Goal: Task Accomplishment & Management: Use online tool/utility

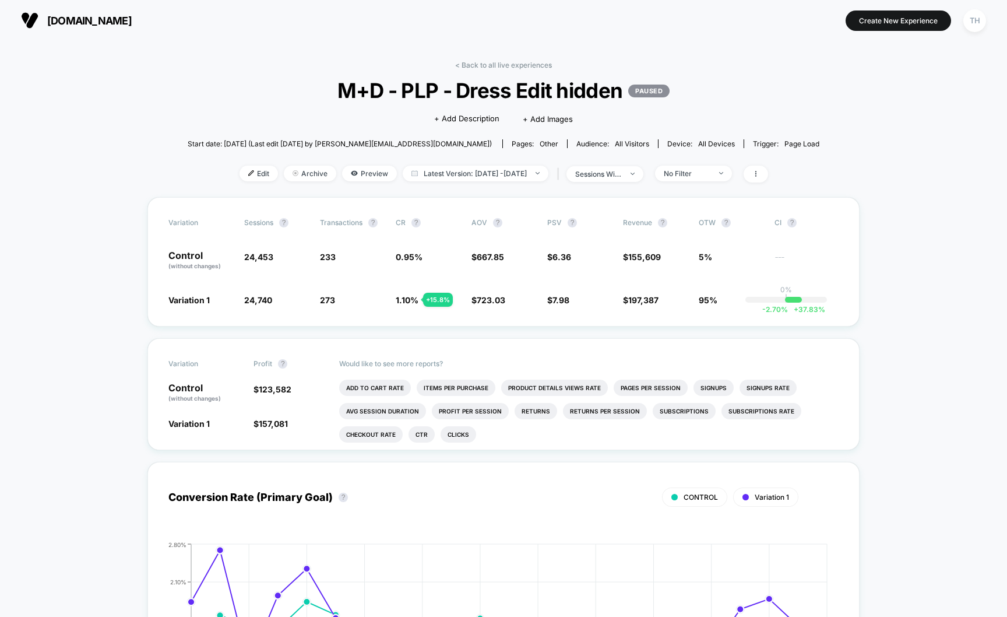
click at [101, 22] on span "[DOMAIN_NAME]" at bounding box center [89, 21] width 85 height 12
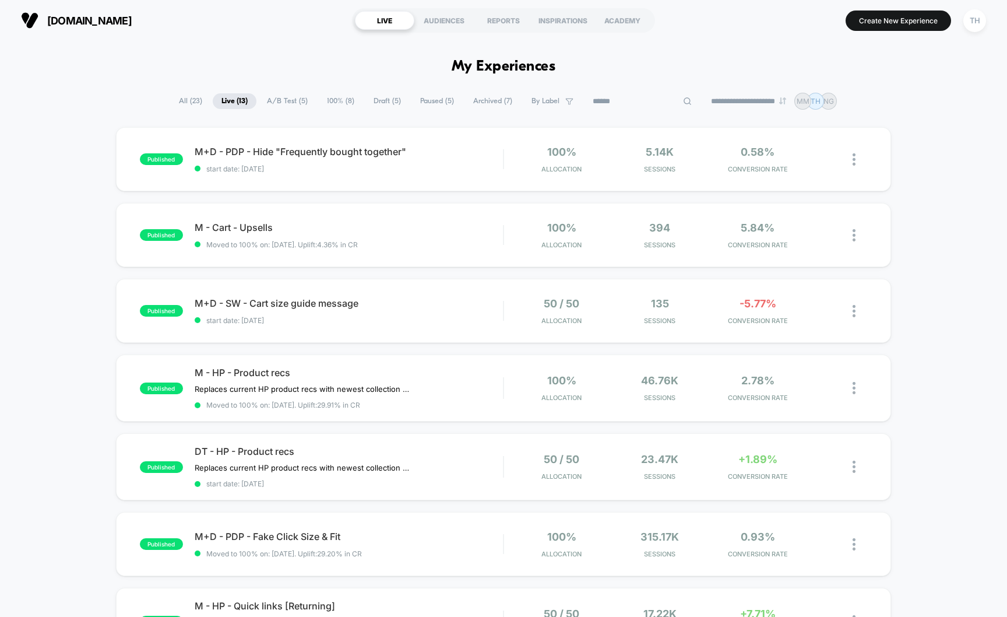
click at [639, 99] on input at bounding box center [642, 101] width 117 height 14
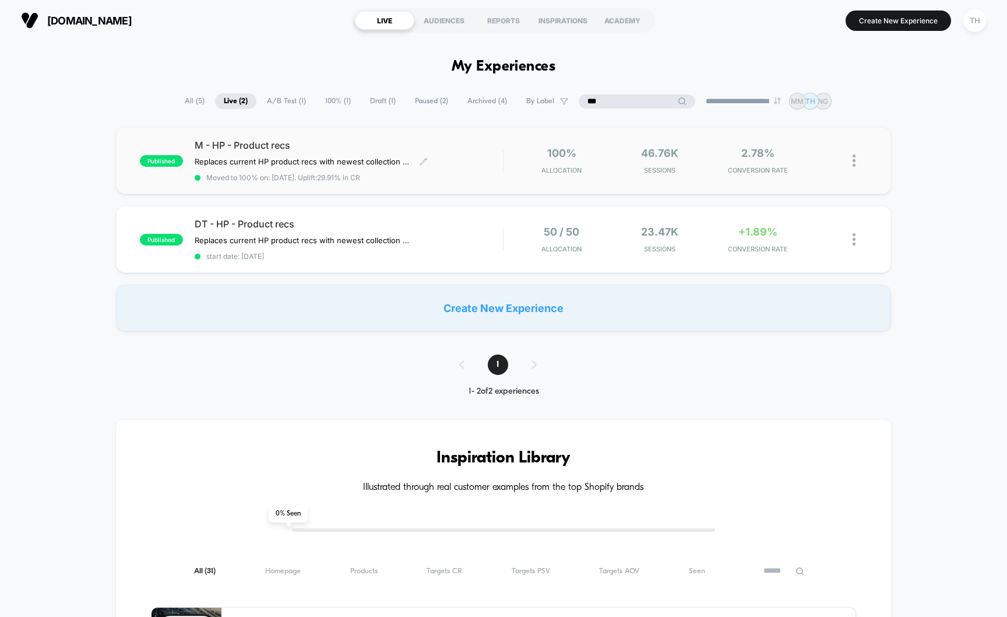
type input "***"
click at [340, 144] on span "M - HP - Product recs" at bounding box center [349, 145] width 309 height 12
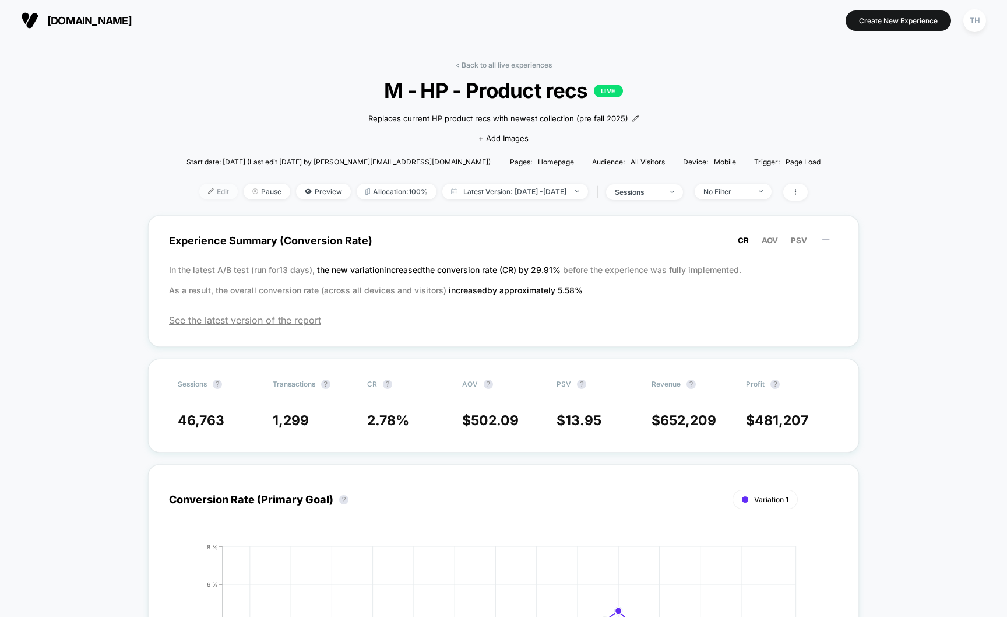
click at [208, 192] on img at bounding box center [211, 191] width 6 height 6
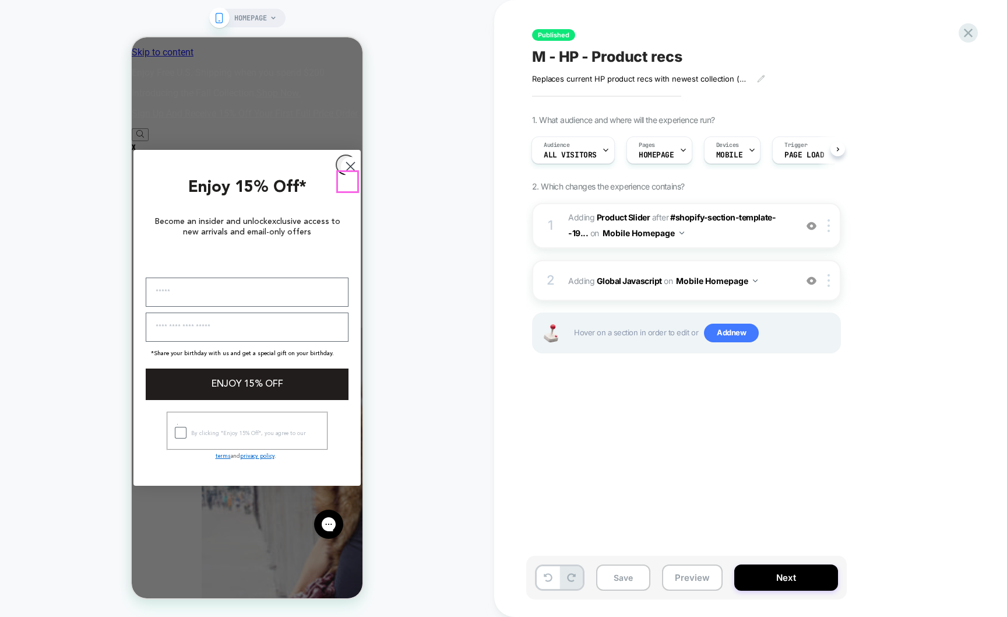
click at [347, 170] on icon "Close dialog" at bounding box center [351, 166] width 8 height 8
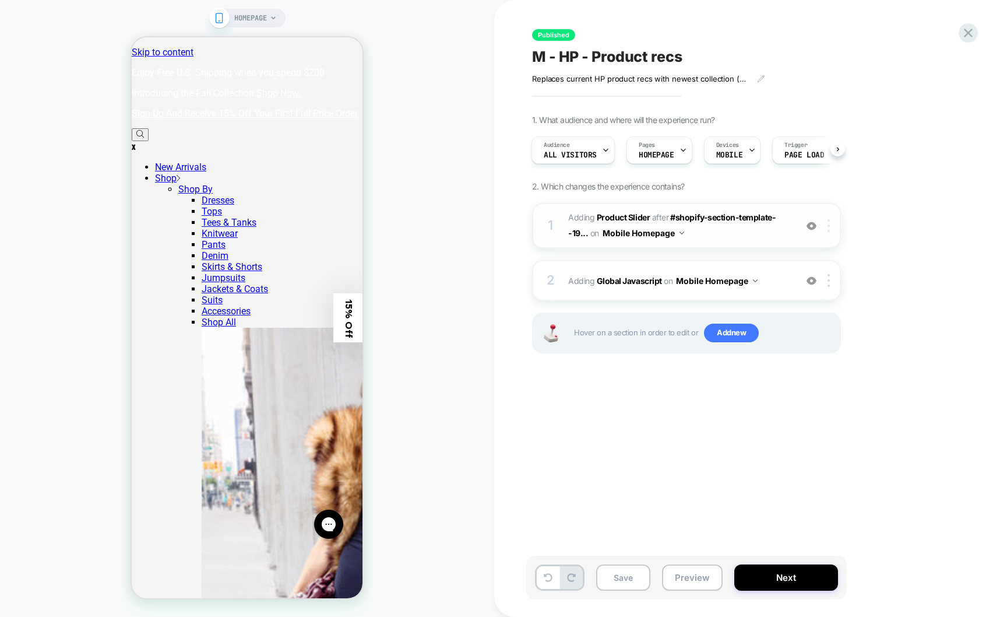
click at [826, 226] on div at bounding box center [830, 225] width 19 height 13
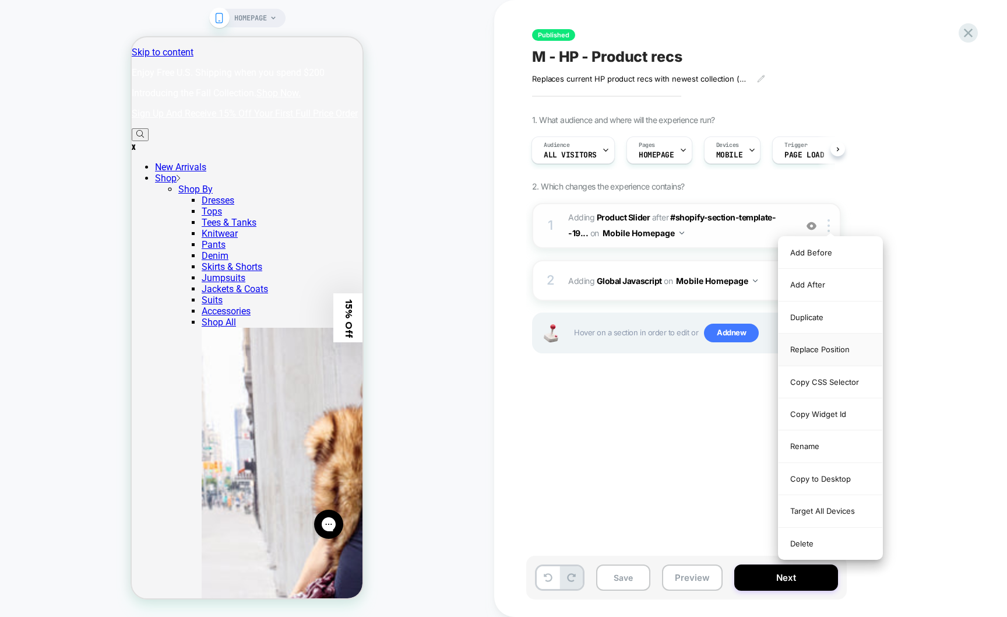
click at [828, 346] on div "Replace Position" at bounding box center [831, 349] width 104 height 32
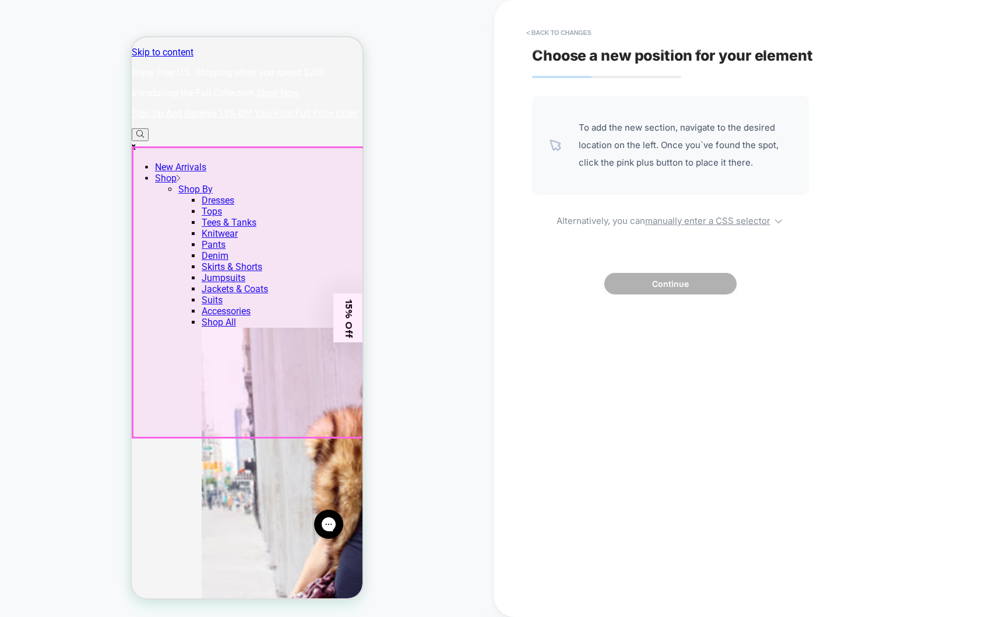
click at [278, 277] on div at bounding box center [248, 292] width 231 height 290
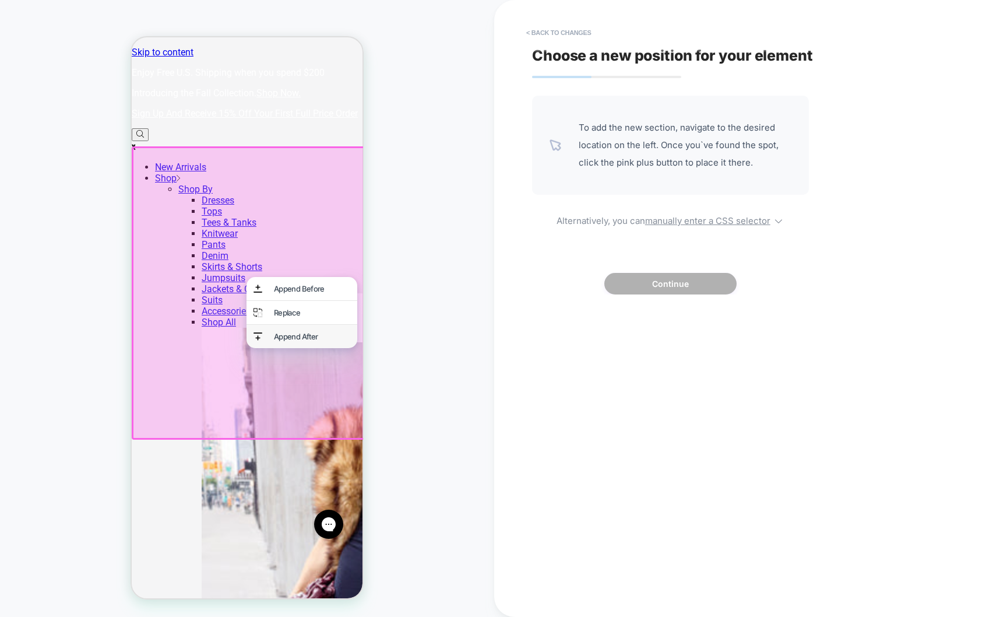
click at [279, 337] on div "Append After" at bounding box center [312, 336] width 76 height 9
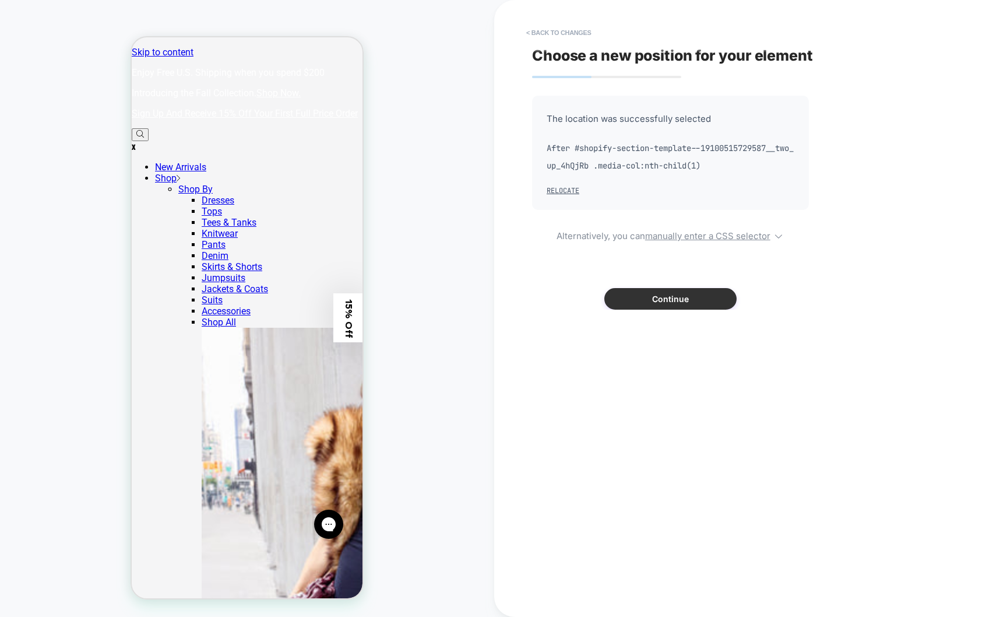
click at [705, 300] on button "Continue" at bounding box center [670, 299] width 132 height 22
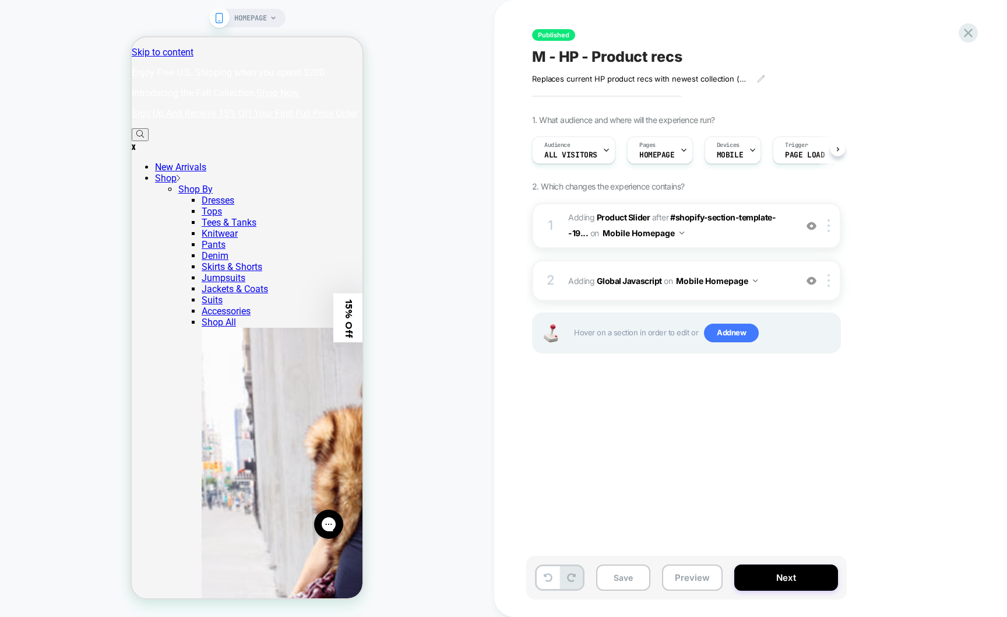
scroll to position [0, 1]
click at [966, 28] on icon at bounding box center [968, 33] width 16 height 16
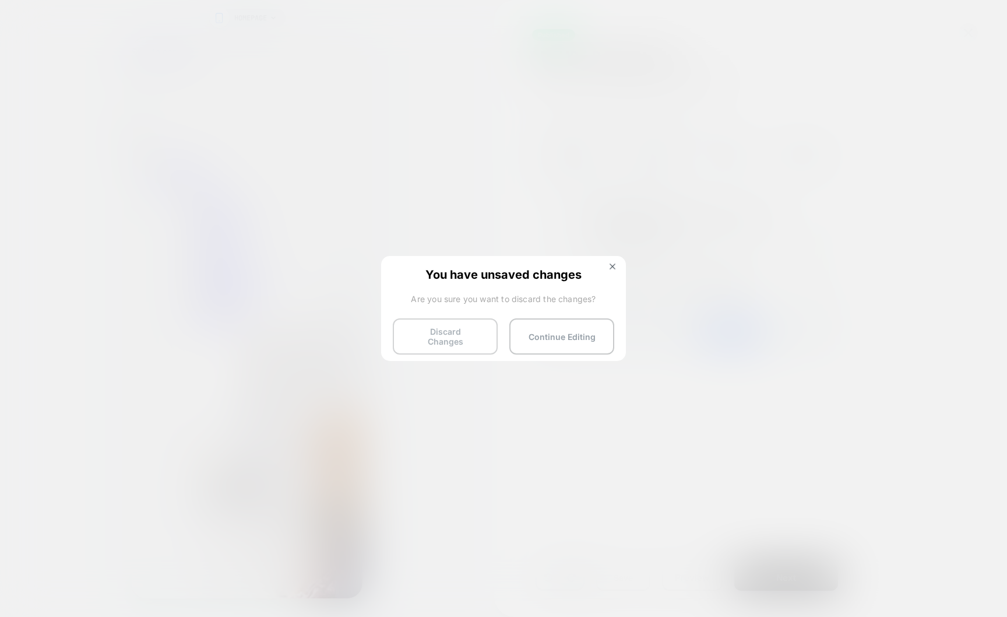
click at [442, 343] on button "Discard Changes" at bounding box center [445, 336] width 105 height 36
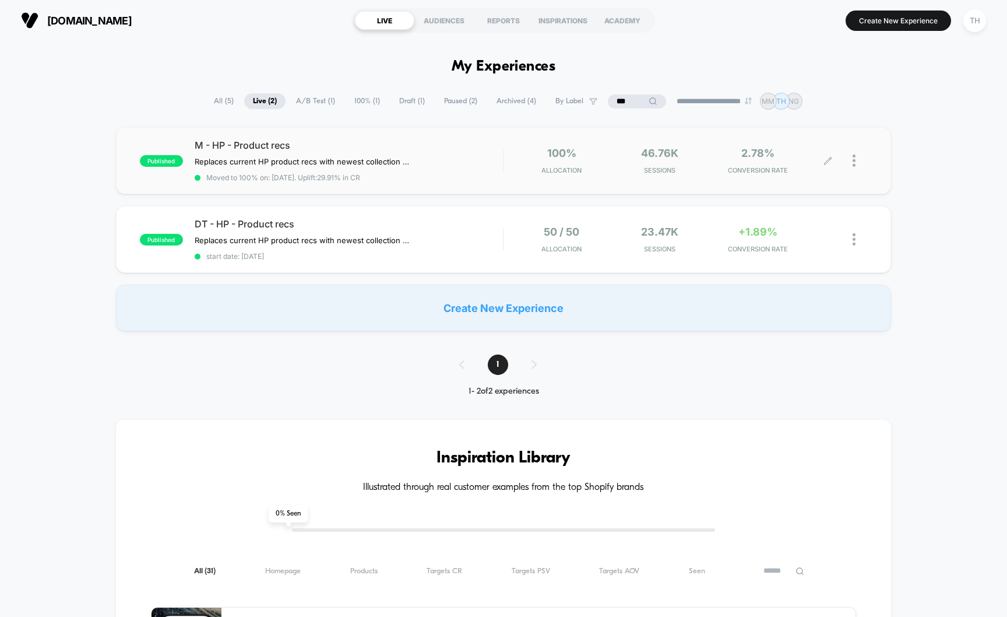
click at [853, 167] on div at bounding box center [860, 160] width 15 height 27
click at [766, 99] on div "Edit" at bounding box center [794, 93] width 105 height 26
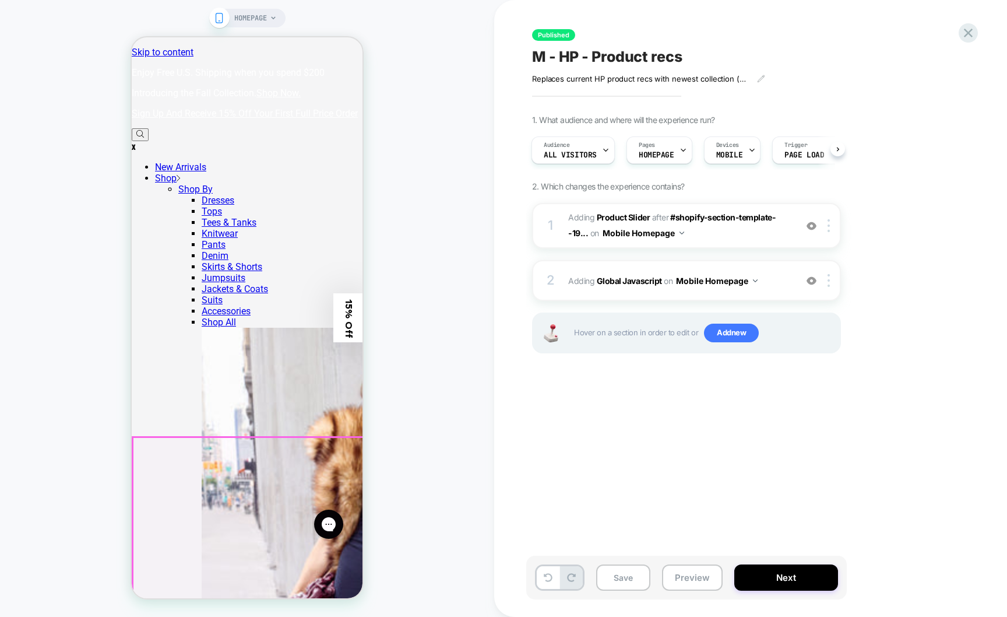
click at [835, 230] on div at bounding box center [830, 225] width 19 height 13
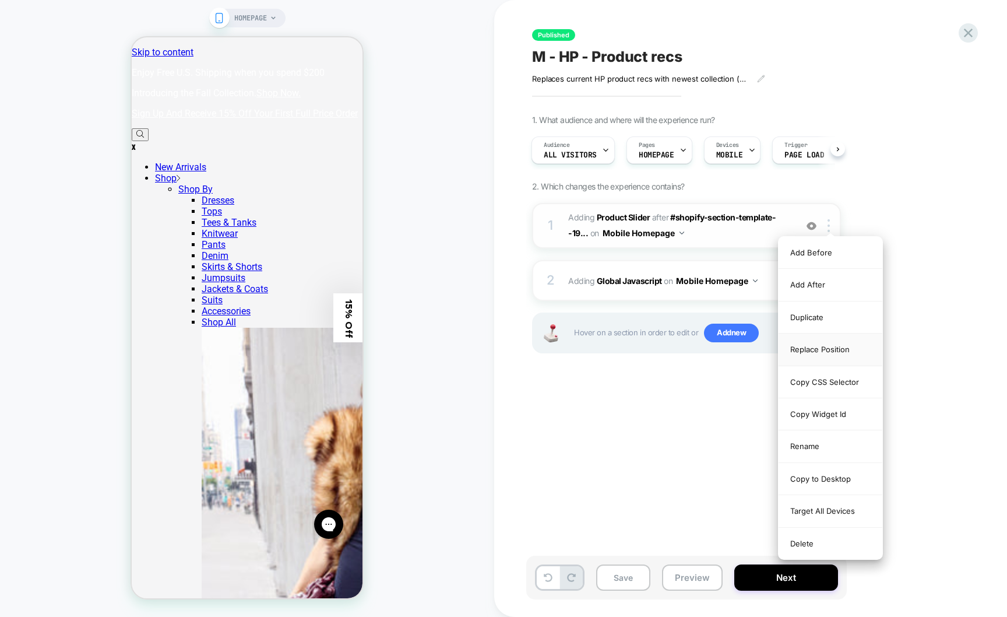
click at [817, 355] on div "Replace Position" at bounding box center [831, 349] width 104 height 32
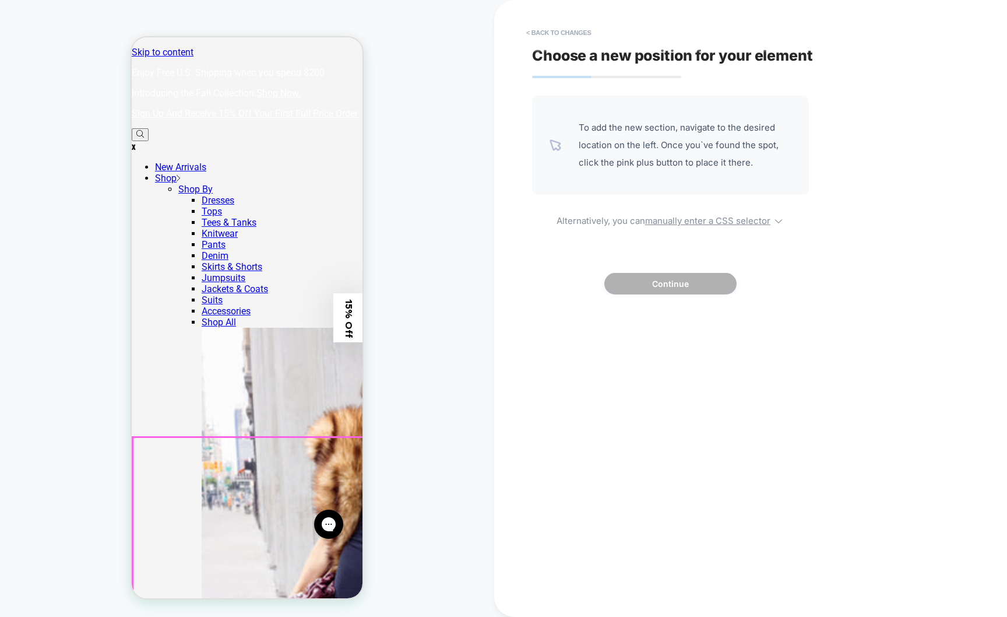
click at [234, 494] on div at bounding box center [248, 580] width 231 height 287
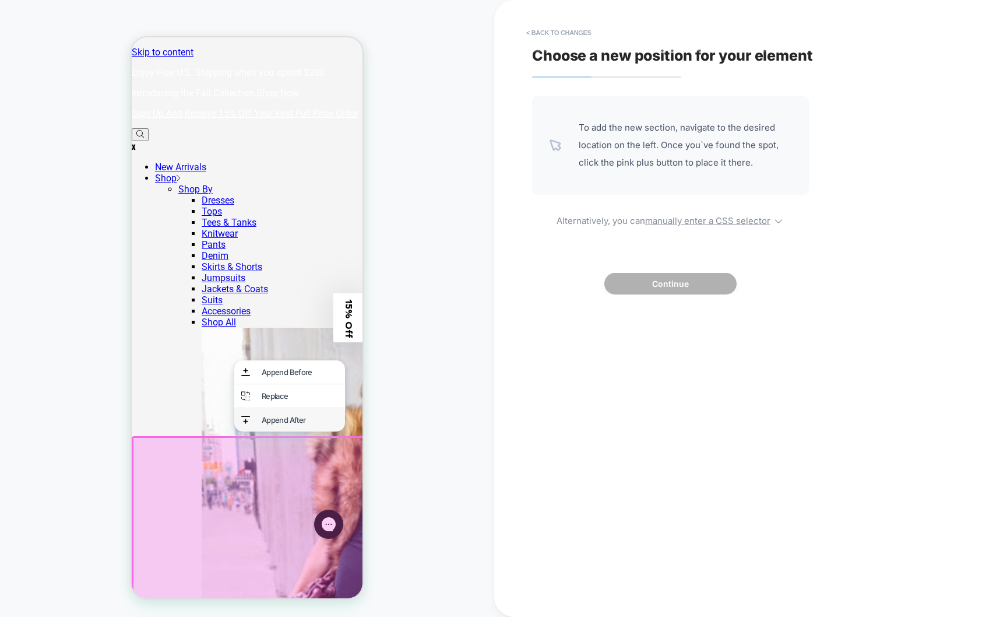
click at [289, 420] on div "Append After" at bounding box center [300, 419] width 76 height 9
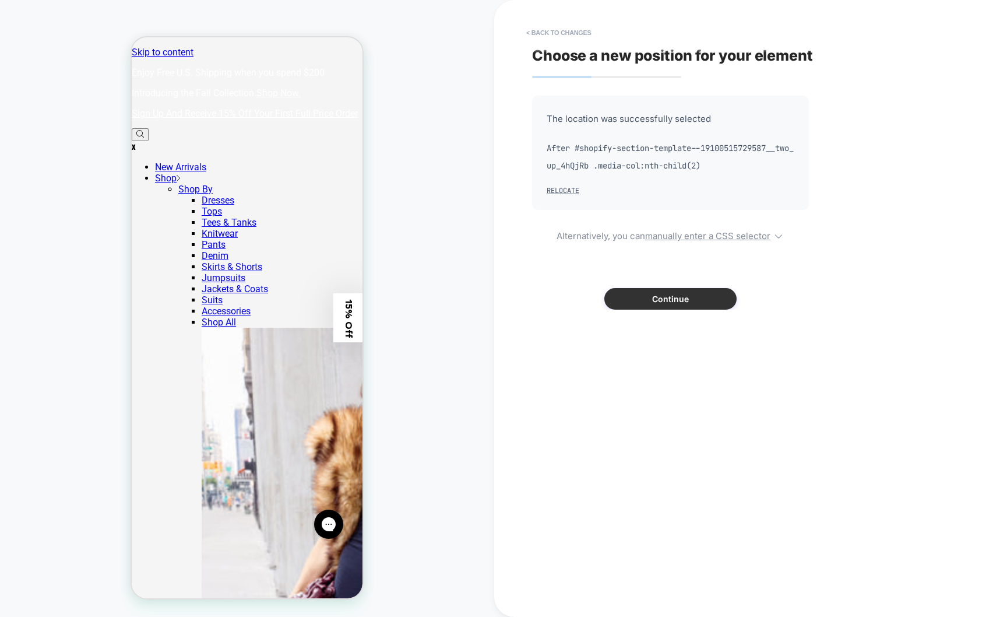
click at [653, 302] on button "Continue" at bounding box center [670, 299] width 132 height 22
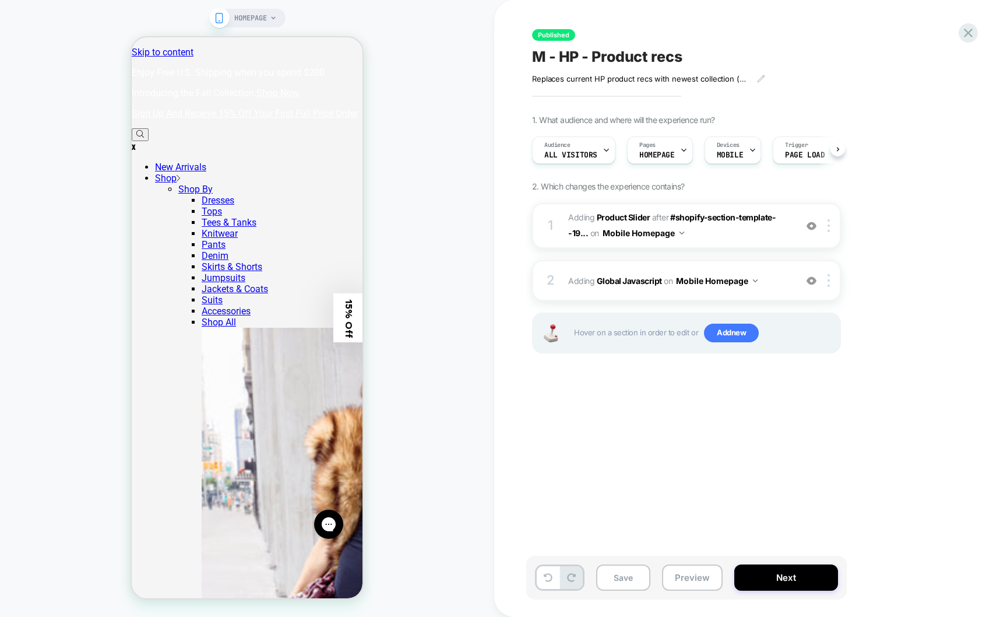
scroll to position [0, 1]
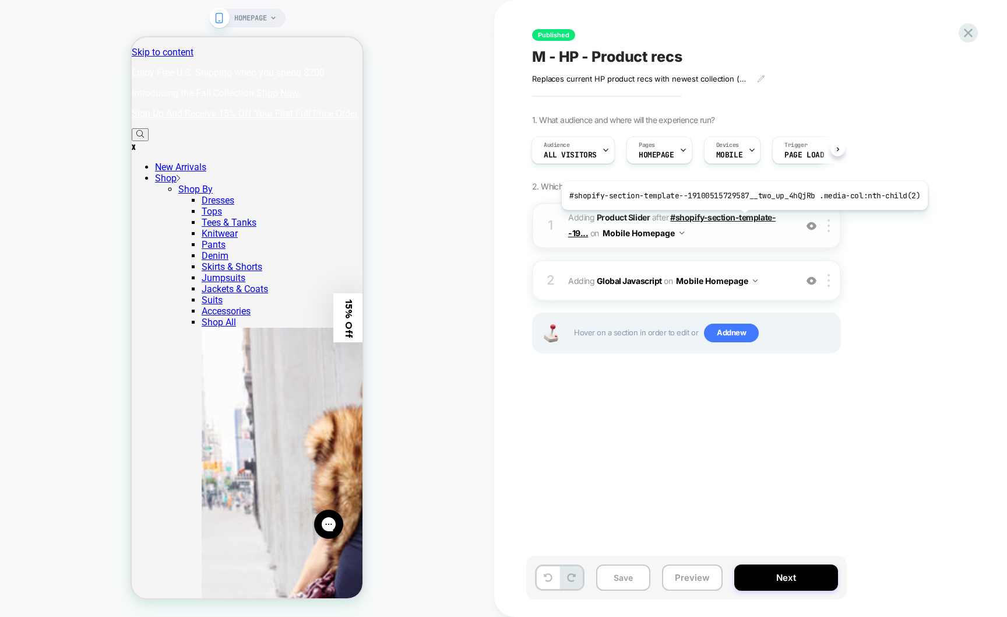
click at [740, 219] on span "#shopify-section-template--19..." at bounding box center [671, 225] width 207 height 26
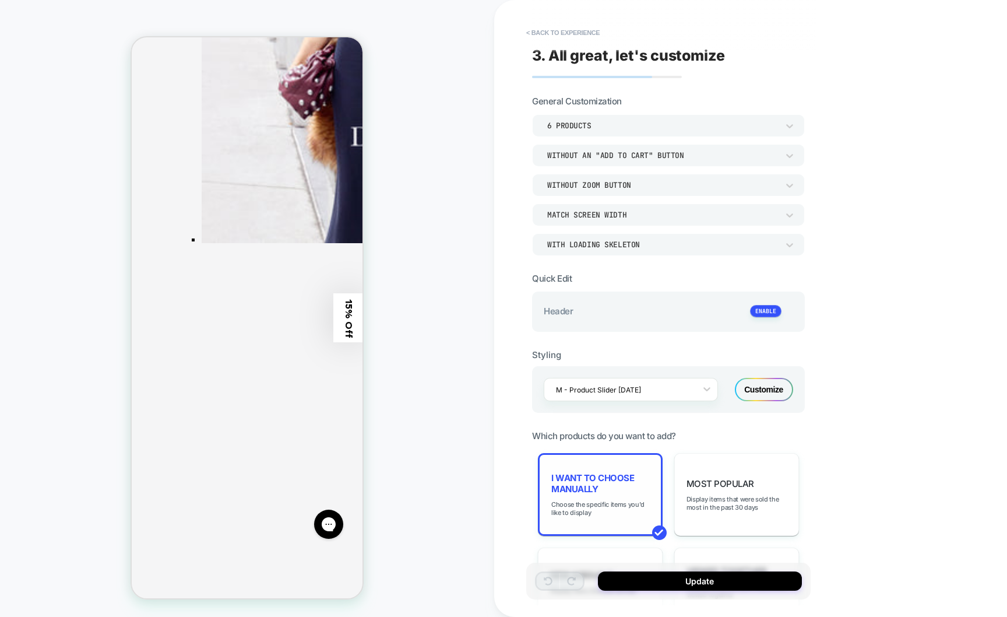
scroll to position [526, 0]
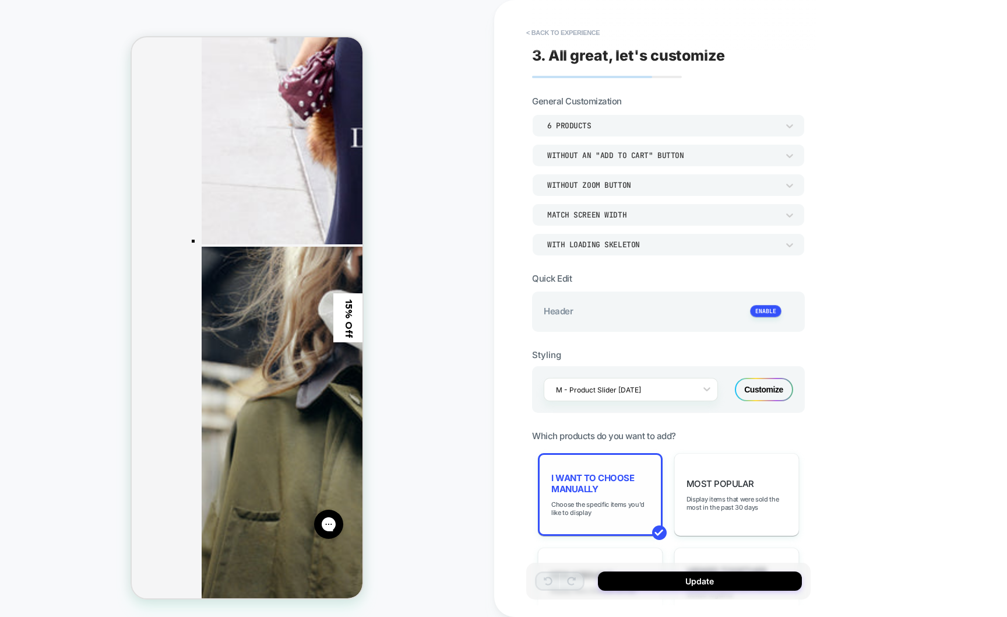
click at [649, 455] on div "I want to choose manually Choose the specific items you'd like to display" at bounding box center [600, 494] width 125 height 83
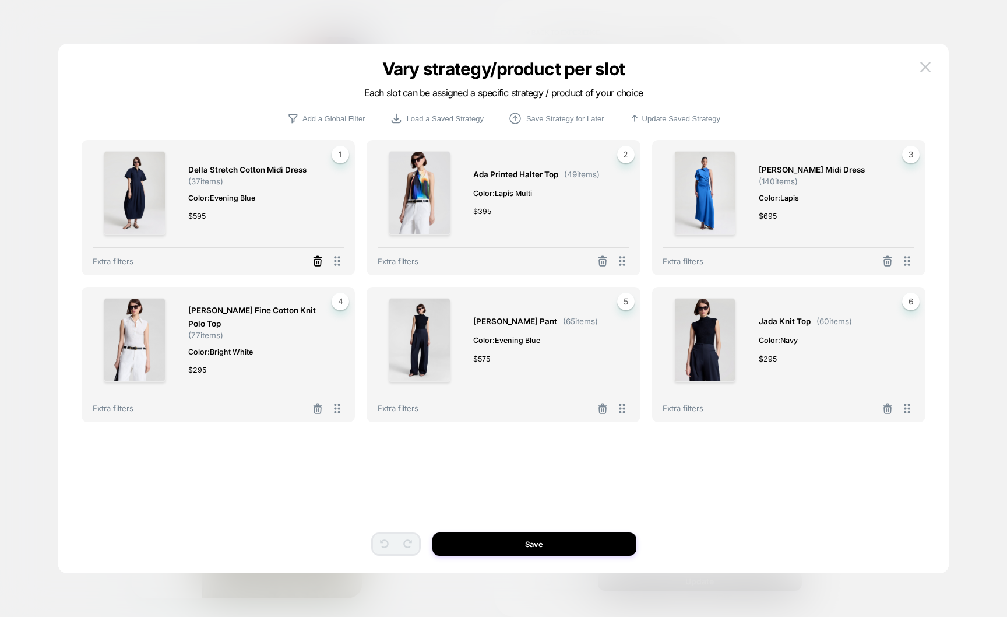
click at [314, 259] on icon at bounding box center [317, 262] width 7 height 6
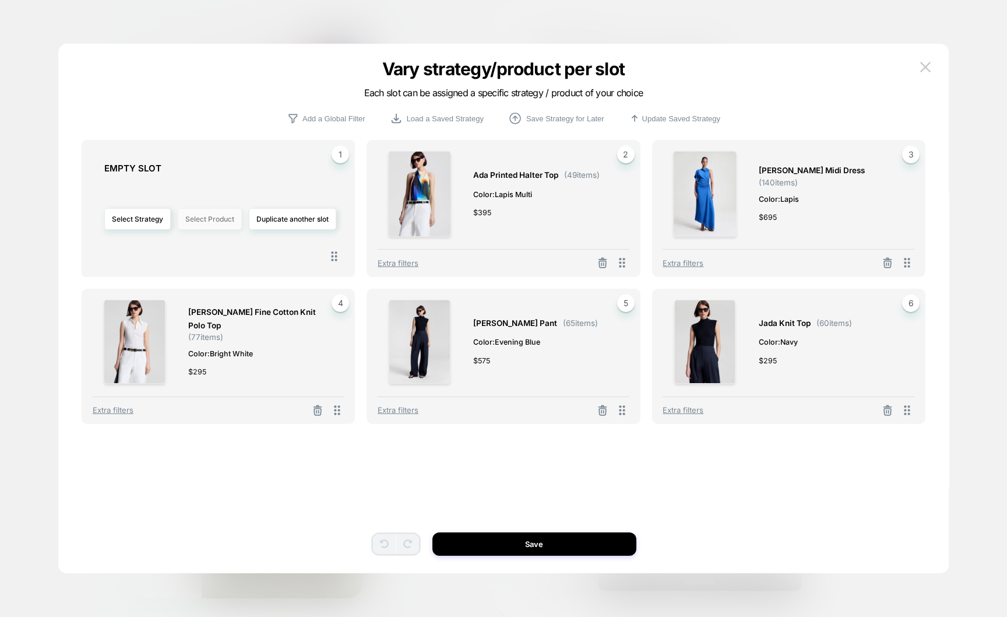
click at [202, 224] on button "Select Product" at bounding box center [210, 219] width 64 height 22
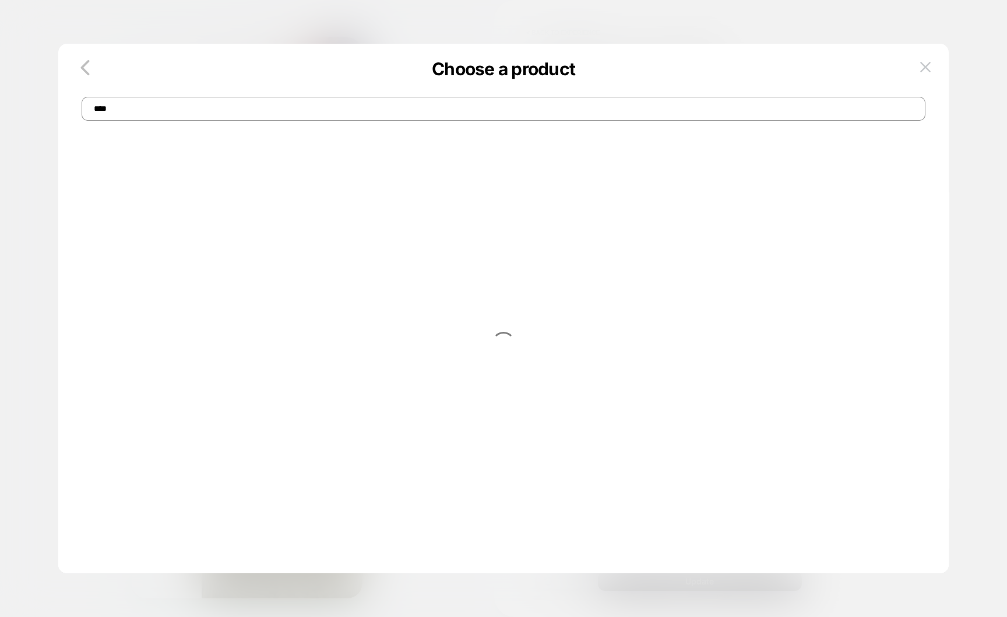
type input "****"
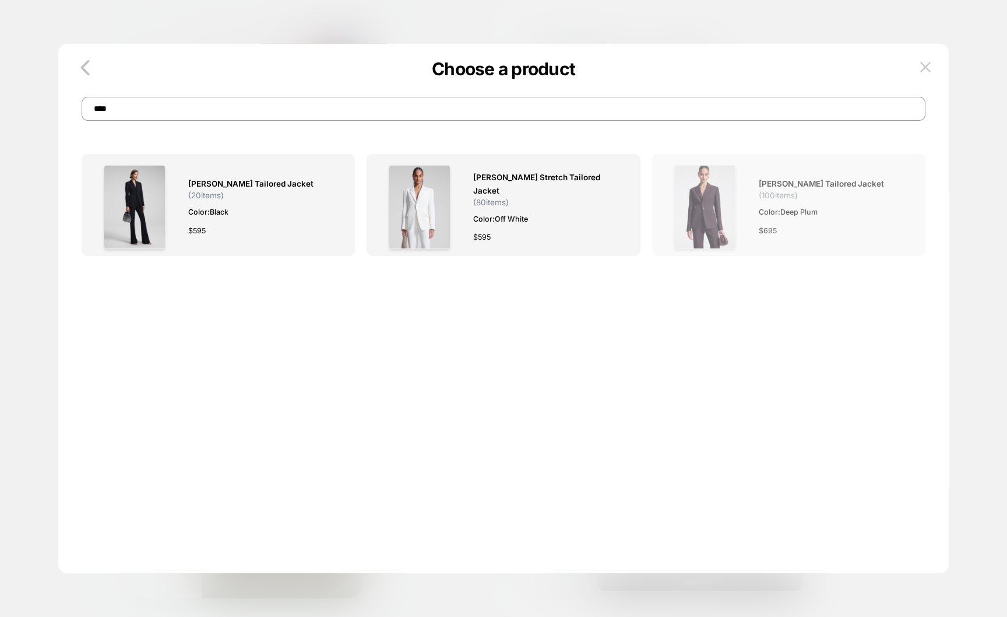
click at [725, 220] on img at bounding box center [705, 207] width 62 height 84
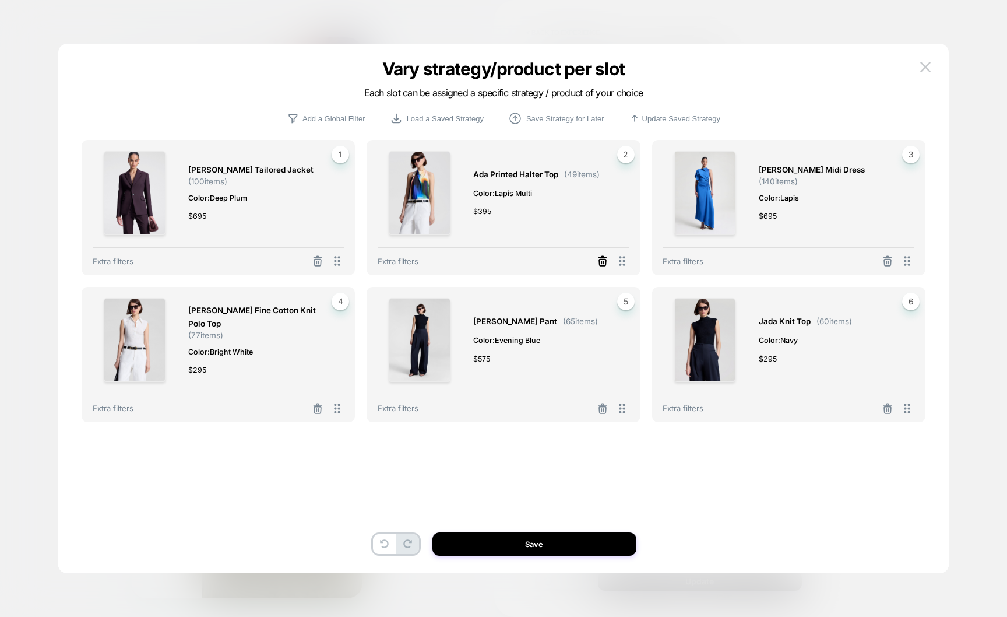
click at [321, 259] on icon at bounding box center [317, 262] width 7 height 6
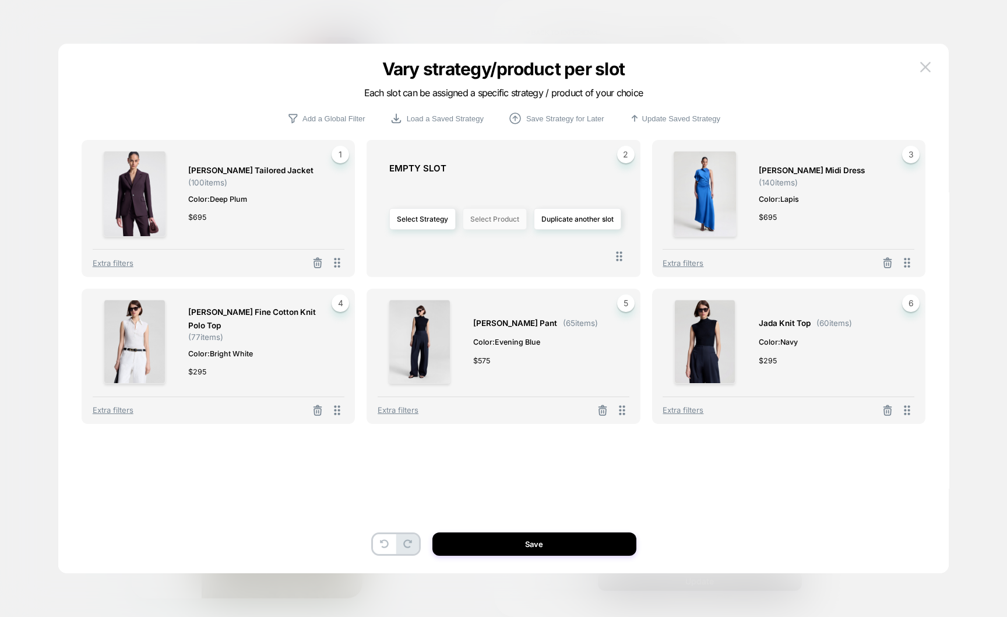
click at [475, 223] on button "Select Product" at bounding box center [495, 219] width 64 height 22
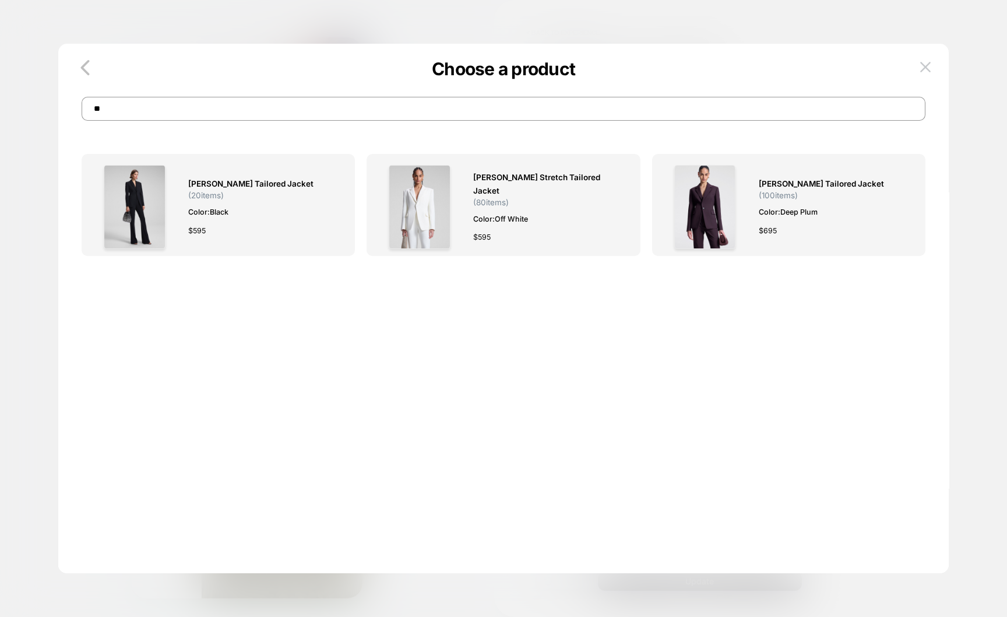
type input "*"
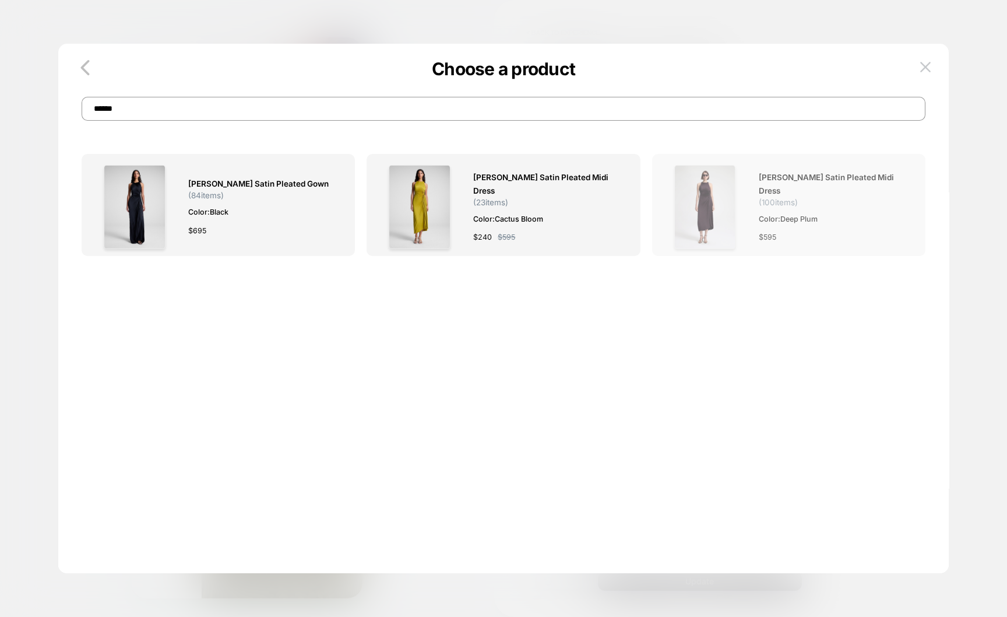
type input "******"
click at [733, 206] on img at bounding box center [705, 207] width 62 height 84
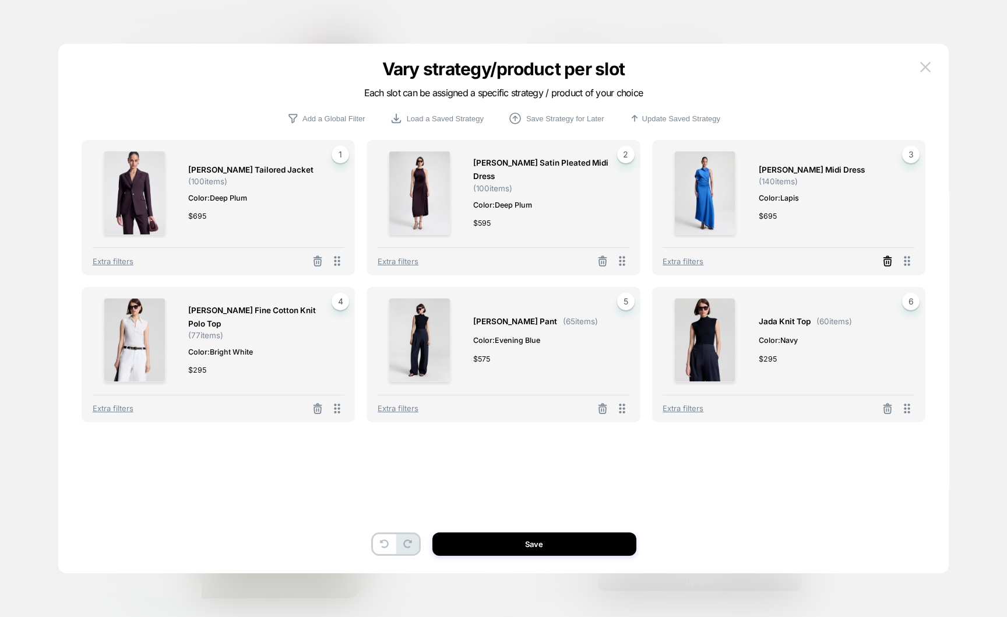
click at [893, 262] on icon at bounding box center [888, 261] width 12 height 12
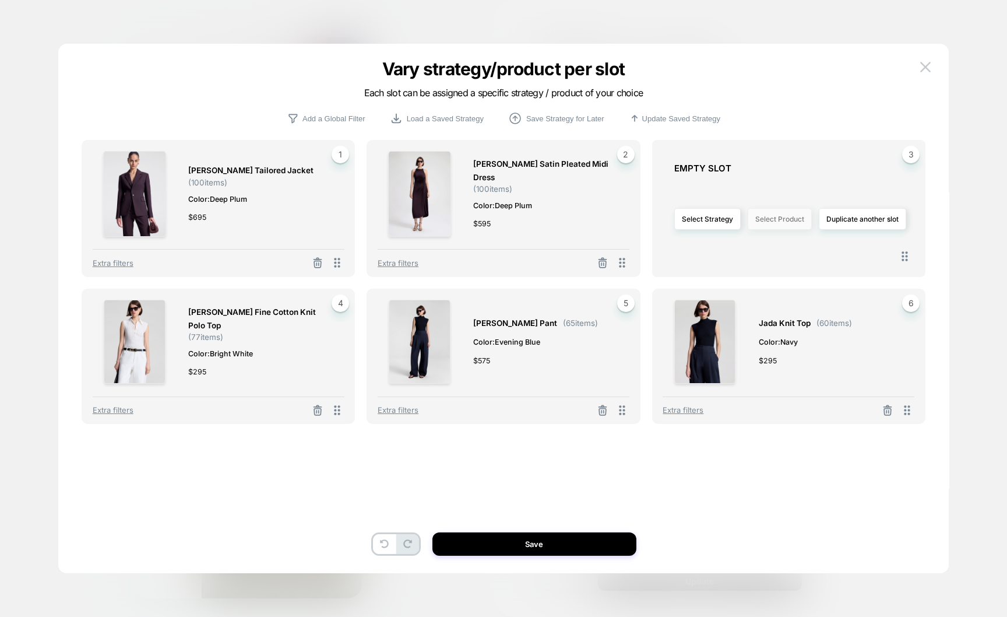
click at [773, 222] on button "Select Product" at bounding box center [780, 219] width 64 height 22
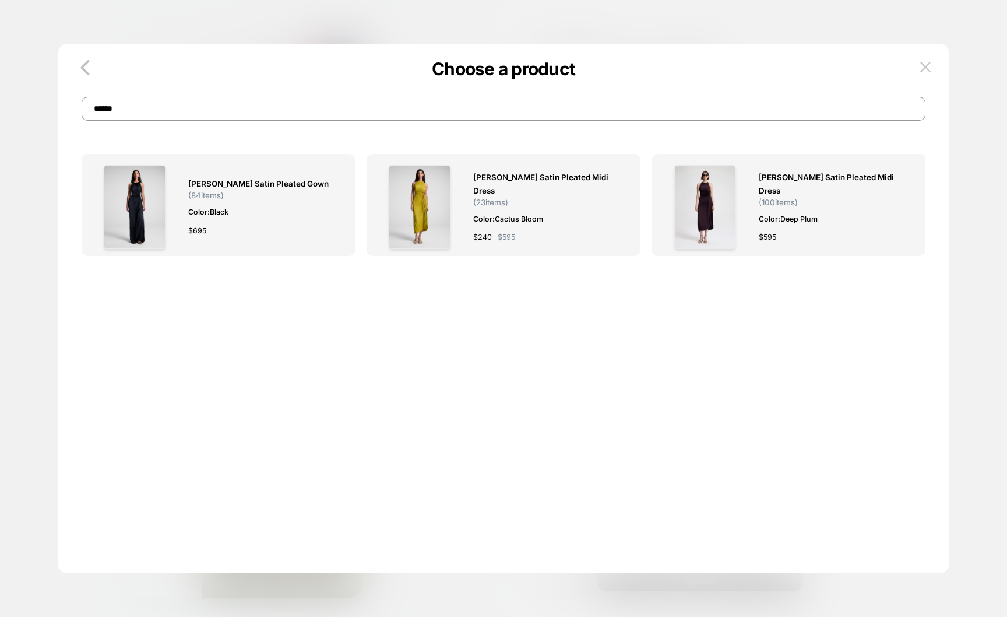
drag, startPoint x: 223, startPoint y: 108, endPoint x: 61, endPoint y: 103, distance: 161.5
click at [61, 103] on div "Choose a product ******" at bounding box center [503, 97] width 891 height 48
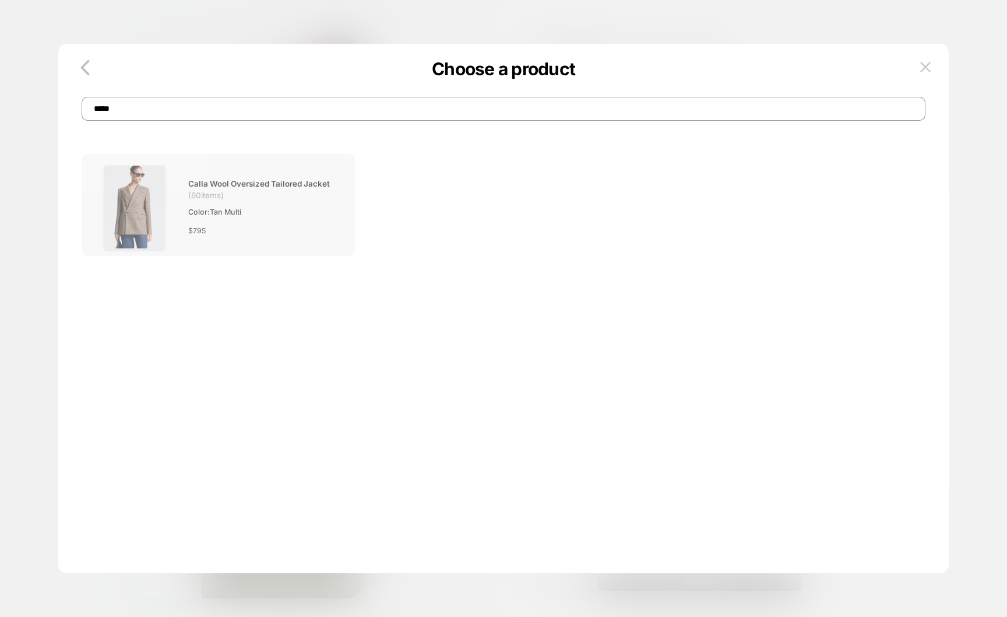
type input "*****"
click at [302, 206] on span "Color: Tan Multi" at bounding box center [260, 212] width 145 height 12
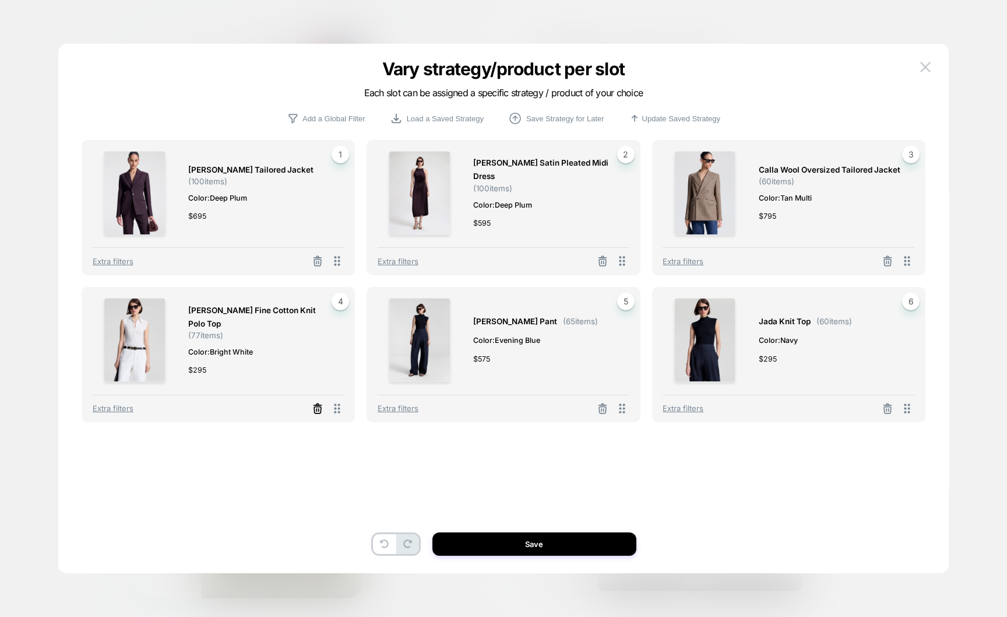
click at [319, 409] on icon at bounding box center [318, 409] width 12 height 12
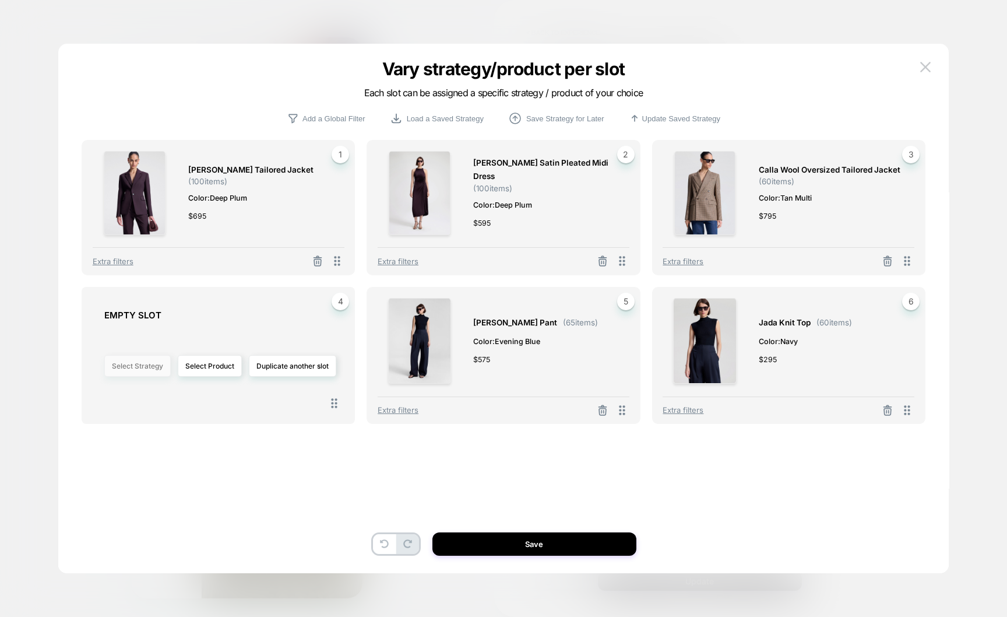
click at [152, 371] on button "Select Strategy" at bounding box center [137, 366] width 66 height 22
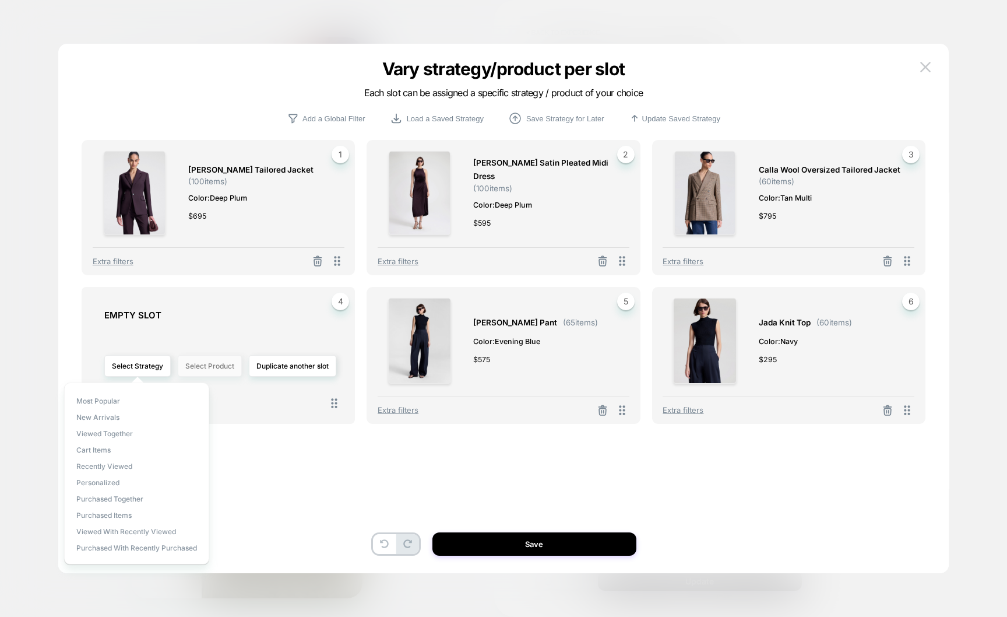
click at [209, 372] on button "Select Product" at bounding box center [210, 366] width 64 height 22
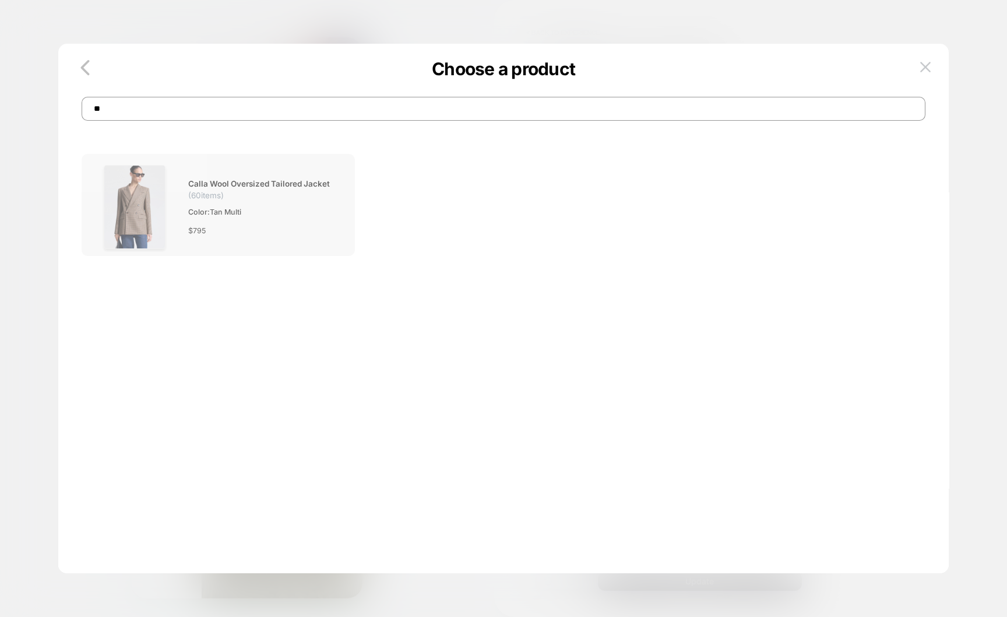
type input "*"
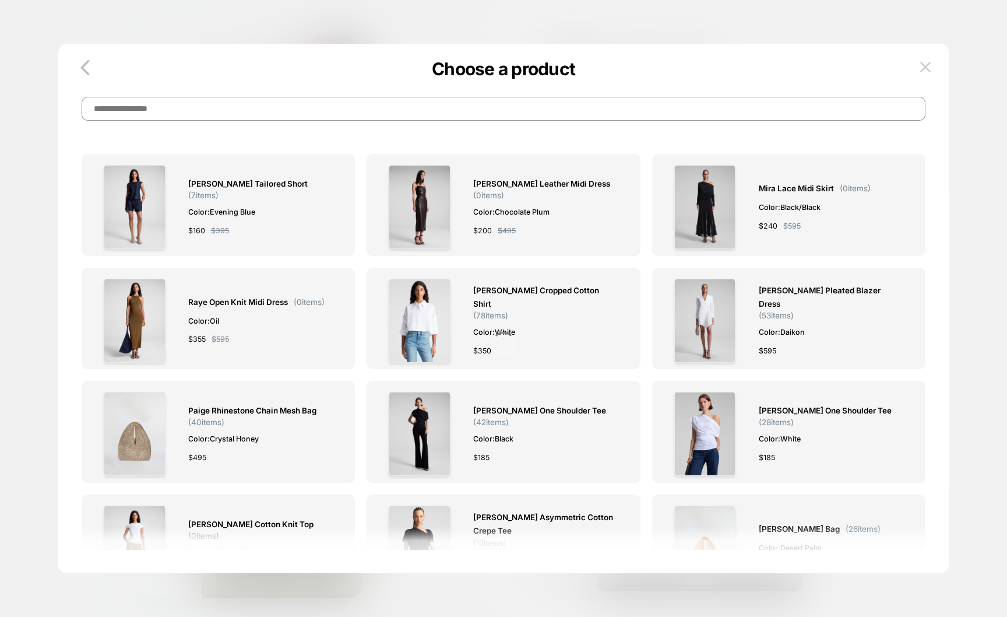
type input "*"
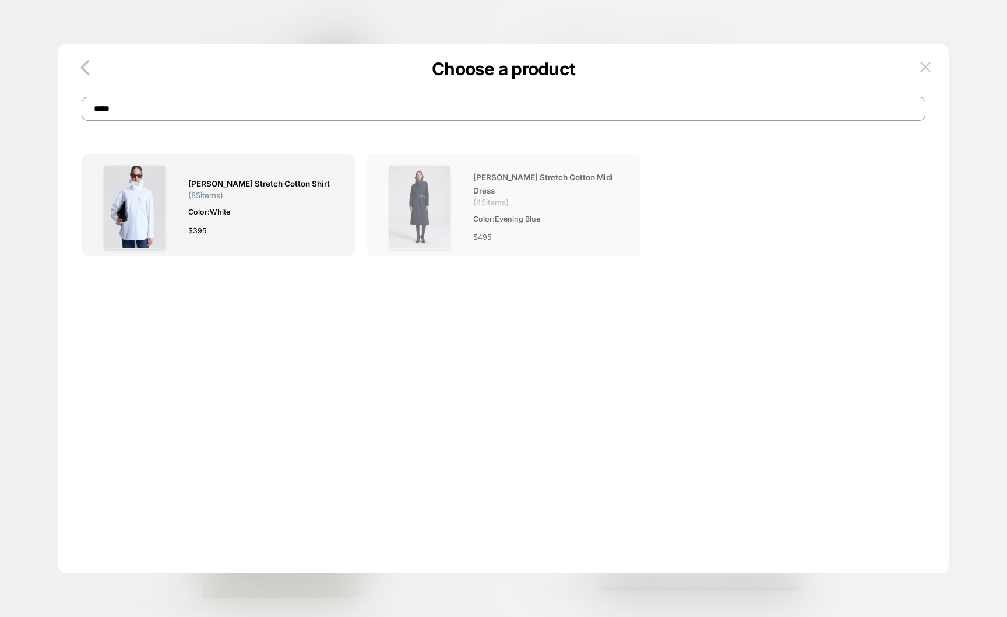
type input "*****"
click at [456, 207] on div at bounding box center [420, 207] width 84 height 84
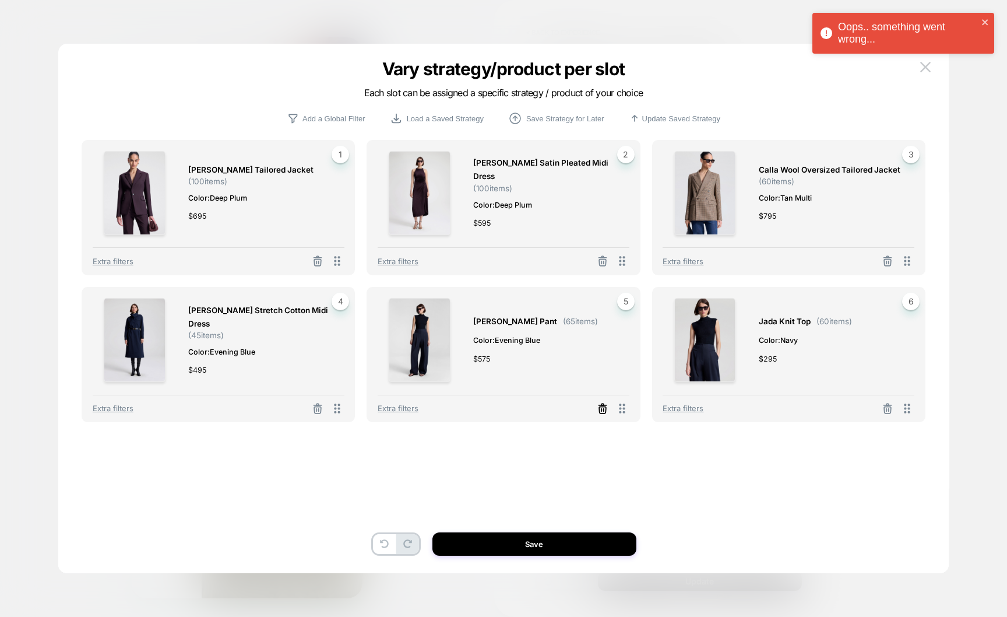
click at [599, 406] on icon at bounding box center [603, 409] width 12 height 12
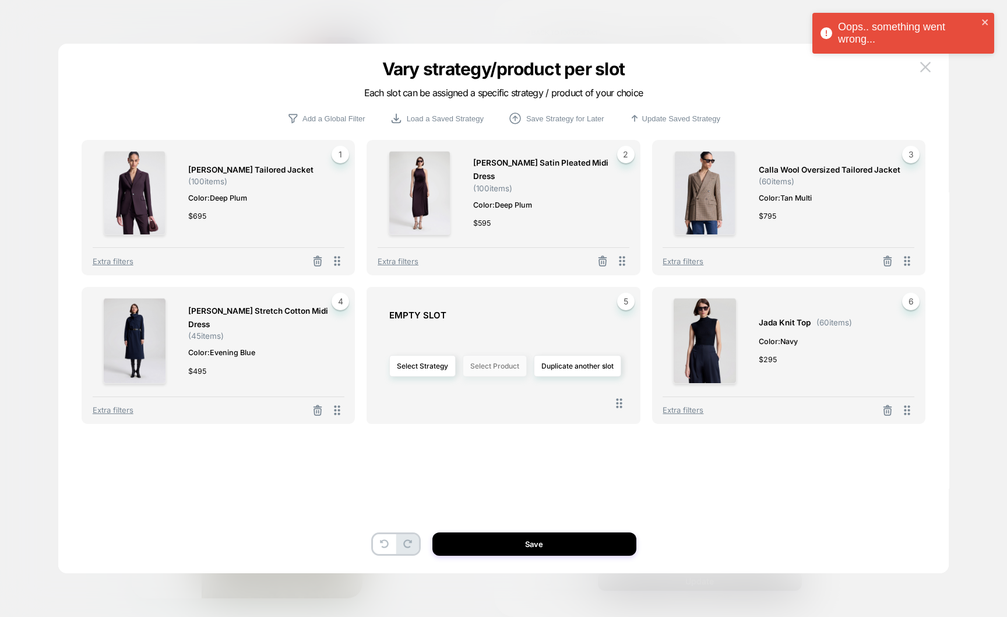
click at [490, 369] on button "Select Product" at bounding box center [495, 366] width 64 height 22
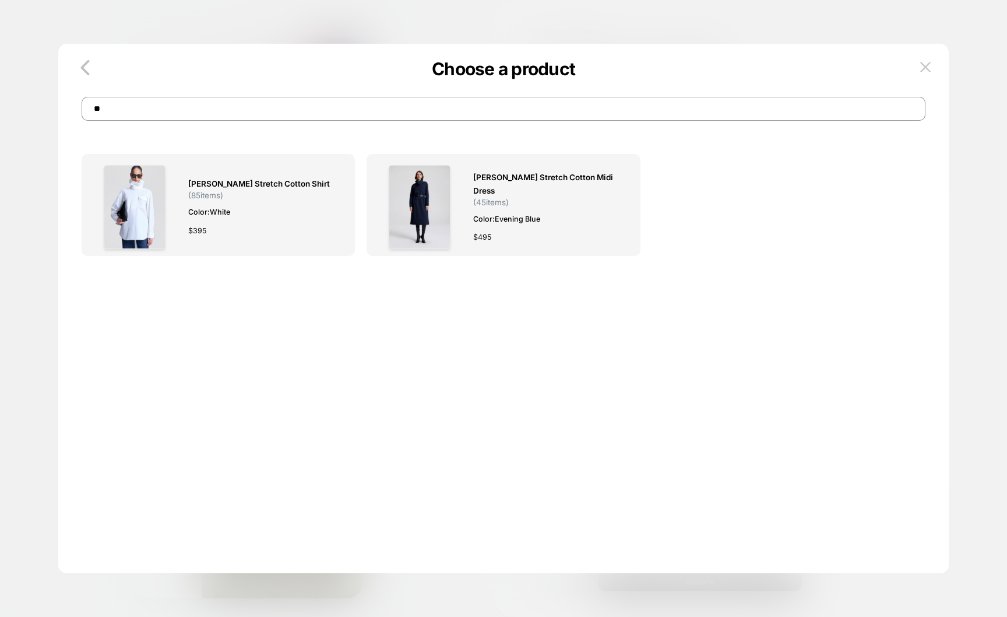
type input "*"
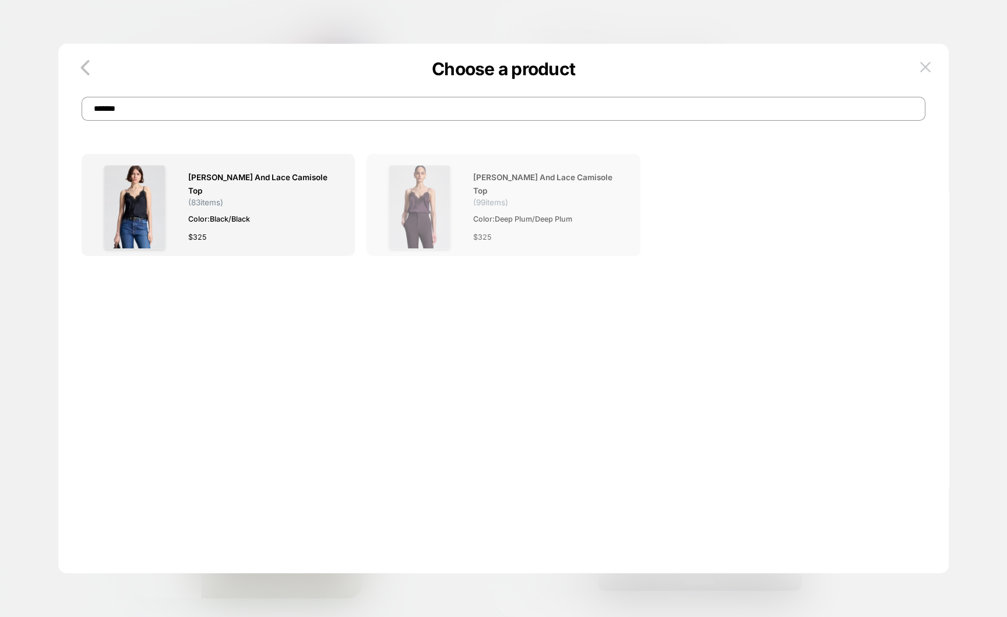
type input "*******"
click at [448, 210] on img at bounding box center [420, 207] width 62 height 84
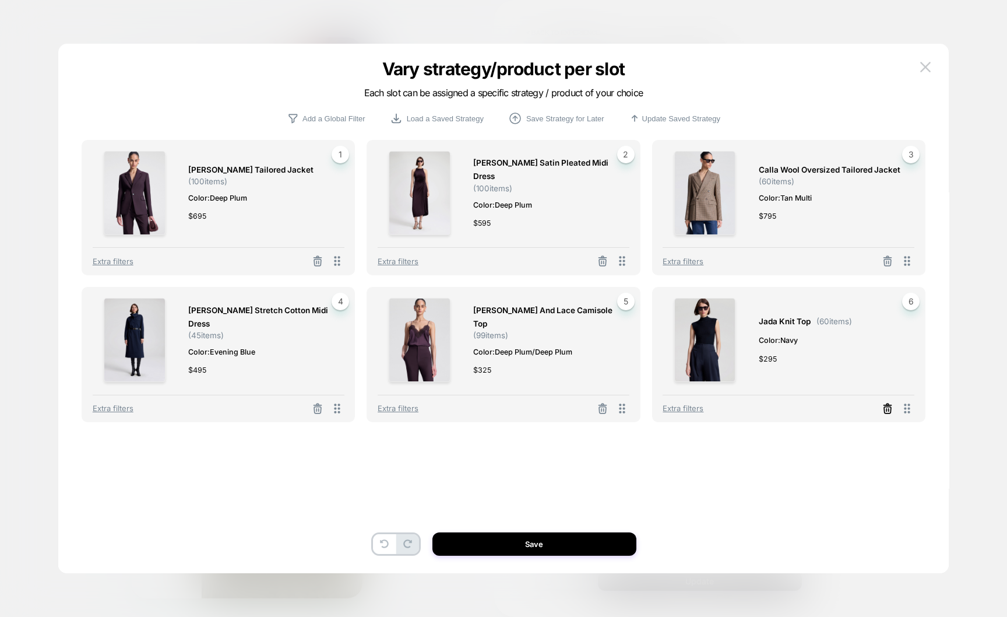
click at [889, 410] on icon at bounding box center [888, 409] width 12 height 12
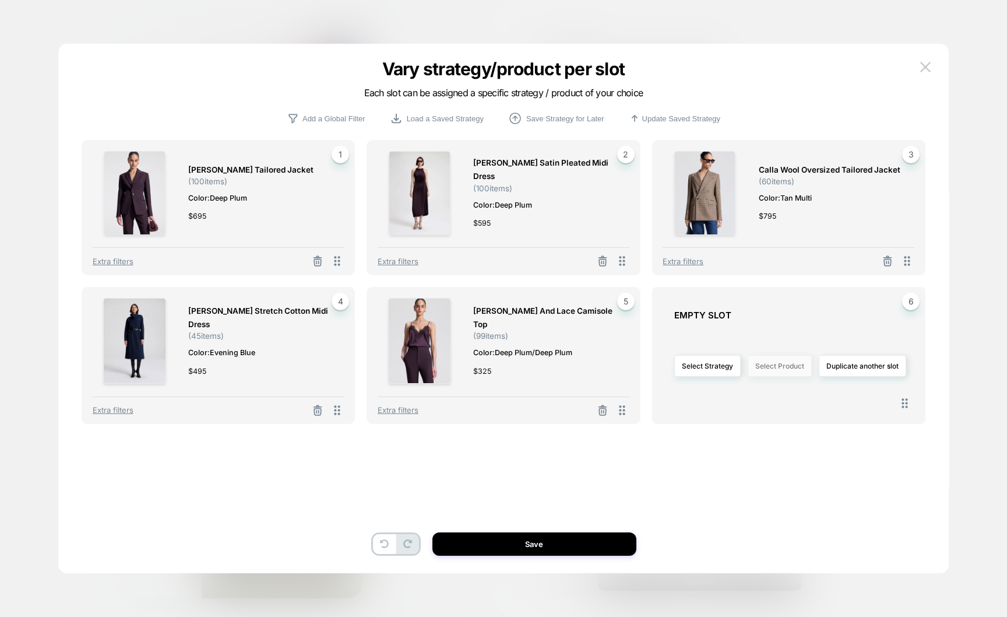
click at [765, 370] on button "Select Product" at bounding box center [780, 366] width 64 height 22
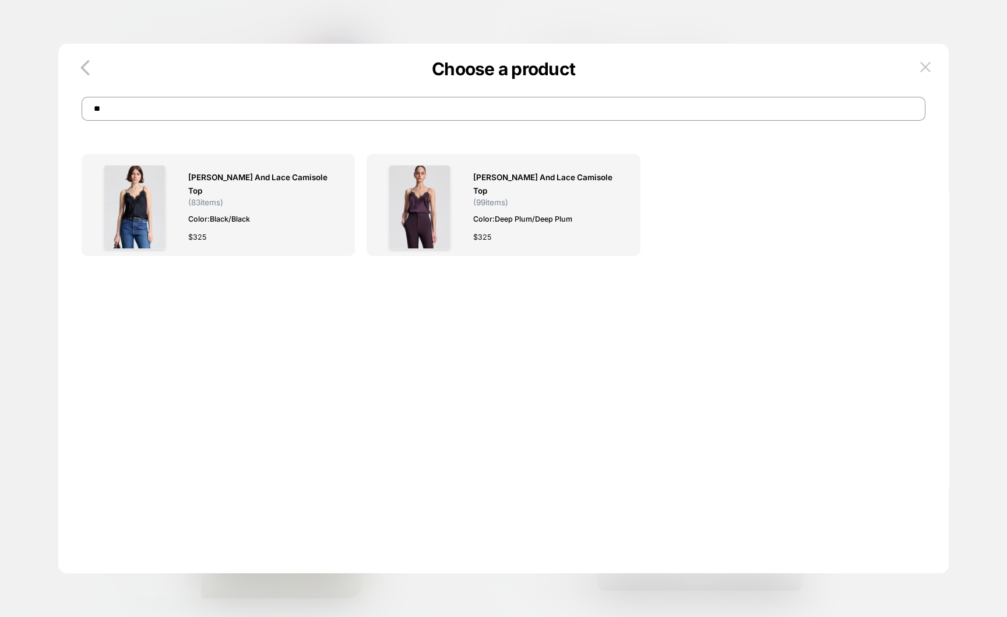
type input "*"
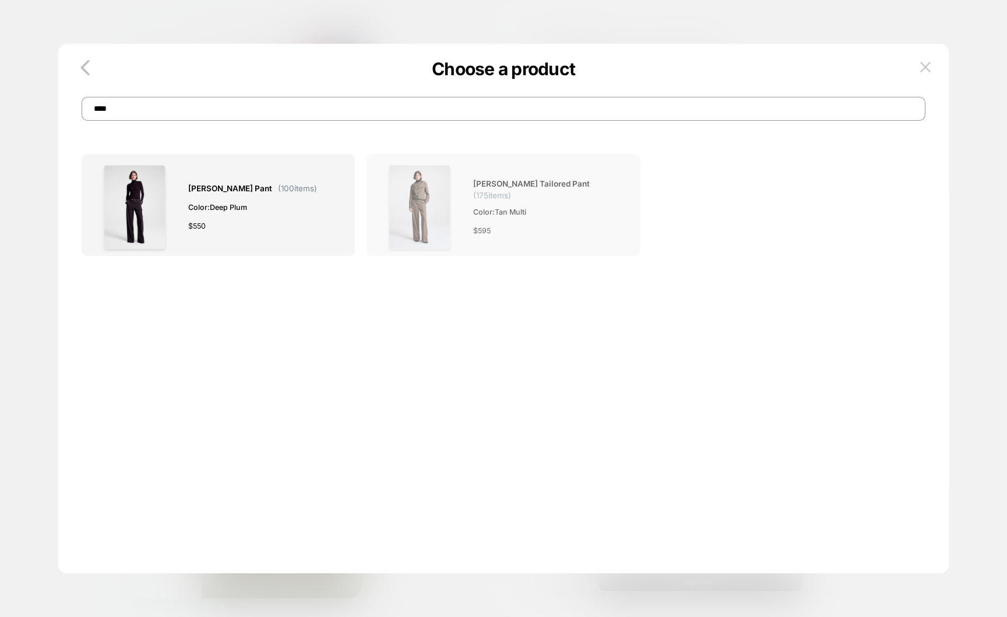
type input "****"
click at [457, 227] on div at bounding box center [420, 207] width 84 height 84
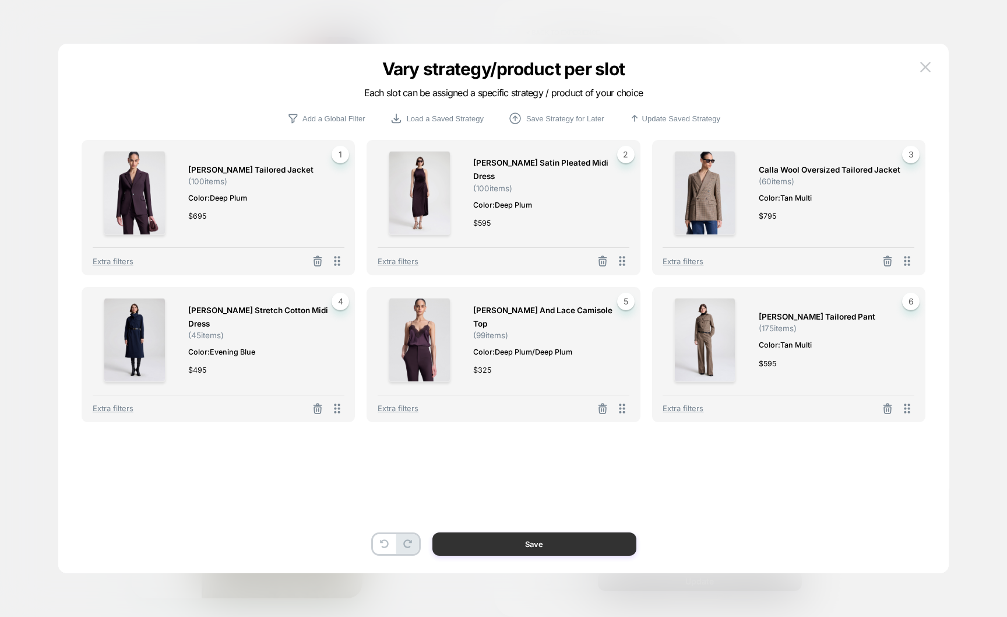
click at [555, 550] on button "Save" at bounding box center [534, 543] width 204 height 23
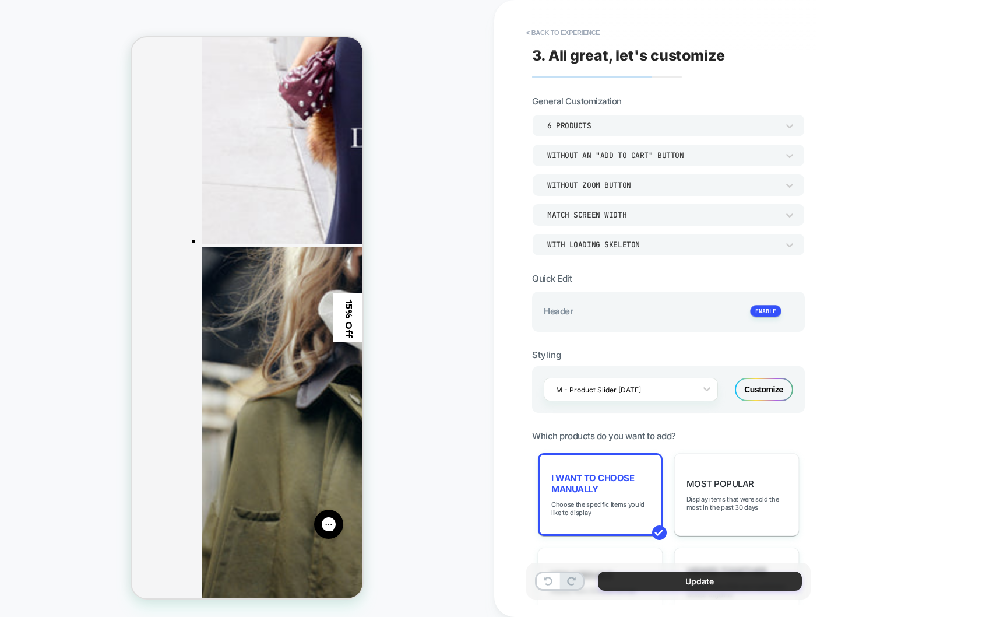
click at [656, 580] on button "Update" at bounding box center [700, 580] width 204 height 19
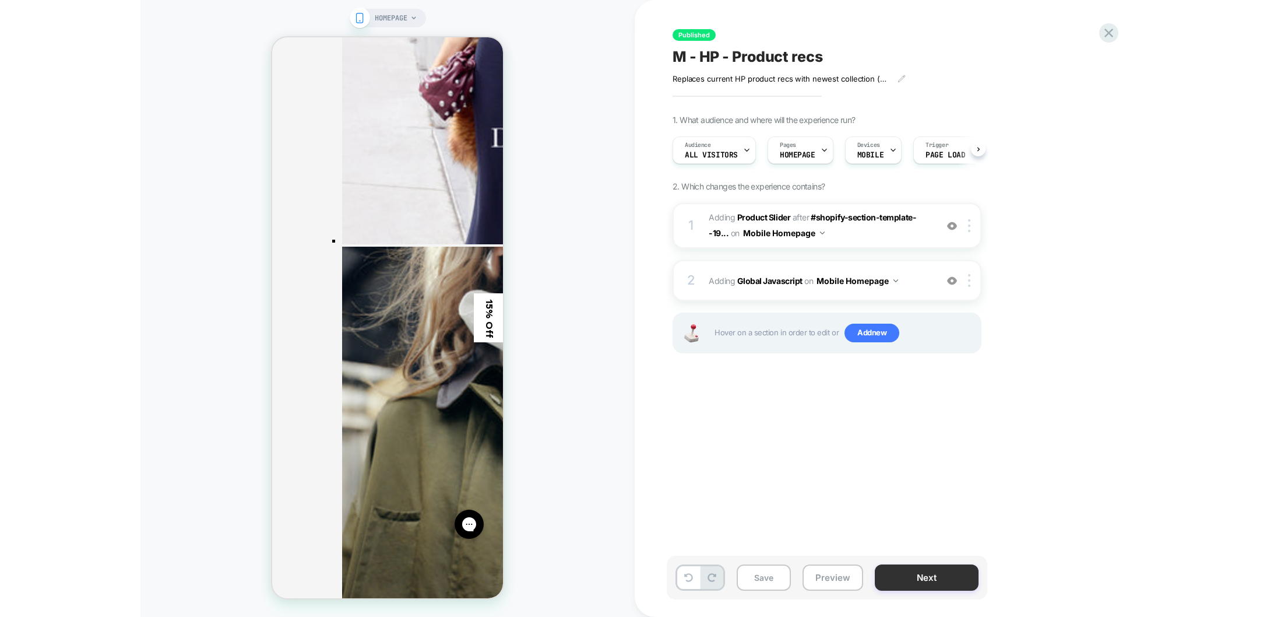
scroll to position [0, 1]
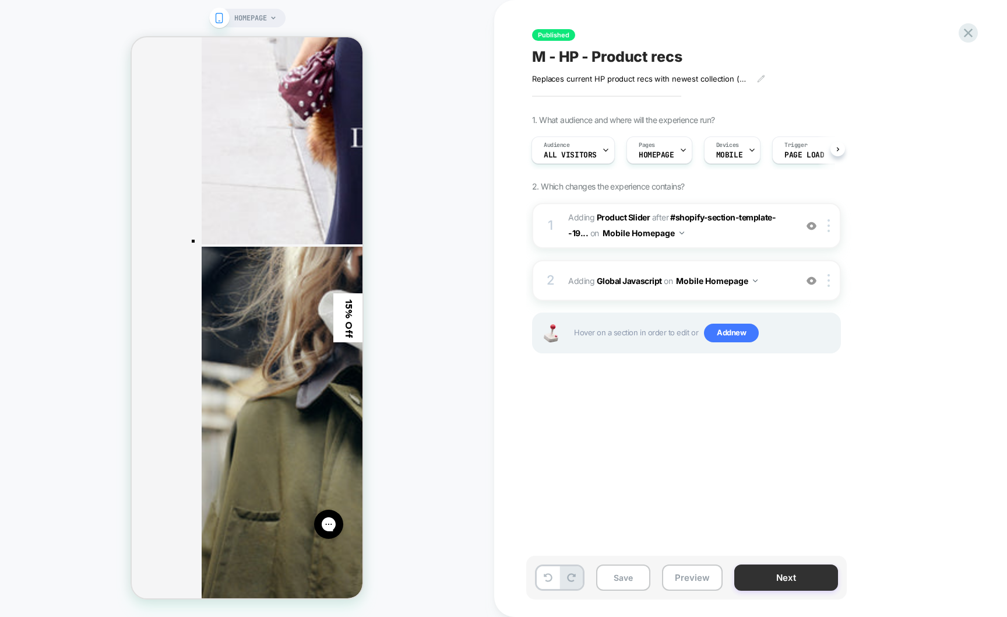
click at [772, 582] on button "Next" at bounding box center [786, 577] width 104 height 26
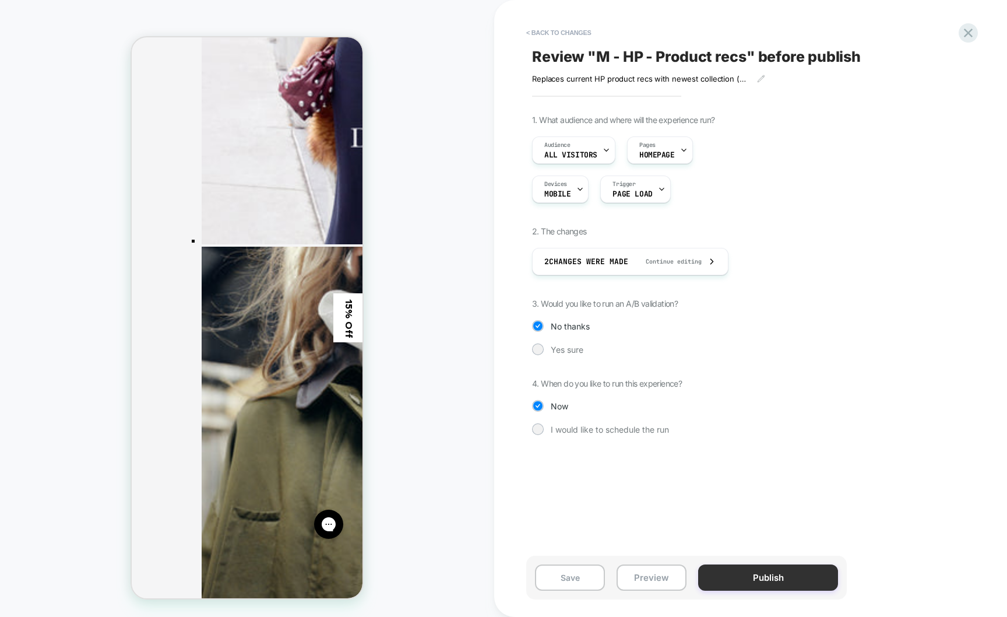
click at [771, 580] on button "Publish" at bounding box center [768, 577] width 140 height 26
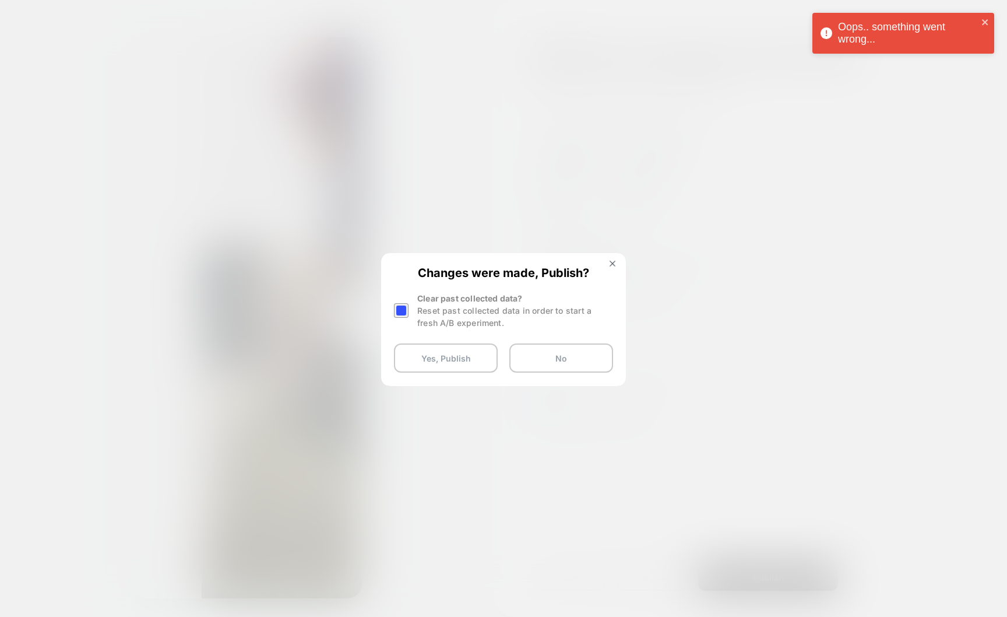
click at [402, 313] on div at bounding box center [401, 310] width 15 height 15
click at [420, 356] on button "Yes, Publish" at bounding box center [446, 357] width 104 height 29
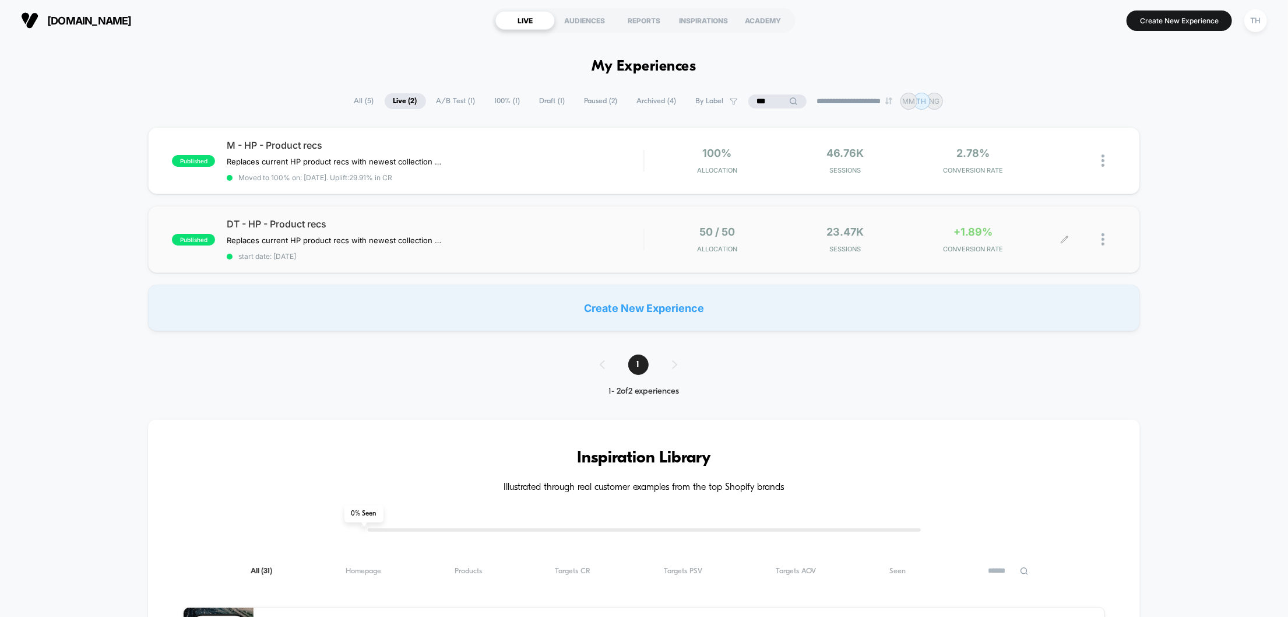
click at [1007, 237] on icon at bounding box center [1064, 238] width 7 height 7
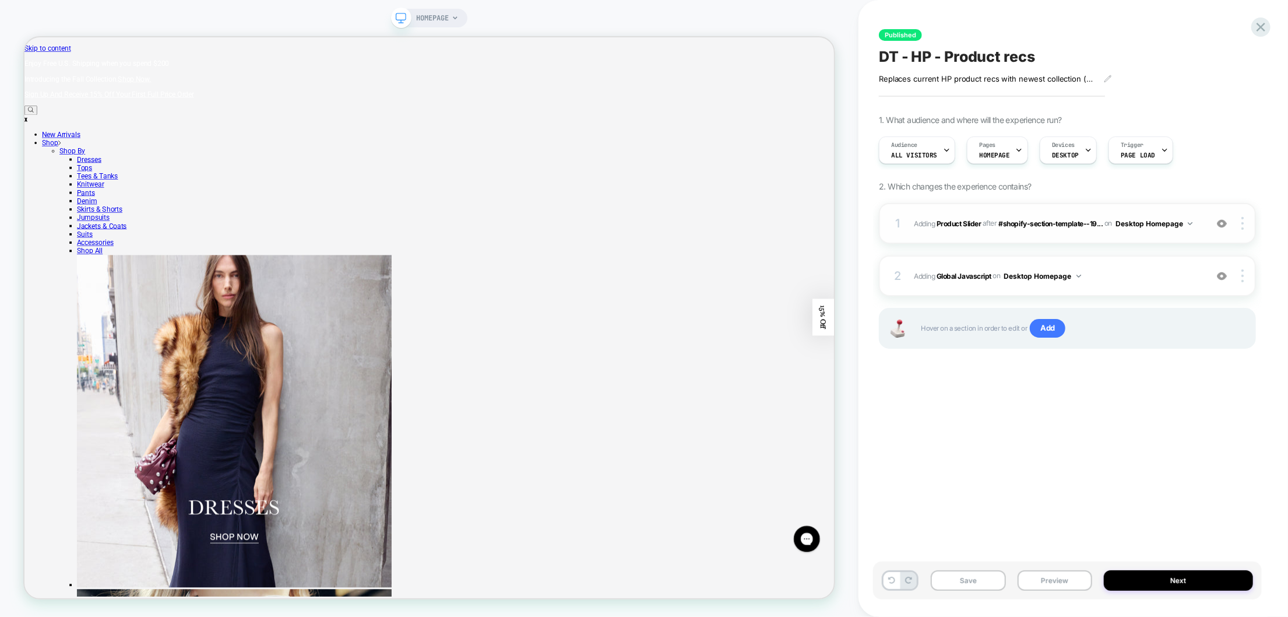
click at [1007, 229] on button "Desktop Homepage" at bounding box center [1153, 223] width 77 height 15
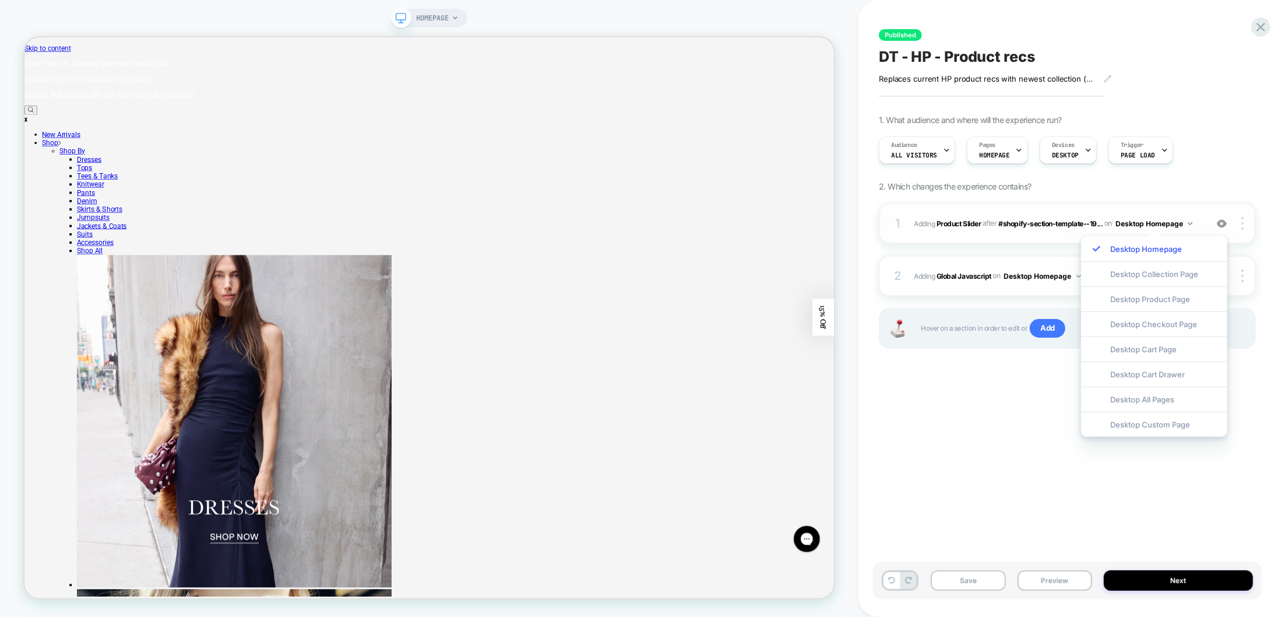
click at [1007, 227] on span "#_loomi_addon_1750704109148 Adding Product Slider AFTER #shopify-section-templa…" at bounding box center [1057, 223] width 287 height 15
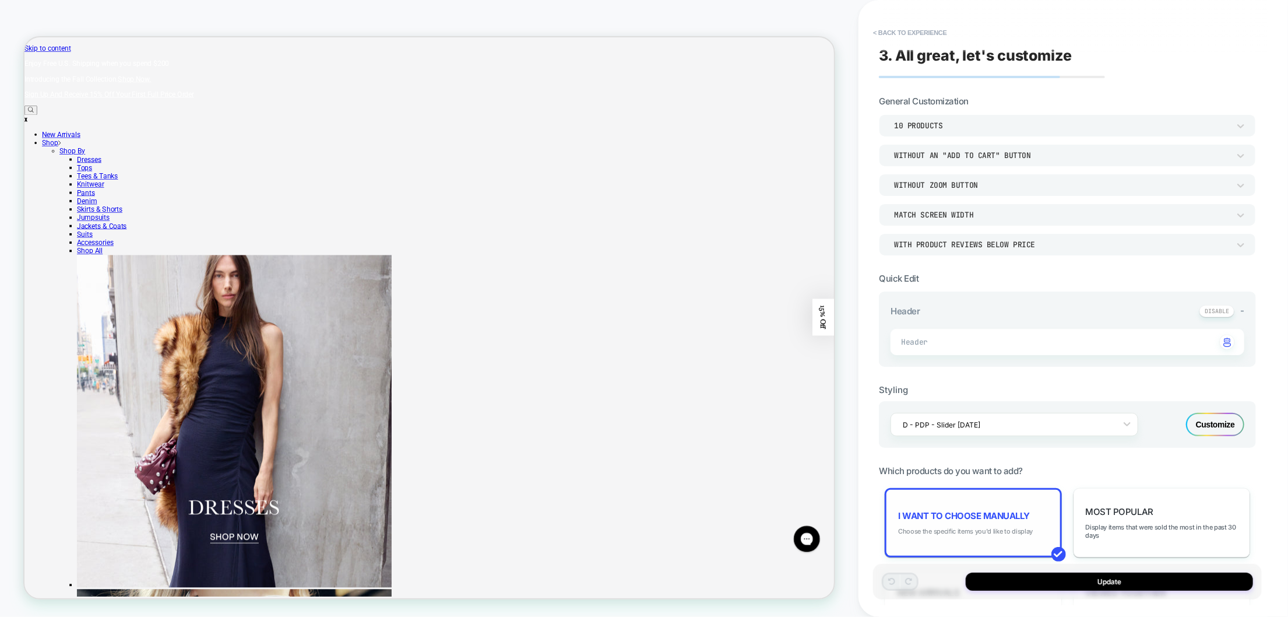
click at [996, 527] on span "Choose the specific items you'd like to display" at bounding box center [965, 531] width 135 height 8
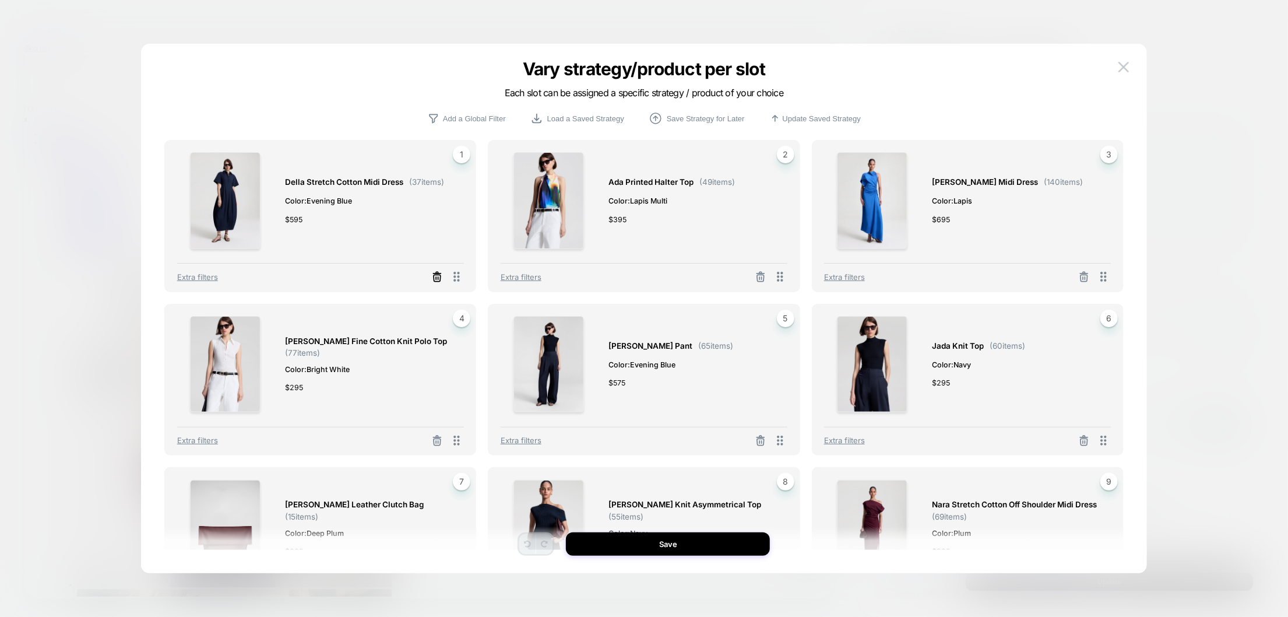
click at [438, 273] on icon at bounding box center [437, 273] width 2 height 2
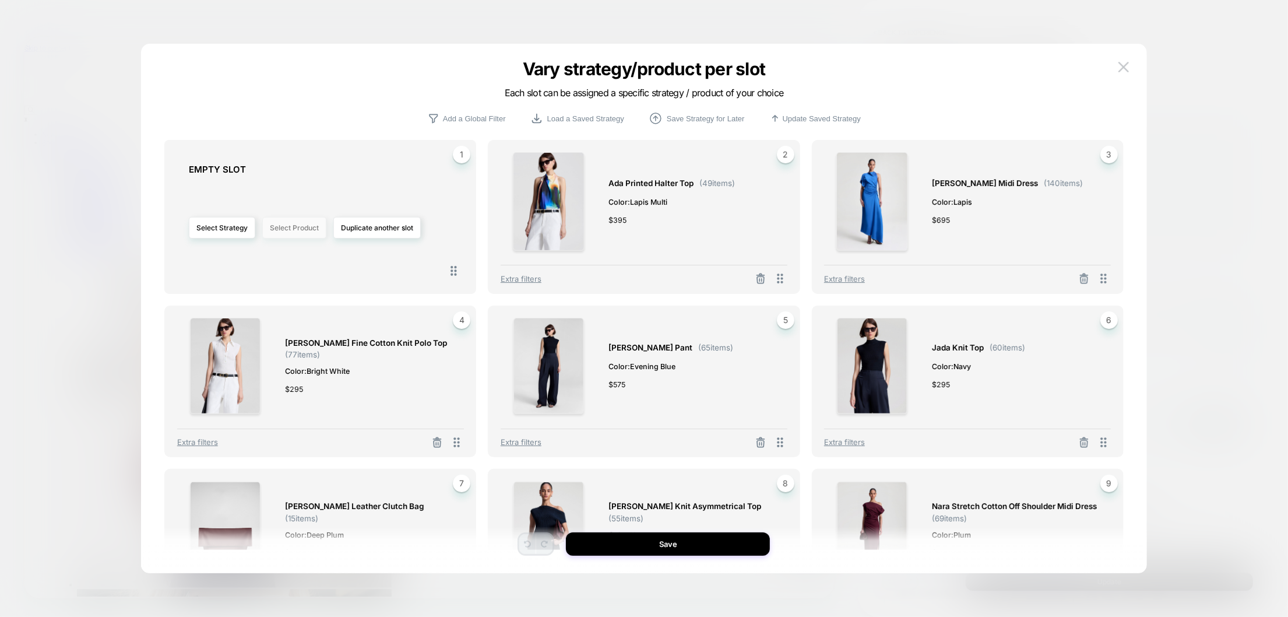
click at [277, 234] on button "Select Product" at bounding box center [294, 228] width 64 height 22
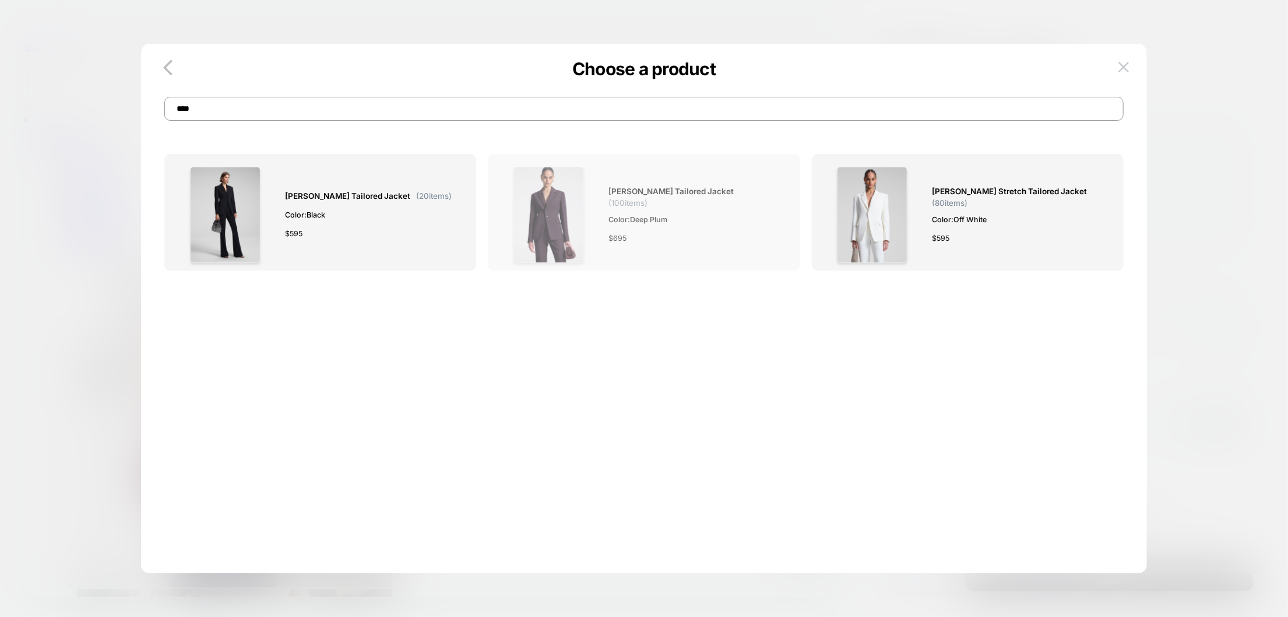
type input "****"
click at [544, 220] on img at bounding box center [548, 215] width 71 height 96
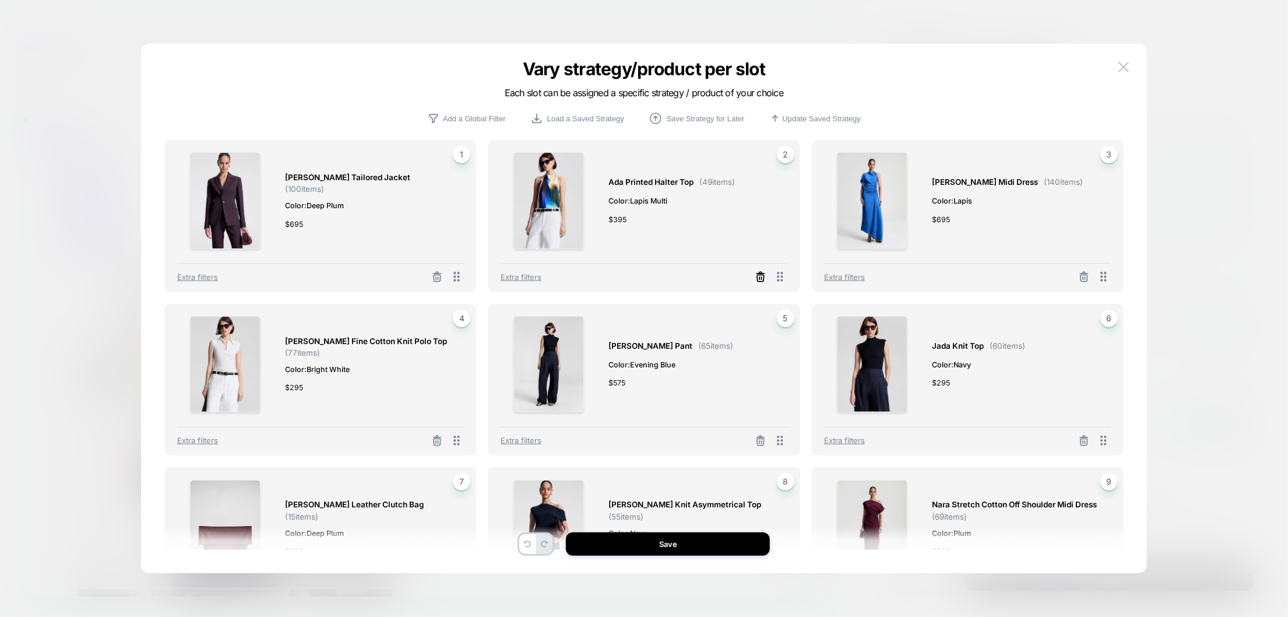
click at [755, 277] on icon at bounding box center [761, 277] width 12 height 12
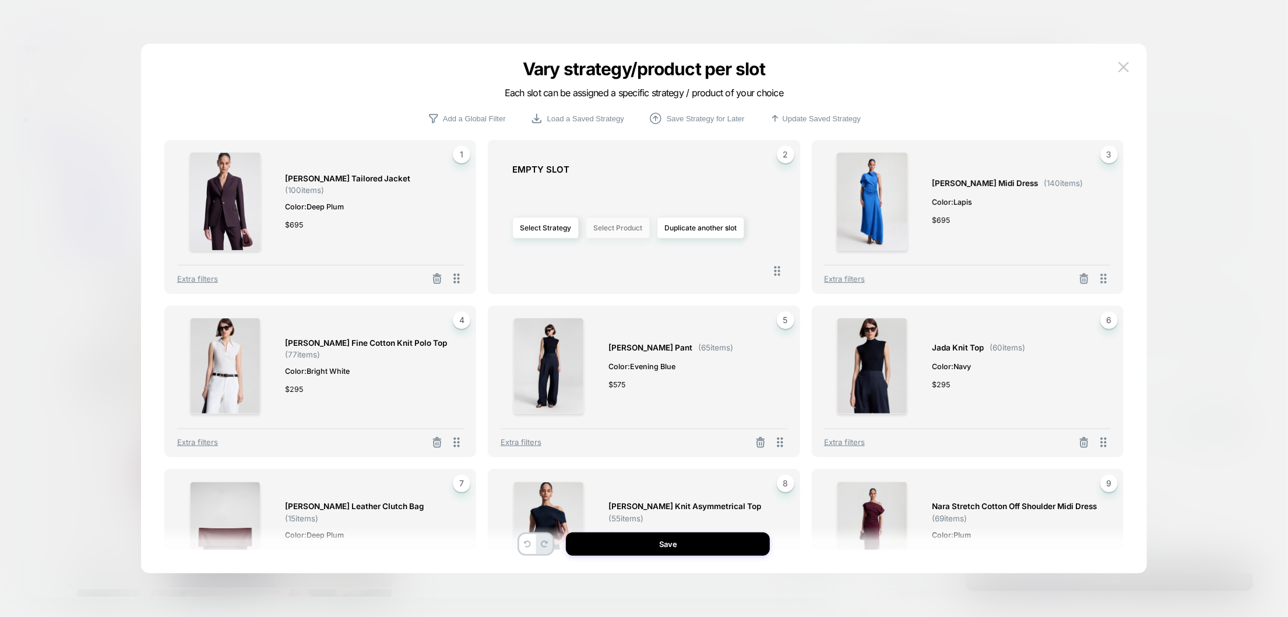
click at [621, 228] on button "Select Product" at bounding box center [618, 228] width 64 height 22
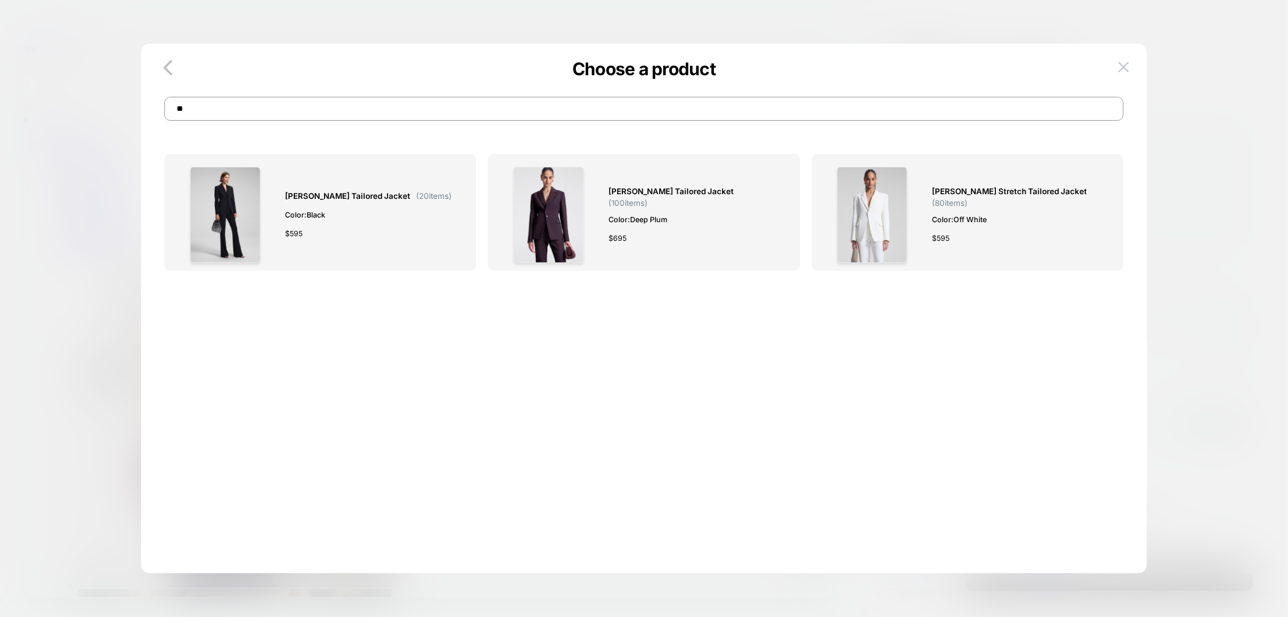
type input "*"
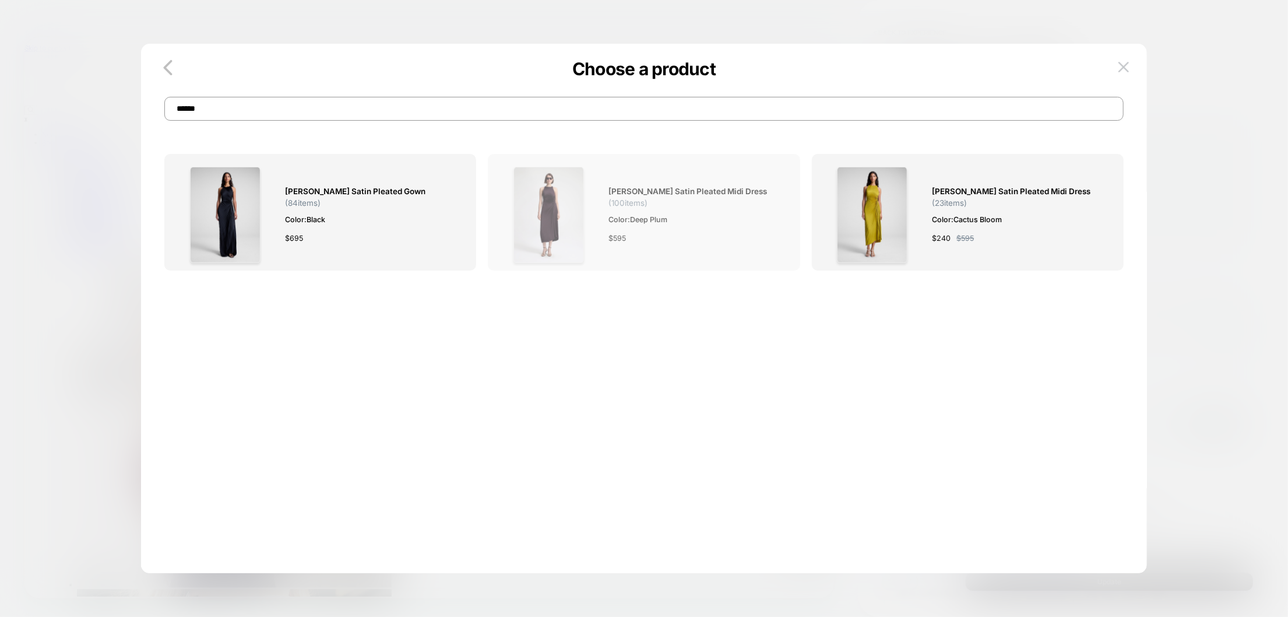
type input "******"
click at [597, 208] on div "Reagan Satin Pleated Midi Dress ( 100 items) Color: Deep Plum $ 595" at bounding box center [644, 215] width 287 height 96
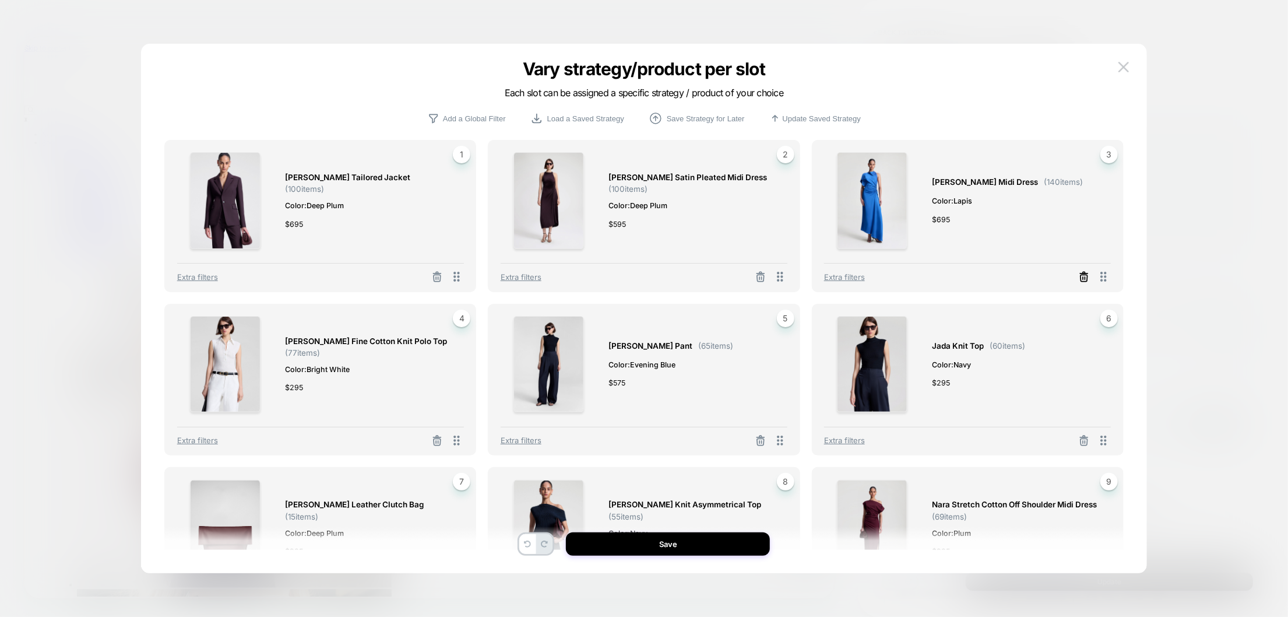
click at [436, 279] on line at bounding box center [436, 278] width 0 height 2
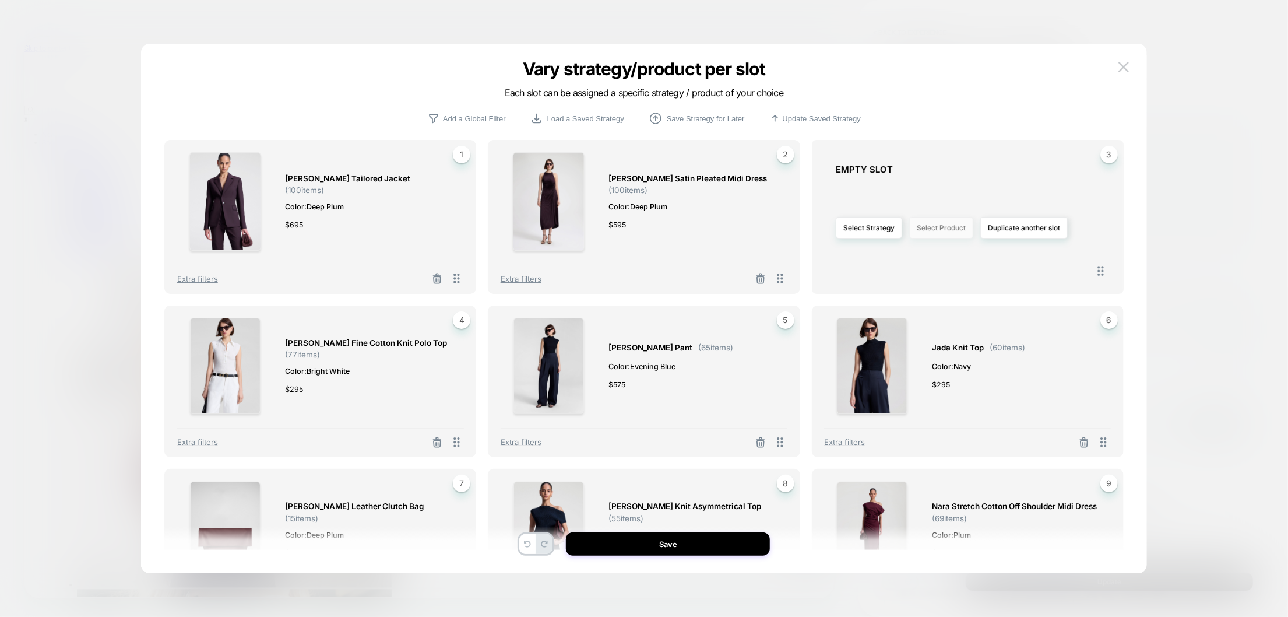
click at [931, 227] on button "Select Product" at bounding box center [941, 228] width 64 height 22
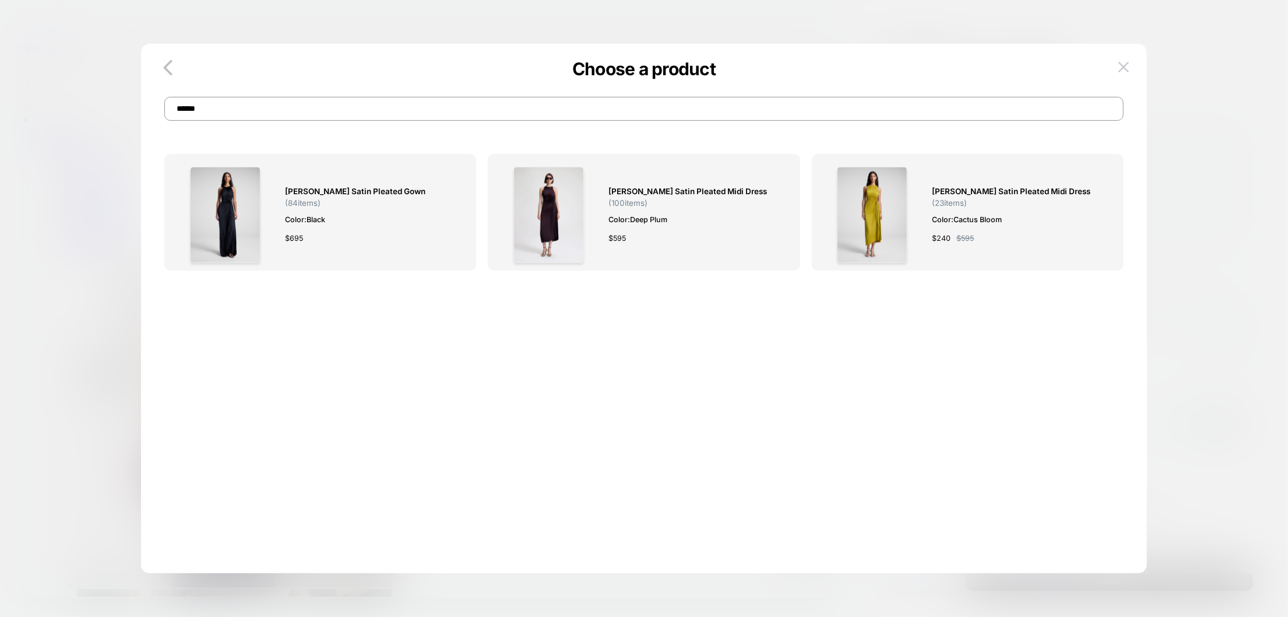
drag, startPoint x: 431, startPoint y: 101, endPoint x: 137, endPoint y: 114, distance: 294.6
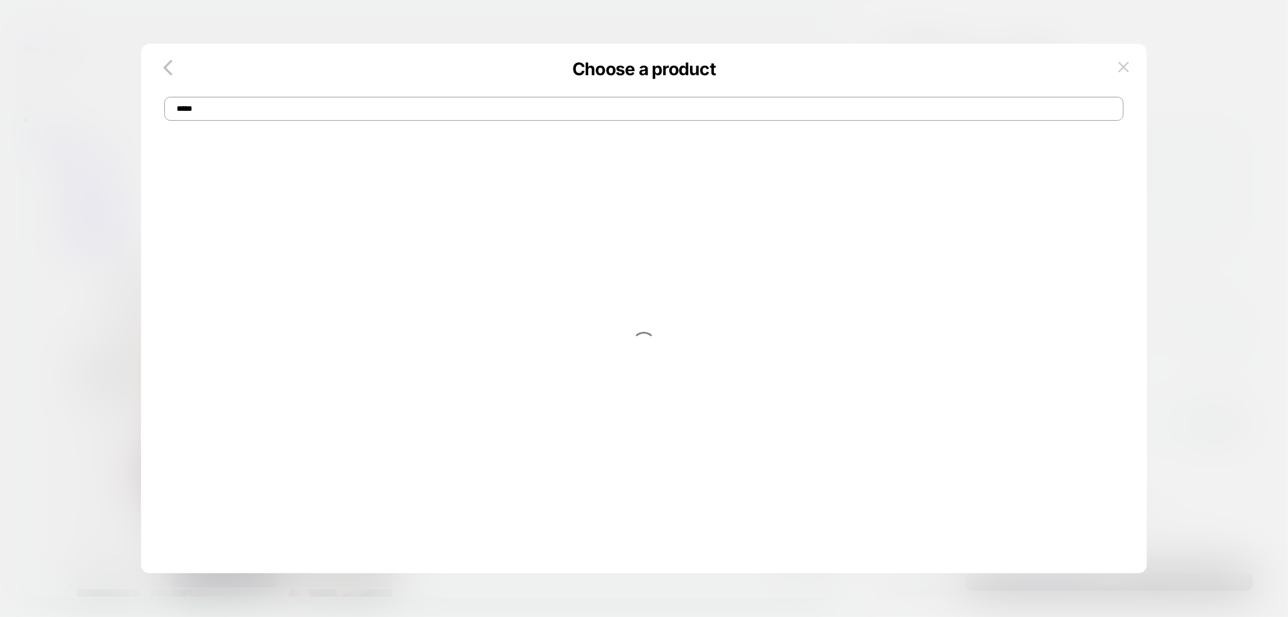
type input "*****"
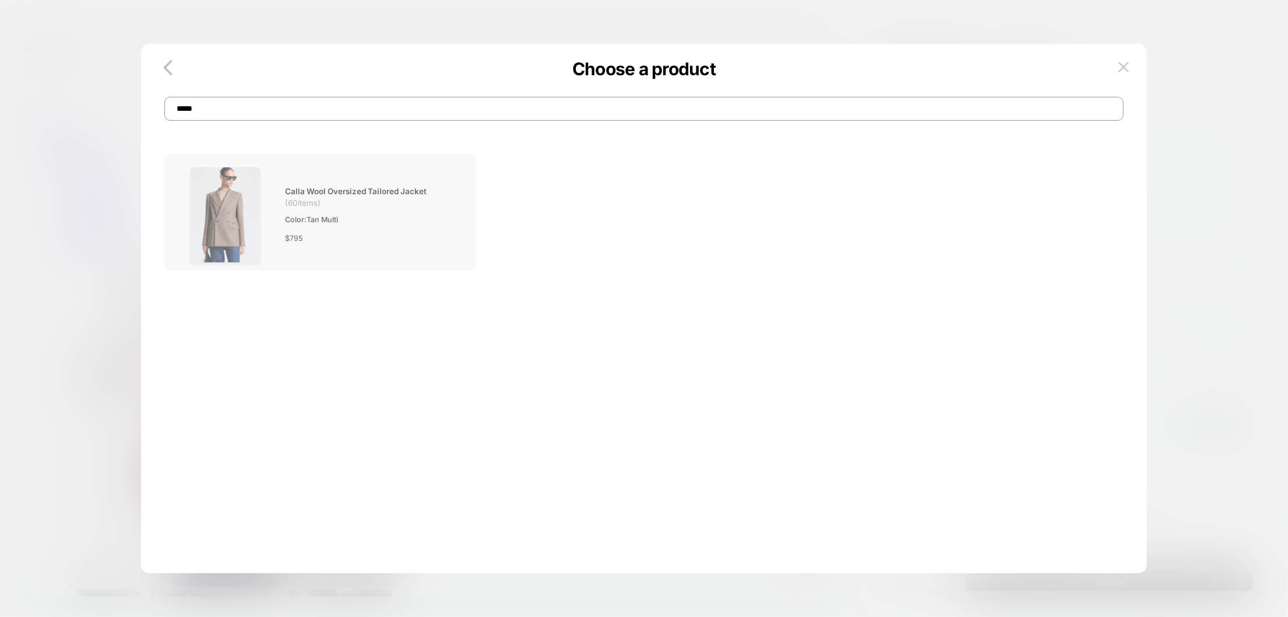
click at [263, 194] on div at bounding box center [225, 215] width 96 height 96
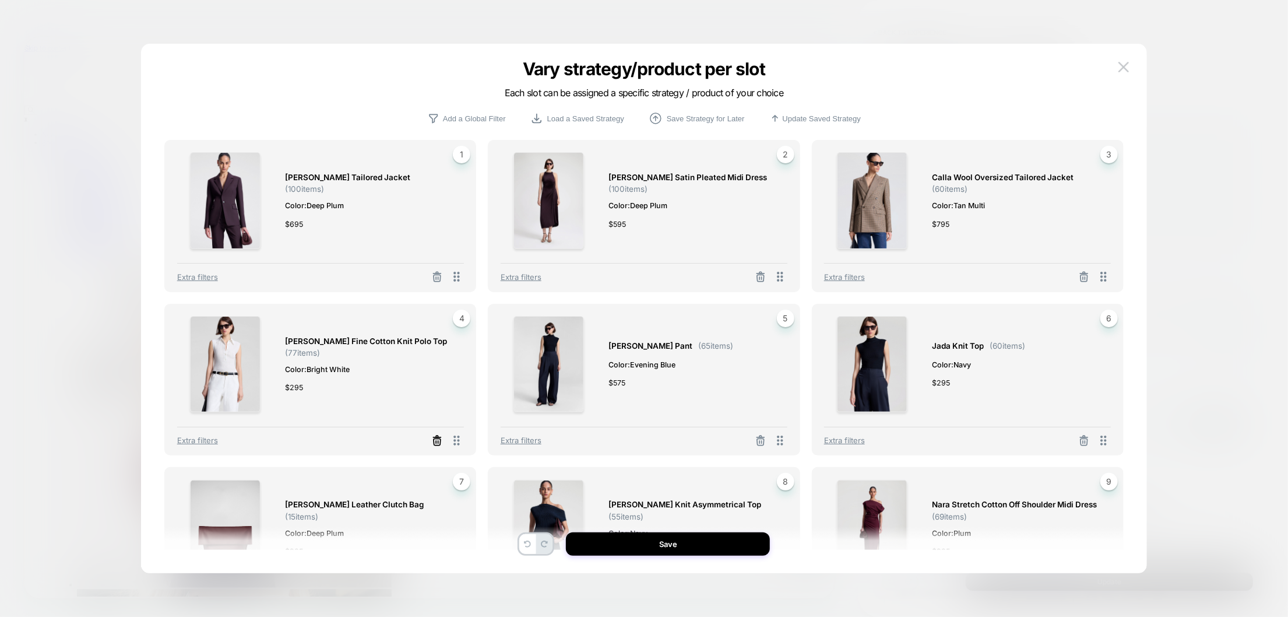
click at [432, 441] on icon at bounding box center [437, 441] width 12 height 12
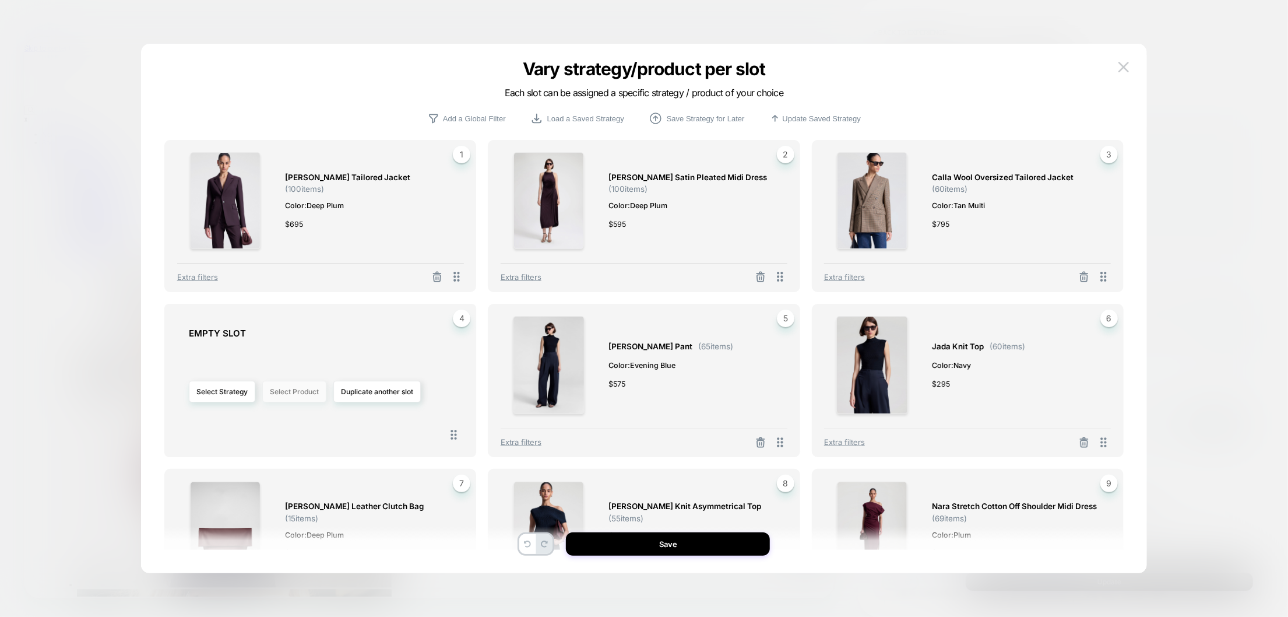
click at [291, 389] on button "Select Product" at bounding box center [294, 392] width 64 height 22
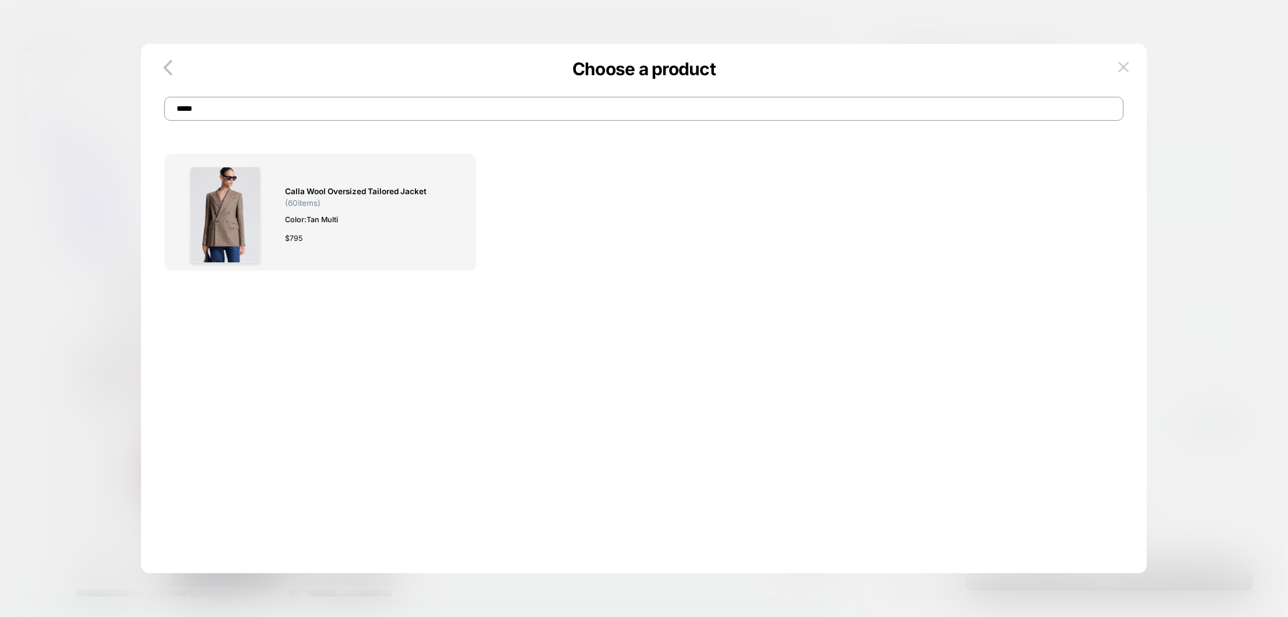
drag, startPoint x: 228, startPoint y: 115, endPoint x: 165, endPoint y: 119, distance: 63.1
click at [165, 119] on input "*****" at bounding box center [643, 109] width 959 height 24
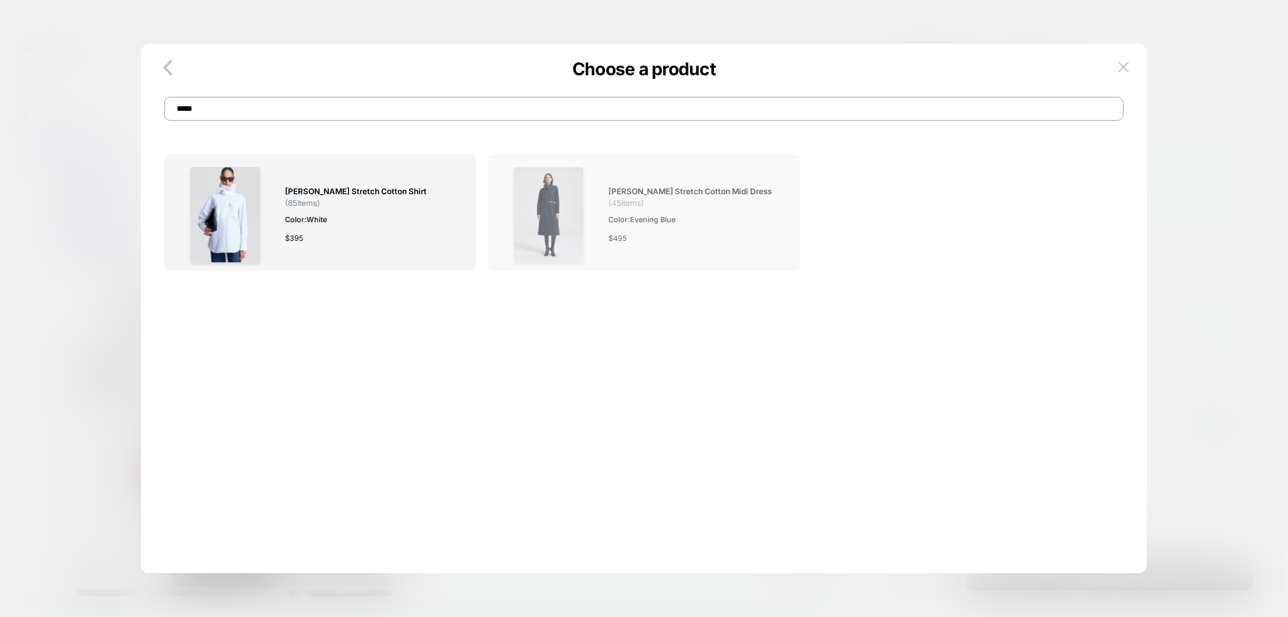
type input "*****"
click at [582, 218] on img at bounding box center [548, 215] width 71 height 96
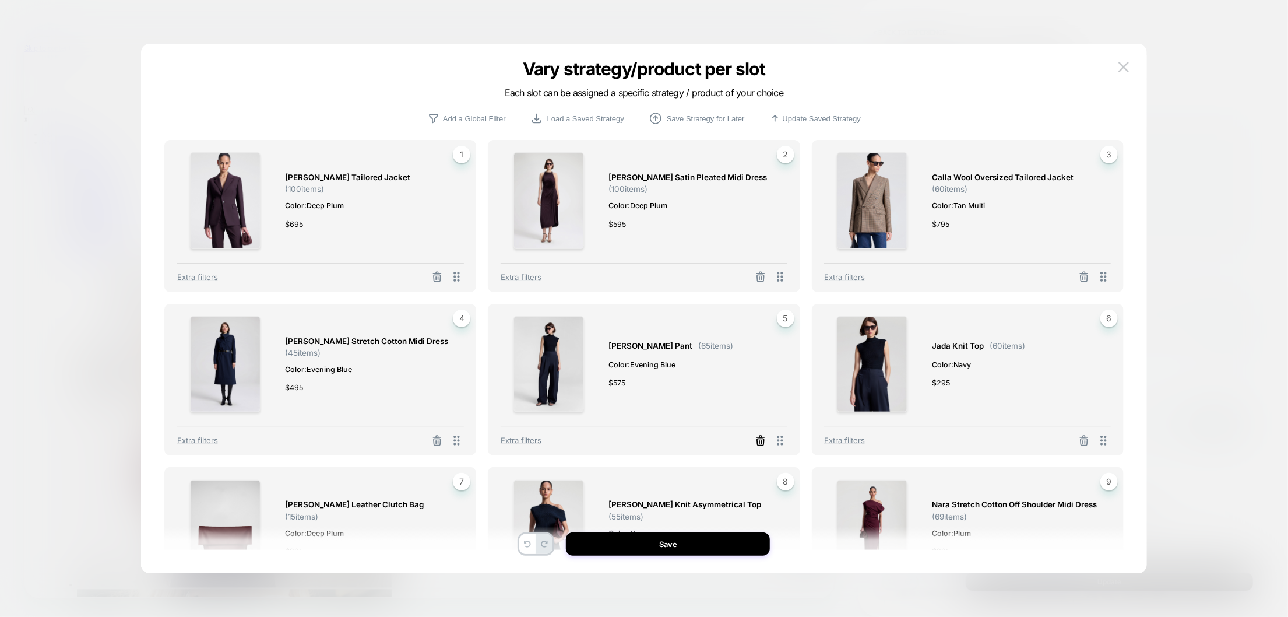
click at [441, 281] on icon at bounding box center [437, 278] width 7 height 6
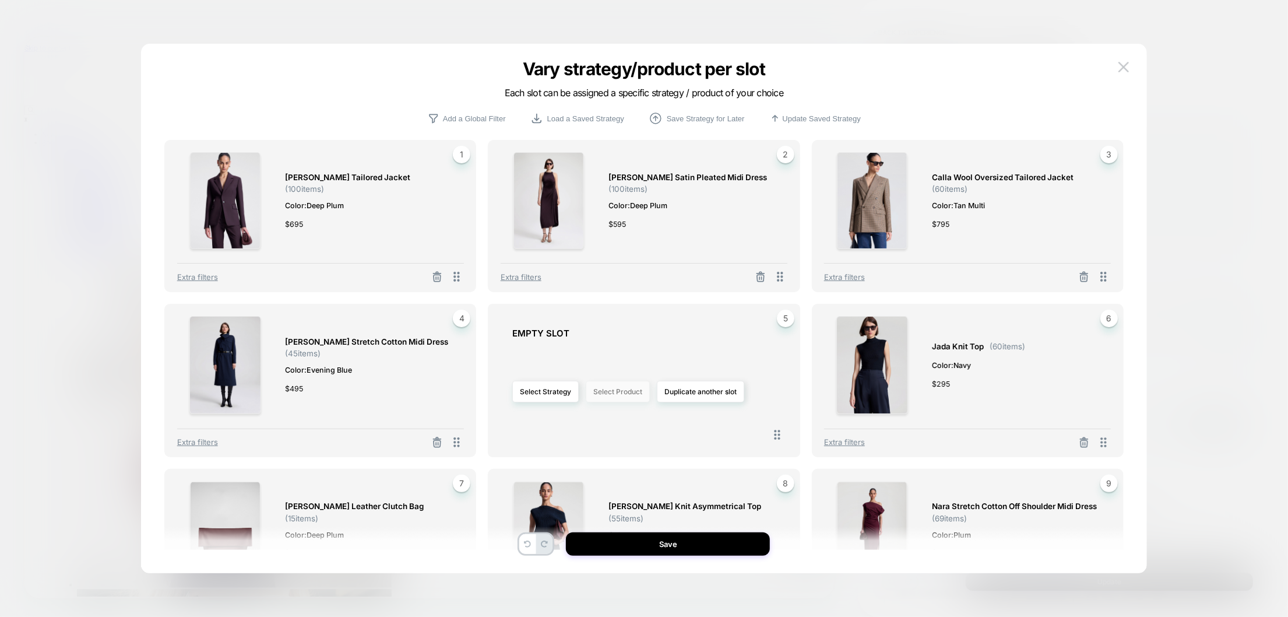
click at [631, 389] on button "Select Product" at bounding box center [618, 392] width 64 height 22
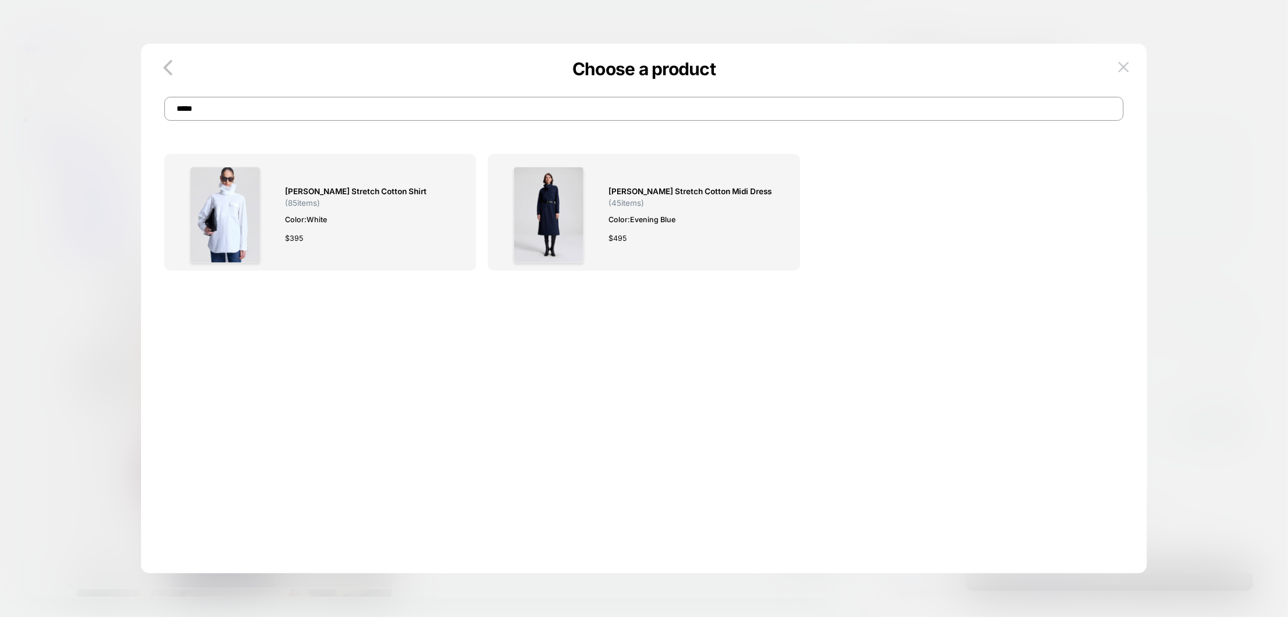
drag, startPoint x: 178, startPoint y: 116, endPoint x: 106, endPoint y: 109, distance: 72.0
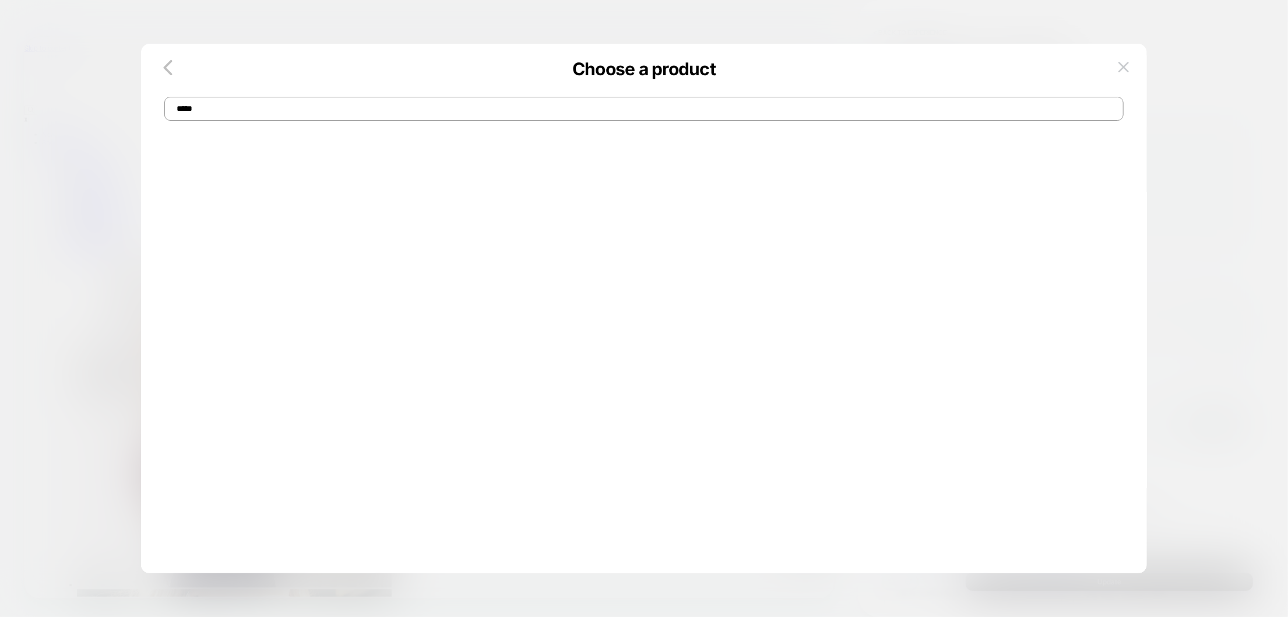
type input "*****"
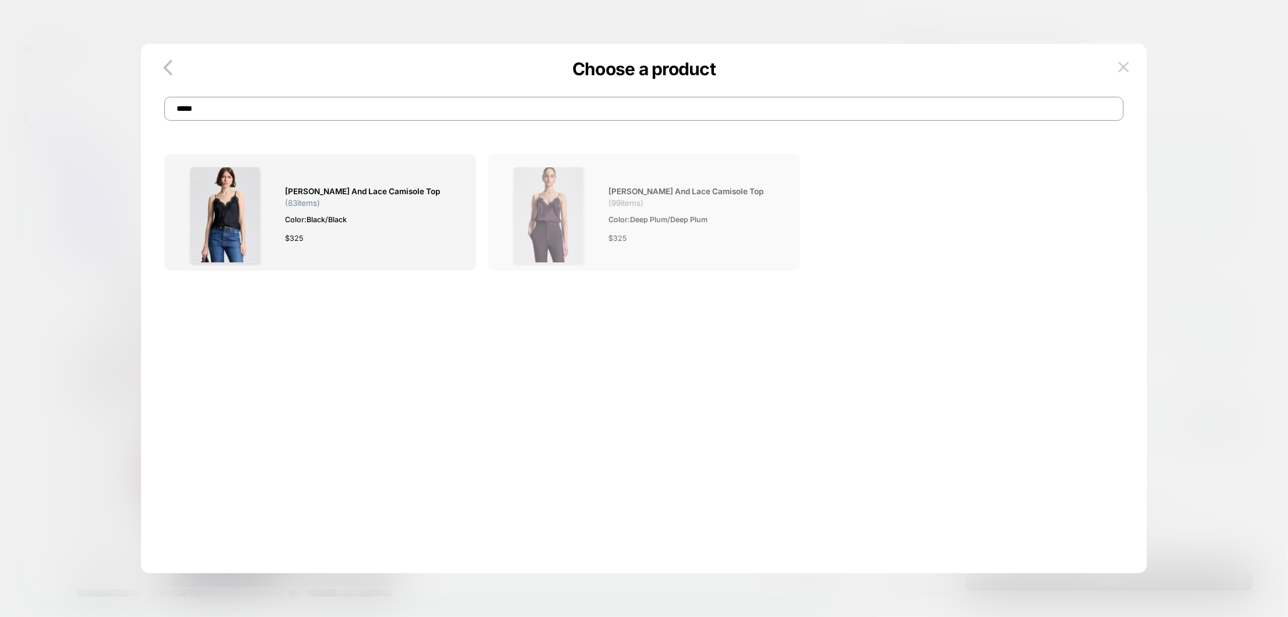
click at [624, 206] on span "( 99 items)" at bounding box center [625, 202] width 35 height 9
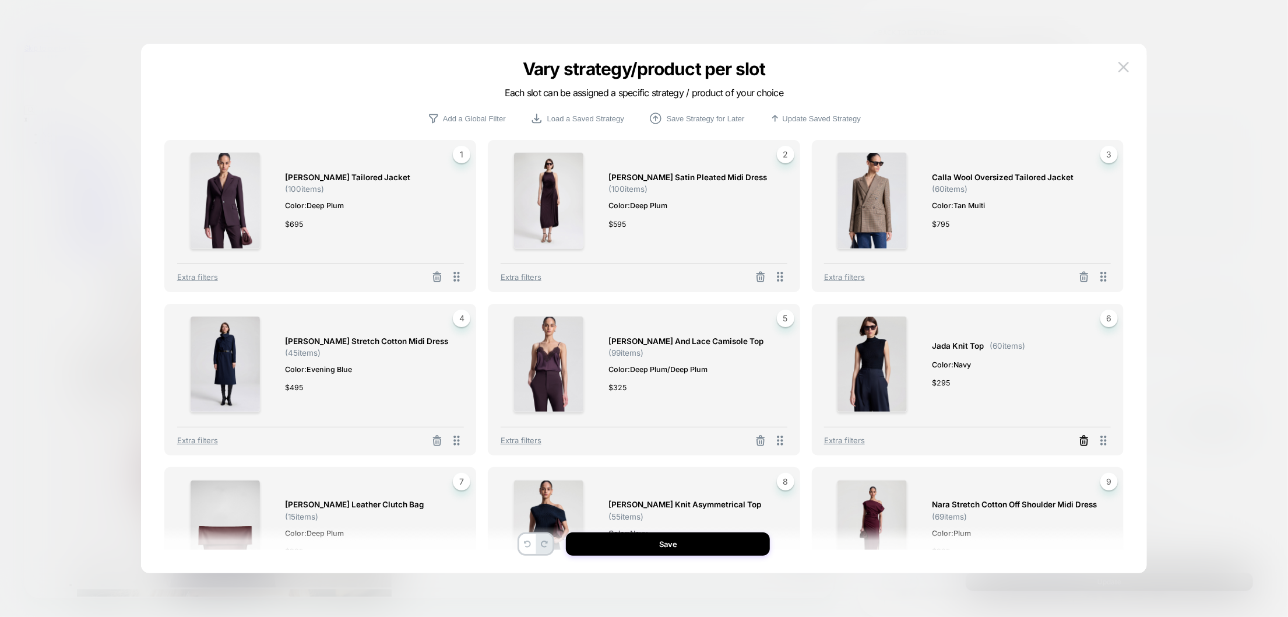
click at [441, 281] on icon at bounding box center [437, 278] width 7 height 6
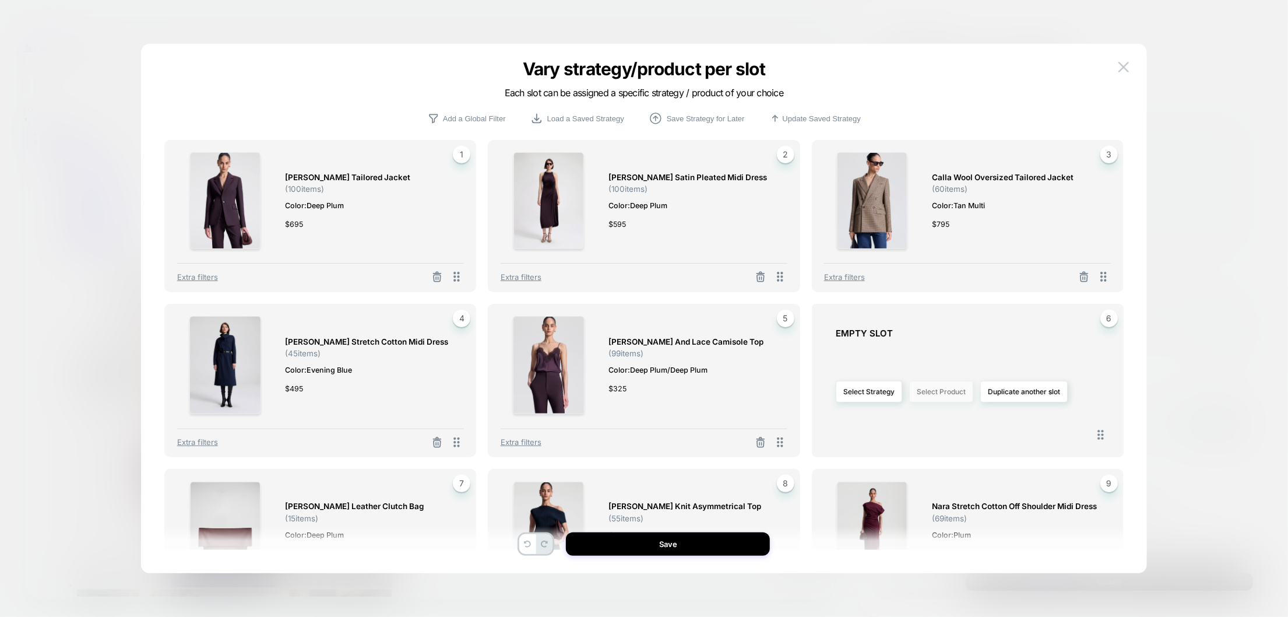
click at [935, 393] on button "Select Product" at bounding box center [941, 392] width 64 height 22
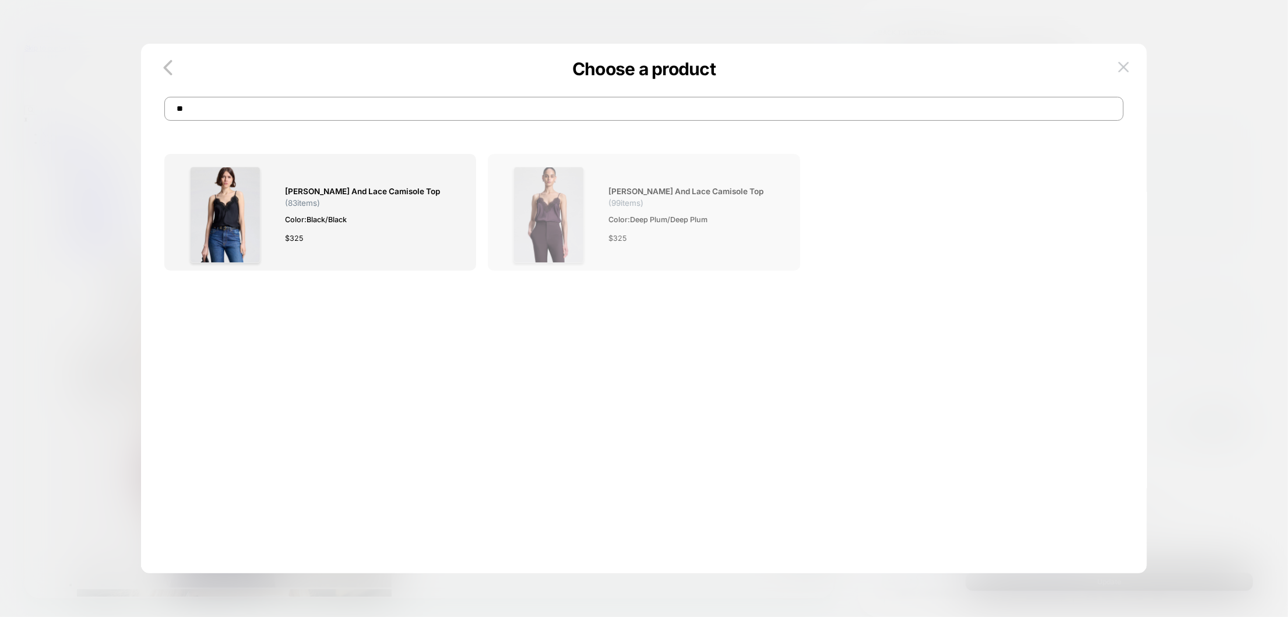
type input "*"
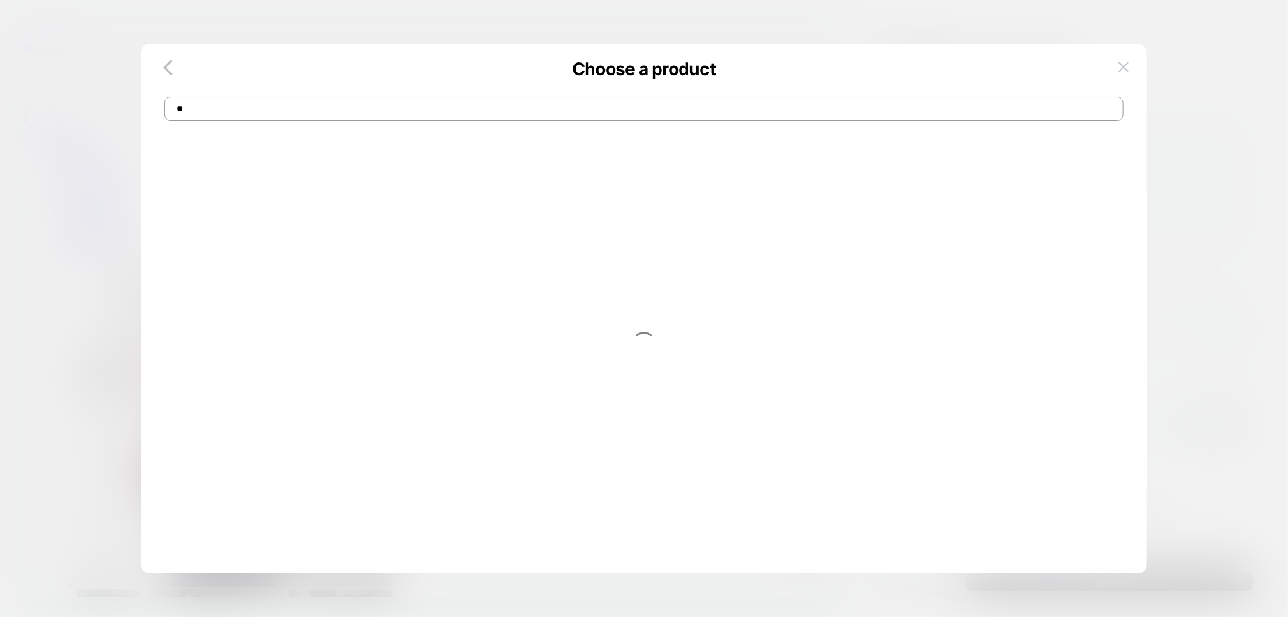
type input "*"
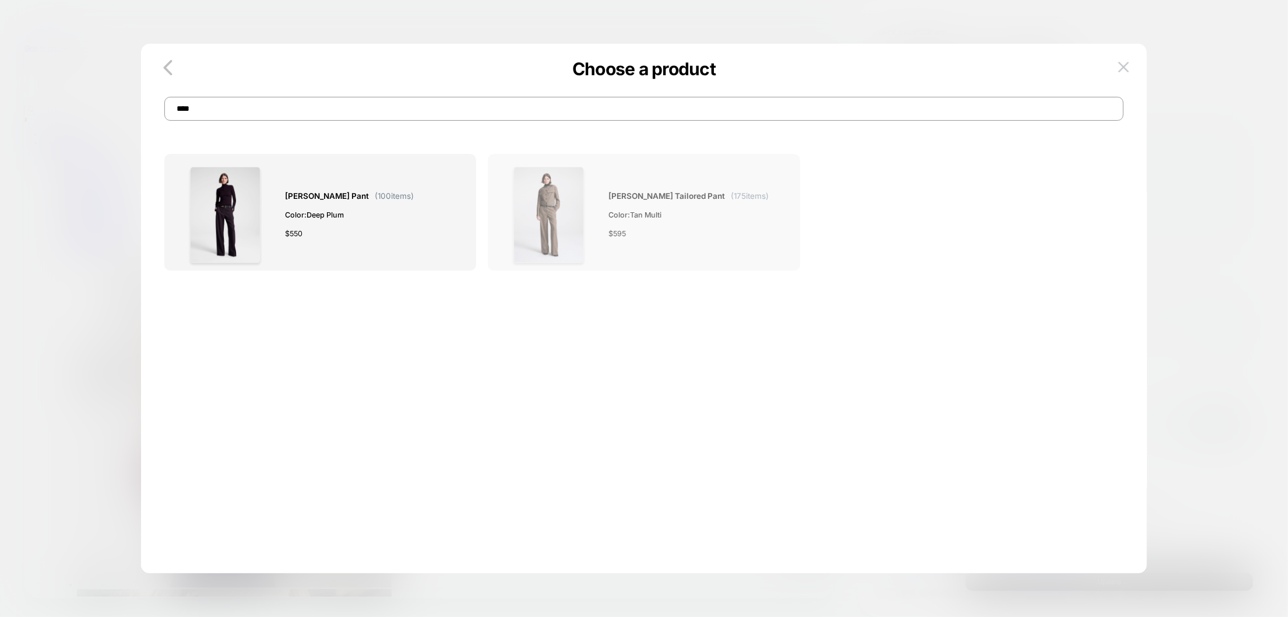
type input "****"
click at [593, 235] on div at bounding box center [549, 215] width 96 height 96
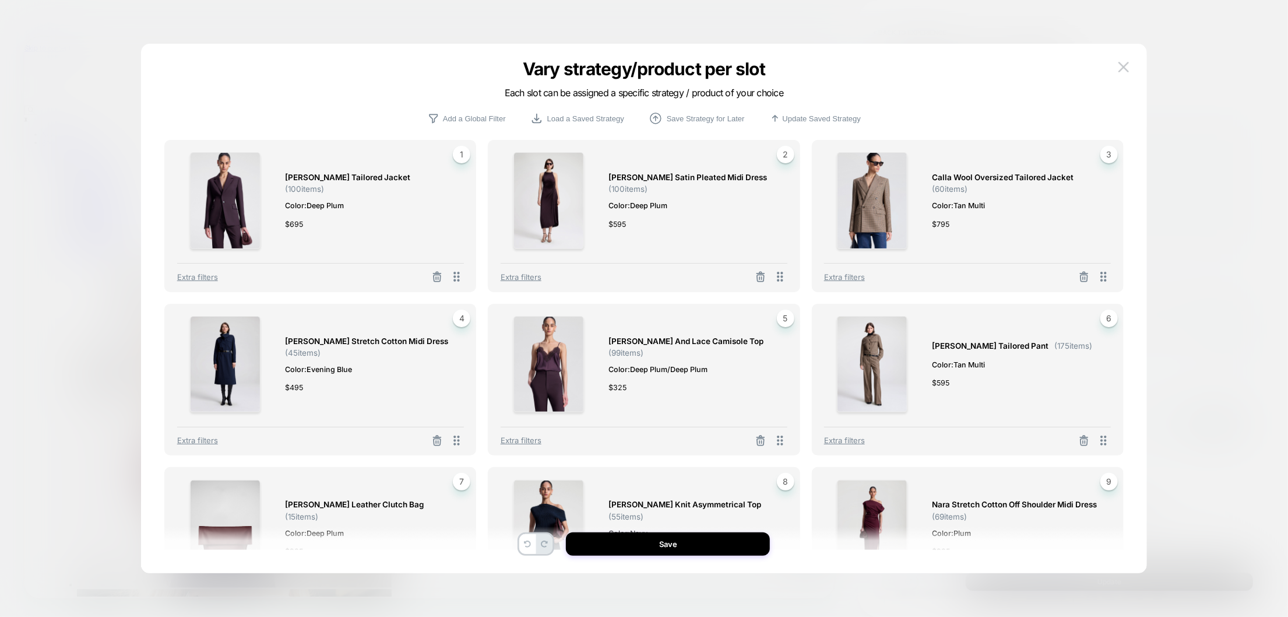
click at [1007, 494] on div "Vary strategy/product per slot Each slot can be assigned a specific strategy / …" at bounding box center [643, 314] width 1005 height 518
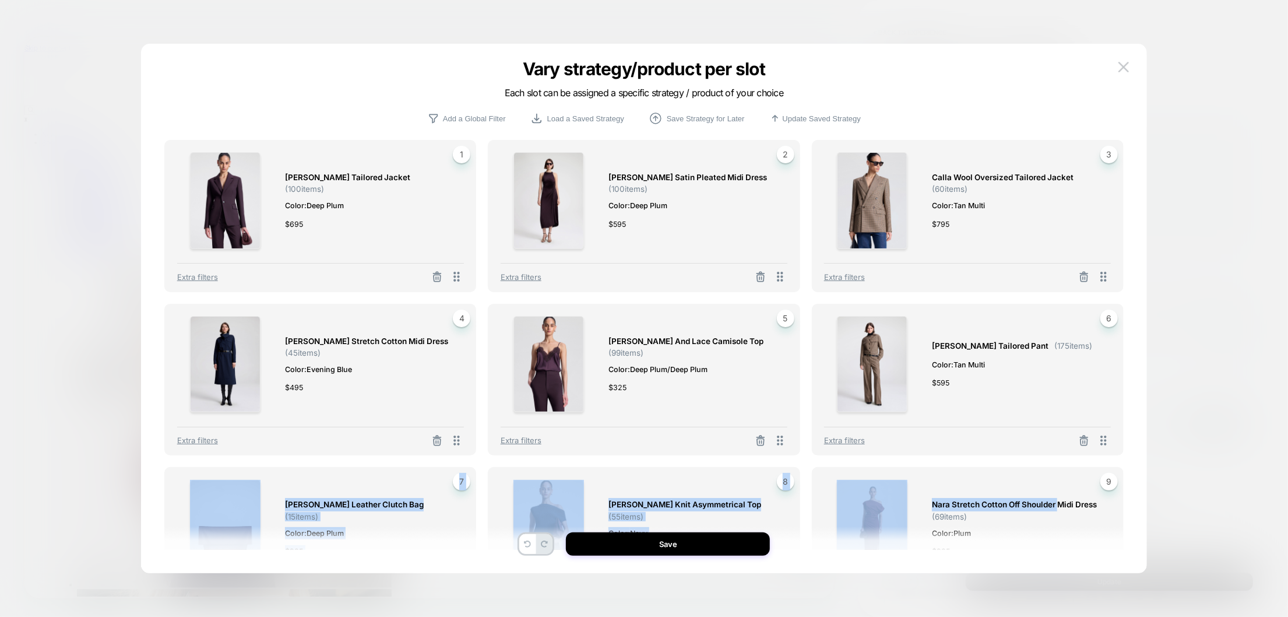
drag, startPoint x: 1061, startPoint y: 484, endPoint x: 1047, endPoint y: 446, distance: 40.9
click at [1007, 446] on div "Elza Tailored Jacket ( 100 items) Color: Deep Plum $ 695 1 Extra filters Reagan…" at bounding box center [643, 345] width 959 height 410
click at [1007, 466] on div "Elza Tailored Jacket ( 100 items) Color: Deep Plum $ 695 1 Extra filters Reagan…" at bounding box center [643, 345] width 959 height 410
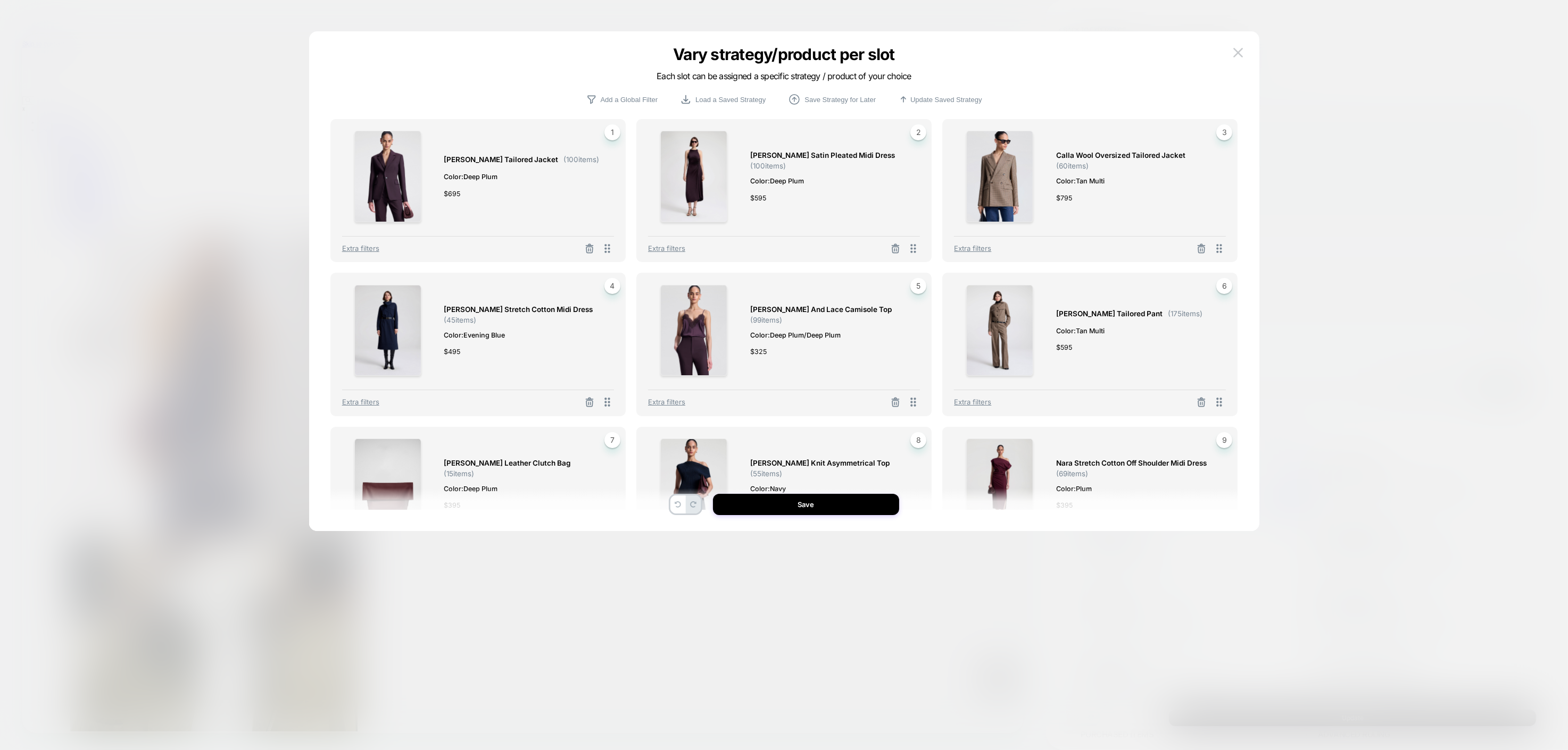
drag, startPoint x: 1065, startPoint y: 3, endPoint x: 1154, endPoint y: 474, distance: 479.3
click at [919, 474] on span "Nara Stretch Cotton Off Shoulder Midi Dress ( 69 items)" at bounding box center [1135, 467] width 159 height 21
click at [919, 380] on div "Liam Wool Tailored Pant ( 175 items) Color: Tan Multi $ 595 6 Extra filters" at bounding box center [1089, 344] width 295 height 143
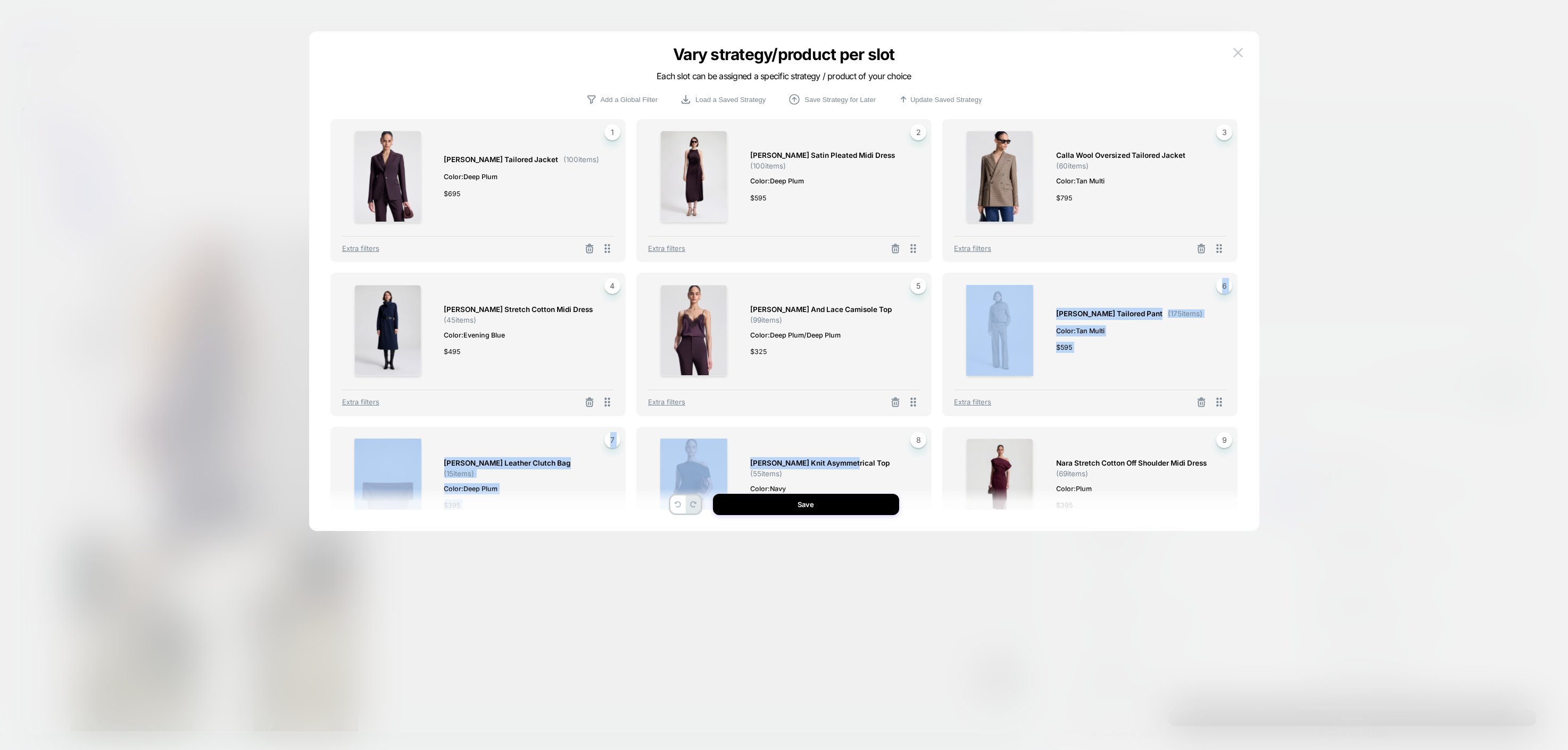
drag, startPoint x: 841, startPoint y: 470, endPoint x: 819, endPoint y: 412, distance: 62.0
click at [819, 412] on div "Elza Tailored Jacket ( 100 items) Color: Deep Plum $ 695 1 Extra filters Reagan…" at bounding box center [784, 315] width 907 height 391
click at [815, 441] on div "Millie Knit Asymmetrical Top ( 55 items) Color: Navy $ 450" at bounding box center [830, 484] width 159 height 91
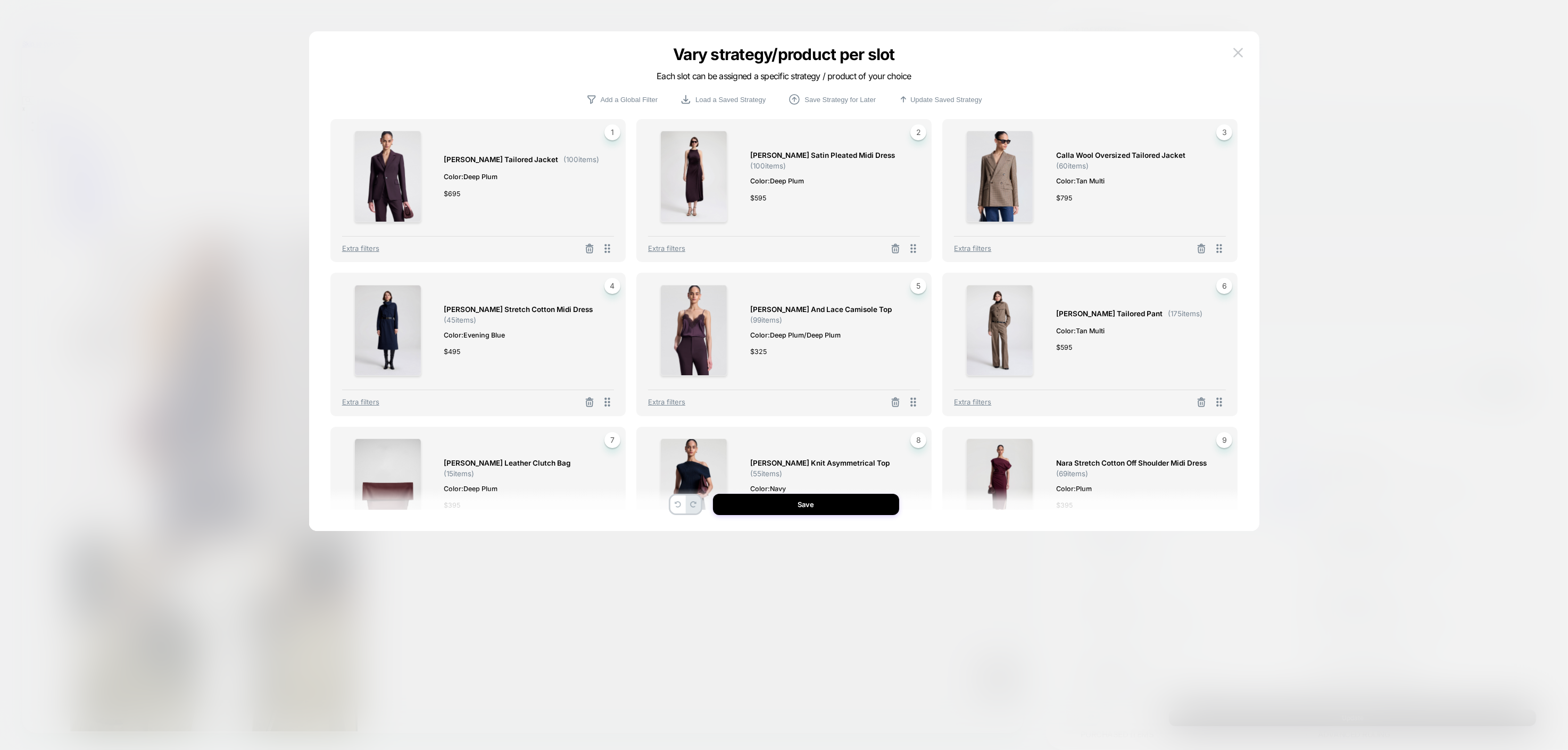
drag, startPoint x: 512, startPoint y: 343, endPoint x: 568, endPoint y: 430, distance: 103.5
click at [568, 430] on div "Elza Tailored Jacket ( 100 items) Color: Deep Plum $ 695 1 Extra filters Reagan…" at bounding box center [784, 315] width 907 height 391
click at [489, 274] on div "Wells Stretch Cotton Midi Dress ( 45 items) Color: Evening Blue $ 495 4 Extra f…" at bounding box center [477, 344] width 295 height 143
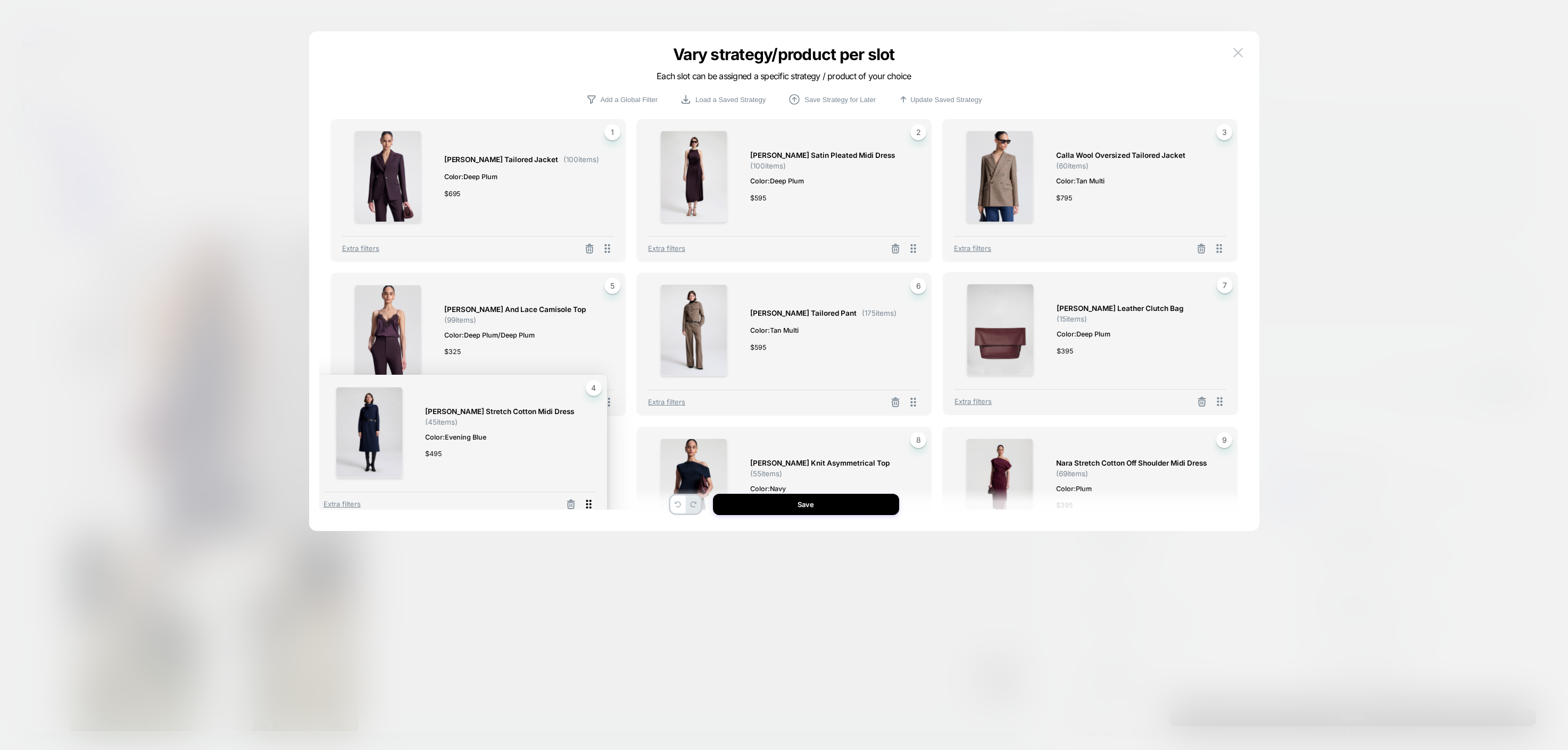
drag, startPoint x: 608, startPoint y: 404, endPoint x: 589, endPoint y: 506, distance: 103.8
click at [589, 506] on icon at bounding box center [589, 505] width 14 height 14
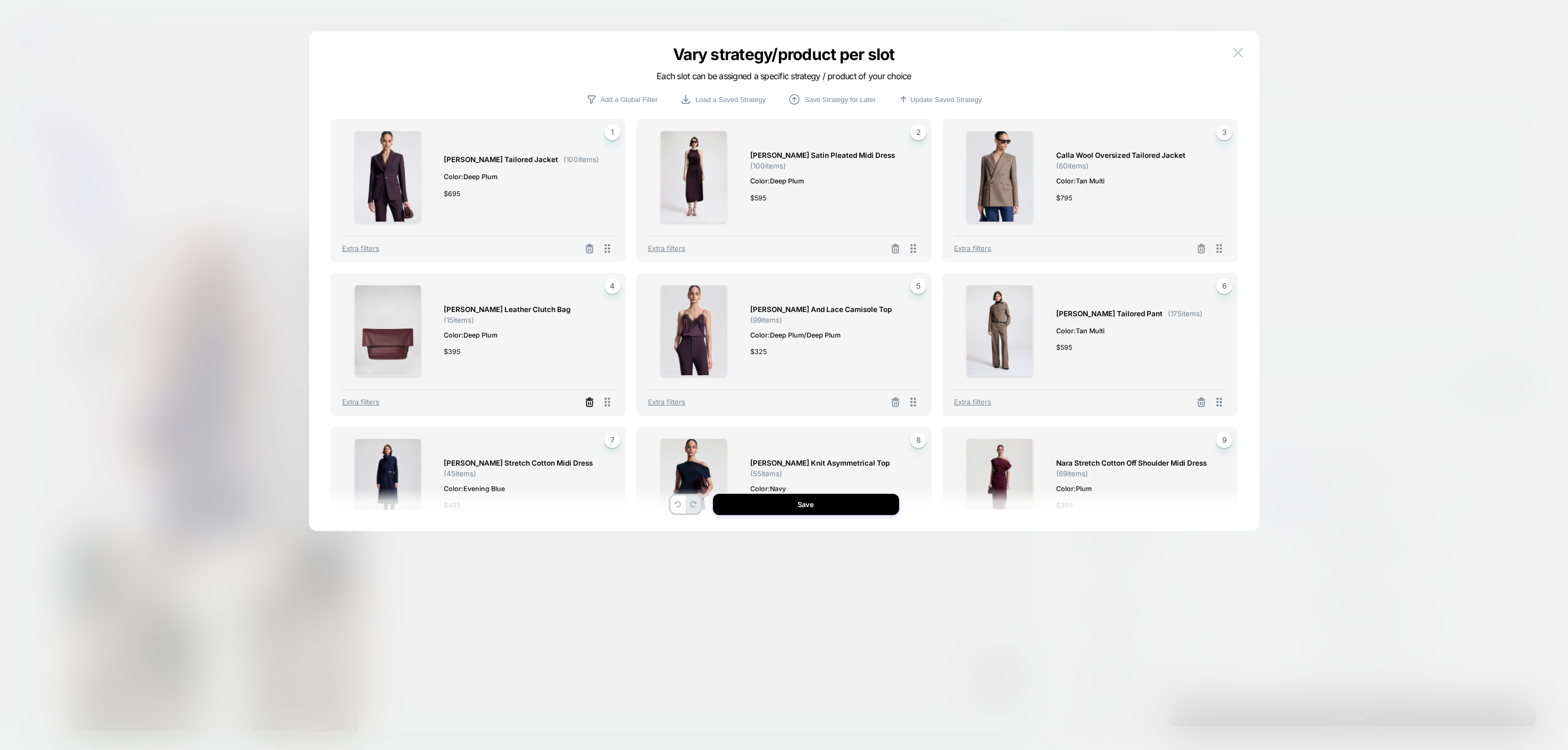
click at [587, 253] on icon at bounding box center [589, 249] width 6 height 5
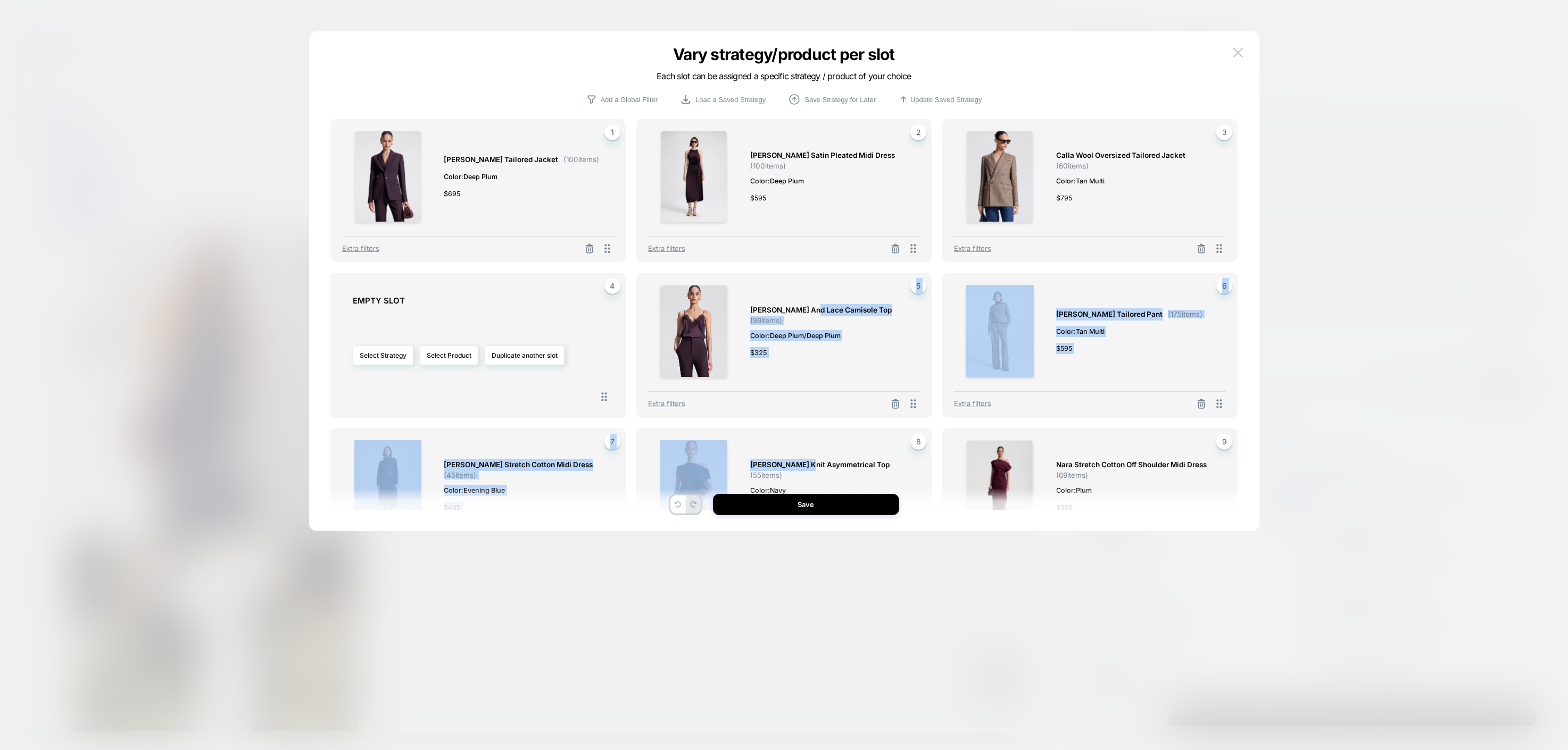
drag, startPoint x: 808, startPoint y: 312, endPoint x: 798, endPoint y: 439, distance: 127.4
click at [798, 439] on div "Elza Tailored Jacket ( 100 items) Color: Deep Plum $ 695 1 Extra filters Reagan…" at bounding box center [784, 315] width 907 height 391
click at [711, 340] on img at bounding box center [694, 331] width 68 height 93
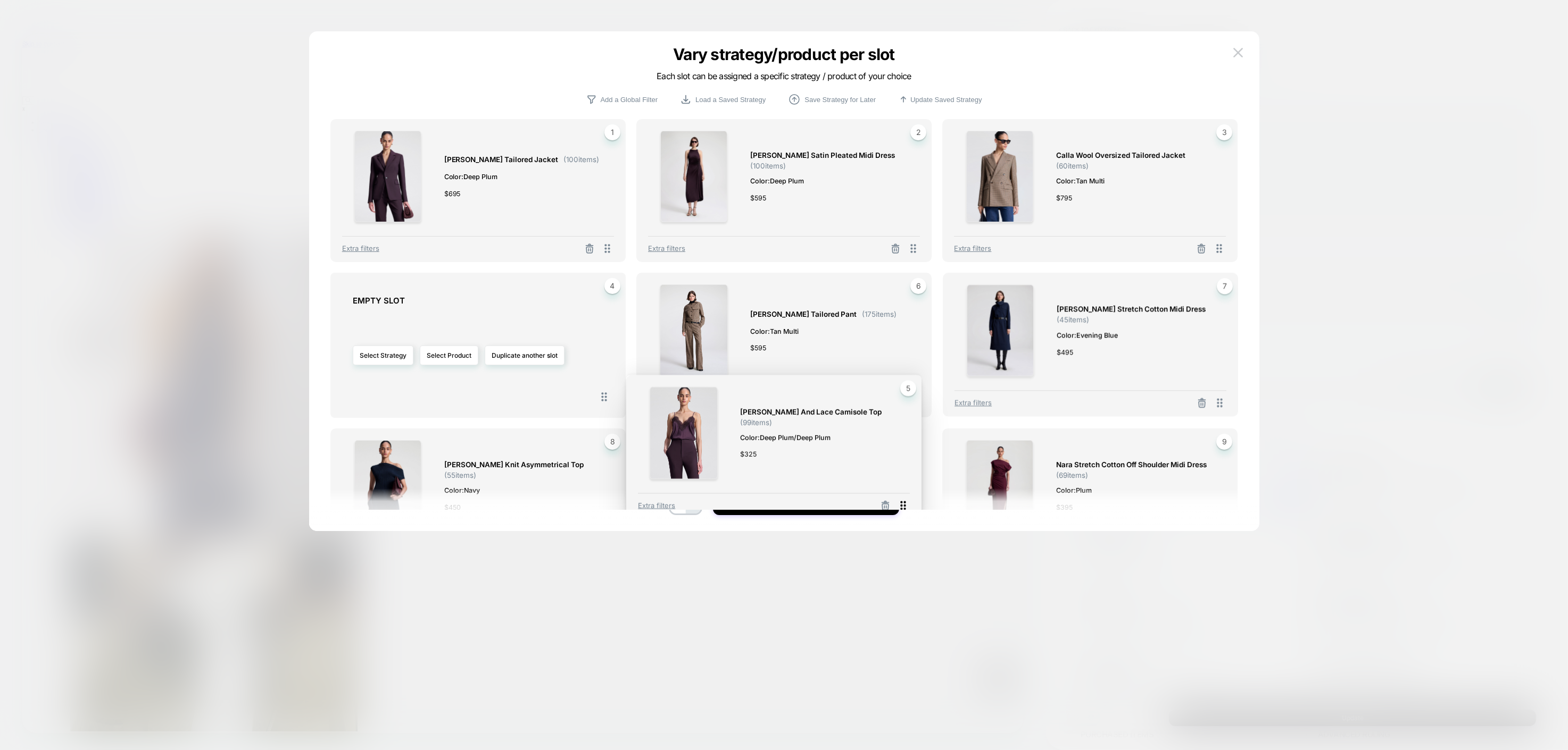
drag, startPoint x: 916, startPoint y: 403, endPoint x: 907, endPoint y: 503, distance: 100.4
click at [907, 503] on icon at bounding box center [903, 505] width 14 height 14
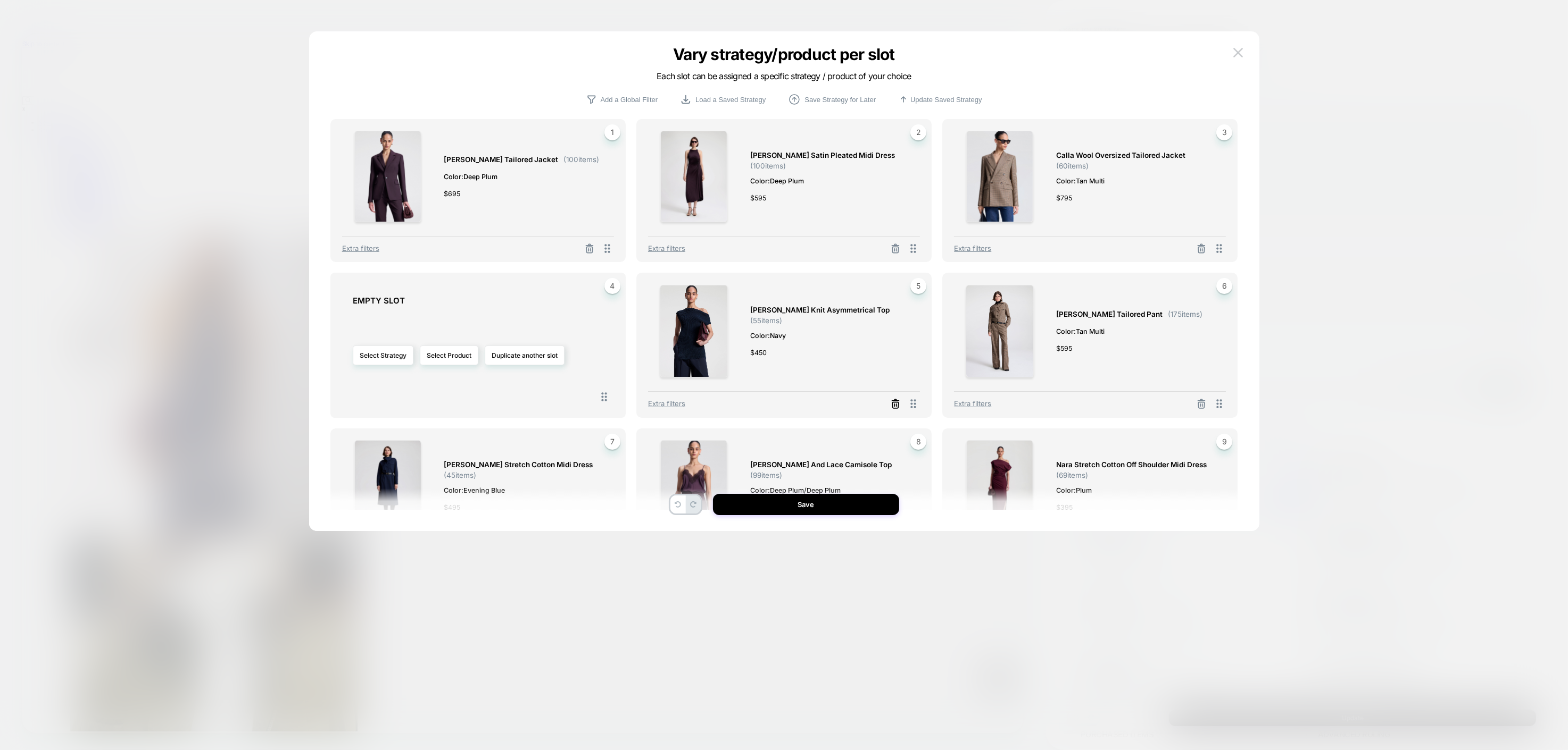
click at [900, 402] on icon at bounding box center [895, 404] width 11 height 11
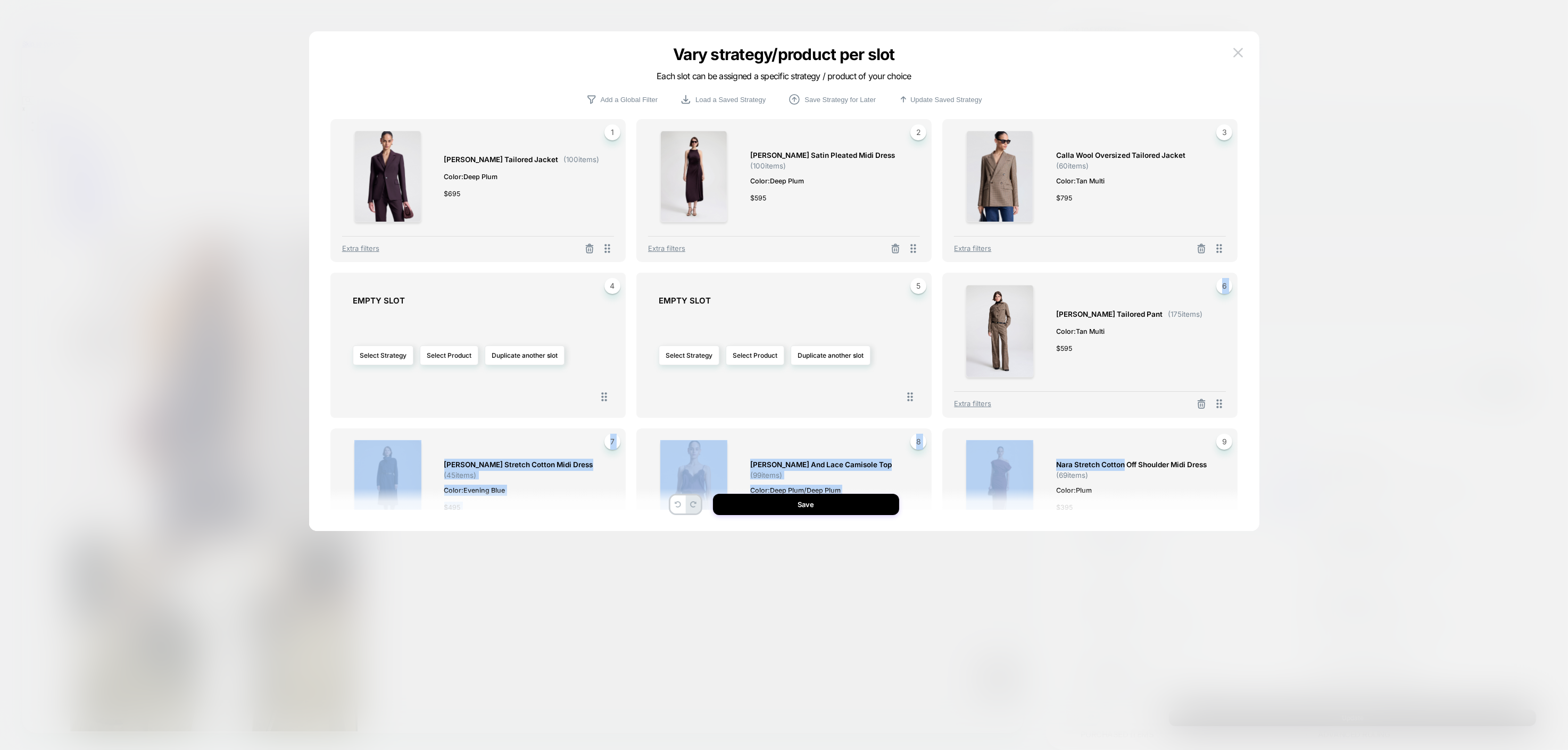
drag, startPoint x: 1105, startPoint y: 343, endPoint x: 1124, endPoint y: 447, distance: 105.7
click at [919, 447] on div "Elza Tailored Jacket ( 100 items) Color: Deep Plum $ 695 1 Extra filters Reagan…" at bounding box center [784, 315] width 907 height 391
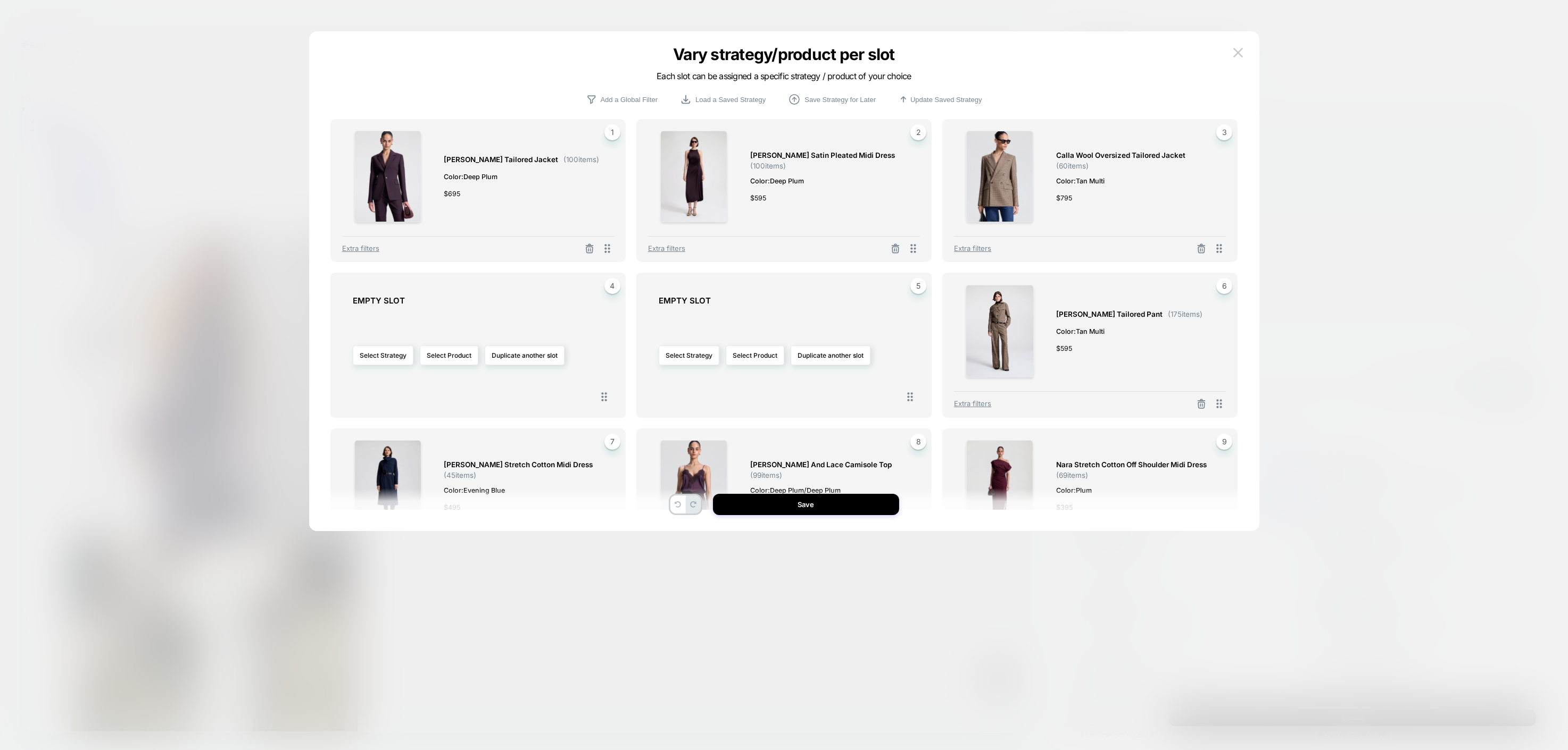
click at [919, 293] on div "Liam Wool Tailored Pant ( 175 items) Color: Tan Multi $ 595" at bounding box center [1129, 331] width 146 height 93
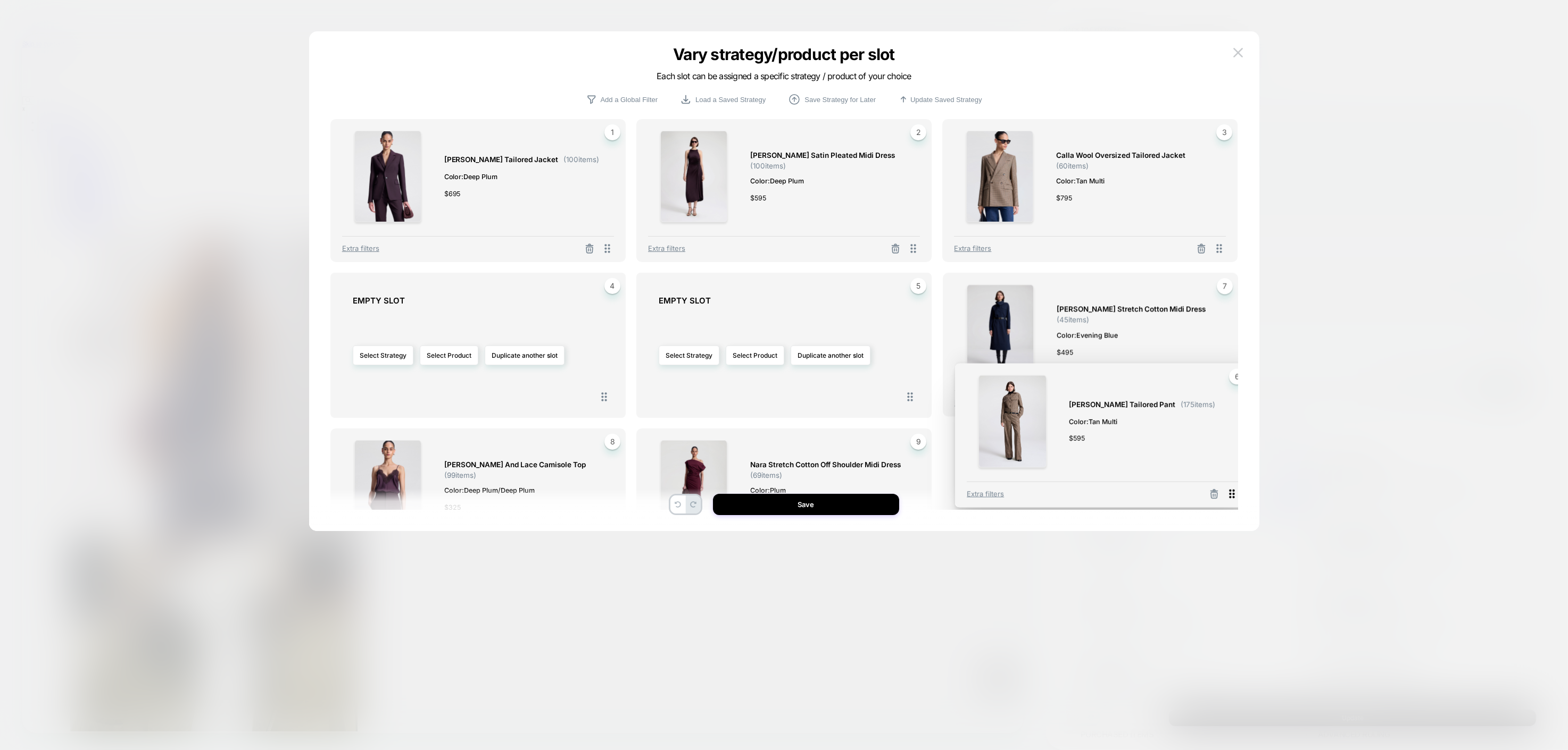
drag, startPoint x: 1222, startPoint y: 405, endPoint x: 1235, endPoint y: 493, distance: 89.0
click at [919, 493] on icon at bounding box center [1231, 494] width 14 height 14
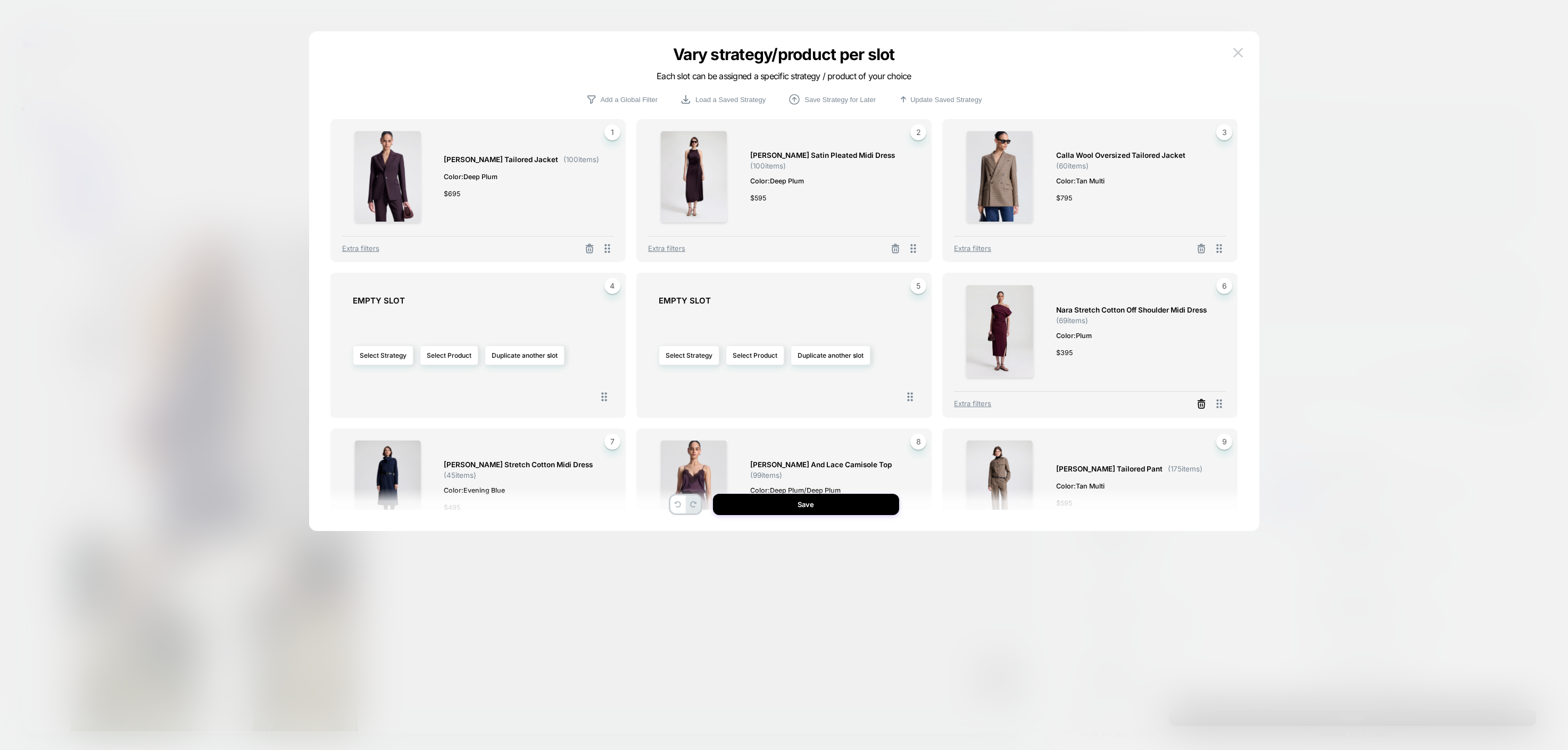
click at [919, 403] on icon at bounding box center [1201, 404] width 11 height 11
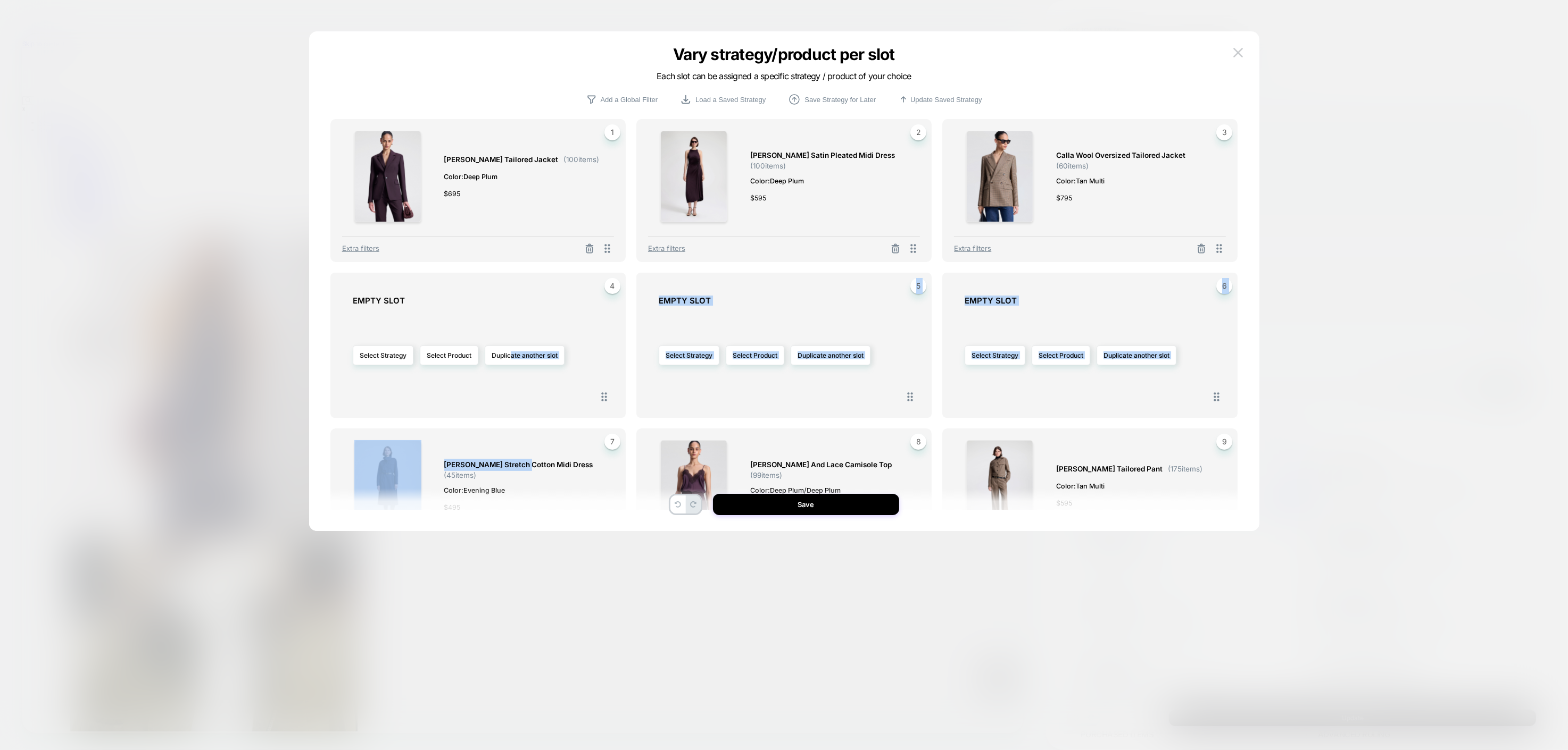
drag, startPoint x: 522, startPoint y: 454, endPoint x: 513, endPoint y: 420, distance: 35.2
click at [513, 420] on div "Elza Tailored Jacket ( 100 items) Color: Deep Plum $ 695 1 Extra filters Reagan…" at bounding box center [784, 315] width 907 height 391
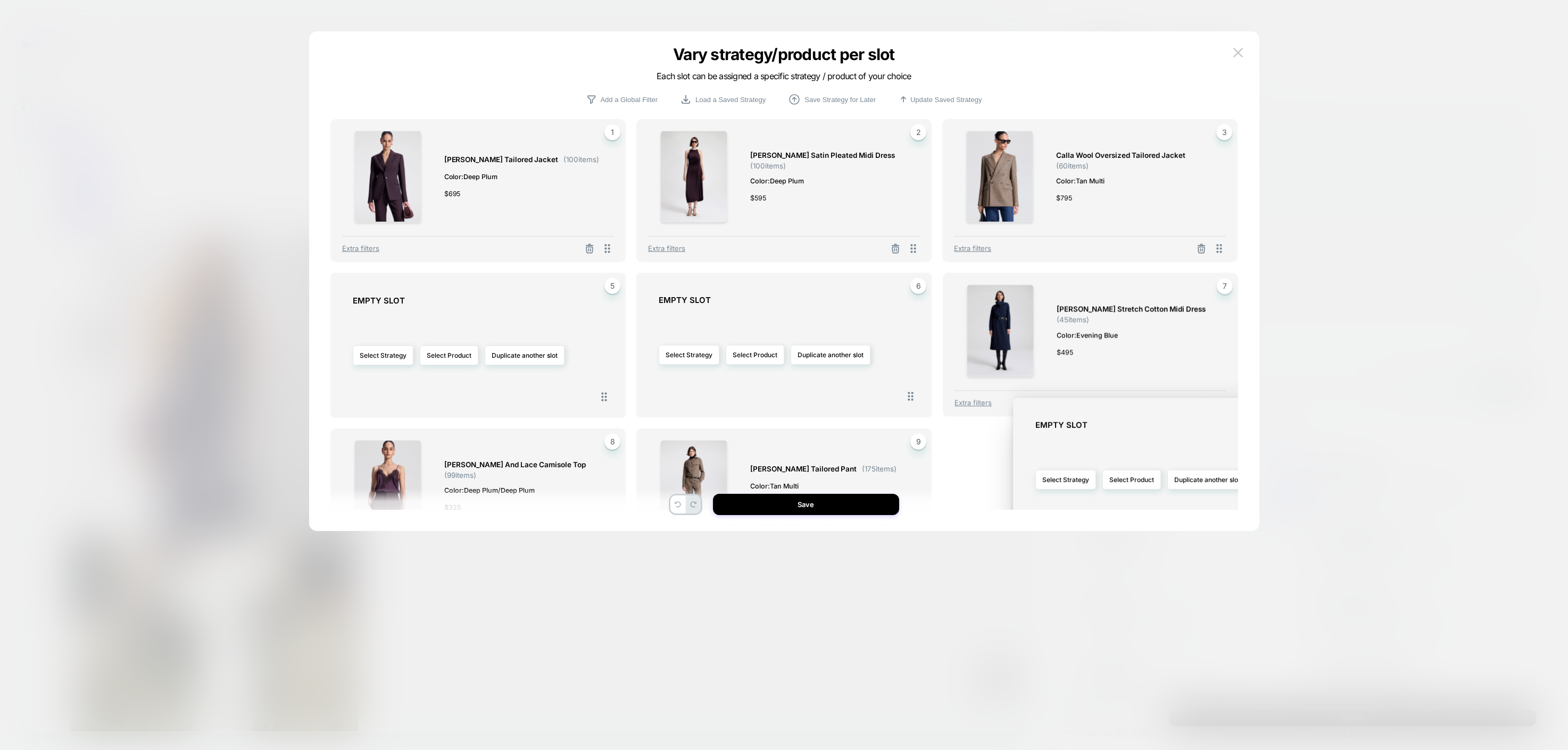
drag, startPoint x: 603, startPoint y: 396, endPoint x: 1286, endPoint y: 521, distance: 694.3
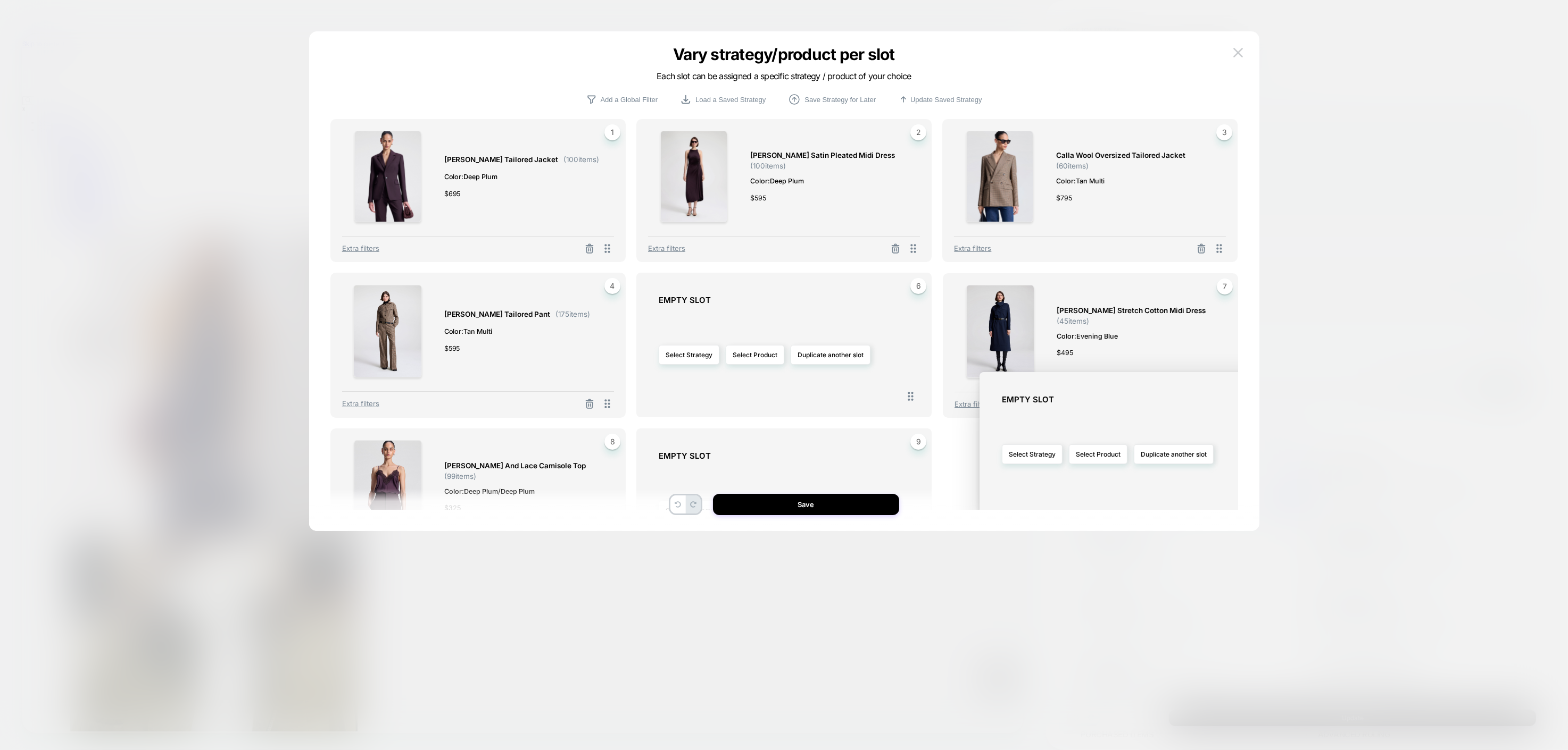
drag, startPoint x: 907, startPoint y: 400, endPoint x: 1249, endPoint y: 501, distance: 356.6
click at [919, 501] on div "Vary strategy/product per slot Each slot can be assigned a specific strategy / …" at bounding box center [784, 286] width 950 height 489
drag, startPoint x: 908, startPoint y: 393, endPoint x: 1251, endPoint y: 474, distance: 352.4
click at [919, 474] on div "Vary strategy/product per slot Each slot can be assigned a specific strategy / …" at bounding box center [784, 286] width 950 height 489
drag, startPoint x: 1217, startPoint y: 394, endPoint x: 1215, endPoint y: 514, distance: 120.0
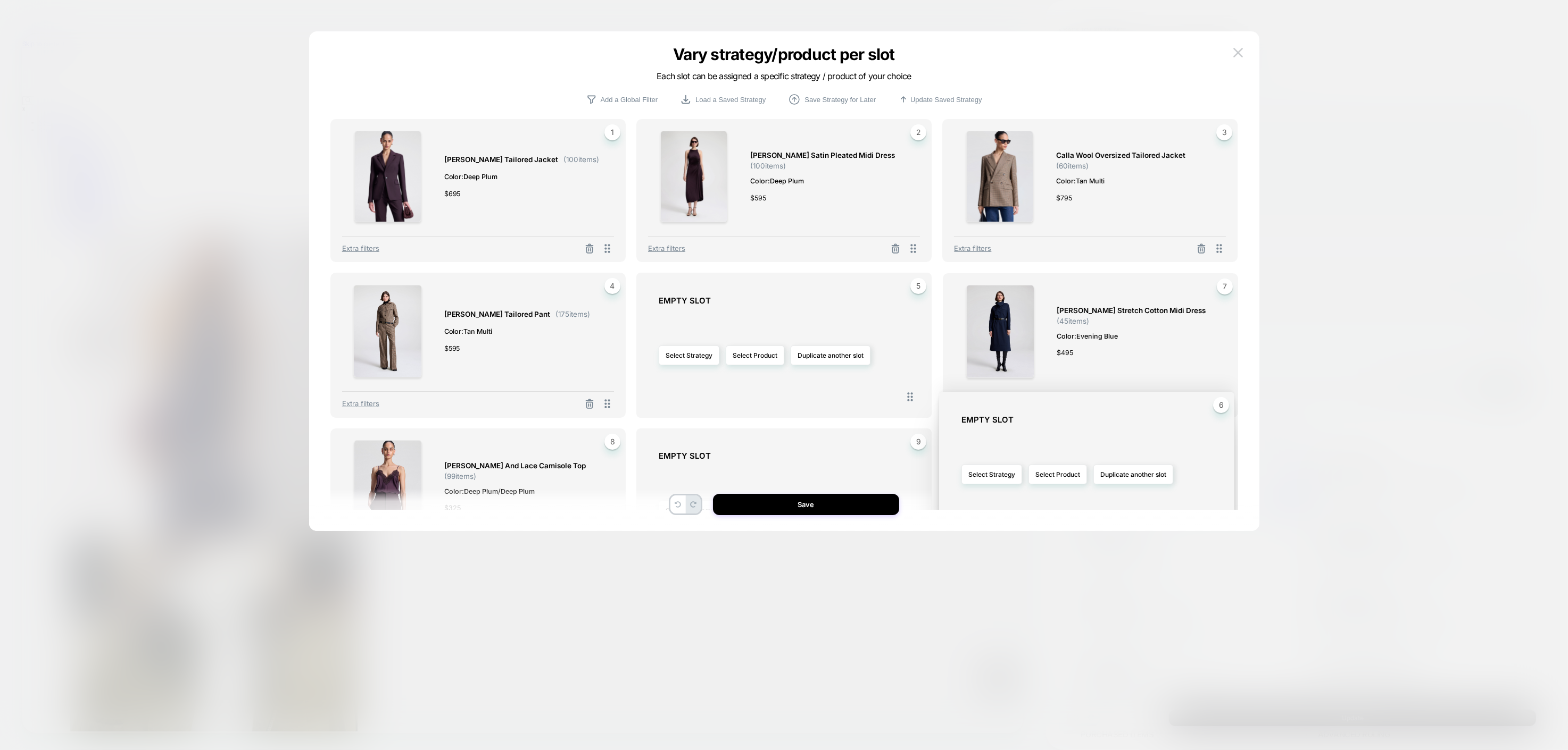
click at [919, 514] on div "Vary strategy/product per slot Each slot can be assigned a specific strategy / …" at bounding box center [784, 286] width 950 height 489
drag, startPoint x: 1213, startPoint y: 397, endPoint x: 1217, endPoint y: 552, distance: 155.1
click at [919, 552] on div "Vary strategy/product per slot Each slot can be assigned a specific strategy / …" at bounding box center [1301, 641] width 475 height 391
drag, startPoint x: 1210, startPoint y: 396, endPoint x: 963, endPoint y: 495, distance: 266.1
drag, startPoint x: 907, startPoint y: 389, endPoint x: 860, endPoint y: 412, distance: 52.3
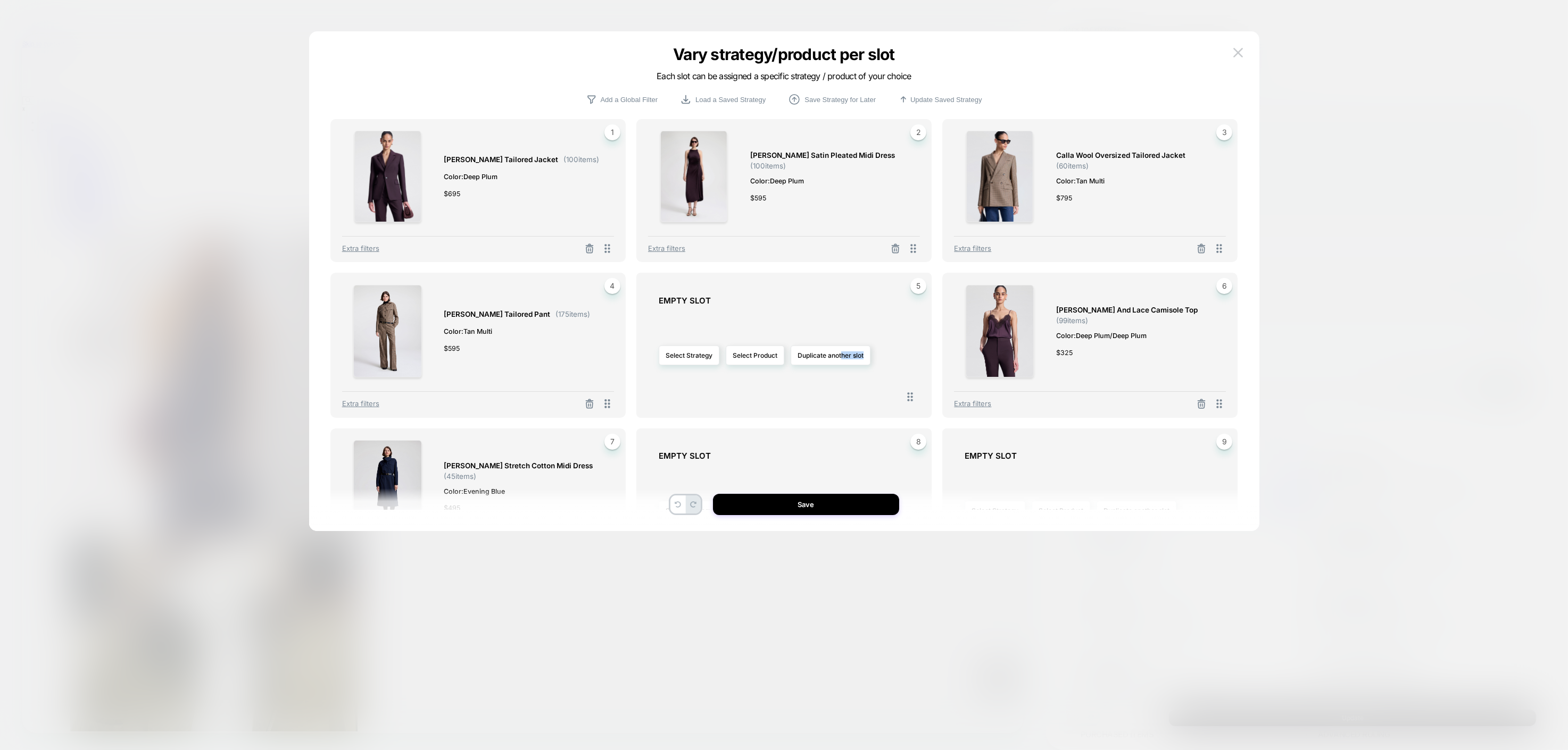
click at [860, 412] on div "5 EMPTY SLOT Select Strategy Select Product Duplicate another slot" at bounding box center [783, 345] width 295 height 145
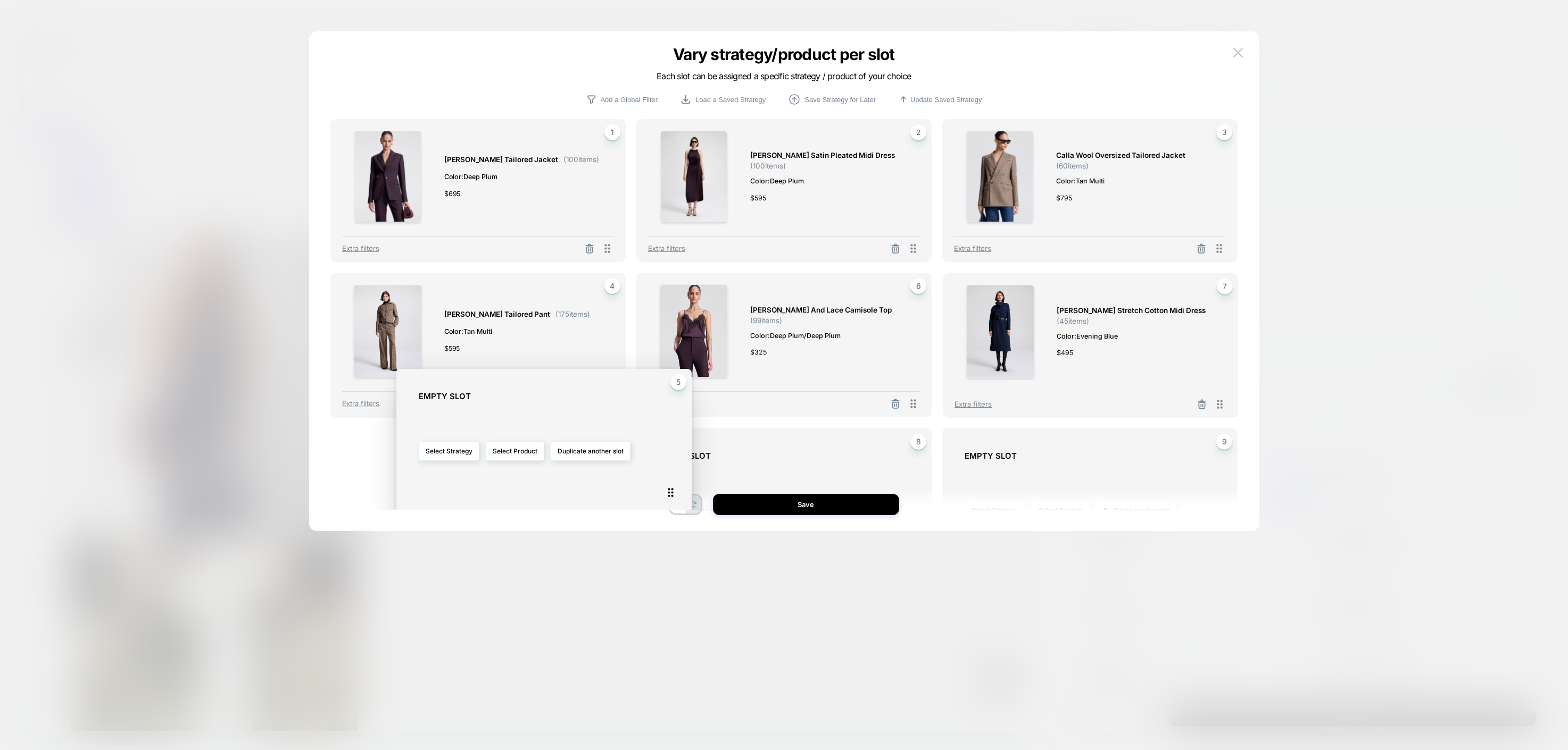
drag, startPoint x: 911, startPoint y: 394, endPoint x: 672, endPoint y: 490, distance: 257.6
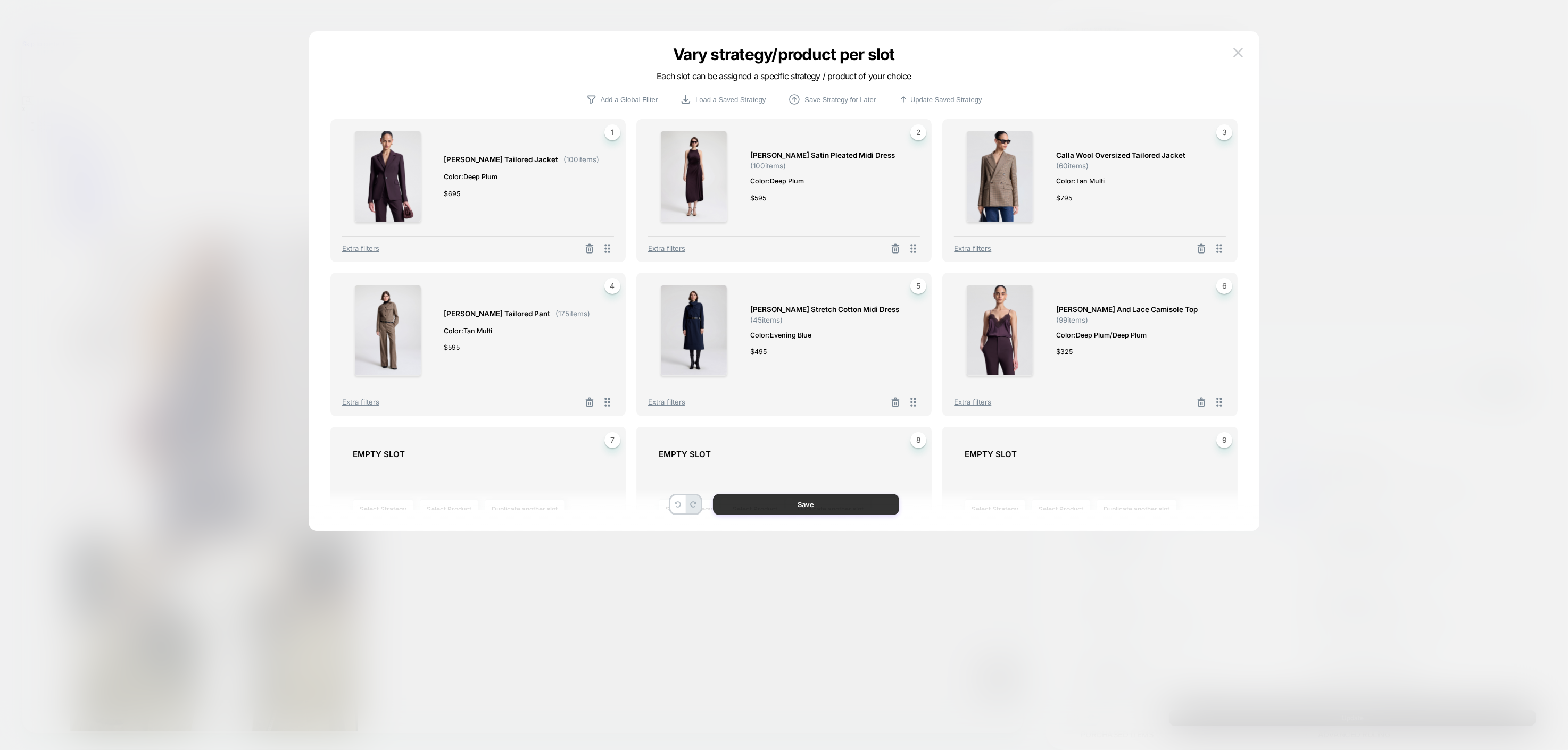
click at [840, 500] on button "Save" at bounding box center [806, 504] width 186 height 21
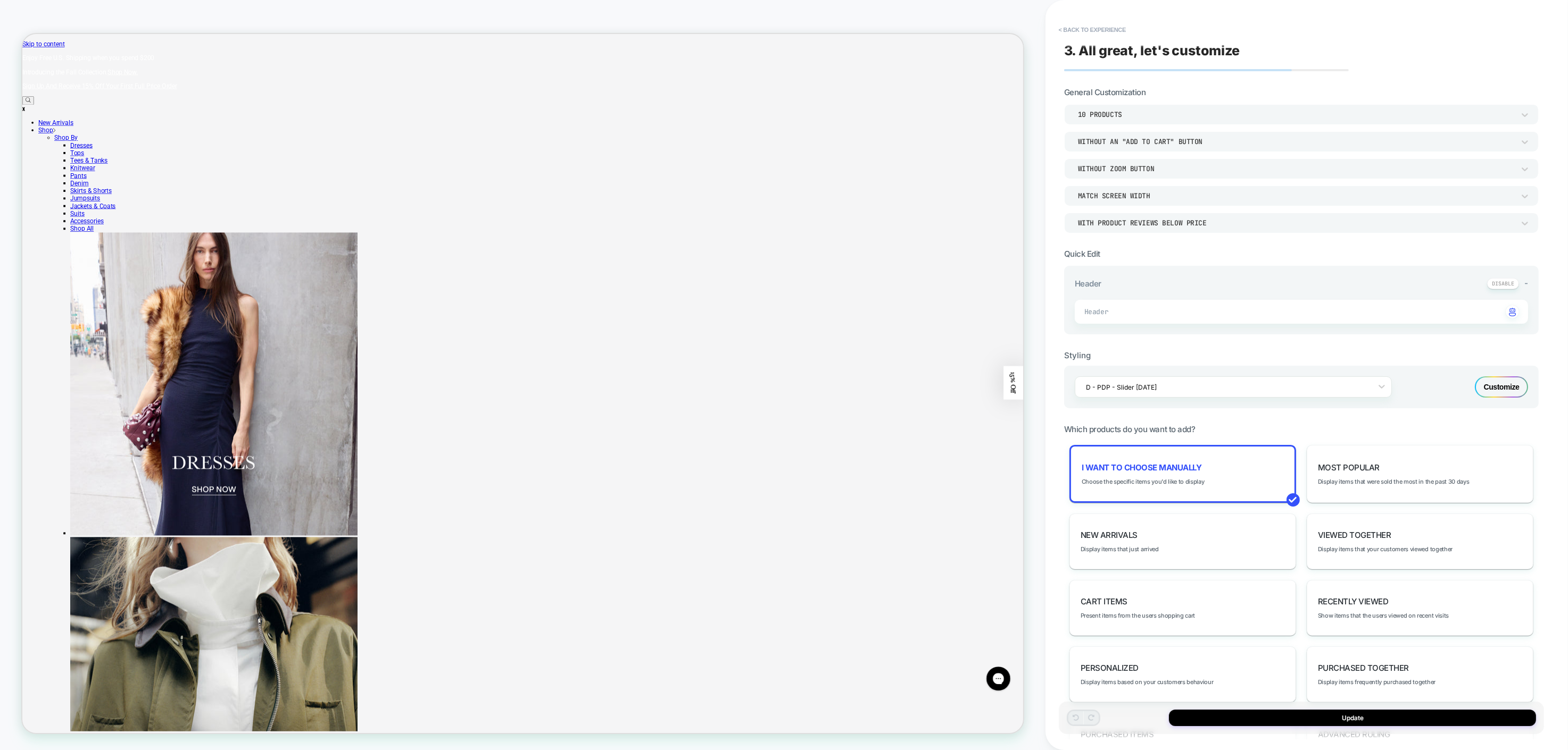
click at [919, 386] on div "Customize" at bounding box center [1501, 387] width 53 height 21
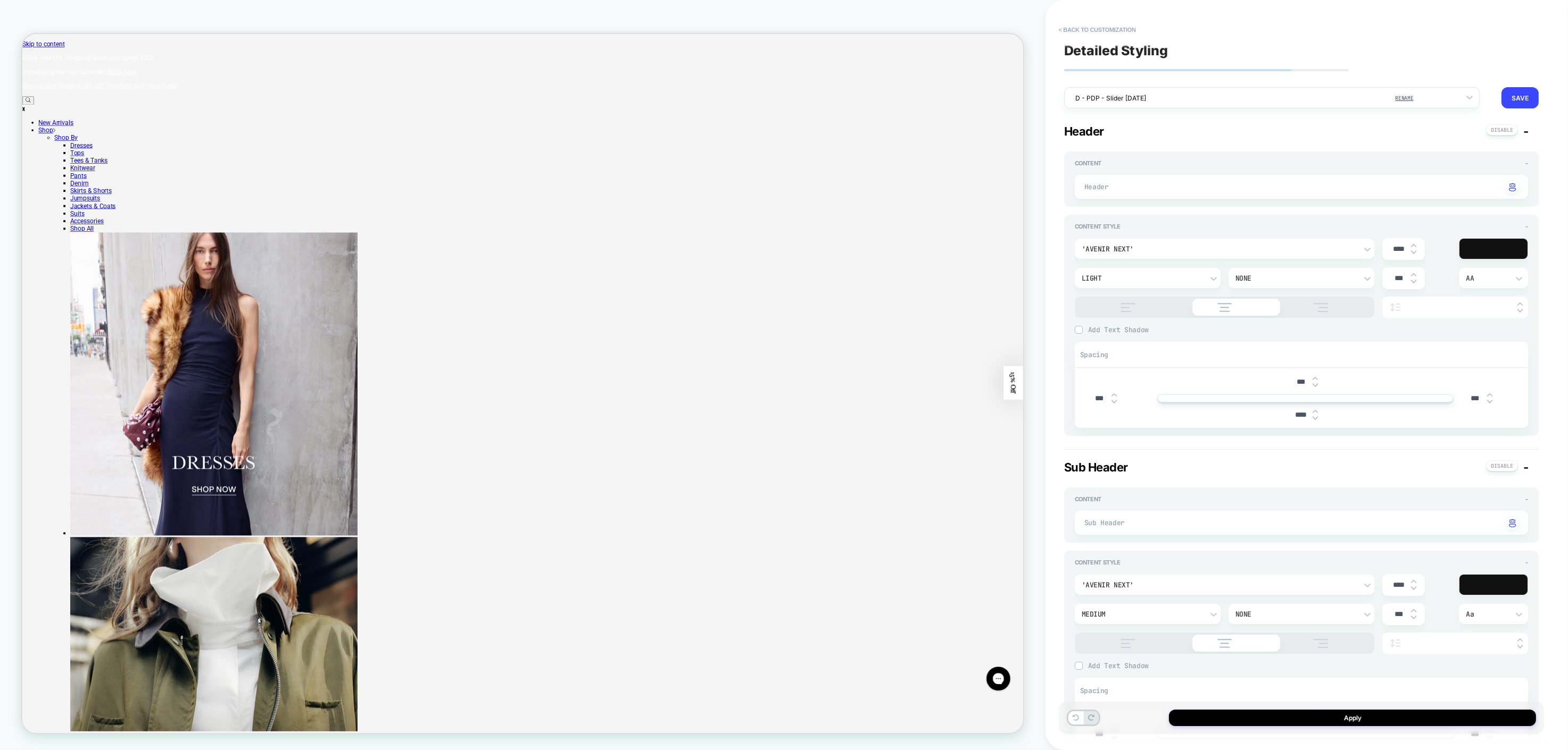
type textarea "*"
click at [919, 562] on div "Detailed Styling D - PDP - Slider [DATE] RENAME SAVE General Header - Content -…" at bounding box center [1301, 375] width 486 height 729
click at [919, 105] on button "SAVE" at bounding box center [1520, 98] width 37 height 21
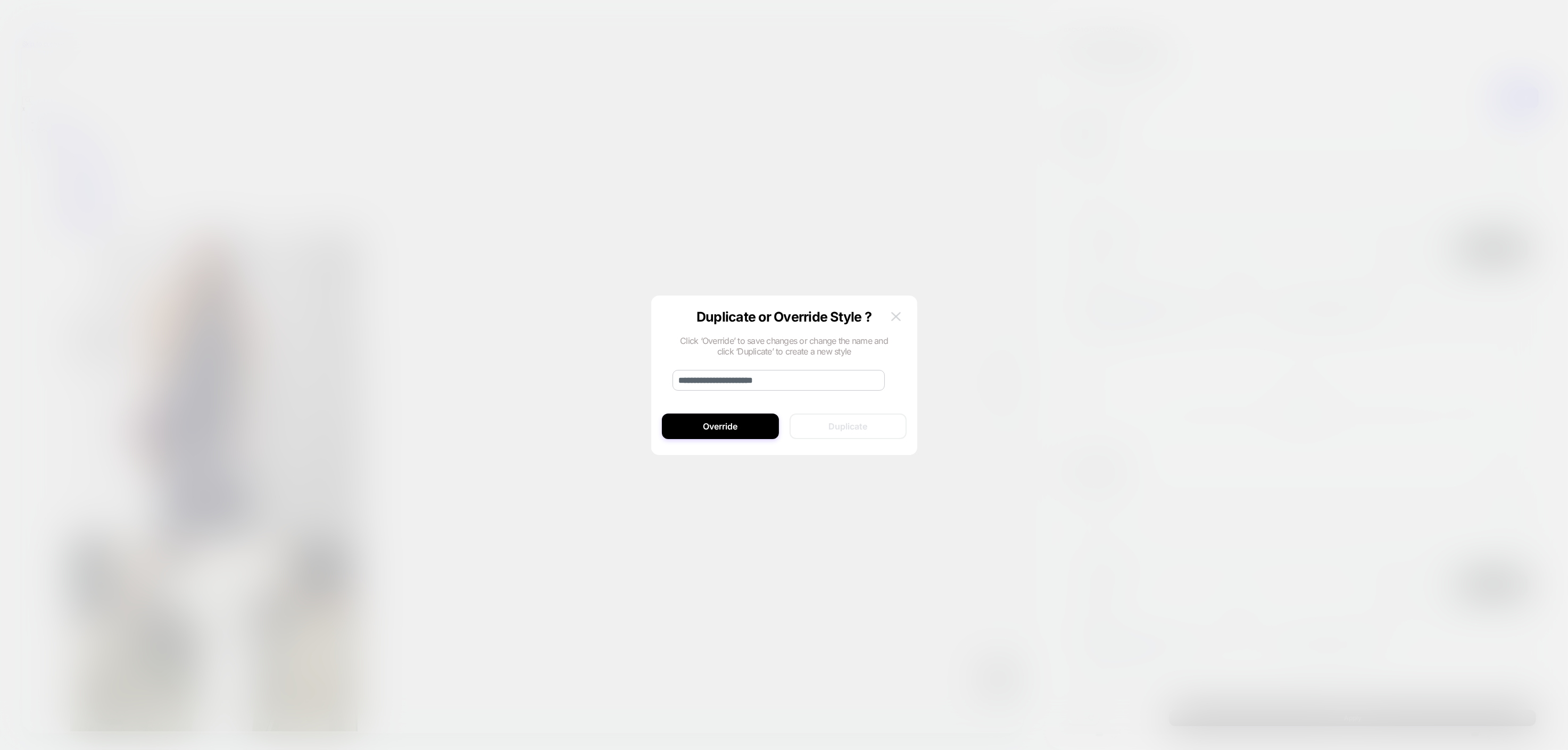
click at [902, 316] on button at bounding box center [895, 317] width 16 height 16
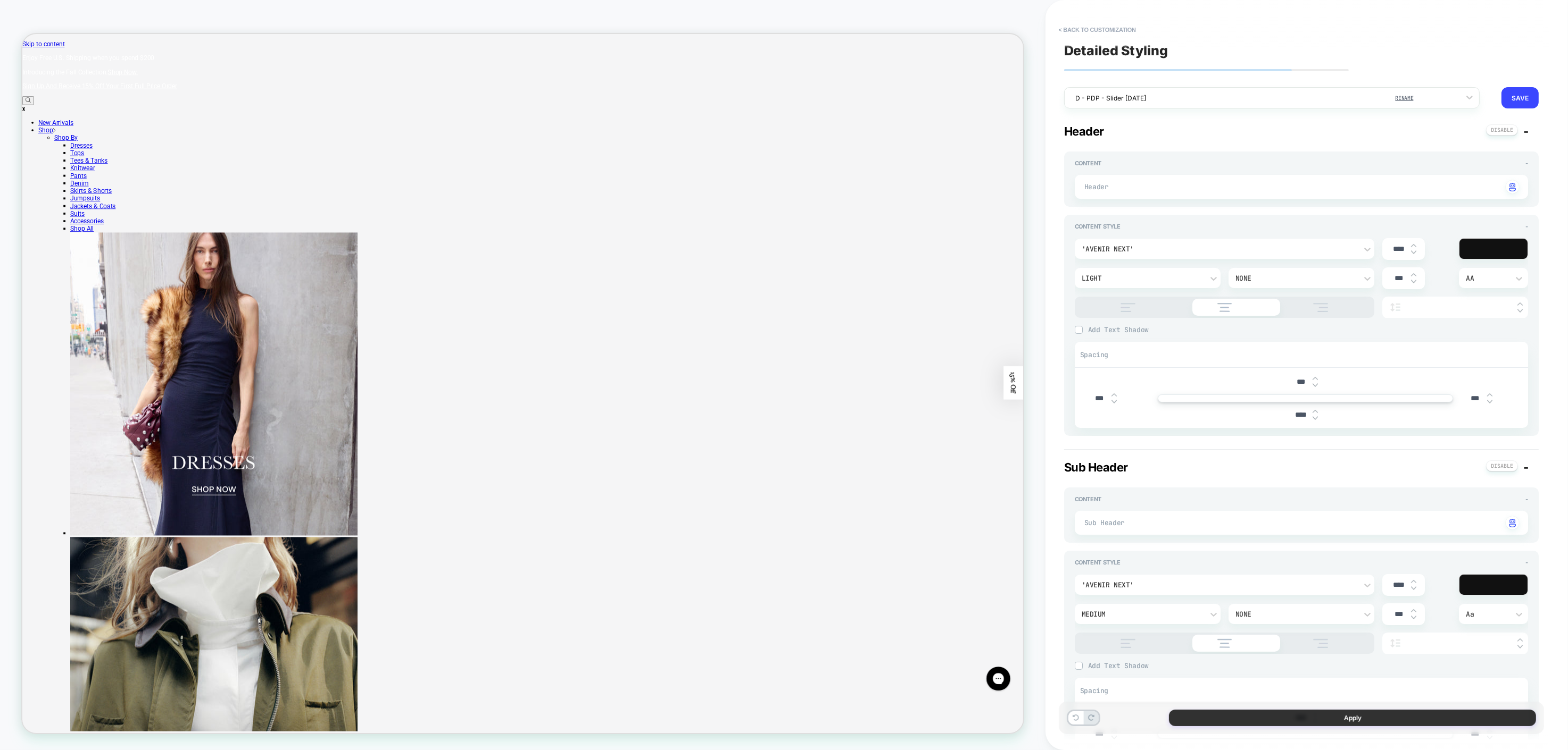
click at [919, 562] on button "Apply" at bounding box center [1352, 718] width 367 height 16
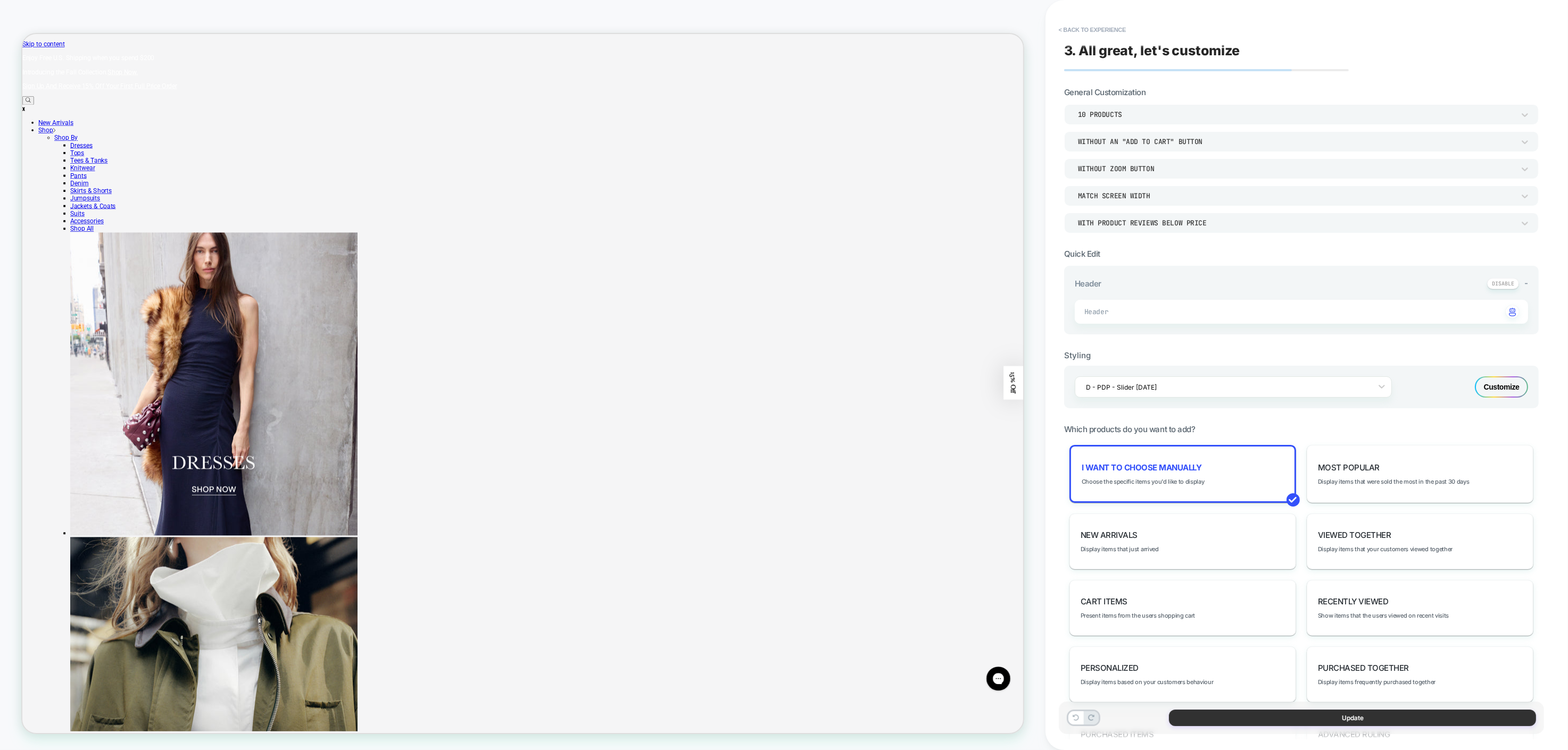
click at [919, 562] on button "Update" at bounding box center [1352, 718] width 367 height 16
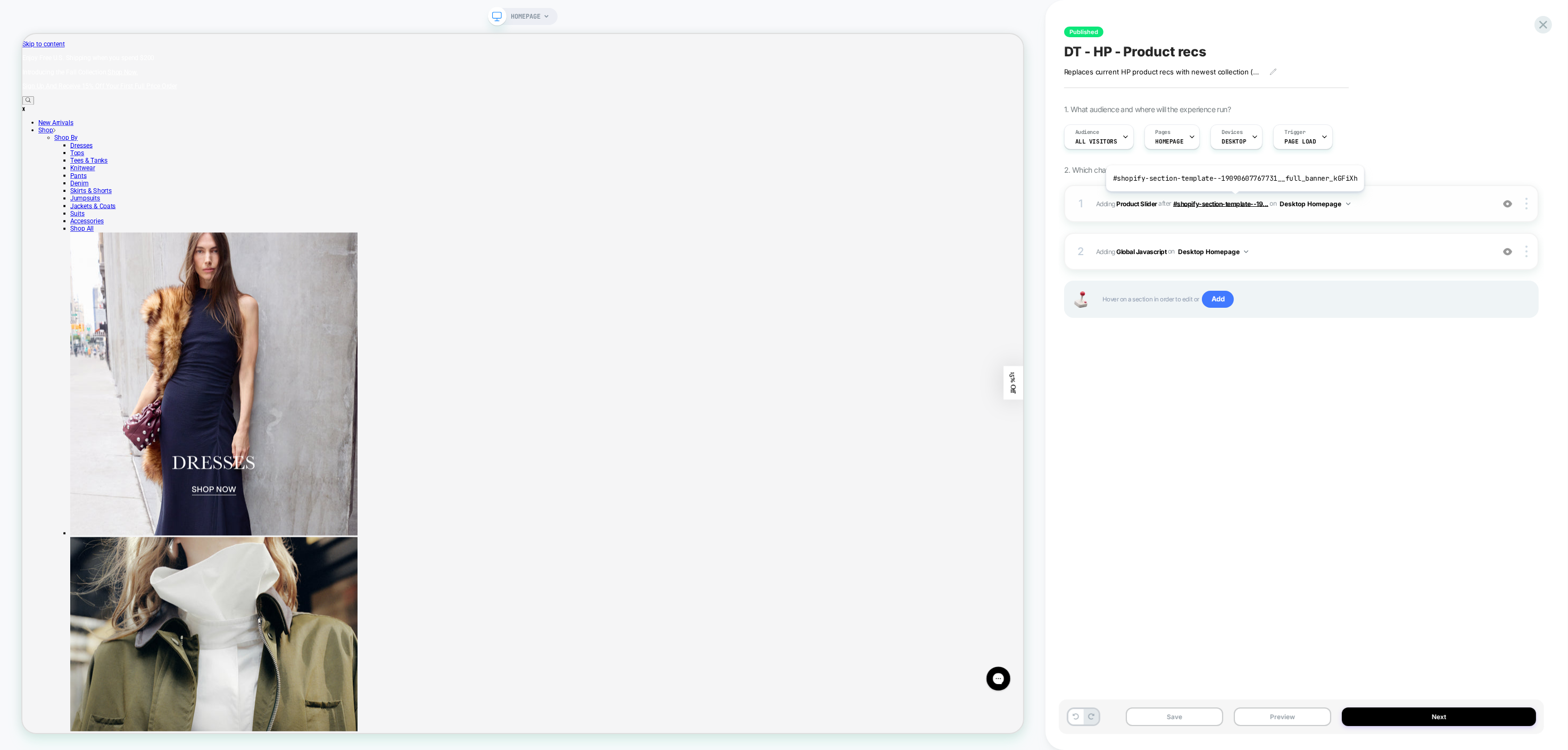
click at [919, 200] on span "#shopify-section-template--19..." at bounding box center [1220, 203] width 95 height 8
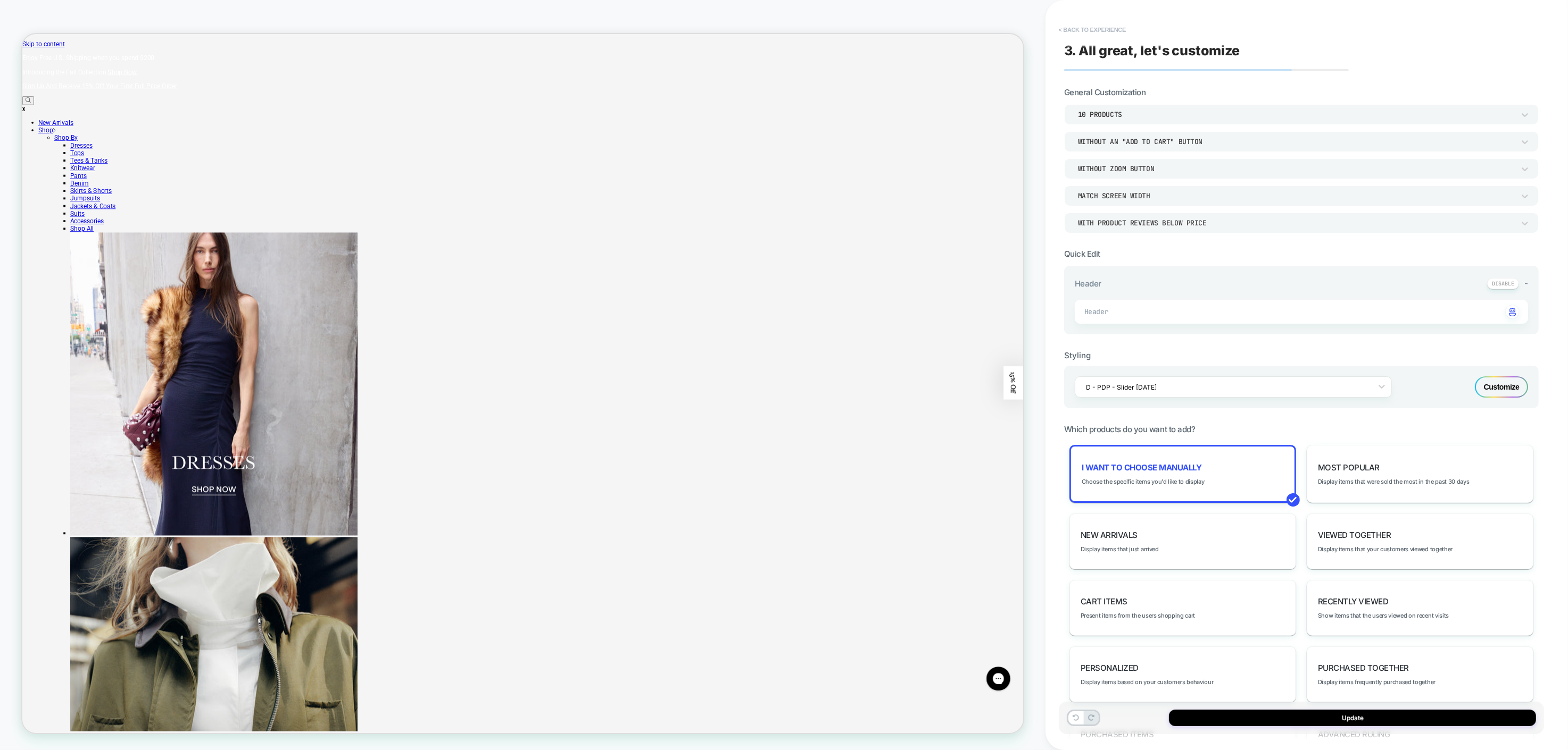
click at [919, 31] on button "< Back to experience" at bounding box center [1092, 29] width 78 height 17
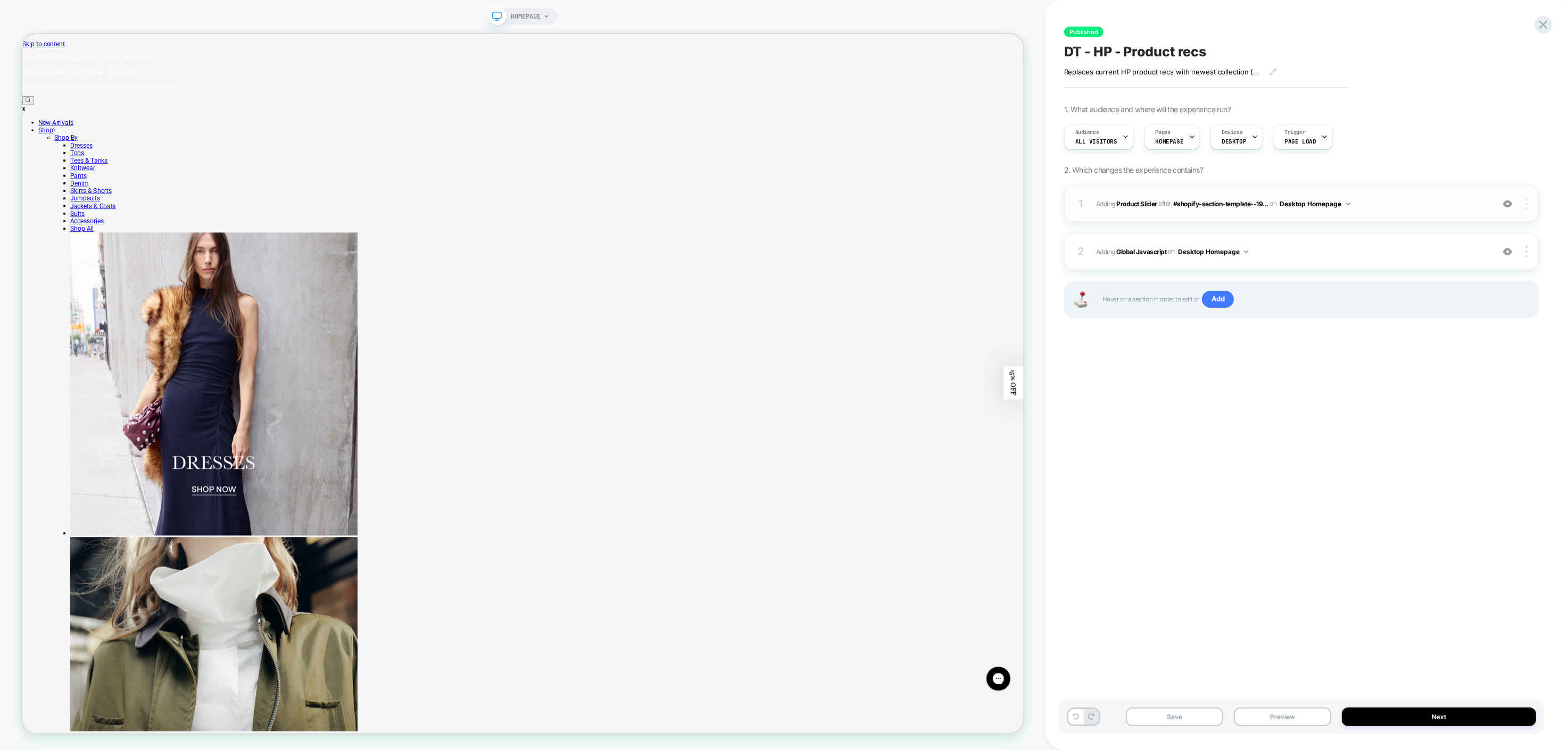
click at [1525, 206] on img at bounding box center [1526, 203] width 2 height 12
click at [1435, 160] on div "Replace Position" at bounding box center [1463, 156] width 95 height 29
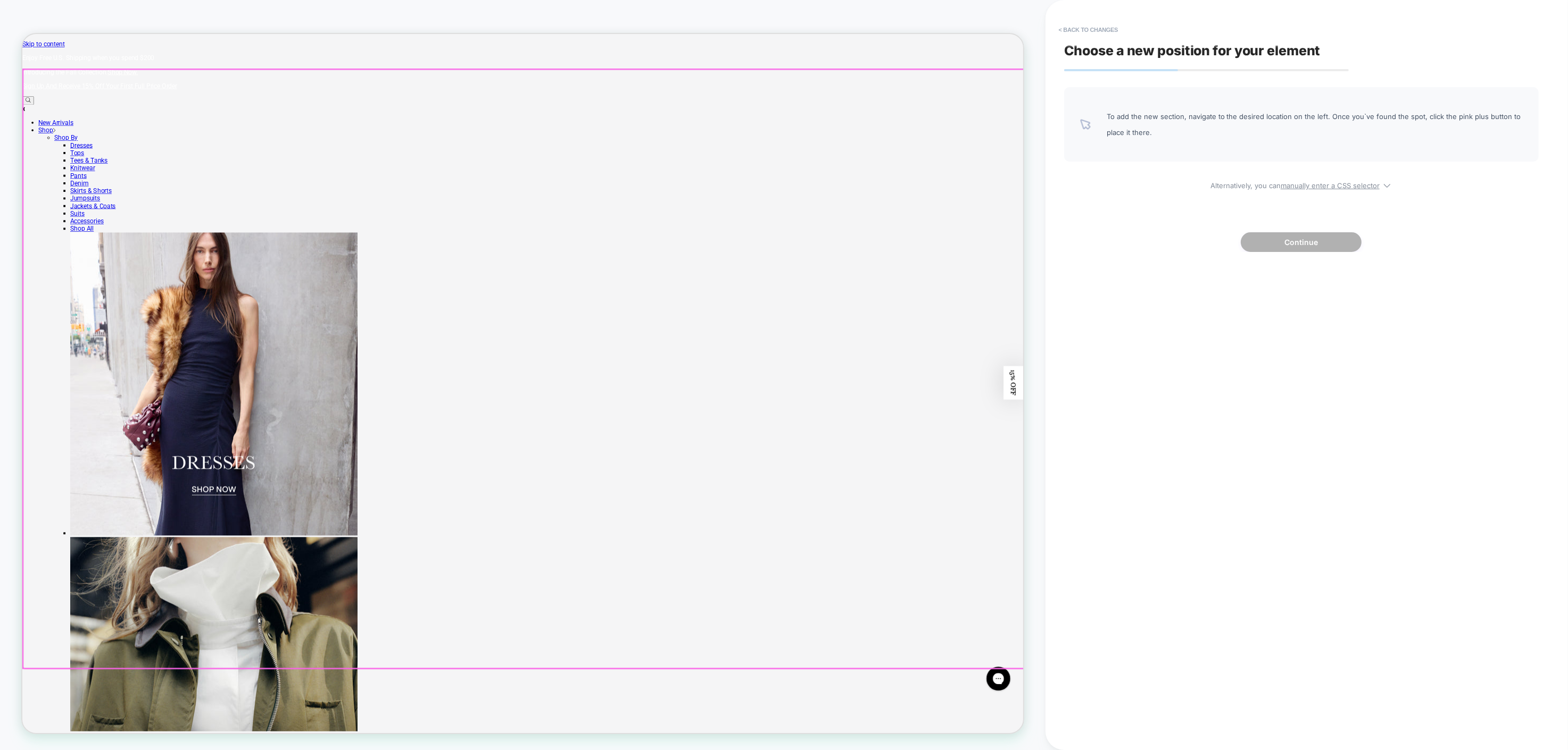
click at [841, 642] on div at bounding box center [691, 480] width 1335 height 798
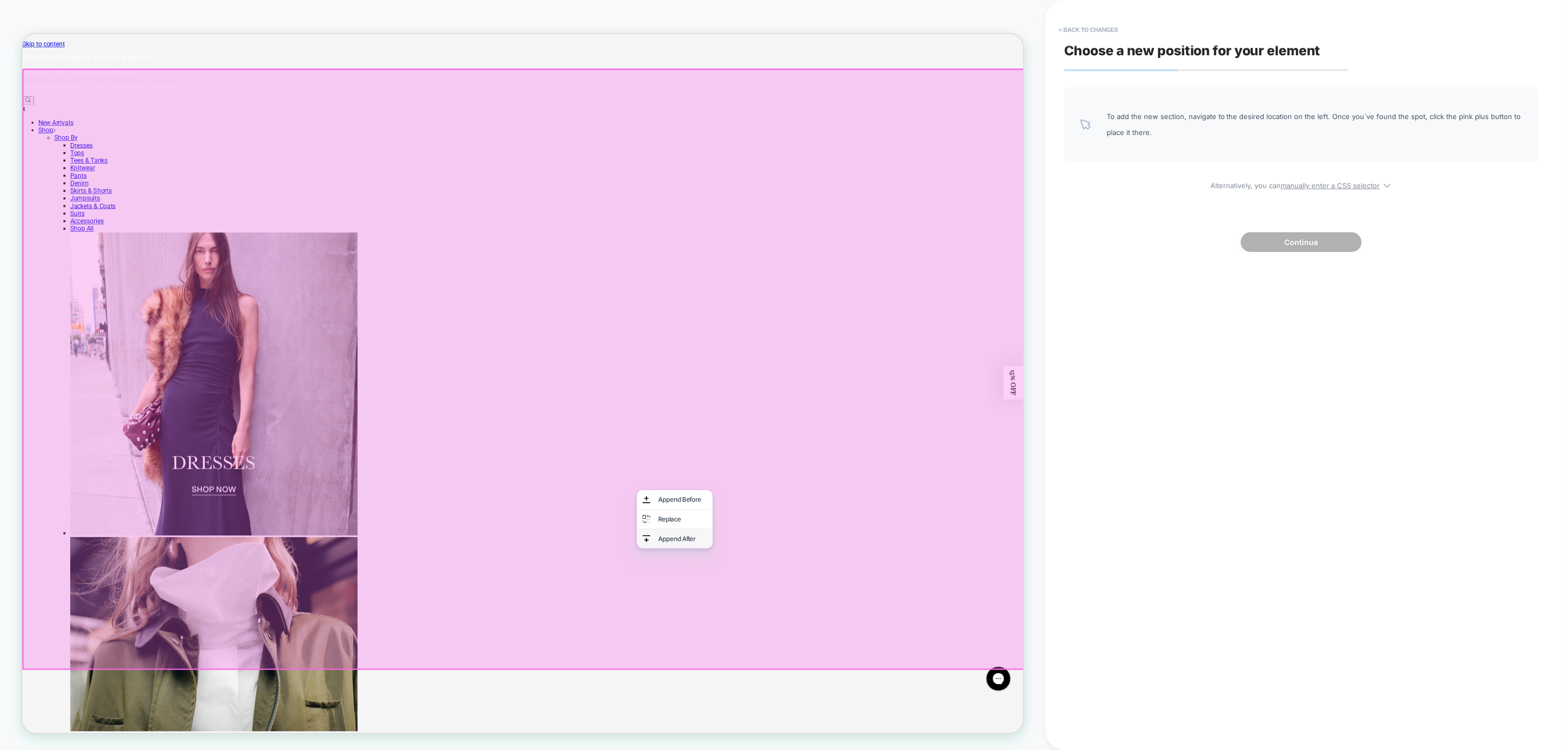
click at [875, 711] on div "Append After" at bounding box center [892, 707] width 101 height 26
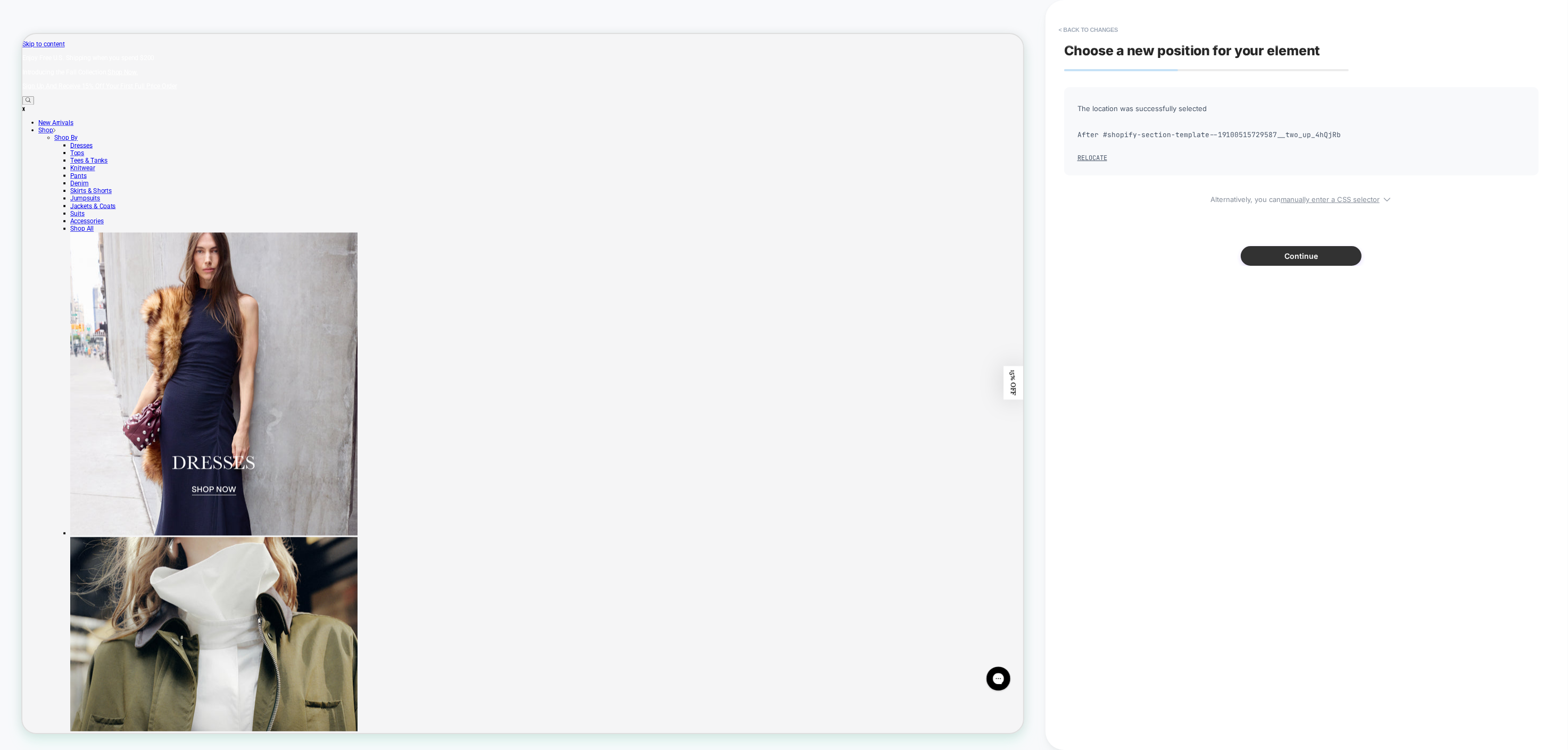
click at [1317, 259] on button "Continue" at bounding box center [1301, 256] width 120 height 20
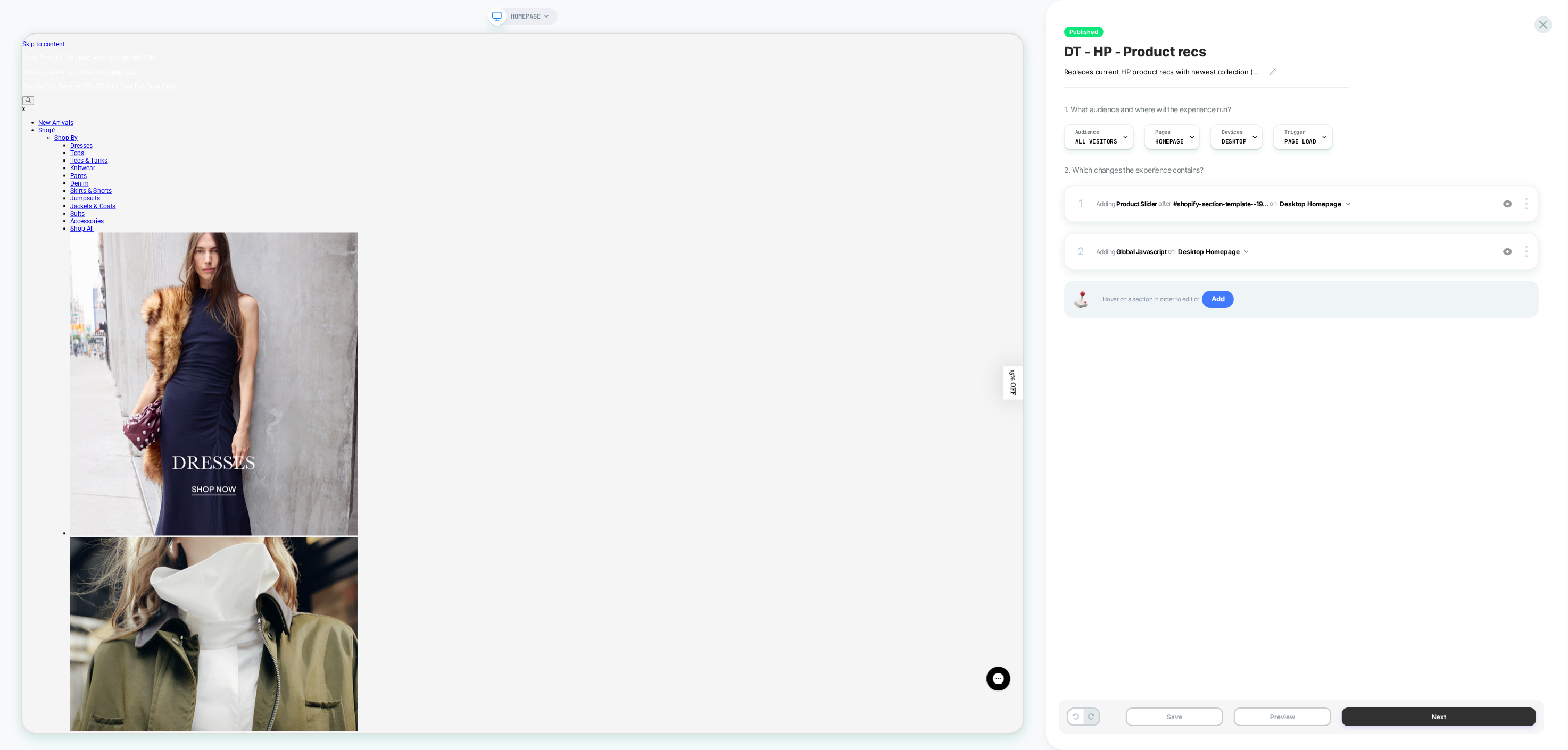
click at [1396, 714] on button "Next" at bounding box center [1438, 717] width 194 height 18
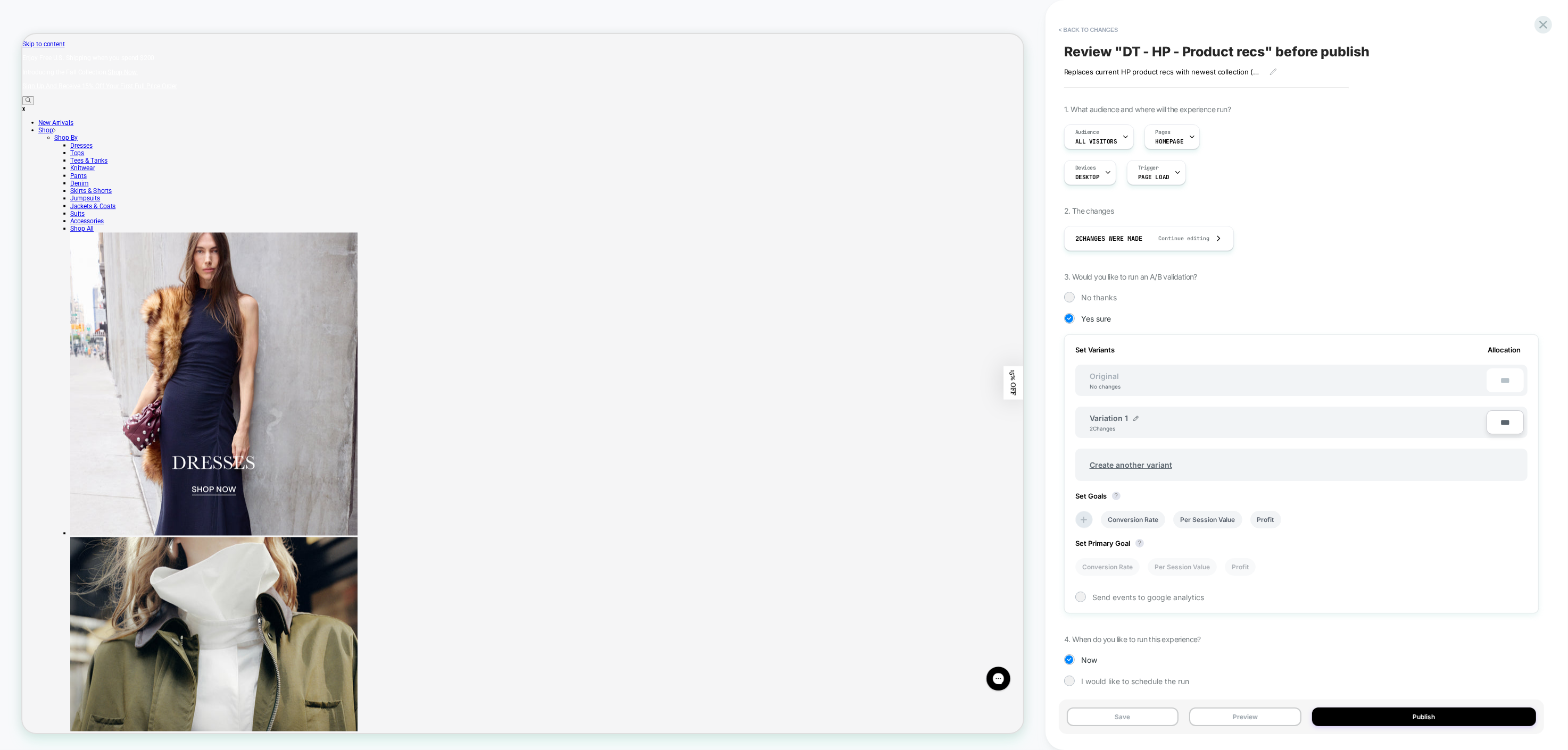
click at [1396, 714] on button "Publish" at bounding box center [1423, 717] width 224 height 18
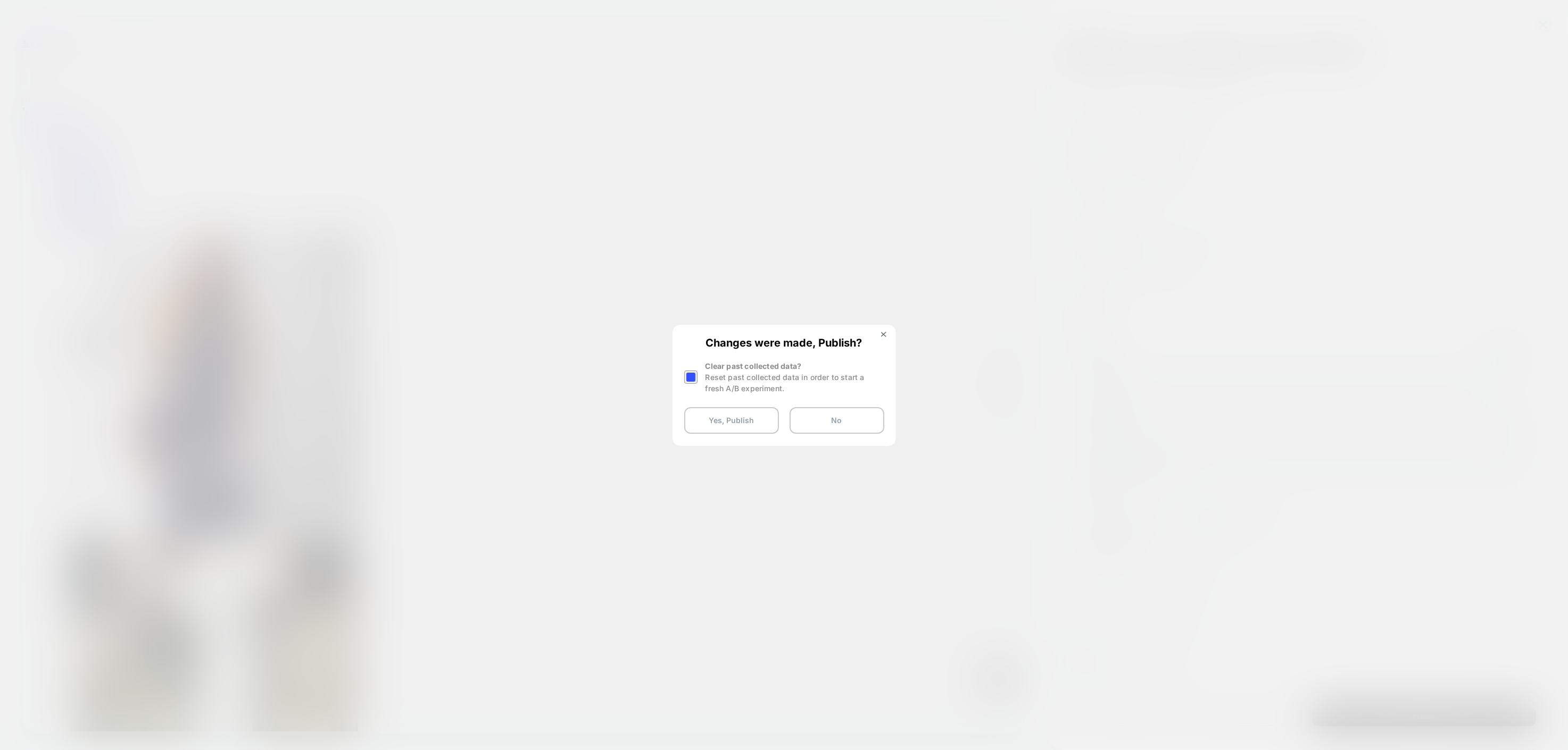
click at [689, 373] on div at bounding box center [690, 377] width 14 height 14
click at [708, 422] on button "Yes, Publish" at bounding box center [731, 420] width 95 height 26
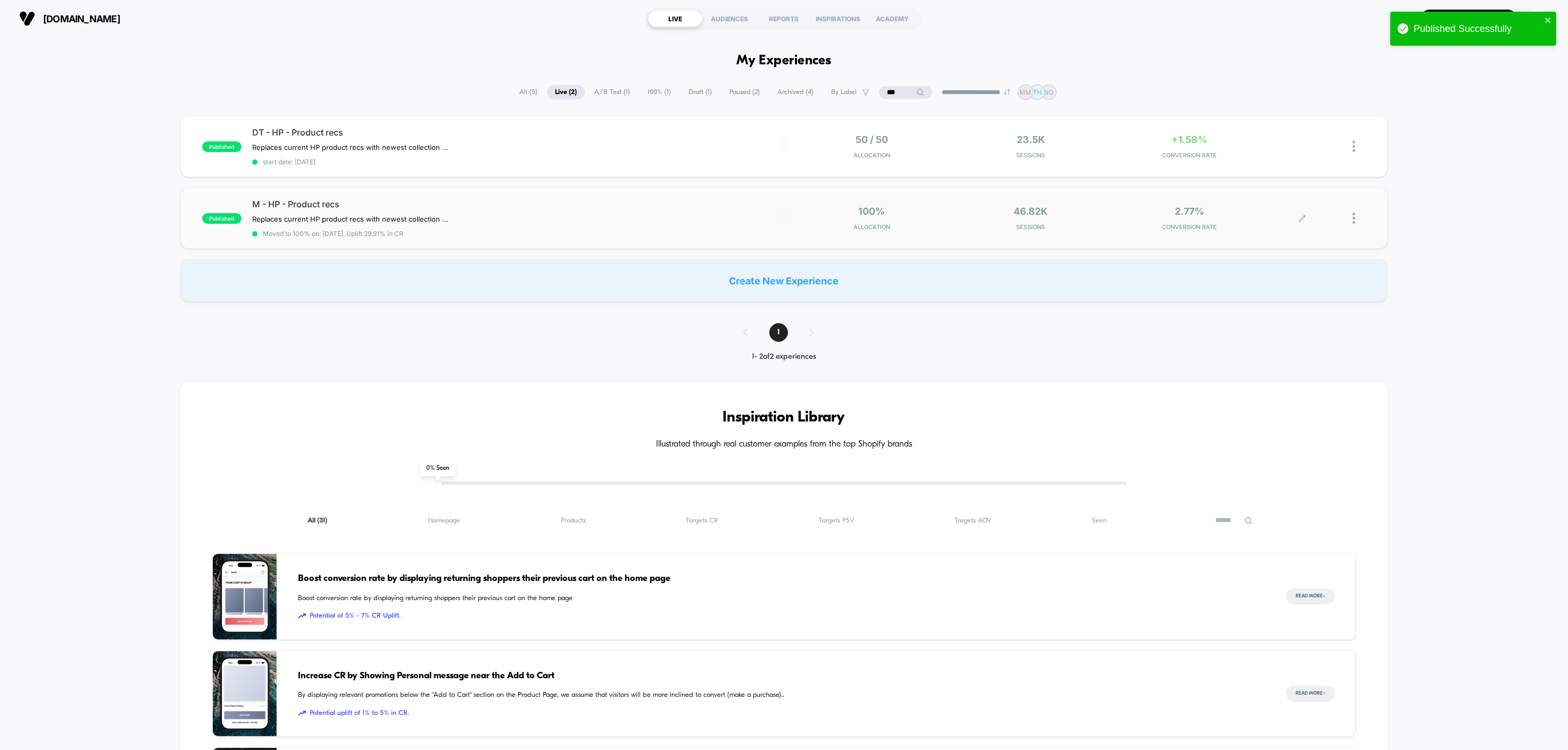
click at [1359, 220] on div at bounding box center [1358, 218] width 14 height 25
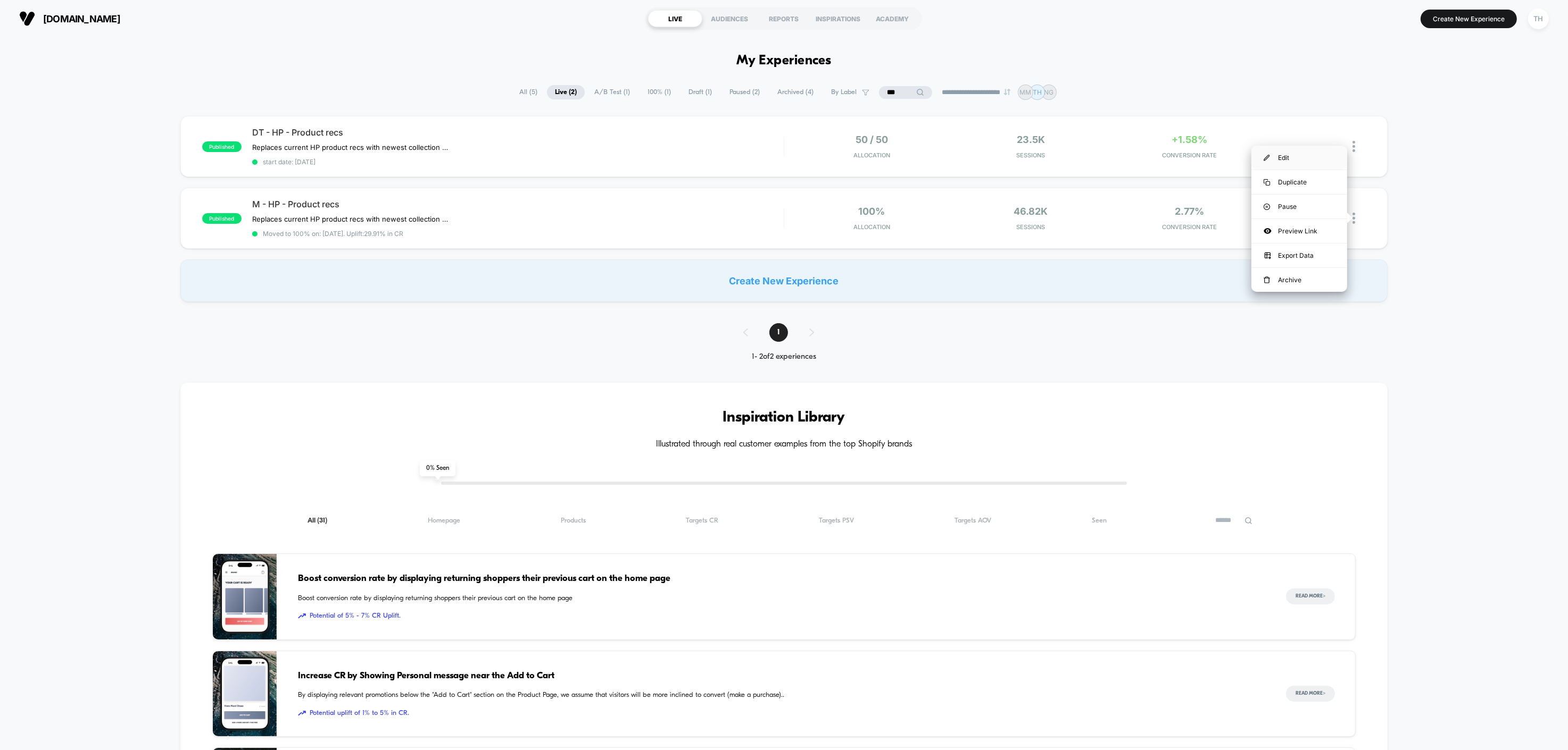
click at [1316, 161] on div "Edit" at bounding box center [1299, 158] width 96 height 24
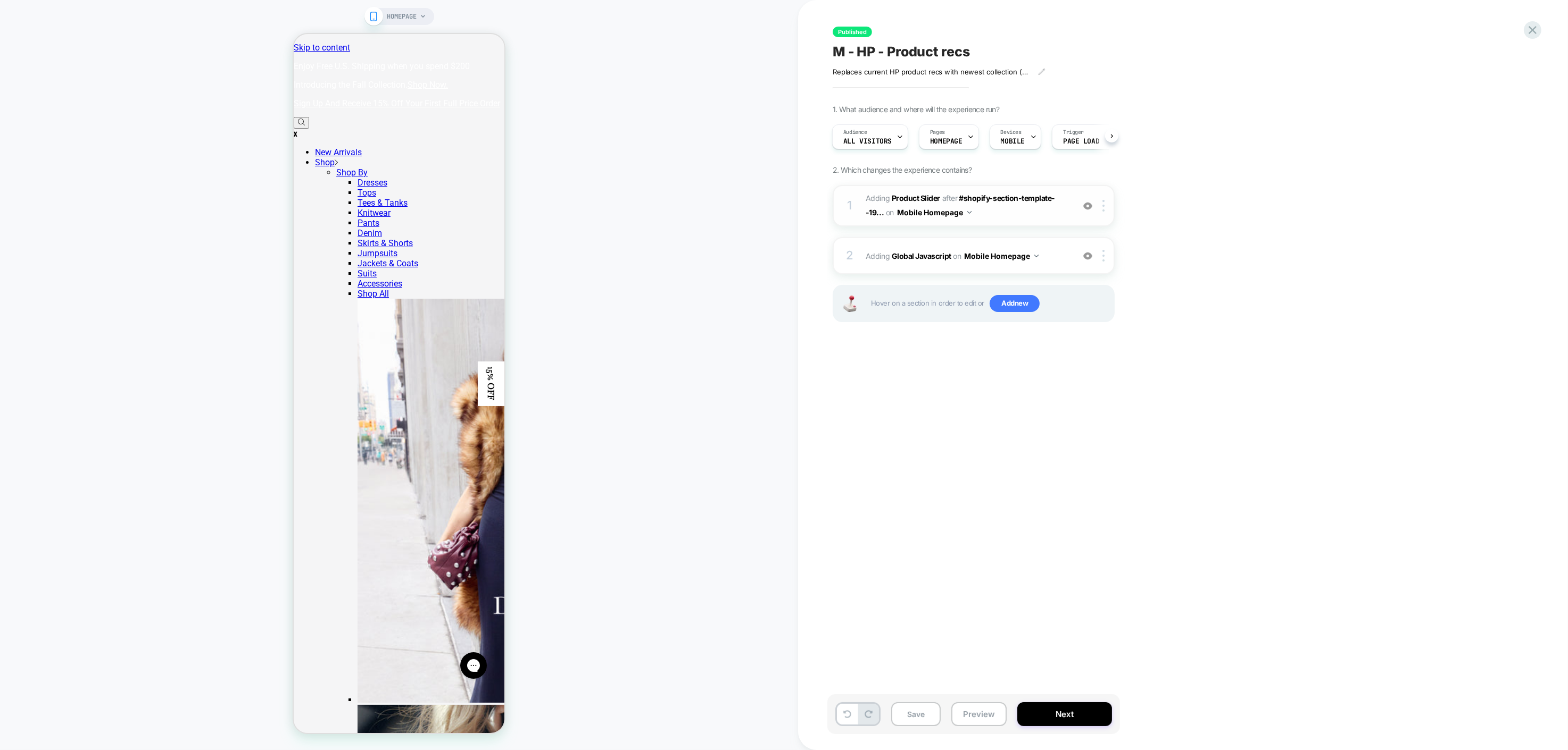
click at [1101, 212] on div "1 #_loomi_addon_1749056954332 Adding Product Slider AFTER #shopify-section-temp…" at bounding box center [973, 205] width 282 height 41
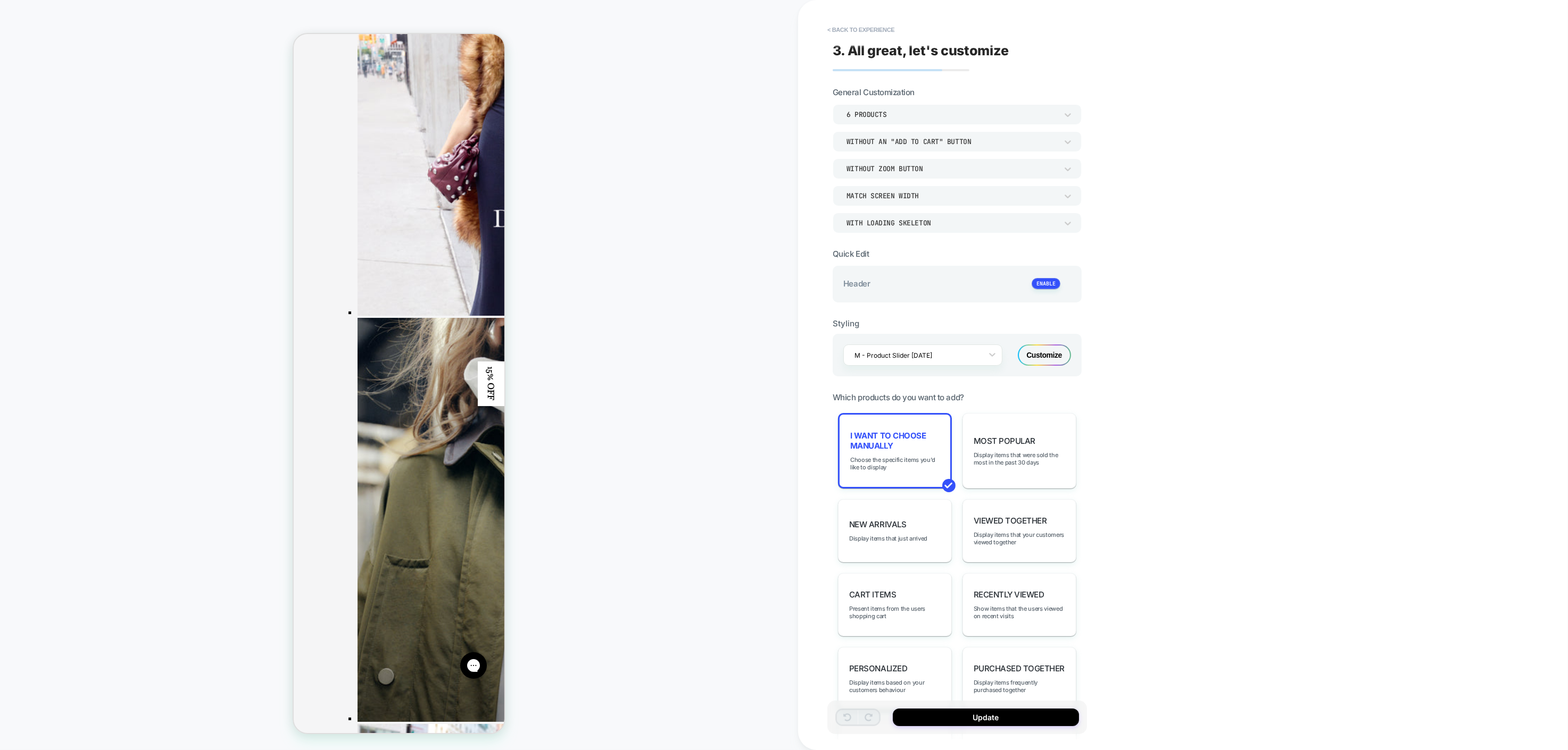
scroll to position [386, 0]
click at [832, 27] on button "< Back to experience" at bounding box center [860, 29] width 78 height 17
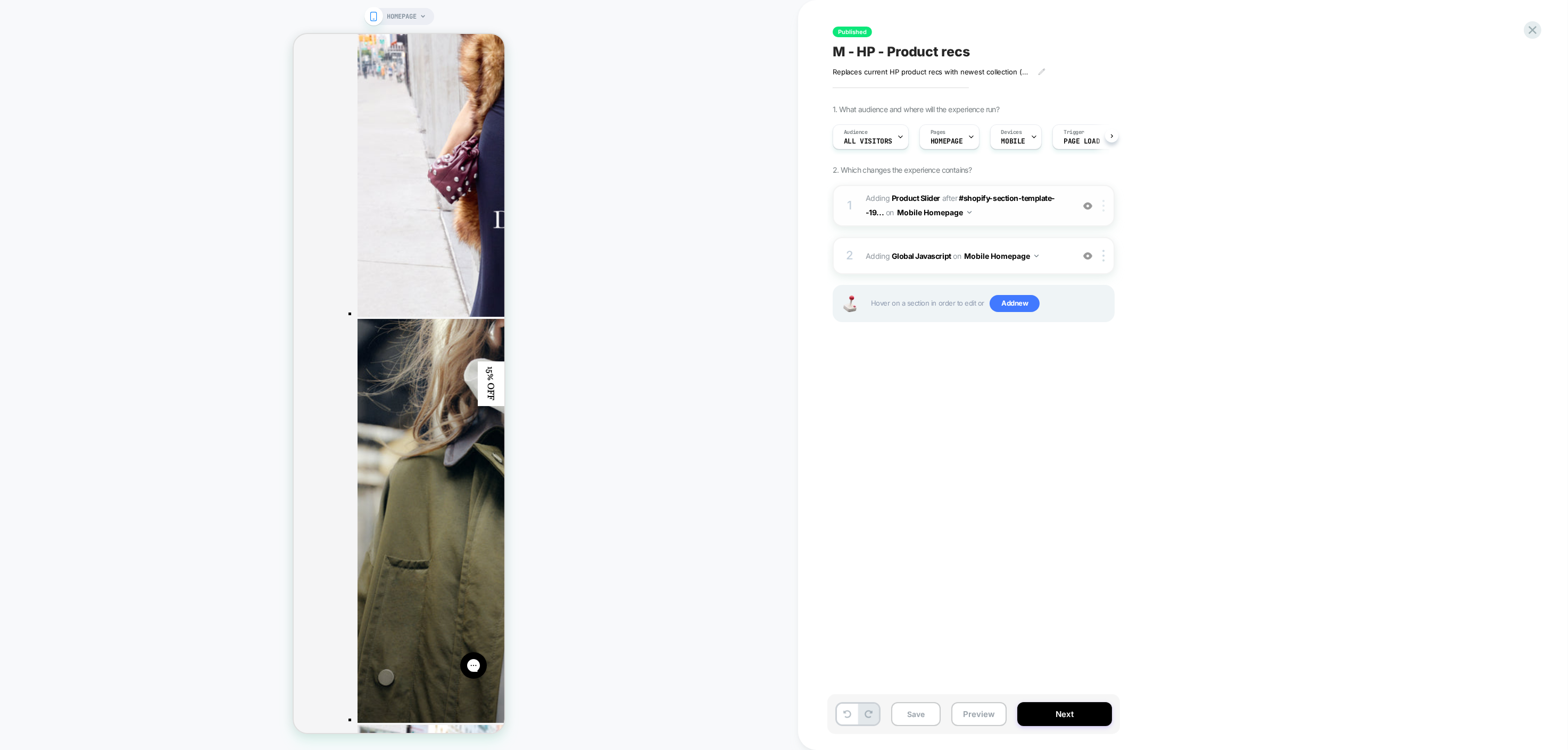
scroll to position [0, 1]
click at [1103, 207] on img at bounding box center [1103, 205] width 2 height 12
click at [1115, 316] on div "Replace Position" at bounding box center [1104, 319] width 95 height 29
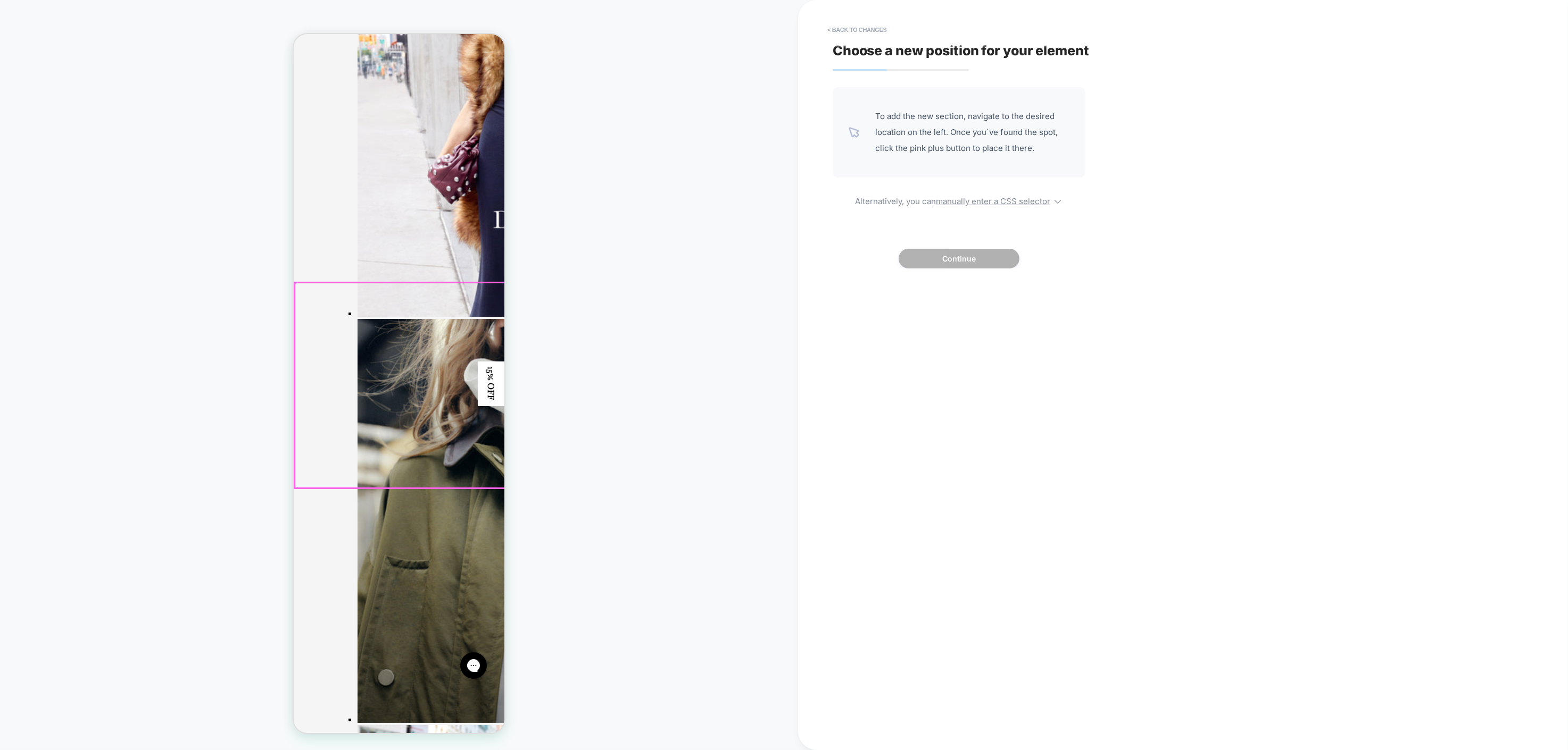
click at [392, 439] on div at bounding box center [399, 385] width 211 height 205
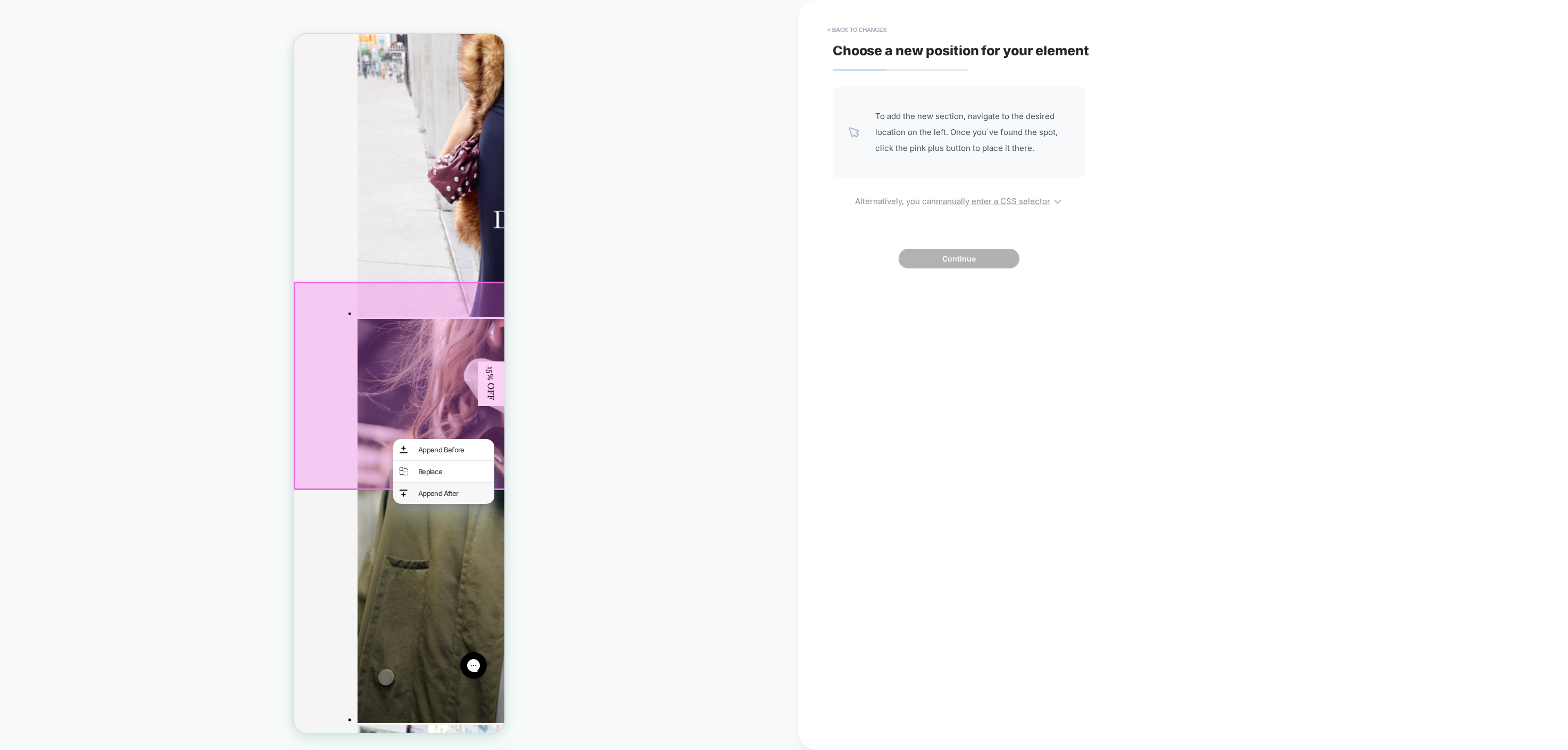
click at [412, 489] on div "Append After" at bounding box center [443, 493] width 101 height 21
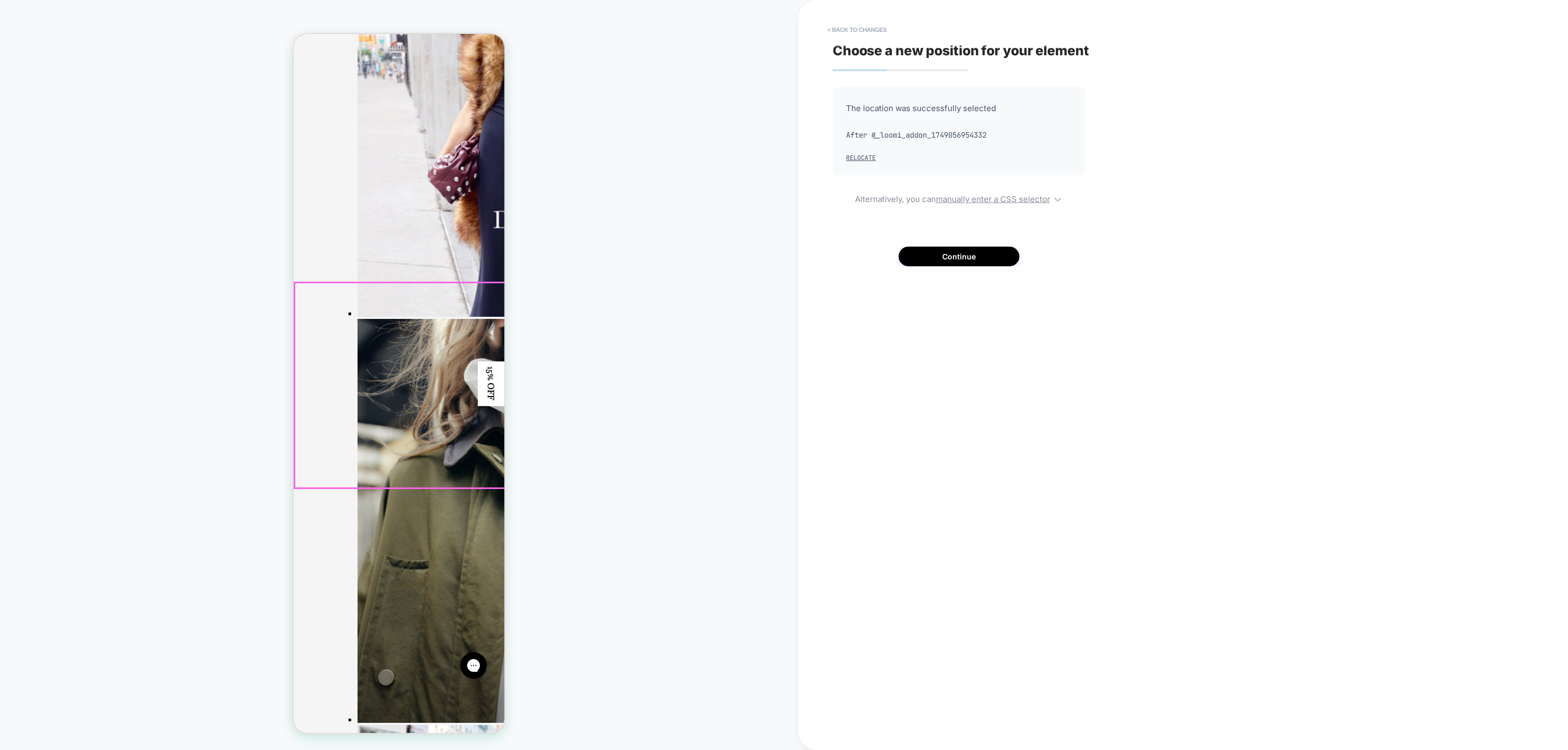
scroll to position [378, 0]
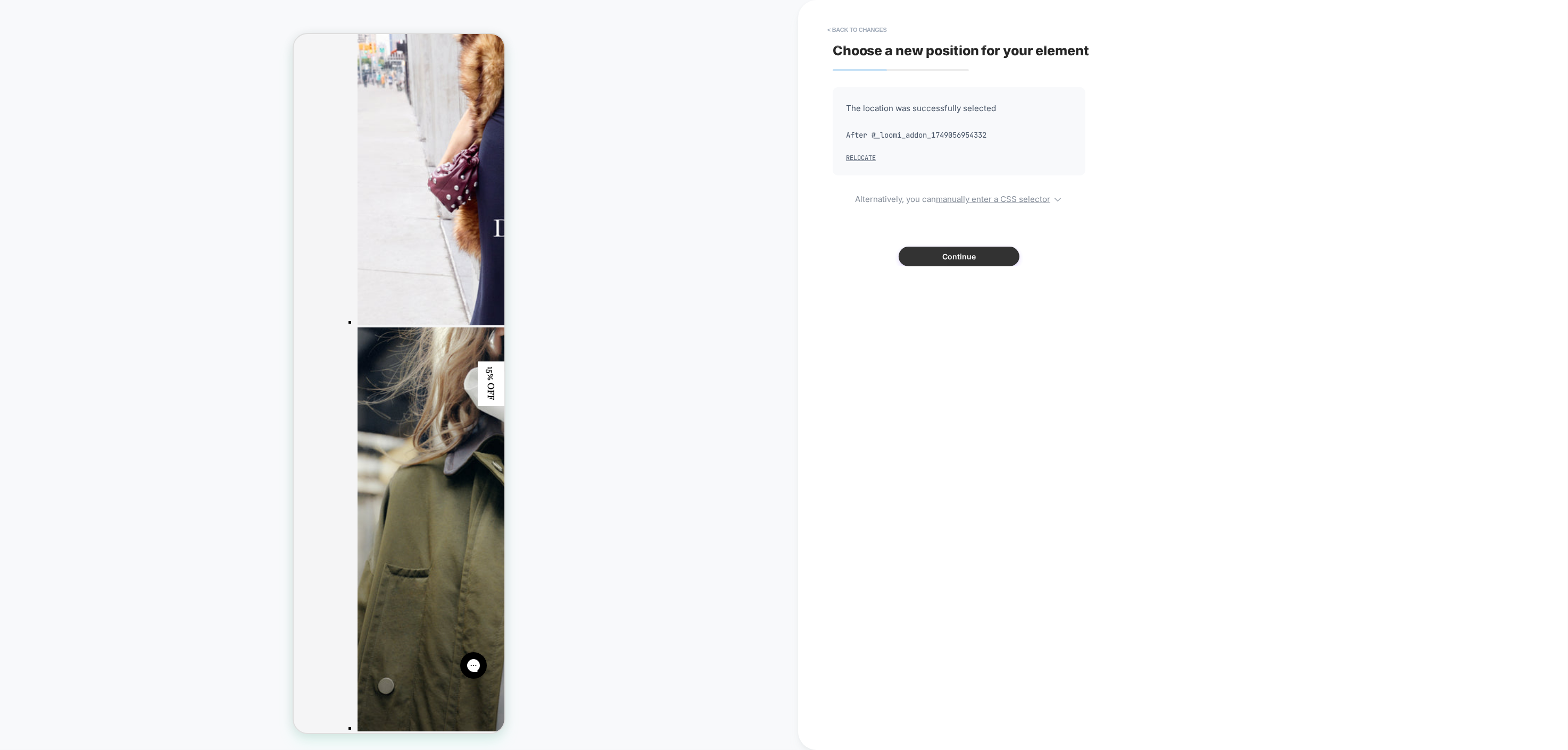
click at [939, 264] on button "Continue" at bounding box center [958, 256] width 120 height 20
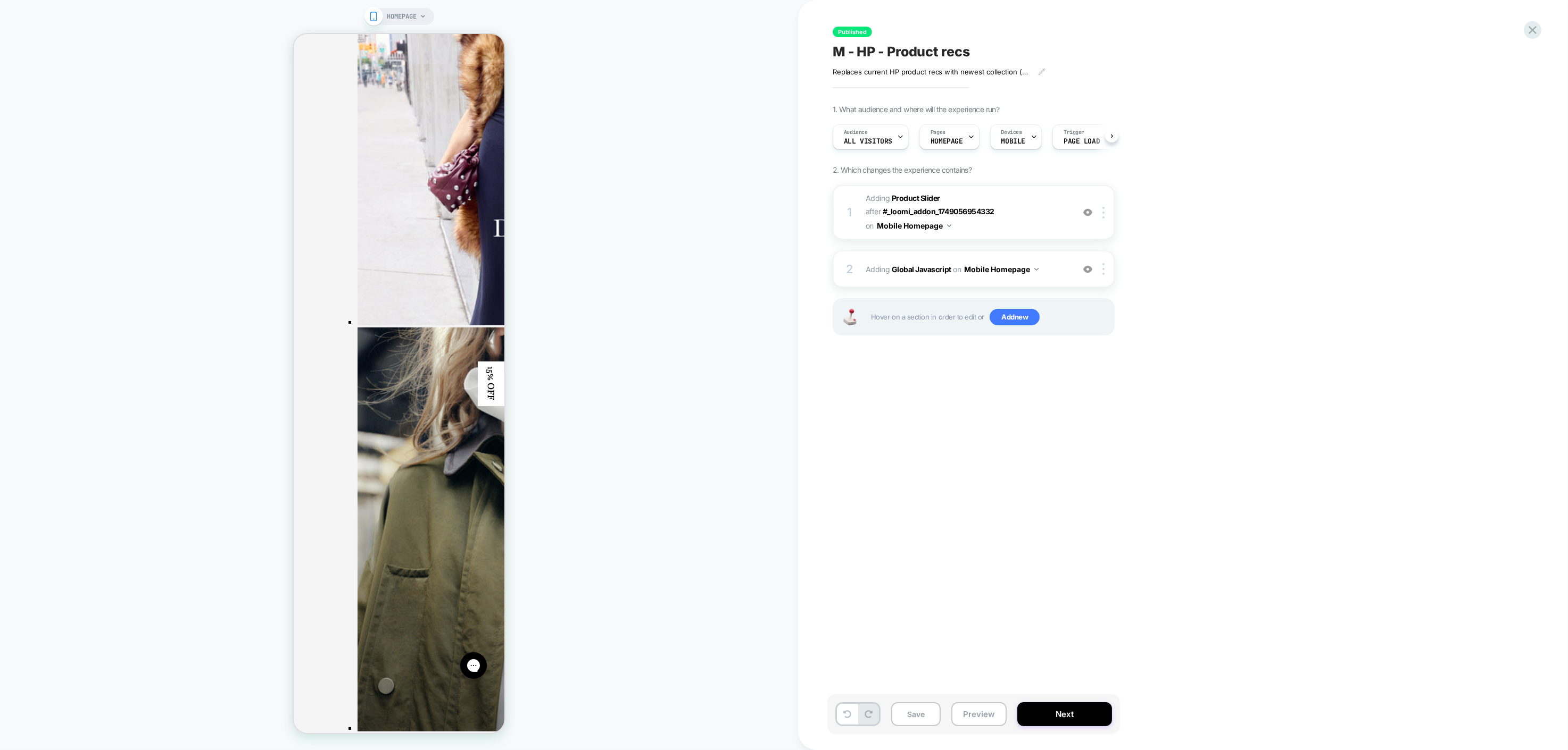
scroll to position [0, 1]
click at [1071, 722] on button "Next" at bounding box center [1064, 714] width 95 height 24
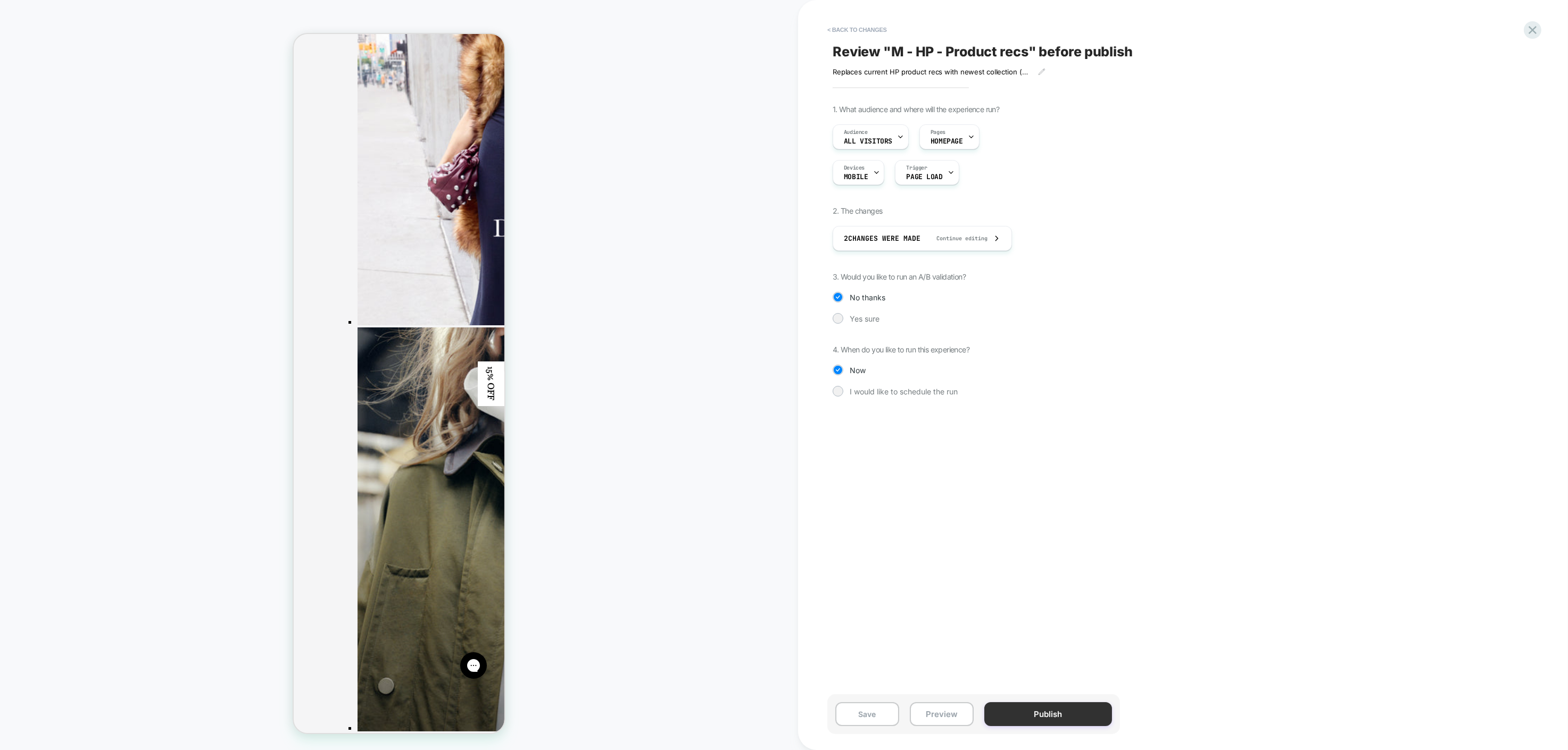
click at [1034, 722] on button "Publish" at bounding box center [1048, 714] width 128 height 24
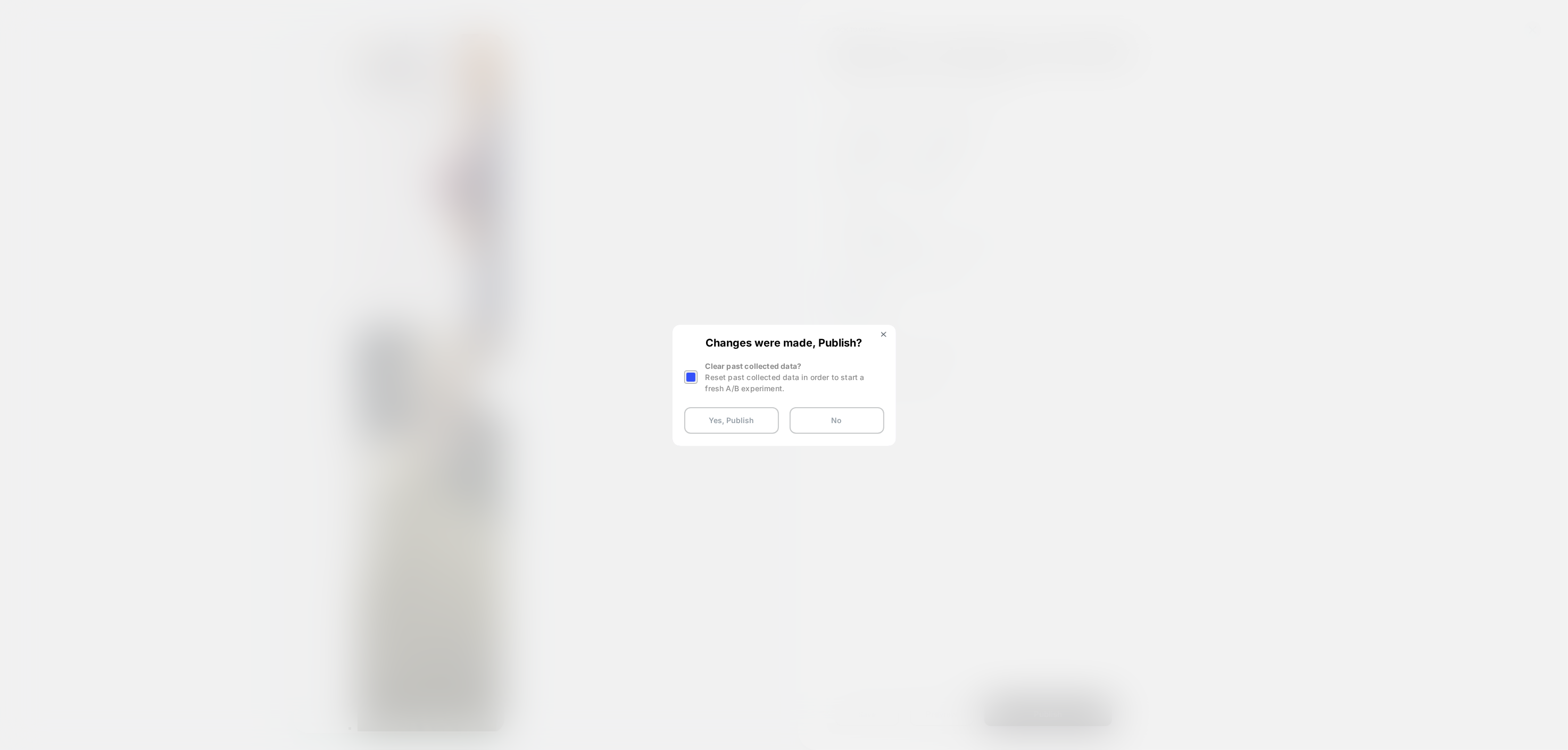
click at [694, 381] on div at bounding box center [690, 377] width 14 height 14
click at [709, 411] on button "Yes, Publish" at bounding box center [731, 420] width 95 height 26
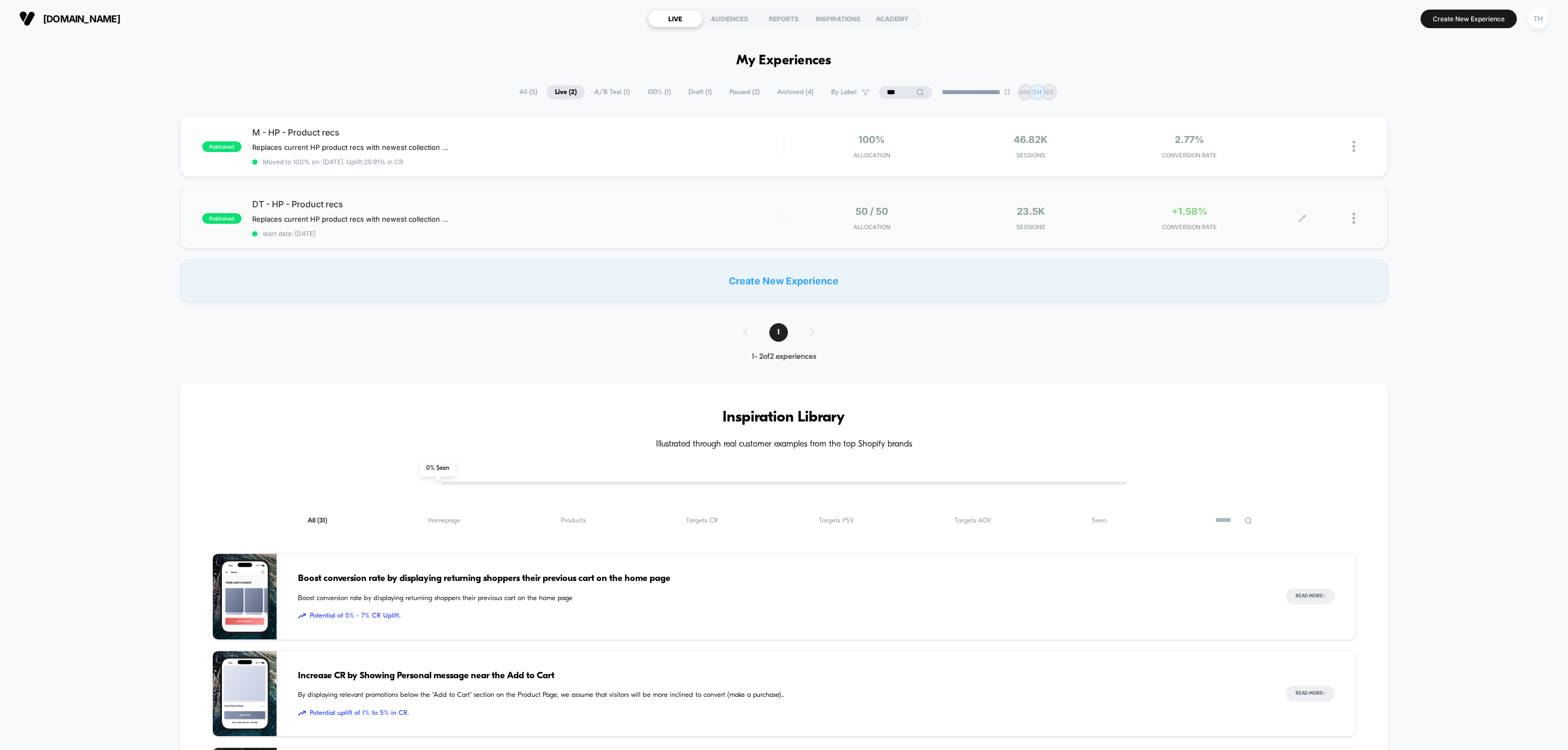
click at [1355, 220] on div at bounding box center [1358, 218] width 14 height 25
click at [1306, 231] on div "Preview Link" at bounding box center [1299, 231] width 96 height 24
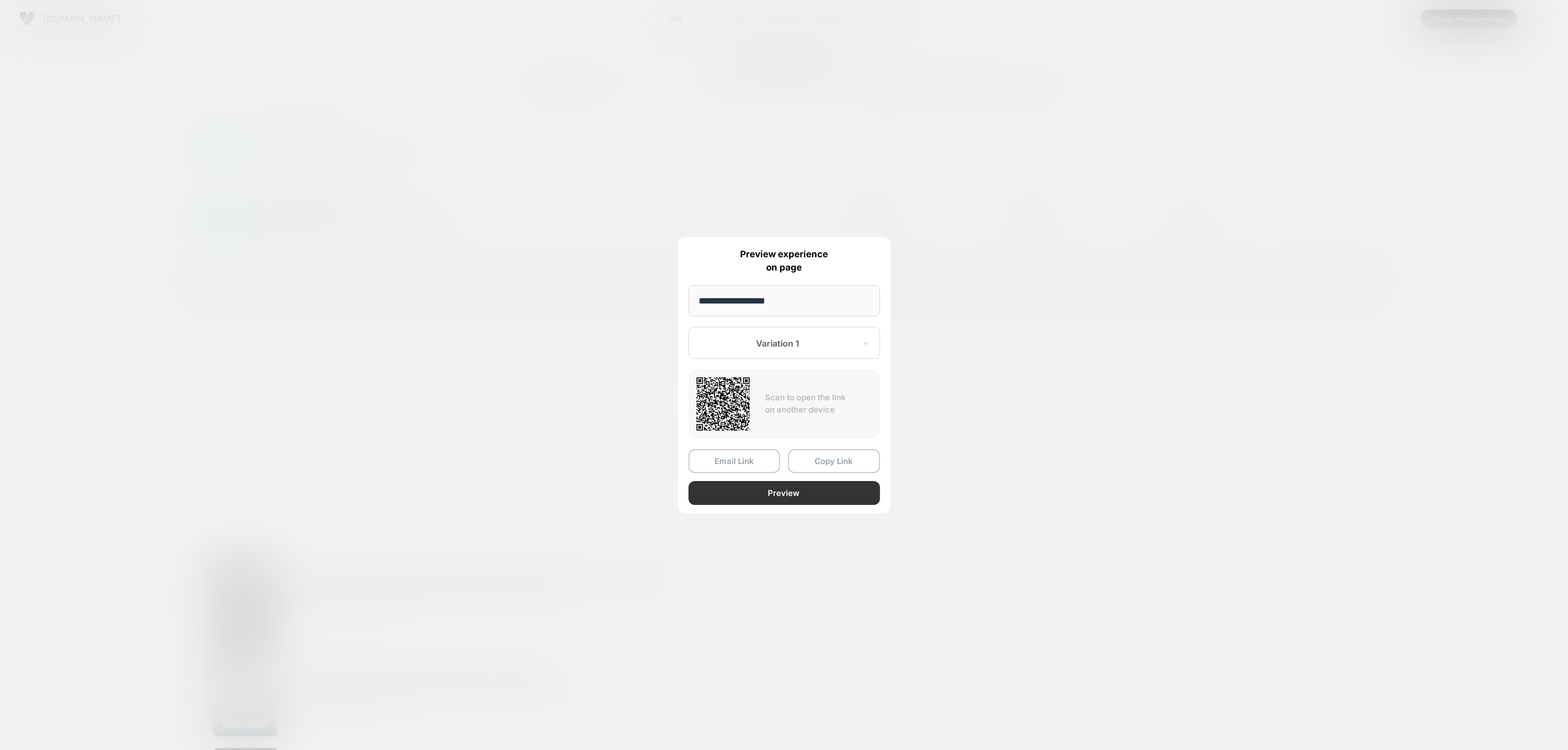
click at [767, 494] on button "Preview" at bounding box center [784, 493] width 192 height 24
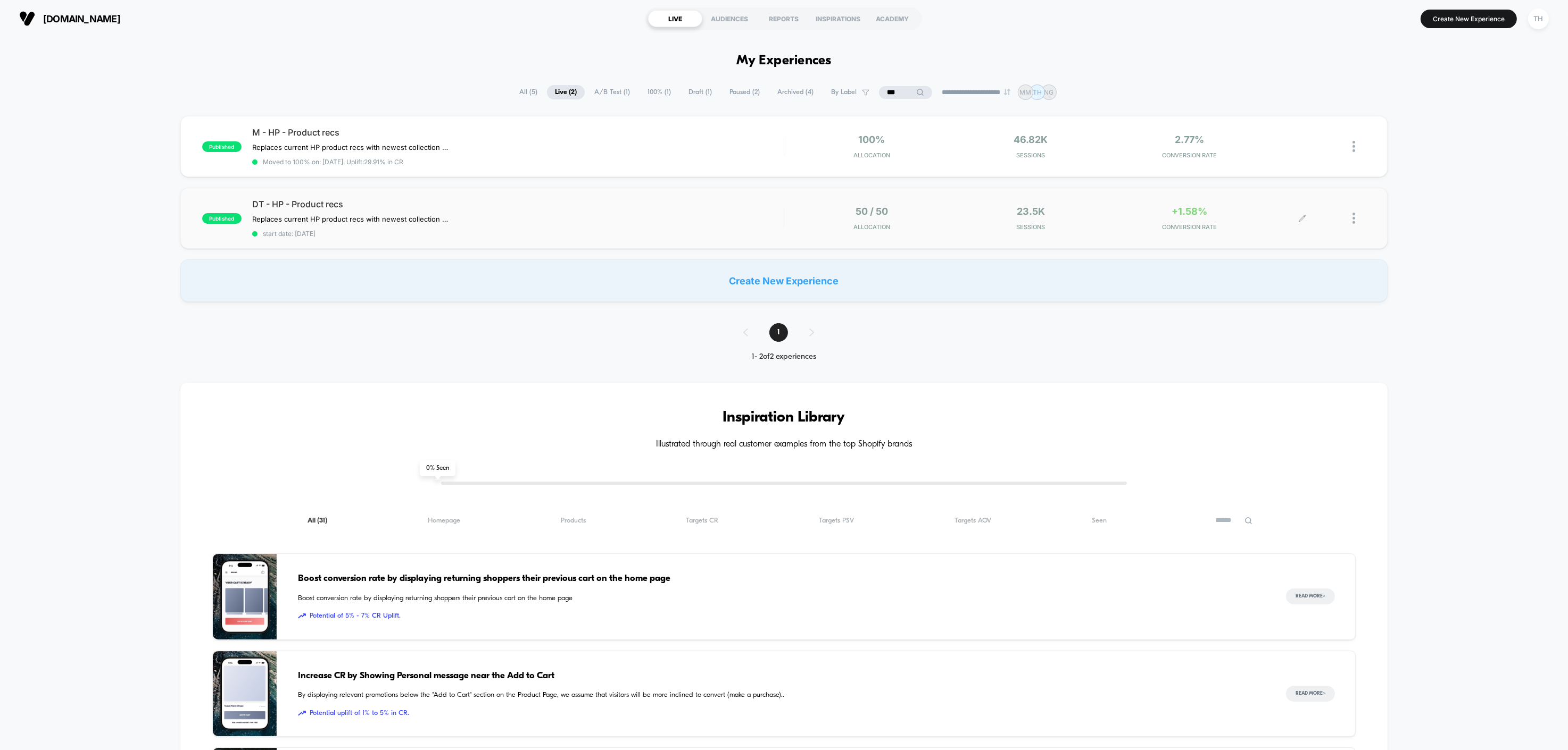
click at [1354, 224] on div at bounding box center [1358, 218] width 14 height 25
click at [1297, 161] on div "Edit" at bounding box center [1299, 158] width 96 height 24
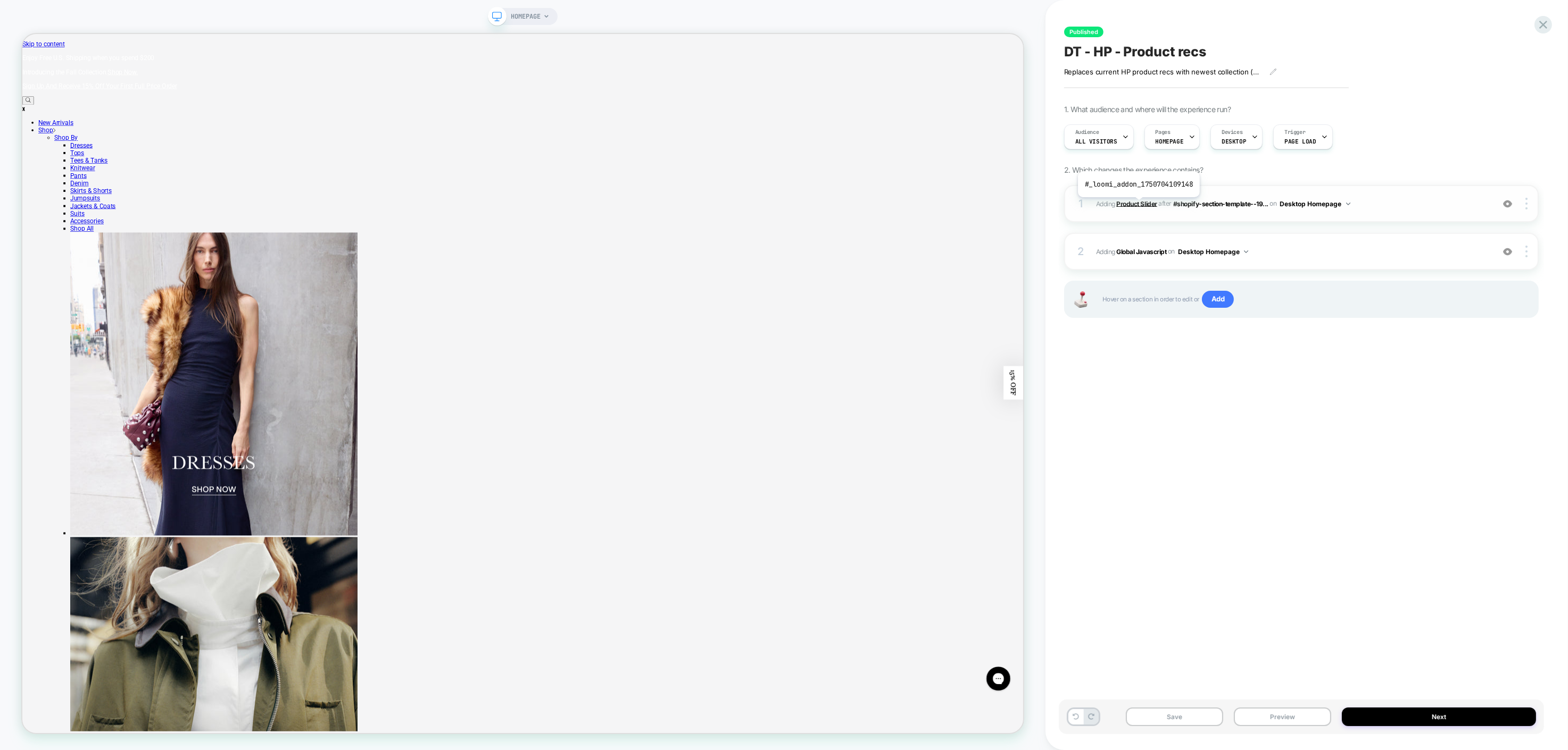
click at [1136, 203] on b "Product Slider" at bounding box center [1136, 203] width 40 height 8
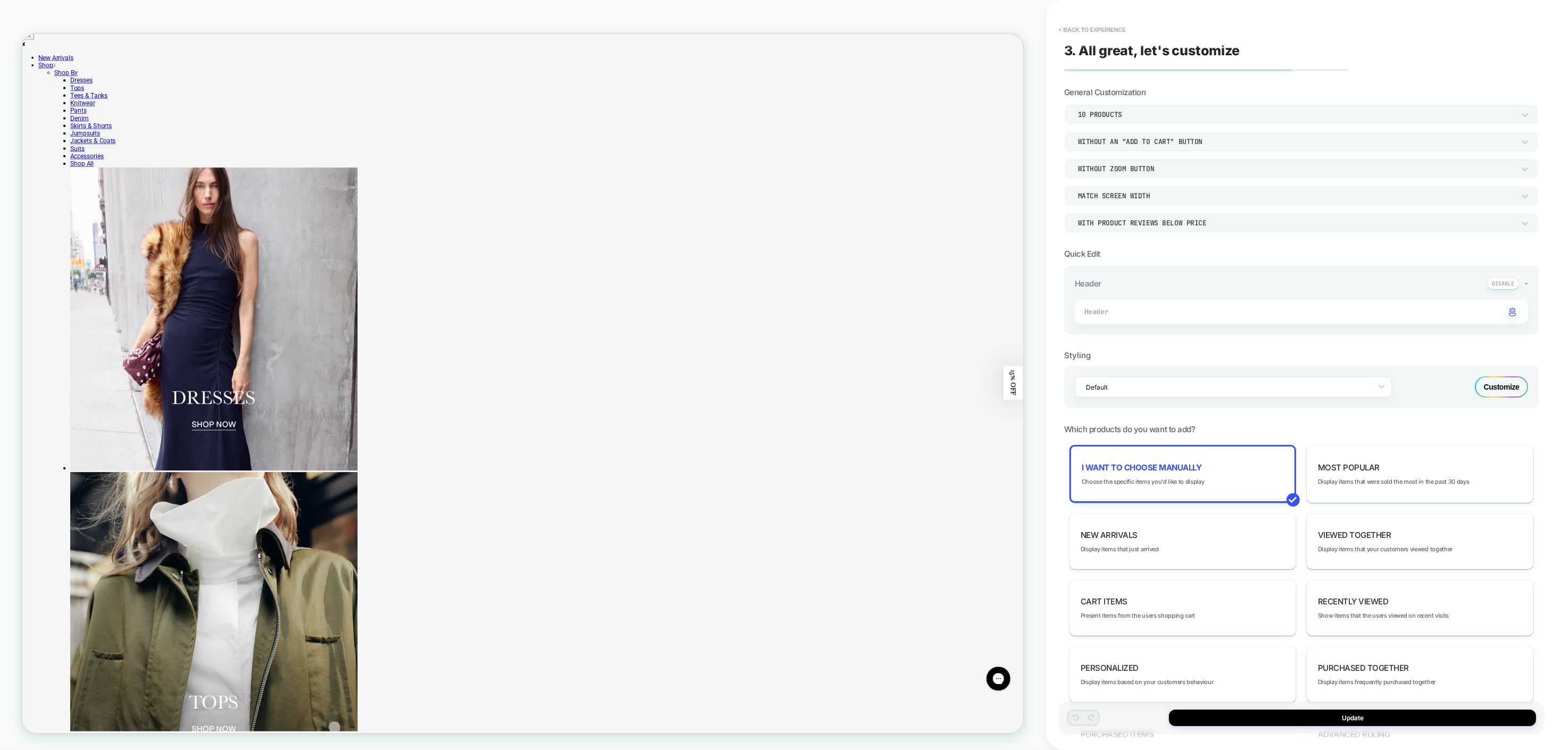
scroll to position [538, 0]
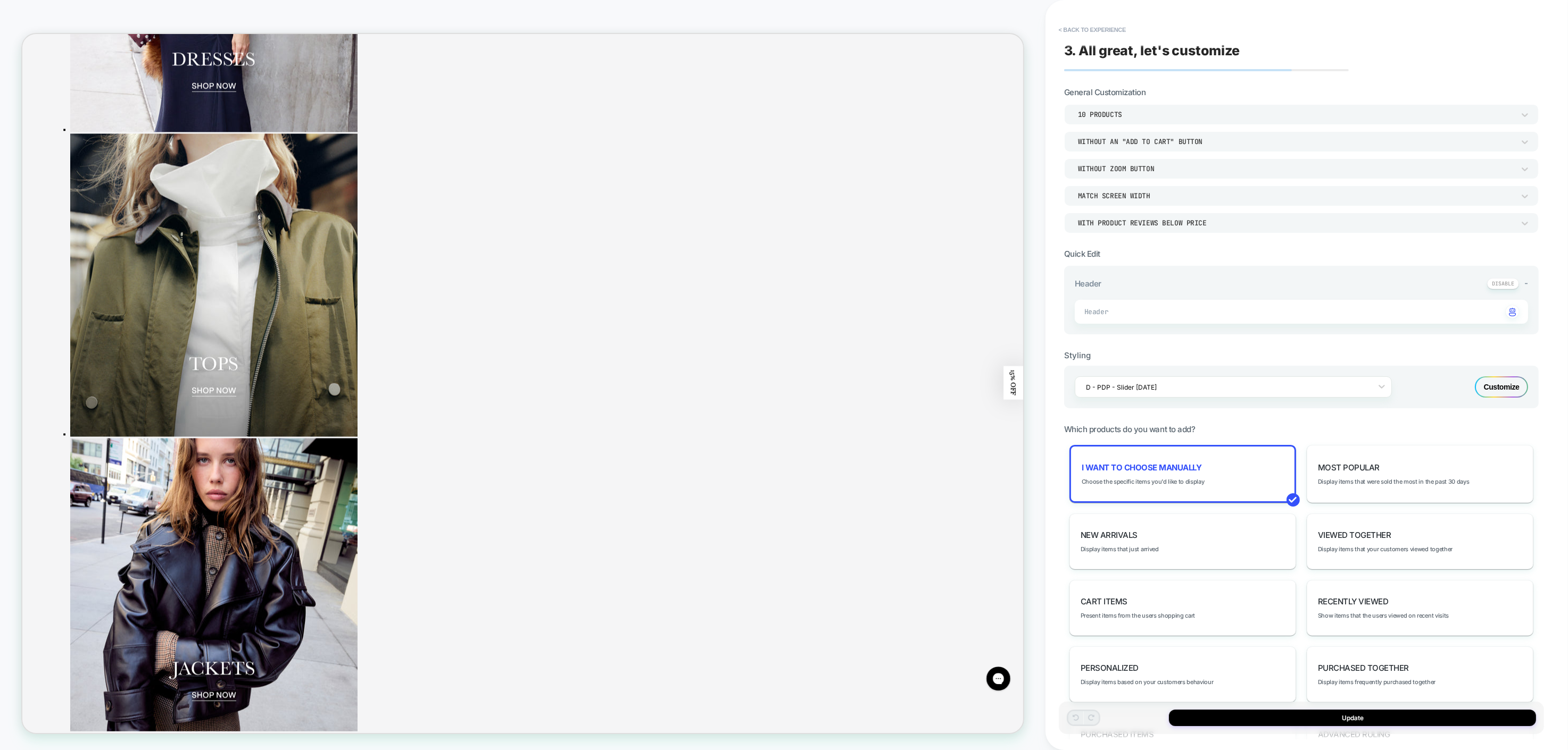
click at [1515, 388] on div "Customize" at bounding box center [1501, 387] width 53 height 21
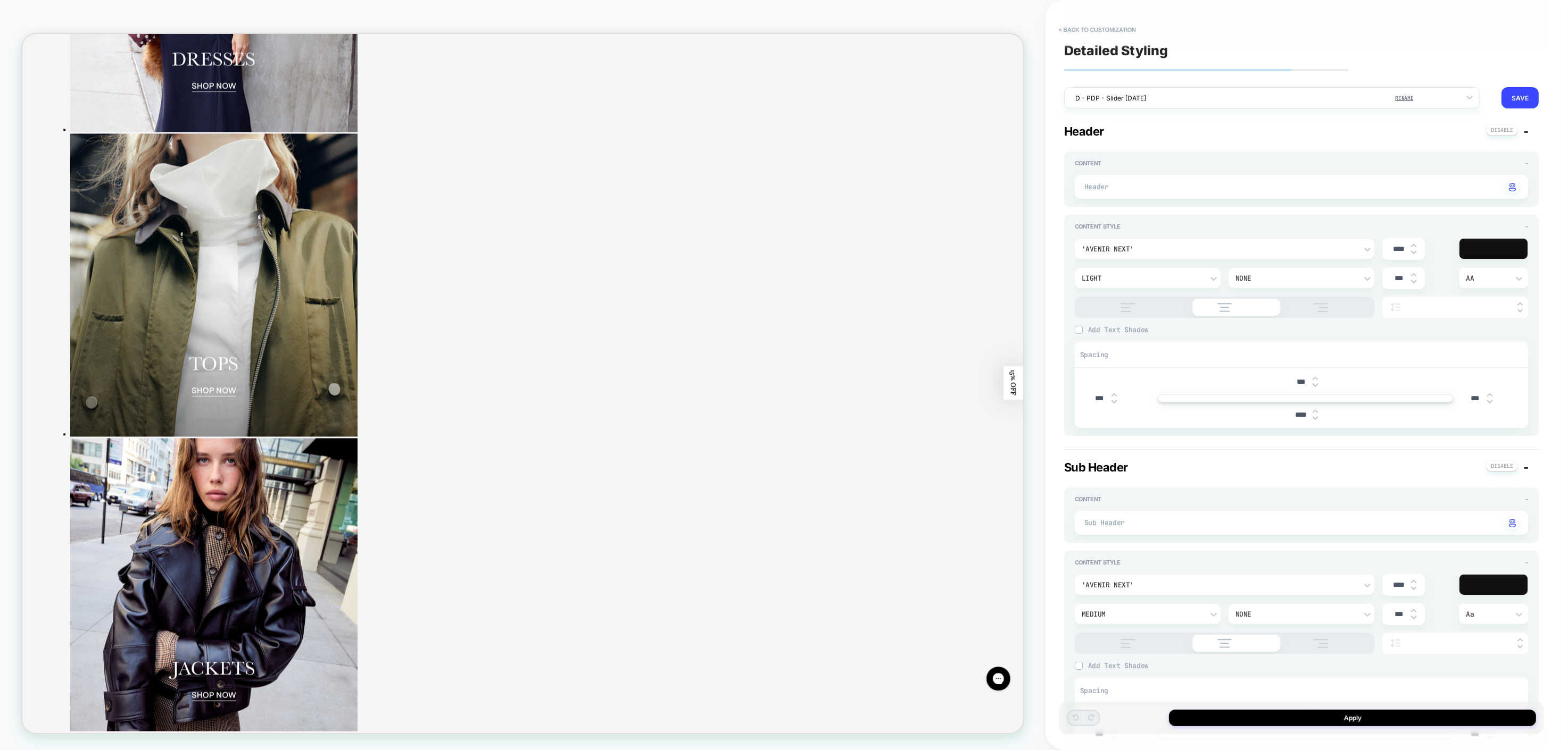
click at [1563, 325] on div "< Back to customization Detailed Styling D - PDP - Slider [DATE] RENAME SAVE Ge…" at bounding box center [1306, 375] width 522 height 750
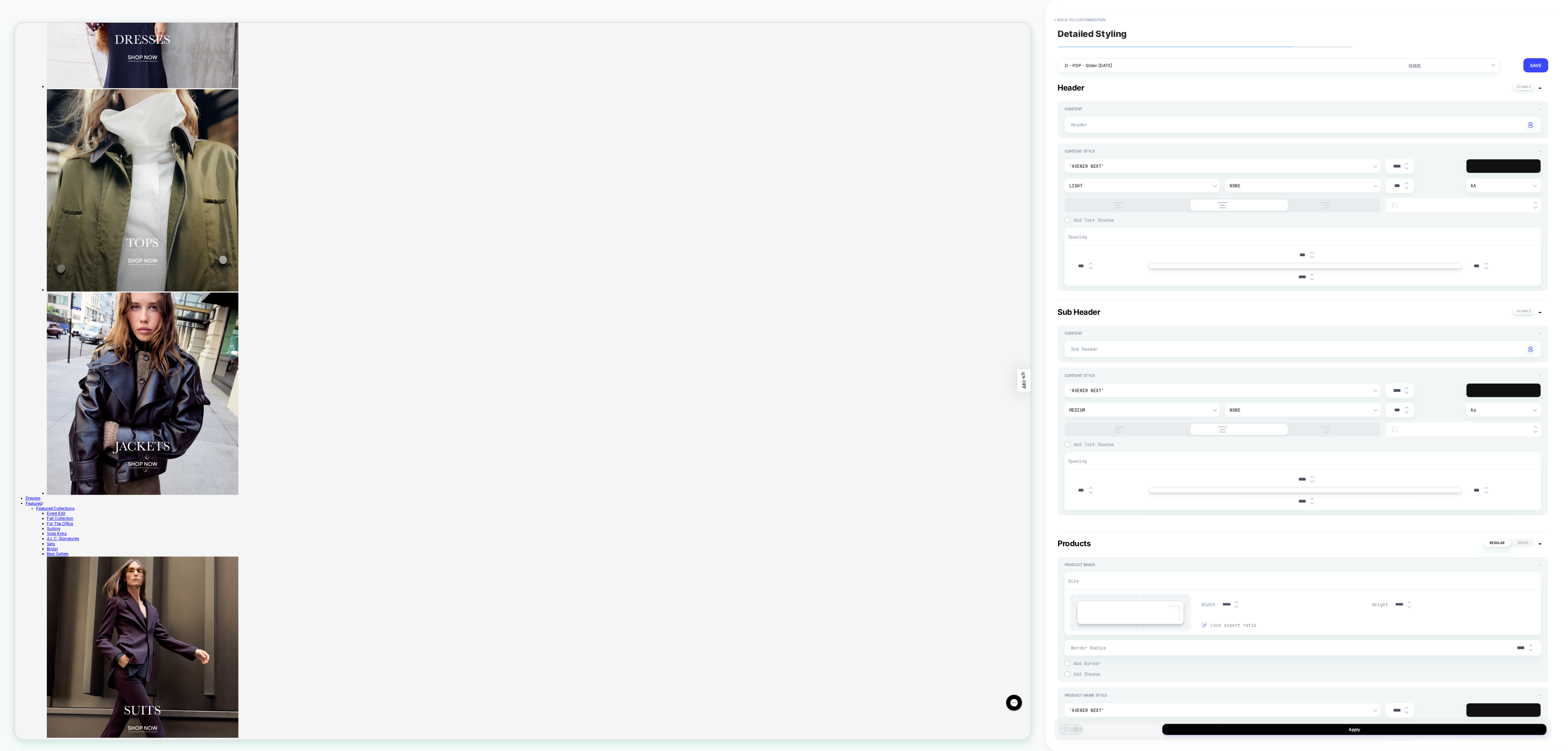
drag, startPoint x: 1029, startPoint y: 1, endPoint x: 1057, endPoint y: 605, distance: 604.6
click at [1045, 501] on div "Detailed Styling D - PDP - Slider [DATE] RENAME SAVE General Header - Content -…" at bounding box center [1303, 376] width 498 height 737
drag, startPoint x: 1535, startPoint y: 685, endPoint x: 1527, endPoint y: 631, distance: 54.6
click at [1045, 398] on div "Detailed Styling D - PDP - Slider [DATE] RENAME SAVE General Header - Content -…" at bounding box center [1307, 375] width 498 height 751
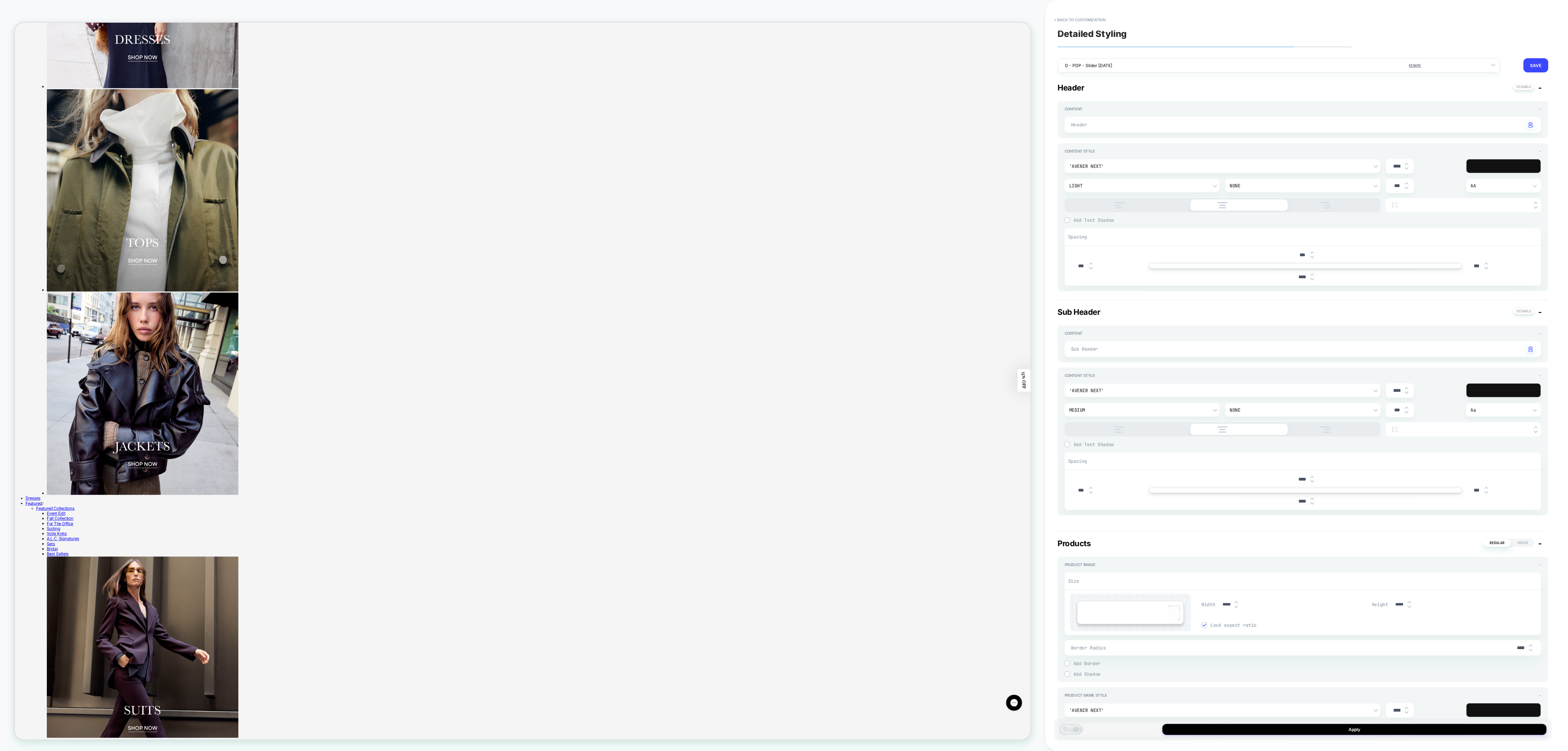
click at [1045, 13] on div "Detailed Styling D - PDP - Slider [DATE] RENAME SAVE General Header - Content -…" at bounding box center [1303, 376] width 498 height 737
click at [1045, 501] on span "Add Shadow" at bounding box center [1307, 674] width 467 height 6
drag, startPoint x: 1416, startPoint y: 674, endPoint x: 1387, endPoint y: 558, distance: 119.6
click at [1045, 501] on div "Size Width ***** Height ***** Lock aspect ratio Border Radius **** Border *** B…" at bounding box center [1303, 639] width 477 height 144
click at [1045, 501] on span "-" at bounding box center [1540, 543] width 4 height 9
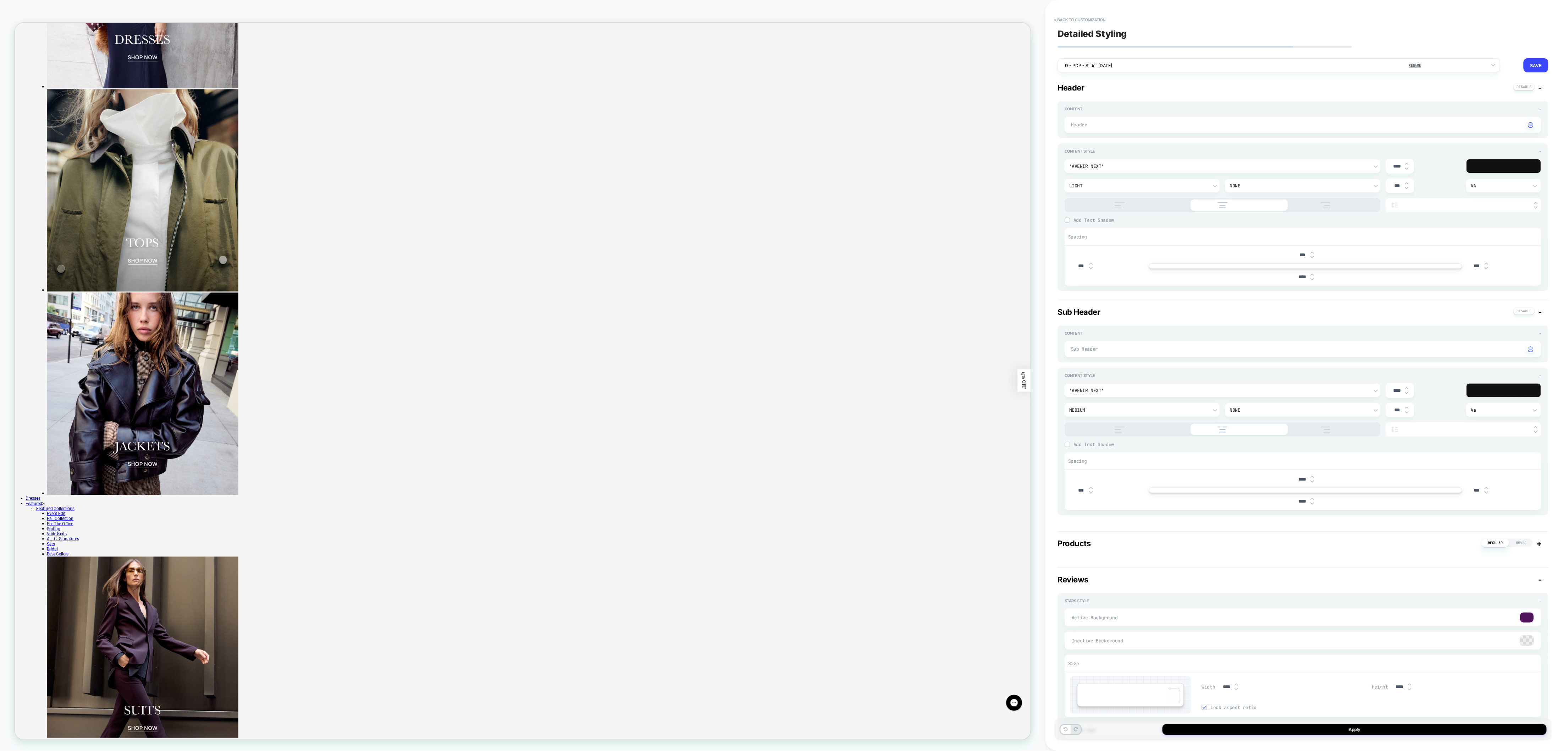
click at [1045, 501] on div "Reviews -" at bounding box center [1303, 579] width 491 height 9
click at [1045, 501] on span "-" at bounding box center [1540, 616] width 4 height 9
click at [1045, 387] on div at bounding box center [1504, 390] width 74 height 13
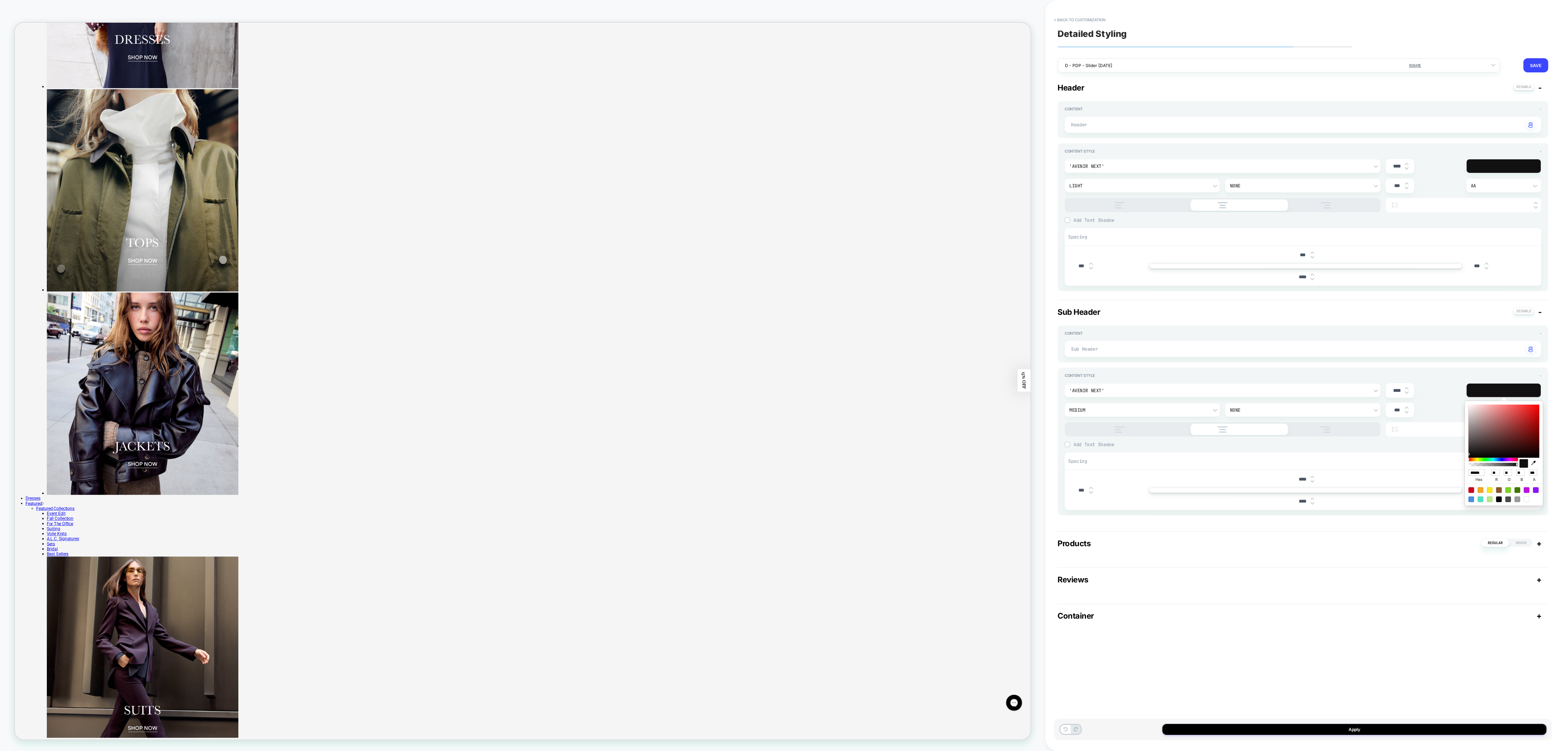
type textarea "*"
type input "******"
type input "***"
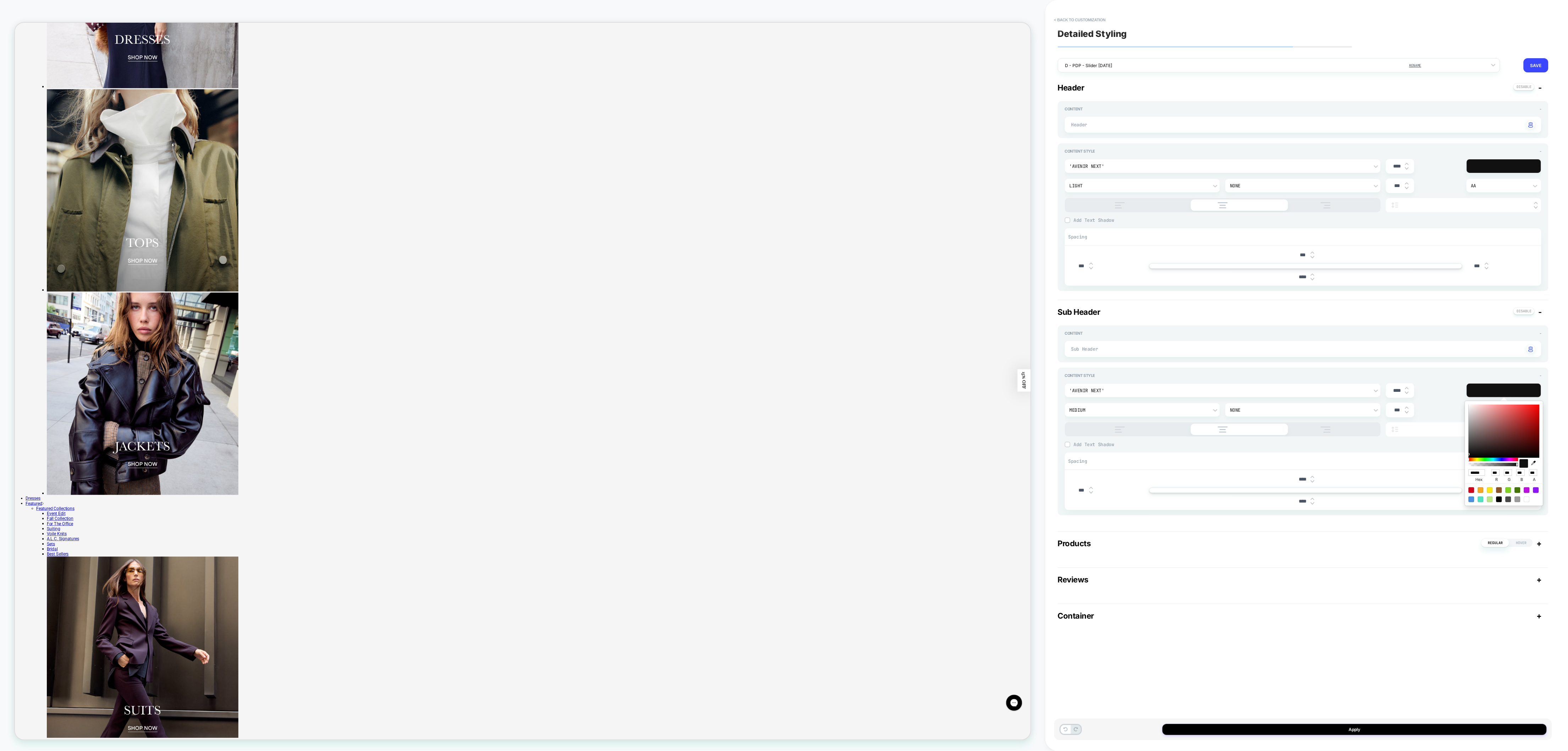
drag, startPoint x: 1468, startPoint y: 406, endPoint x: 1461, endPoint y: 400, distance: 9.2
click at [1045, 400] on div "****** hex *** r *** g *** b *** a" at bounding box center [1504, 454] width 85 height 112
type textarea "*"
type input "******"
type input "***"
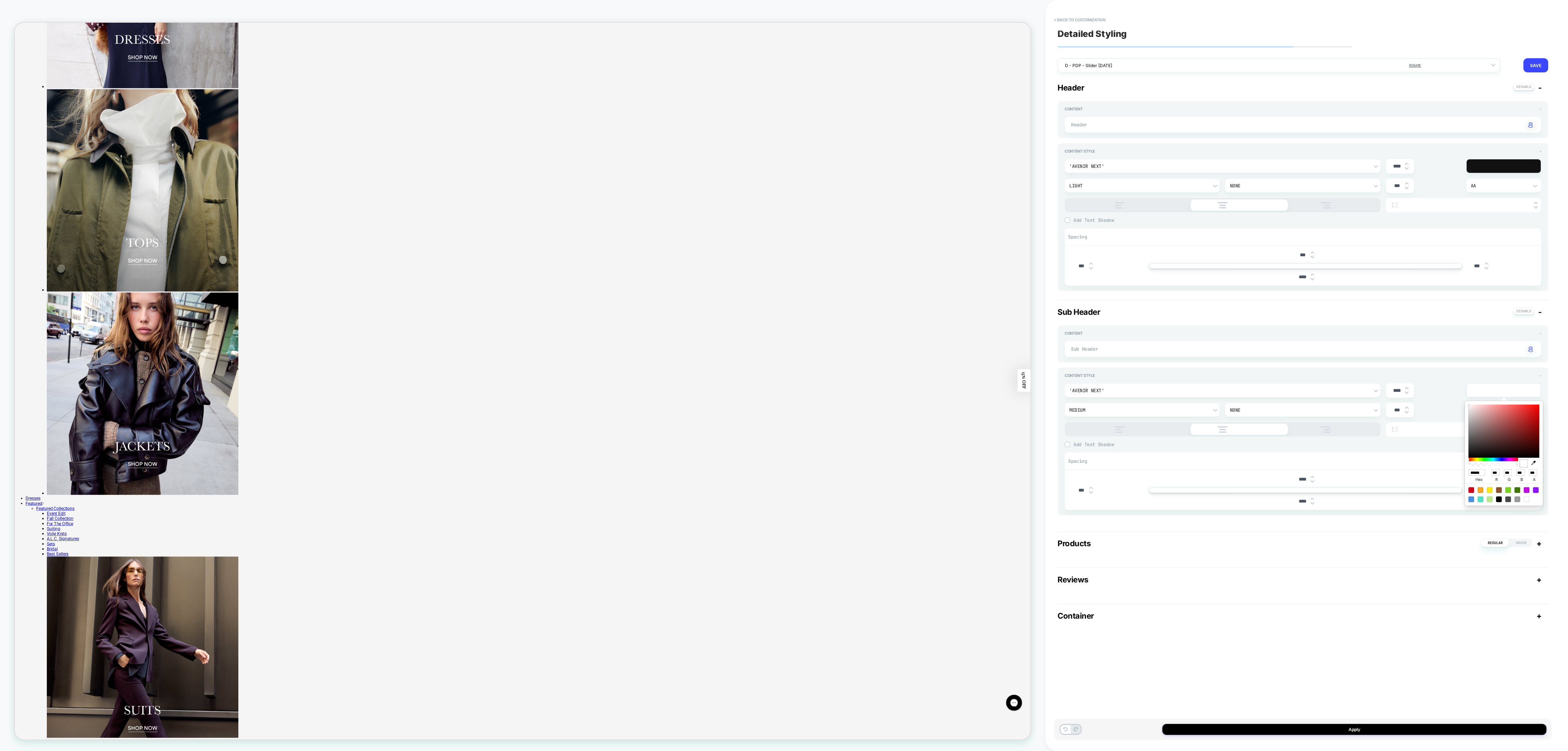
type input "***"
click at [1045, 396] on div "****" at bounding box center [1423, 390] width 75 height 15
type textarea "*"
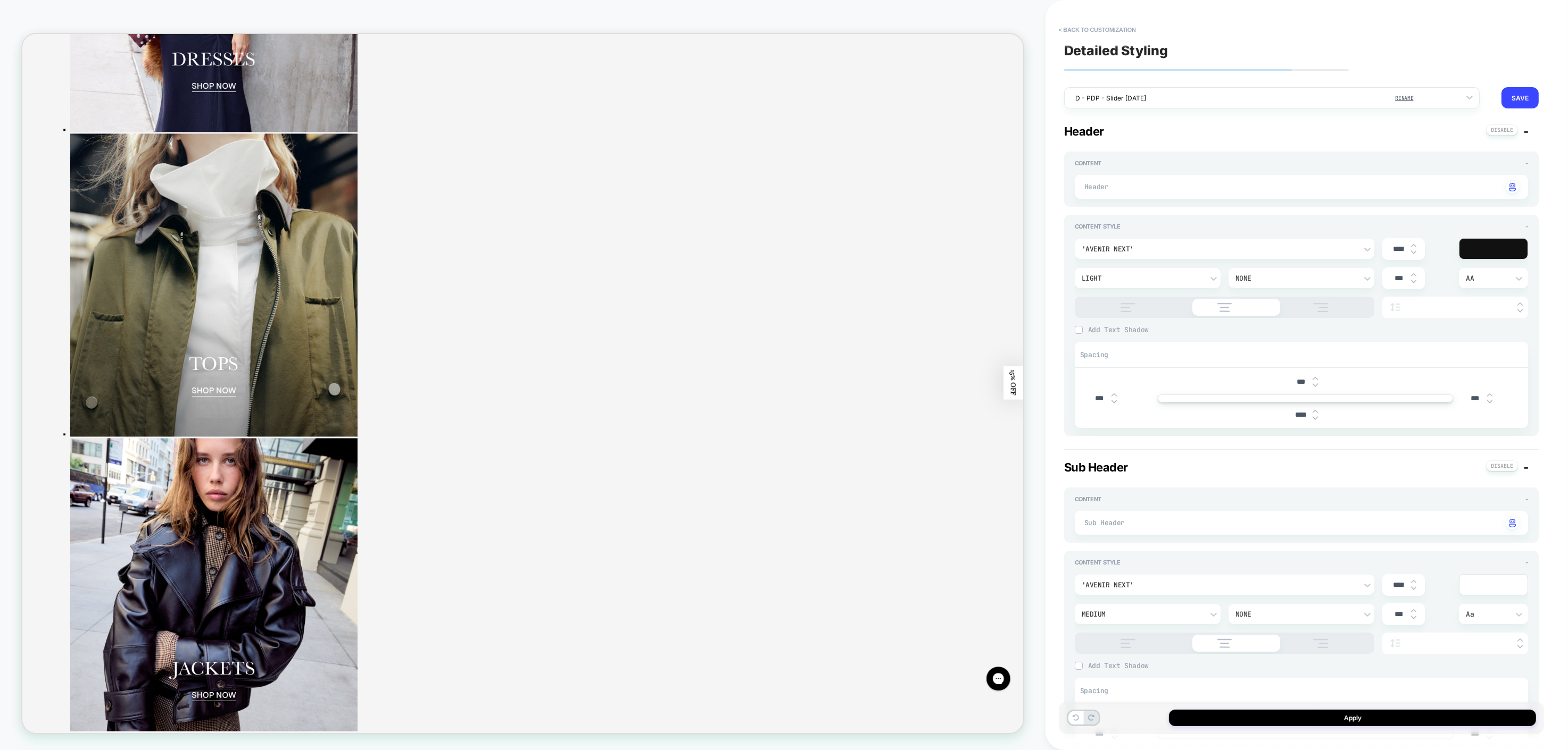
drag, startPoint x: 2284, startPoint y: 1, endPoint x: 1155, endPoint y: 480, distance: 1226.4
click at [1155, 480] on div "Sub Header - Content - Sub Header Click to change to alternative text Content S…" at bounding box center [1301, 617] width 475 height 312
drag, startPoint x: 1402, startPoint y: 590, endPoint x: 1352, endPoint y: 589, distance: 50.0
click at [1352, 589] on div "'Avenir Next' **** Medium None *** Aa" at bounding box center [1301, 613] width 454 height 79
type input "***"
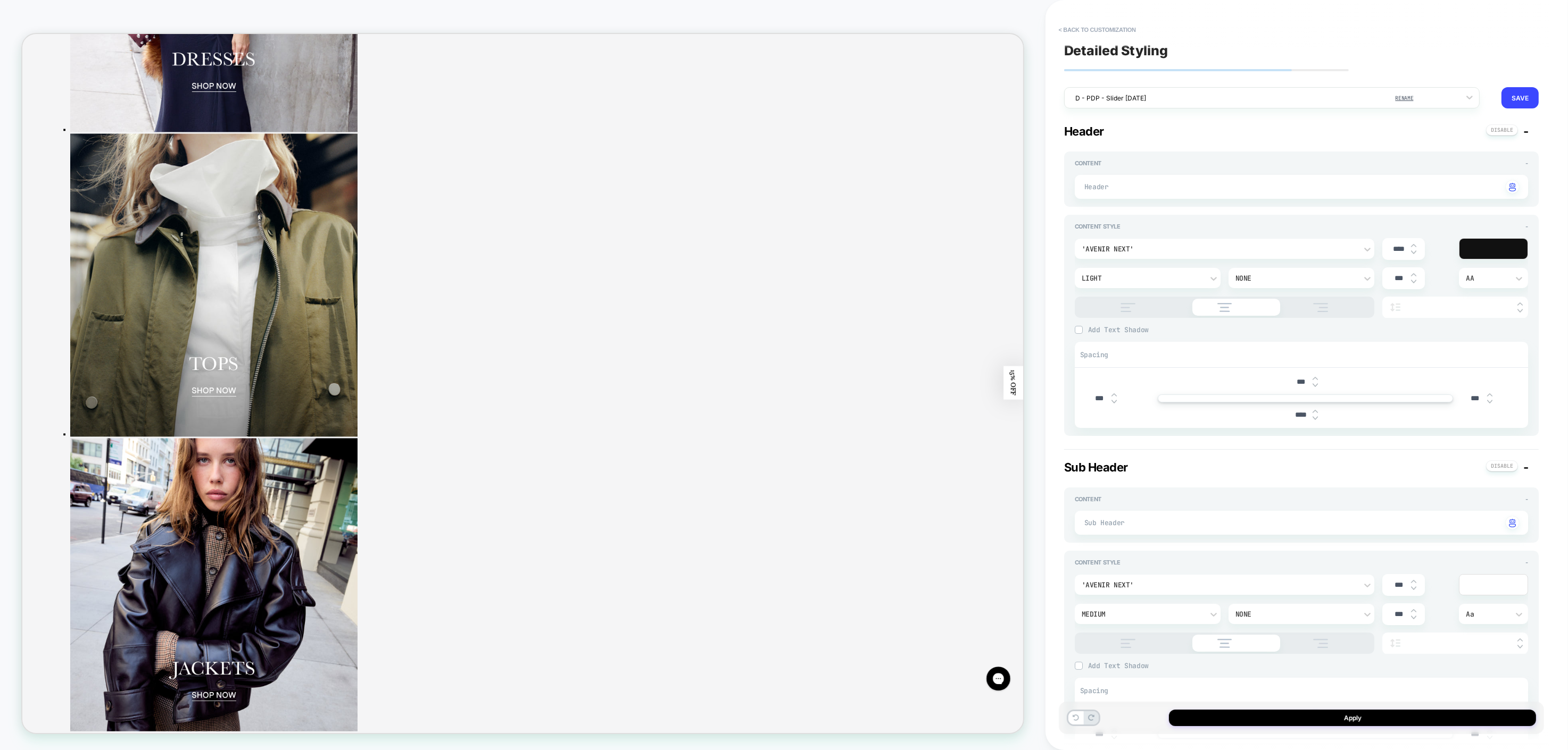
type textarea "*"
type input "***"
click at [1542, 464] on div "Detailed Styling D - PDP - Slider [DATE] RENAME SAVE General Header - Content -…" at bounding box center [1301, 375] width 486 height 729
drag, startPoint x: 1563, startPoint y: 323, endPoint x: 1560, endPoint y: 269, distance: 54.1
click at [1561, 272] on div "< Back to customization Detailed Styling D - PDP - Slider [DATE] RENAME SAVE Ge…" at bounding box center [1306, 375] width 522 height 750
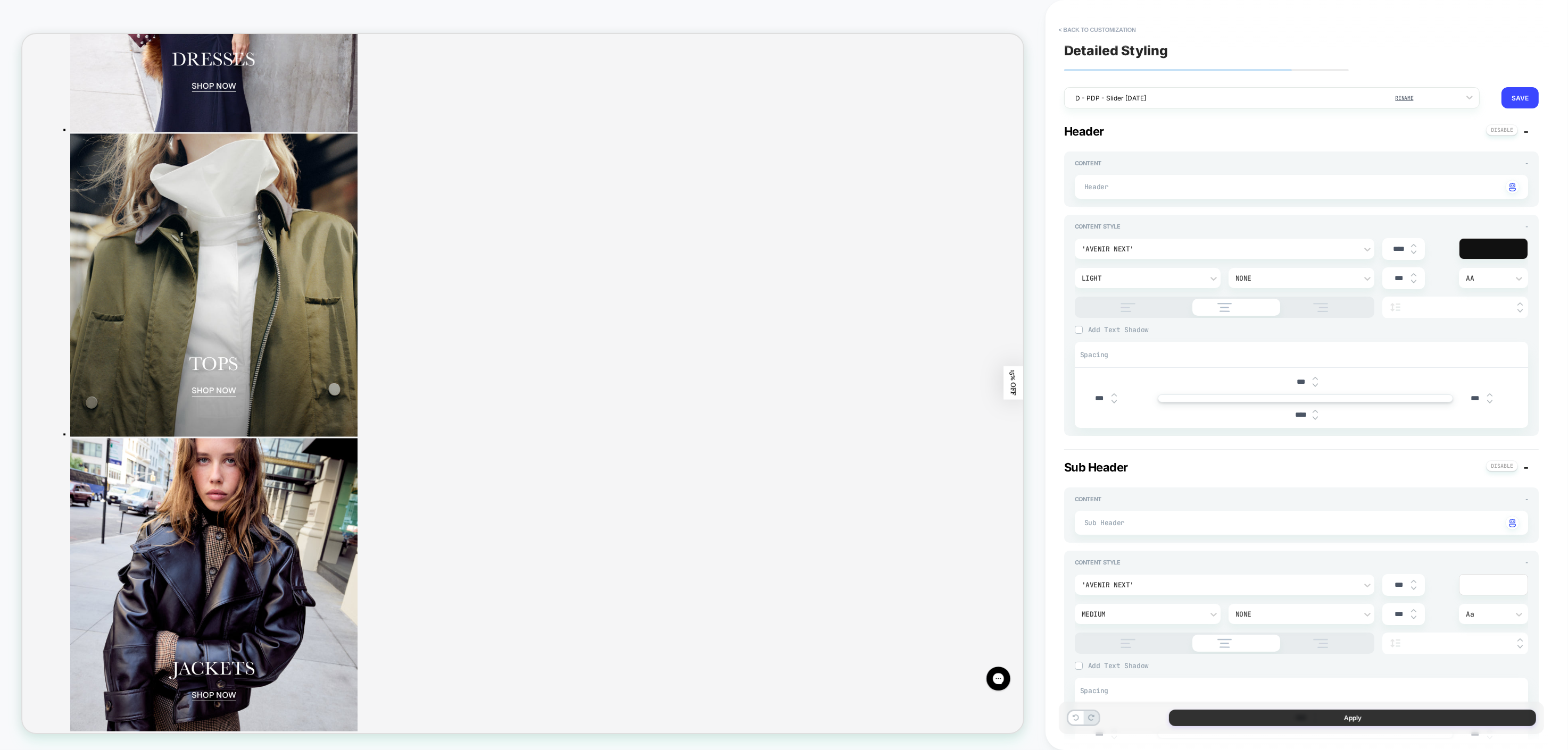
click at [1370, 715] on button "Apply" at bounding box center [1352, 718] width 367 height 16
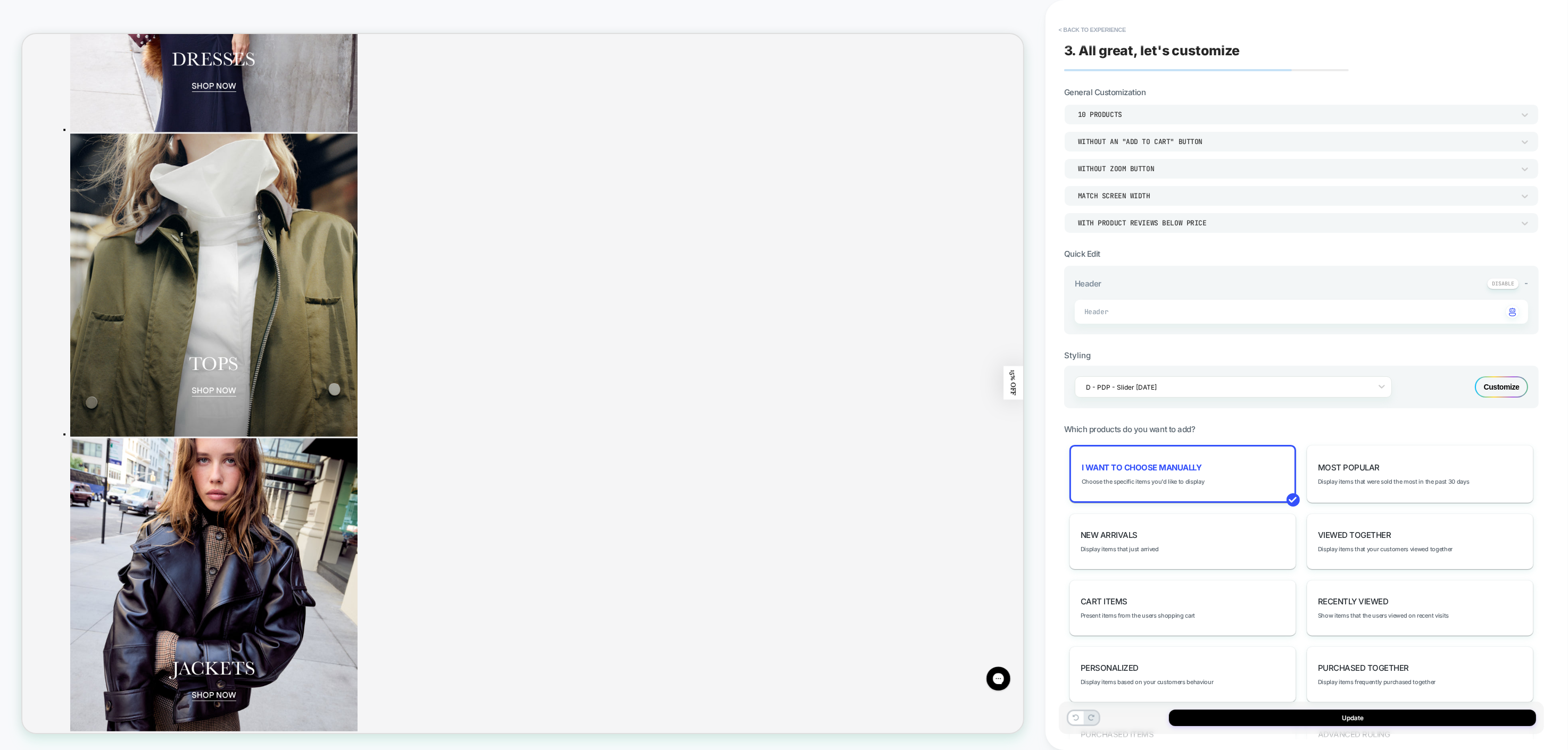
click at [1511, 384] on div "Customize" at bounding box center [1501, 387] width 53 height 21
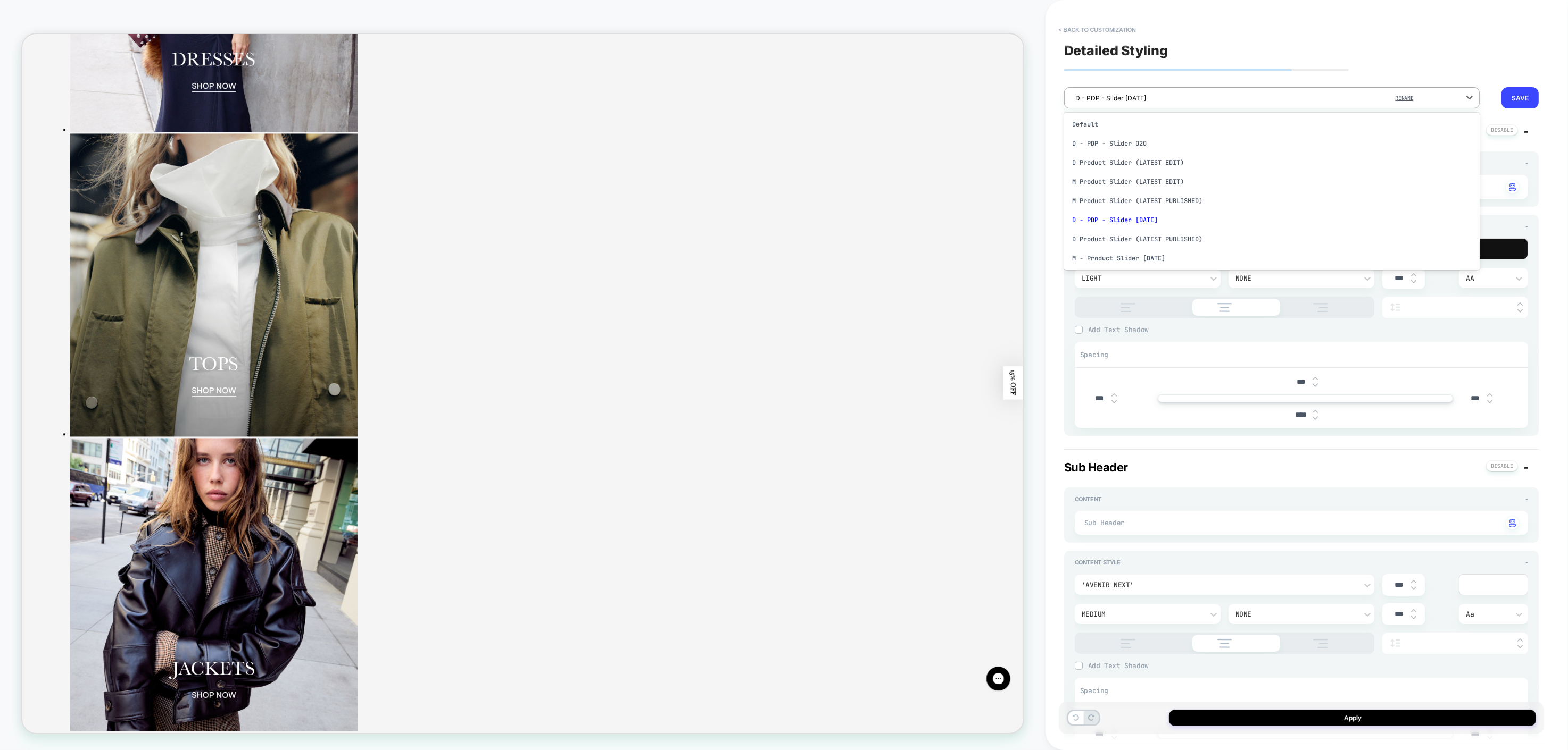
click at [1453, 103] on div "D - PDP - Slider [DATE]" at bounding box center [1264, 99] width 390 height 15
click at [1272, 220] on div "D - PDP - Slider [DATE]" at bounding box center [1271, 220] width 415 height 19
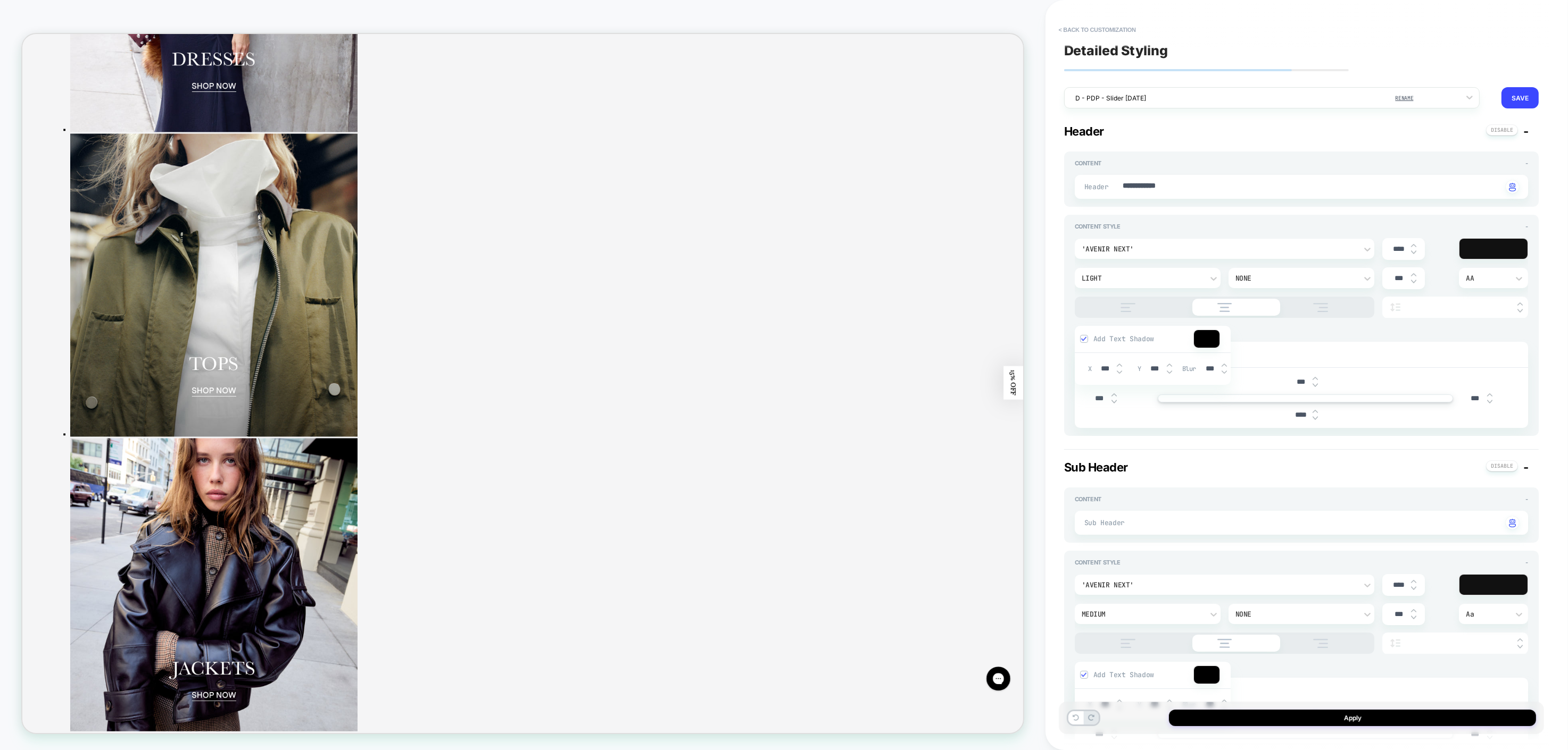
click at [1545, 203] on div "**********" at bounding box center [1307, 375] width 486 height 750
type textarea "*"
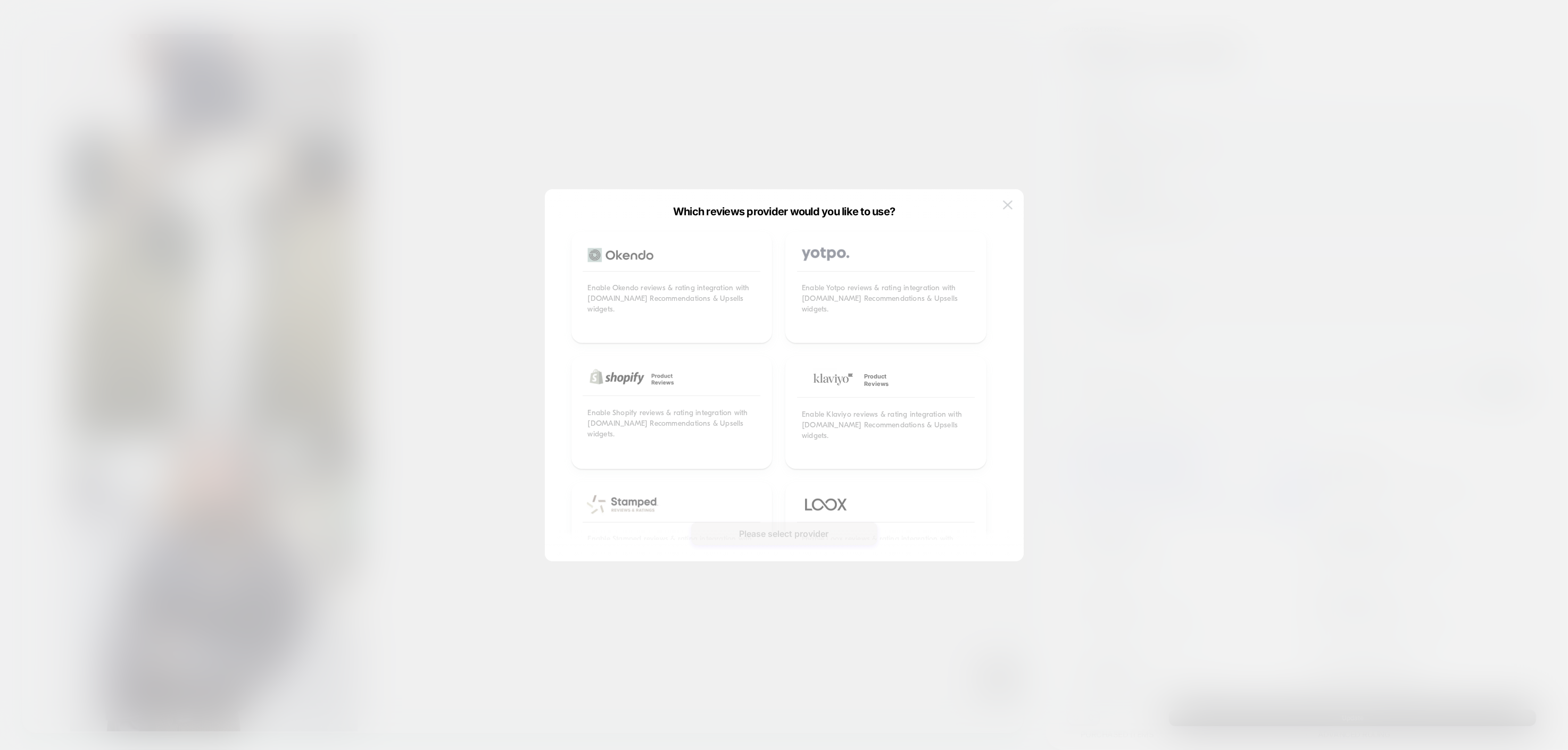
click at [1005, 212] on button at bounding box center [1007, 204] width 16 height 16
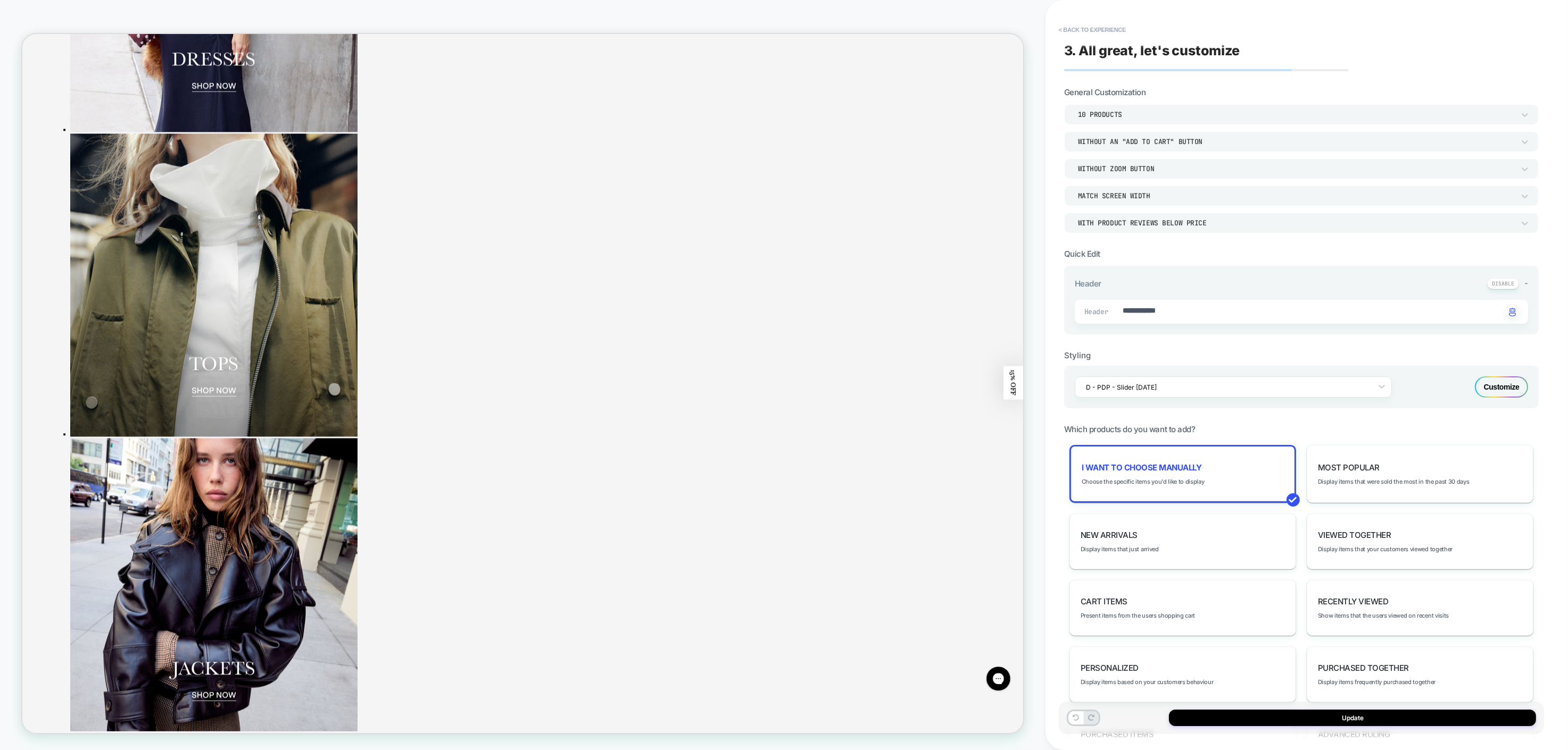
click at [1531, 118] on div "10 Products" at bounding box center [1301, 114] width 475 height 20
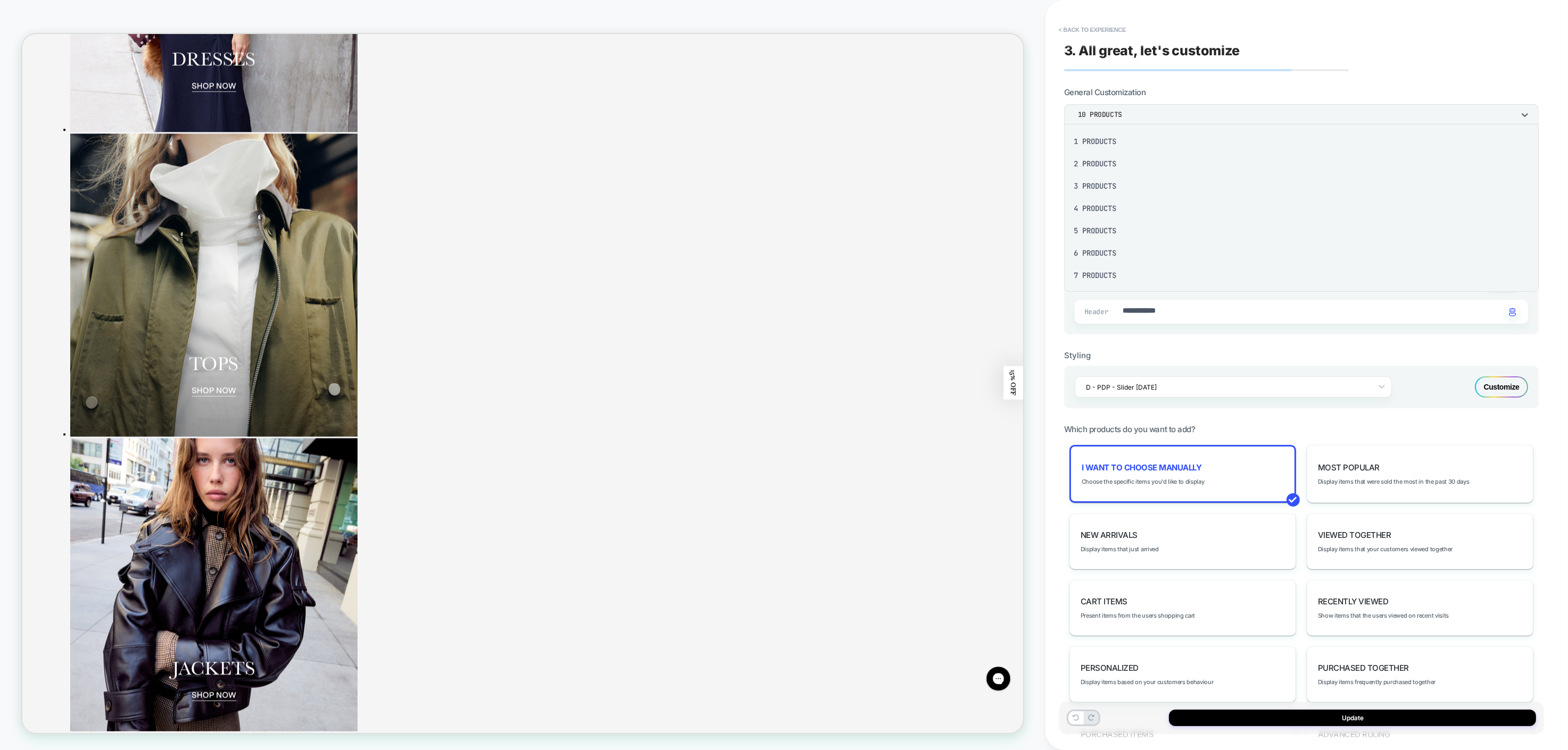
click at [1091, 256] on div "6 Products" at bounding box center [1301, 253] width 466 height 22
type textarea "*"
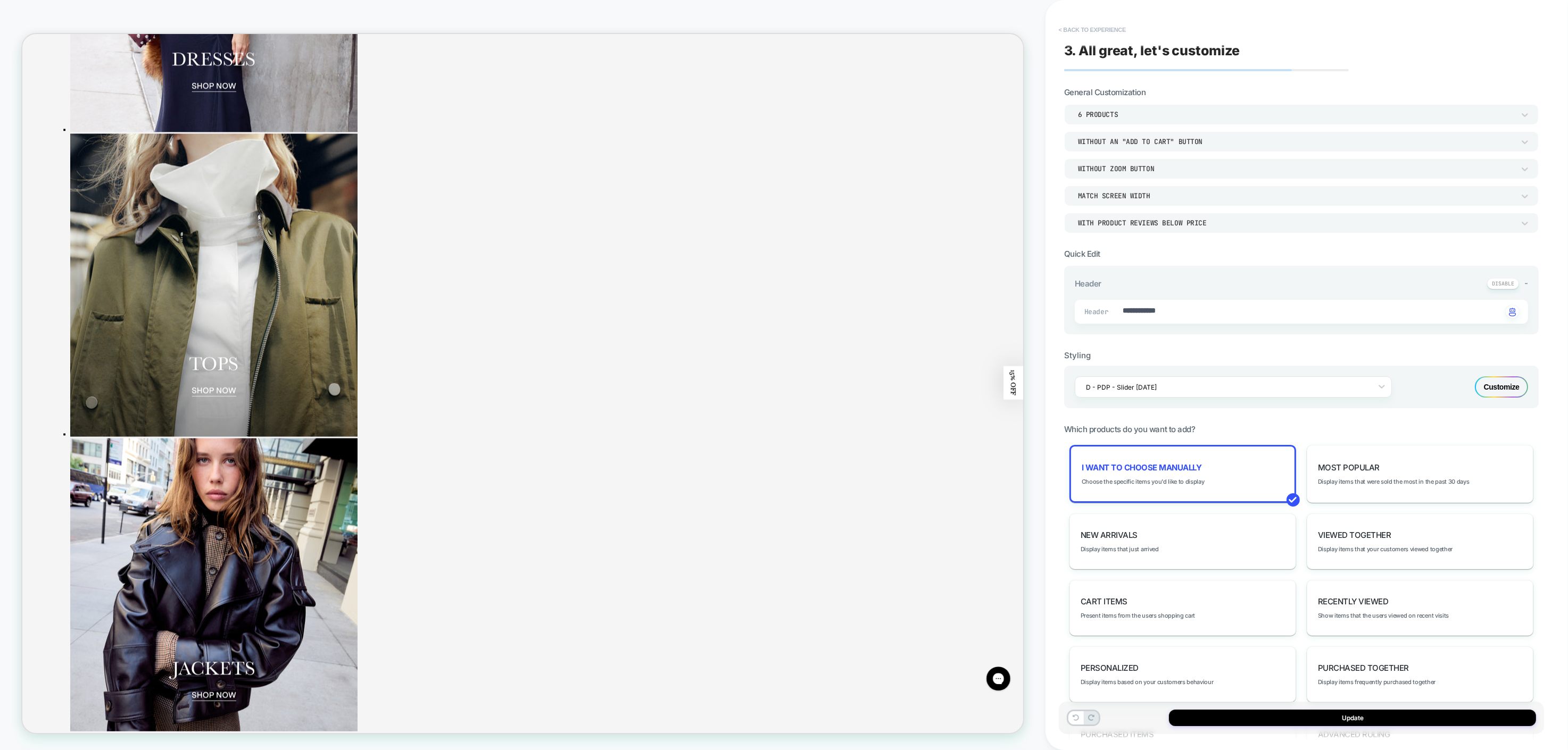
click at [1072, 36] on button "< Back to experience" at bounding box center [1092, 29] width 78 height 17
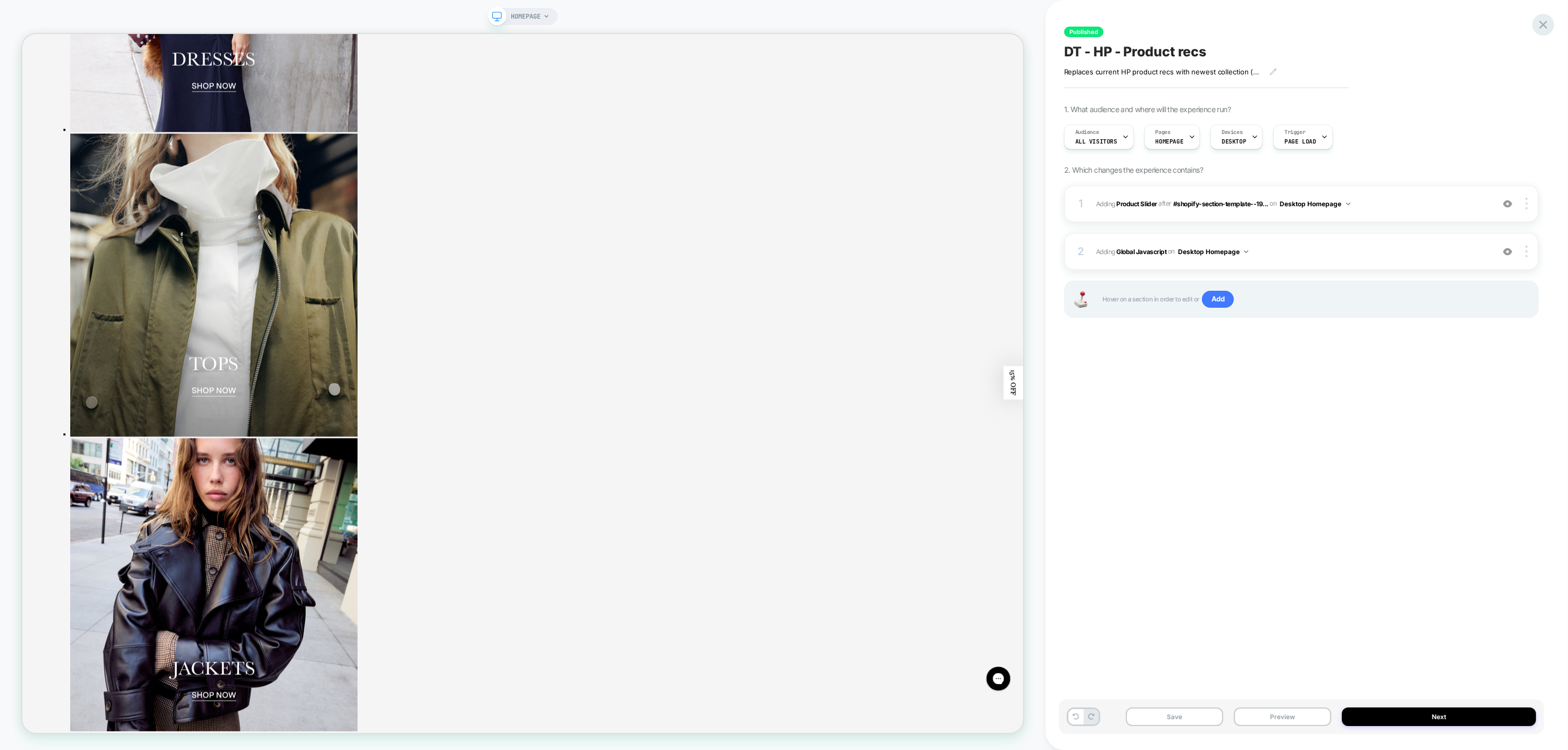
click at [1540, 27] on icon at bounding box center [1542, 25] width 8 height 8
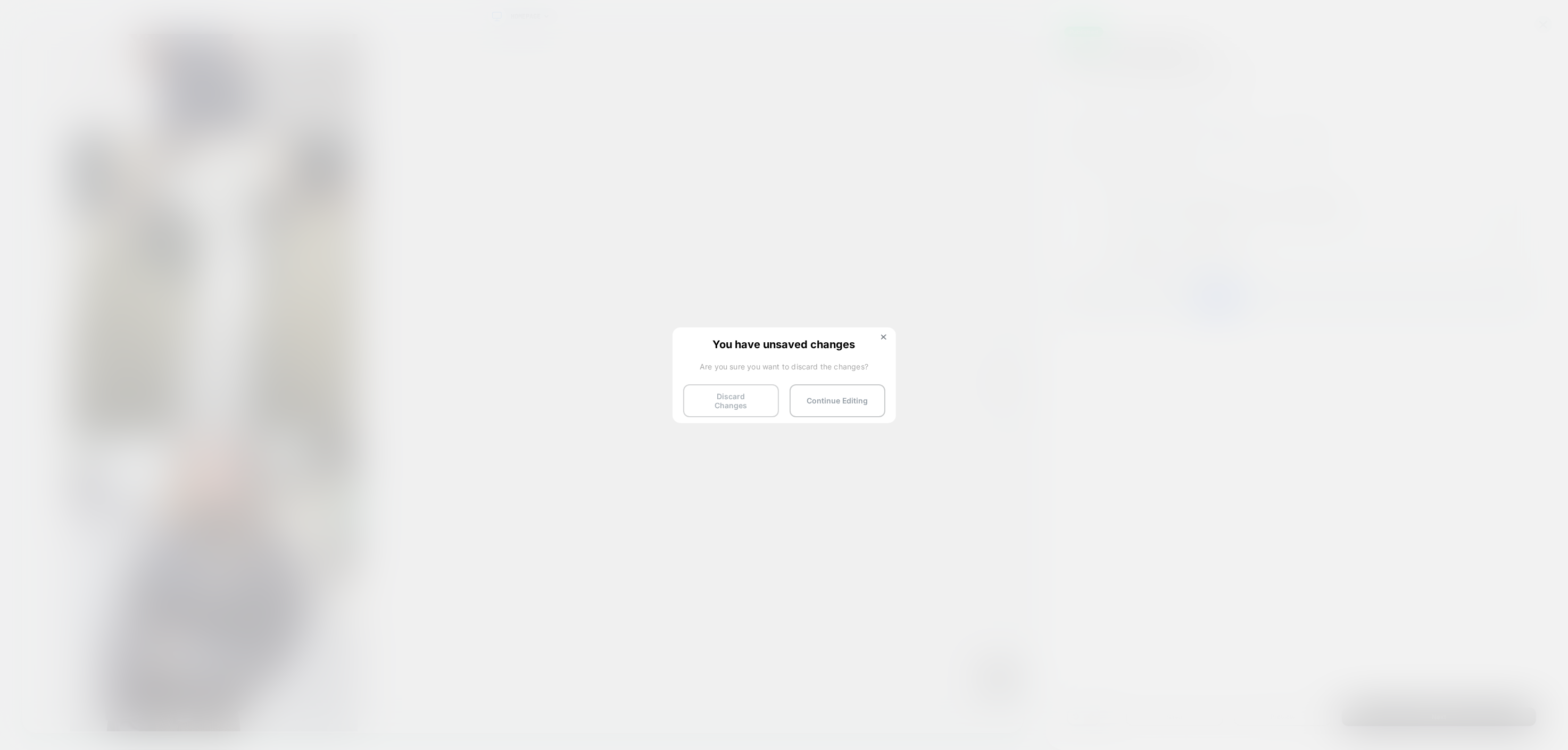
click at [741, 399] on button "Discard Changes" at bounding box center [730, 401] width 96 height 33
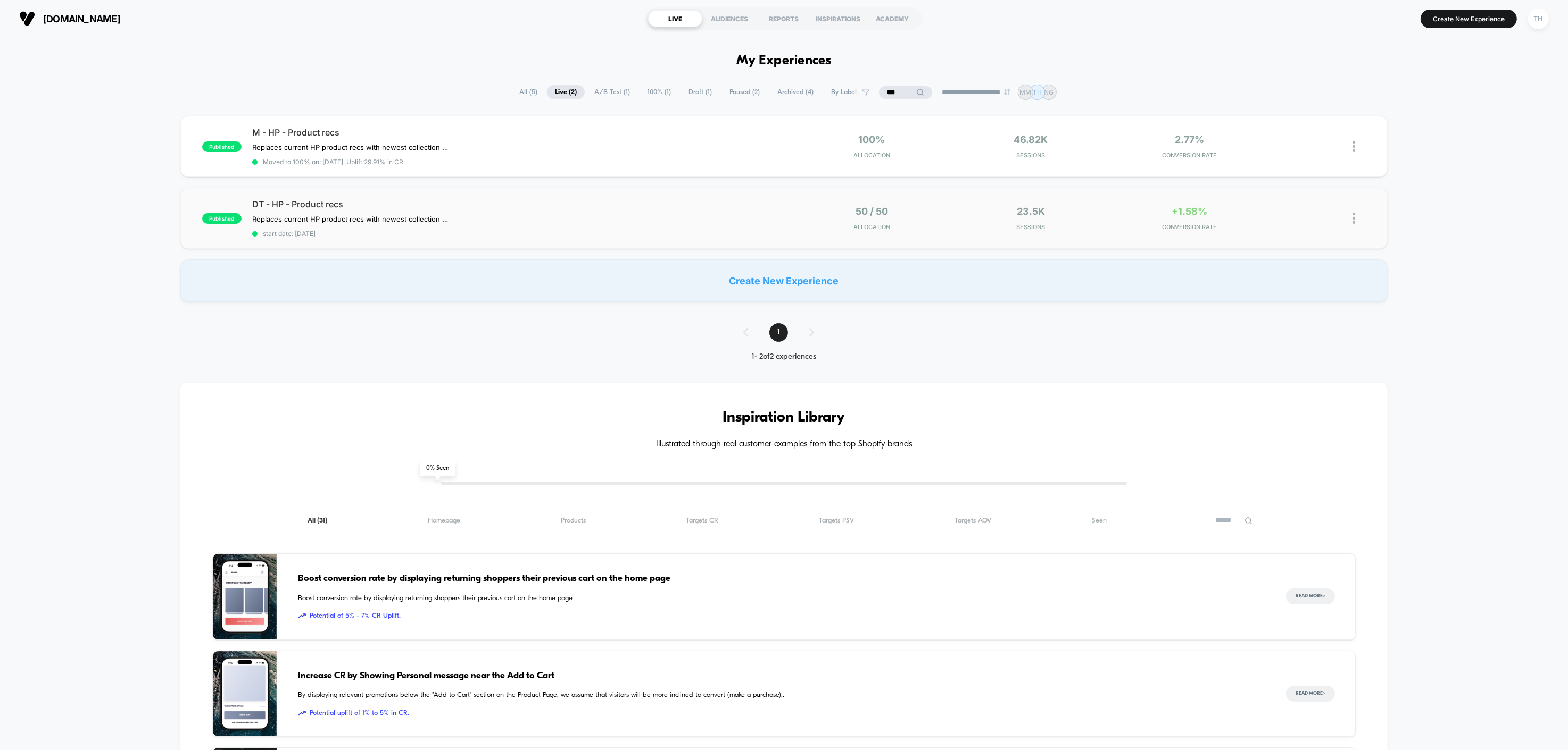
click at [1349, 202] on div "published DT - HP - Product recs Replaces current HP product recs with newest c…" at bounding box center [784, 218] width 1207 height 61
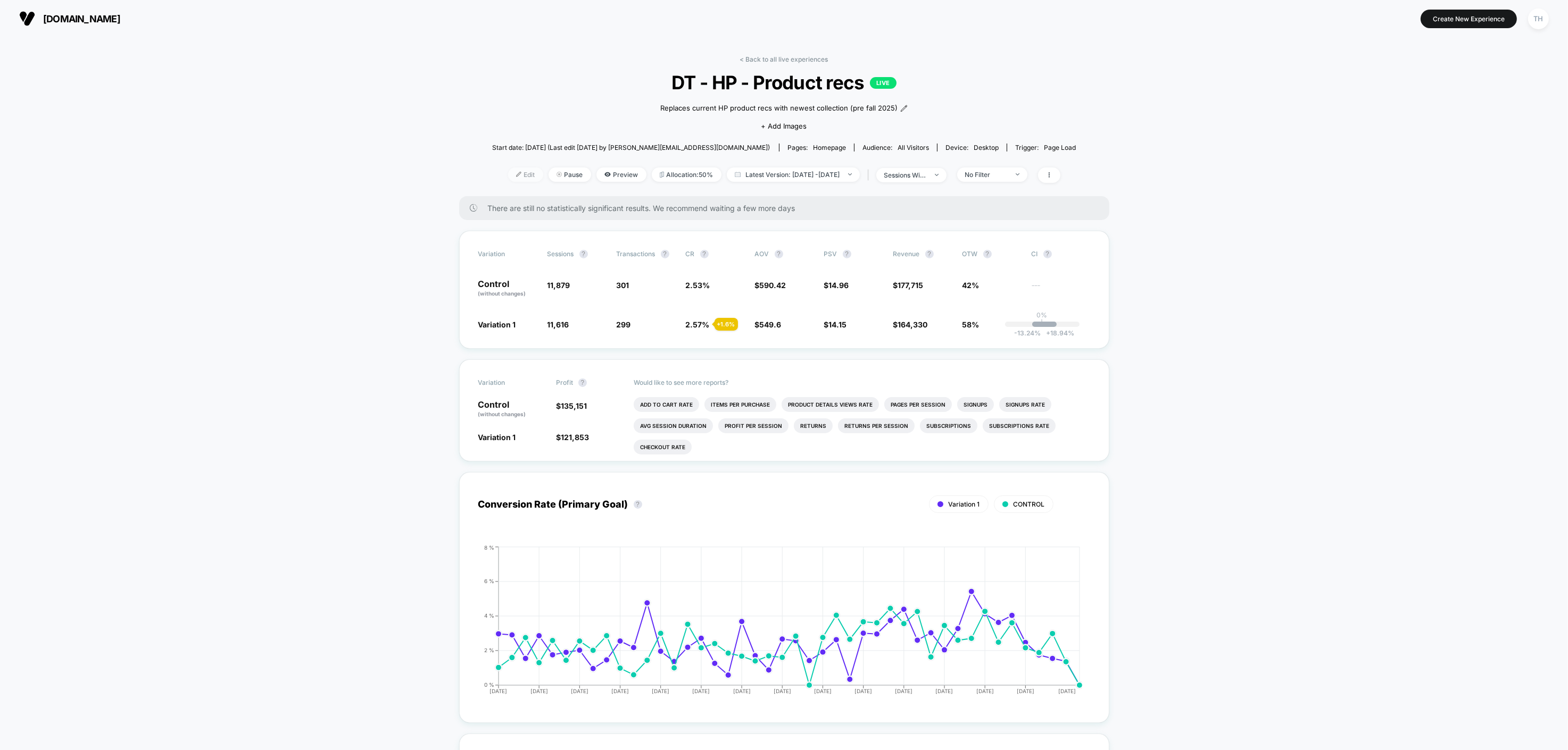
click at [508, 172] on span "Edit" at bounding box center [526, 175] width 35 height 15
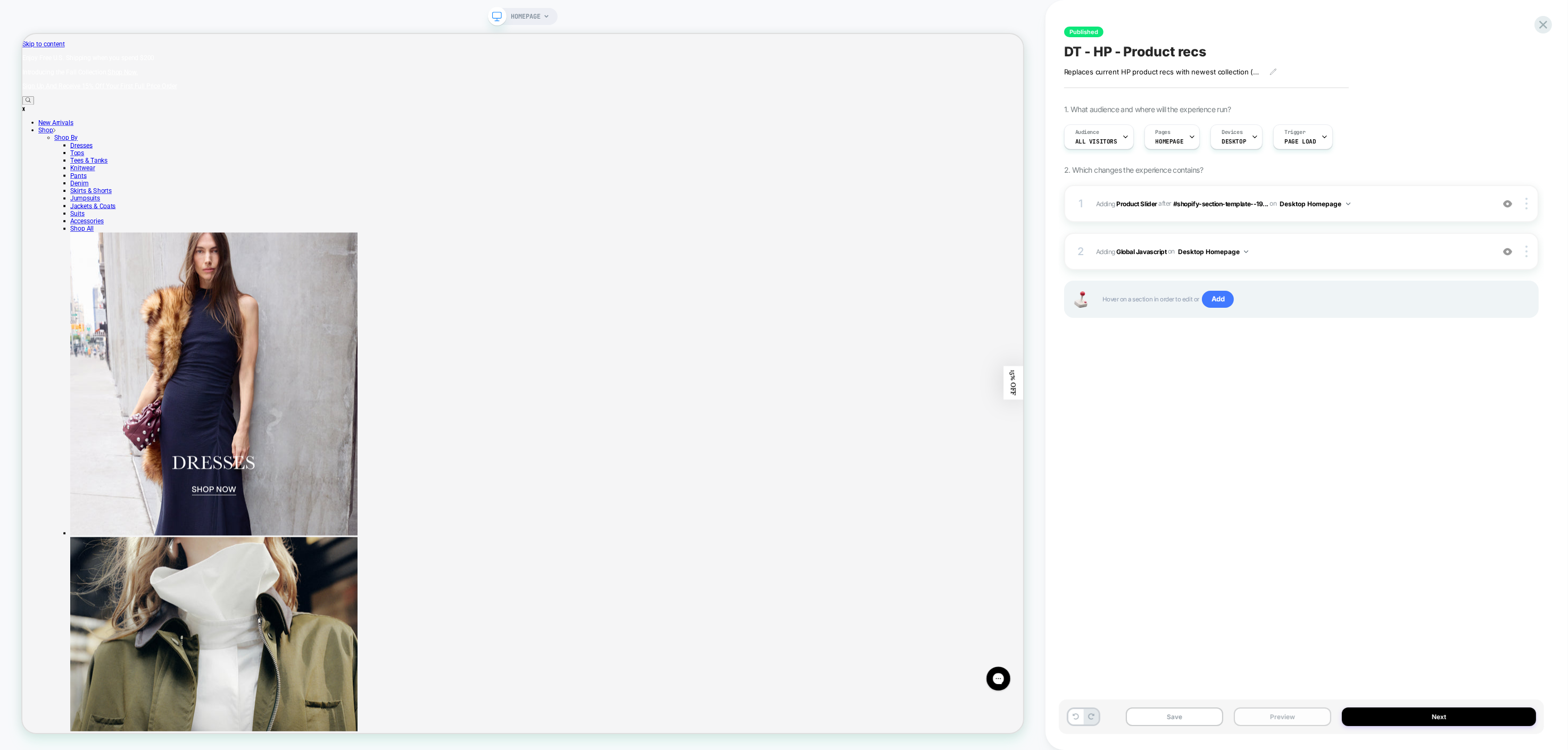
click at [1281, 709] on button "Preview" at bounding box center [1282, 717] width 98 height 18
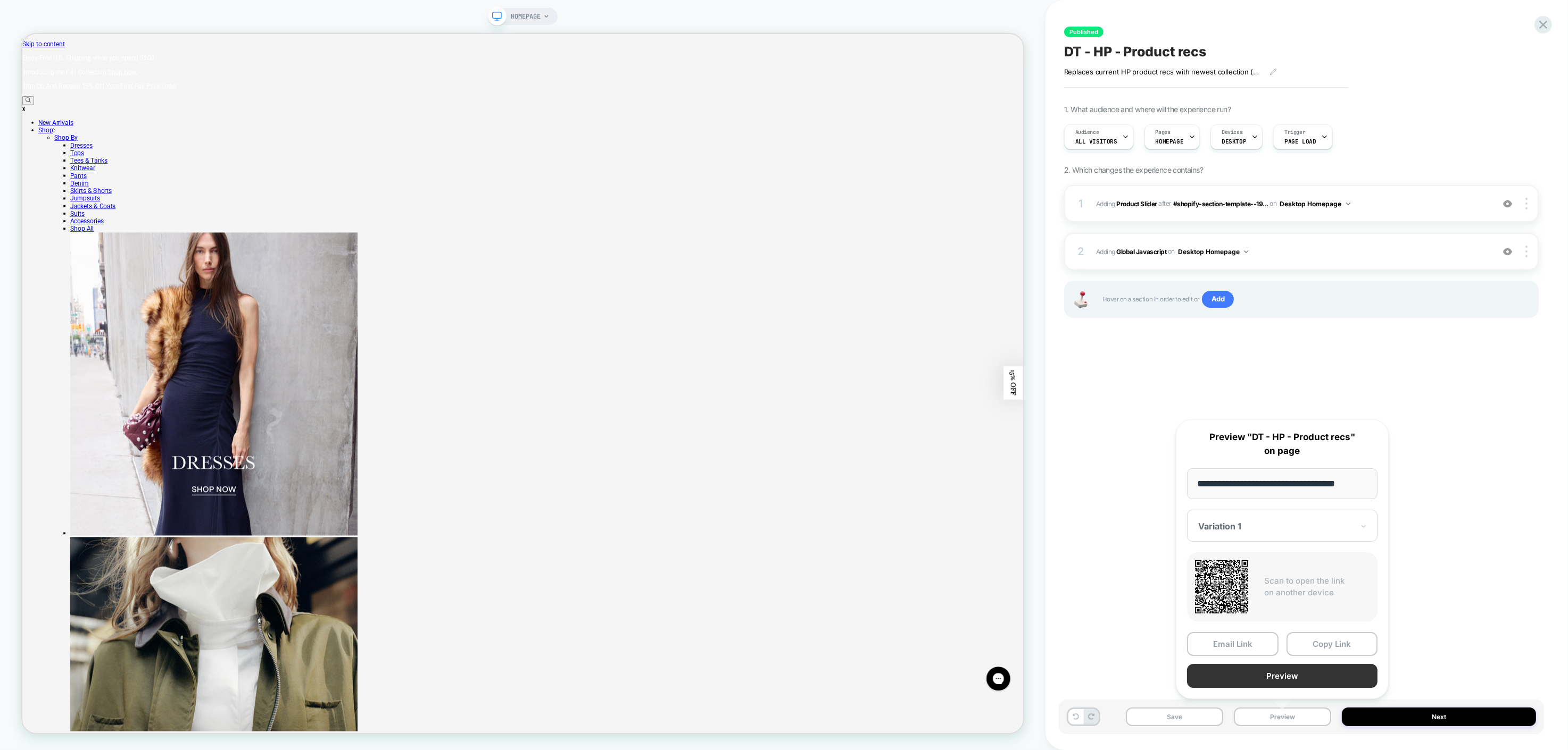
click at [1281, 675] on button "Preview" at bounding box center [1281, 676] width 191 height 24
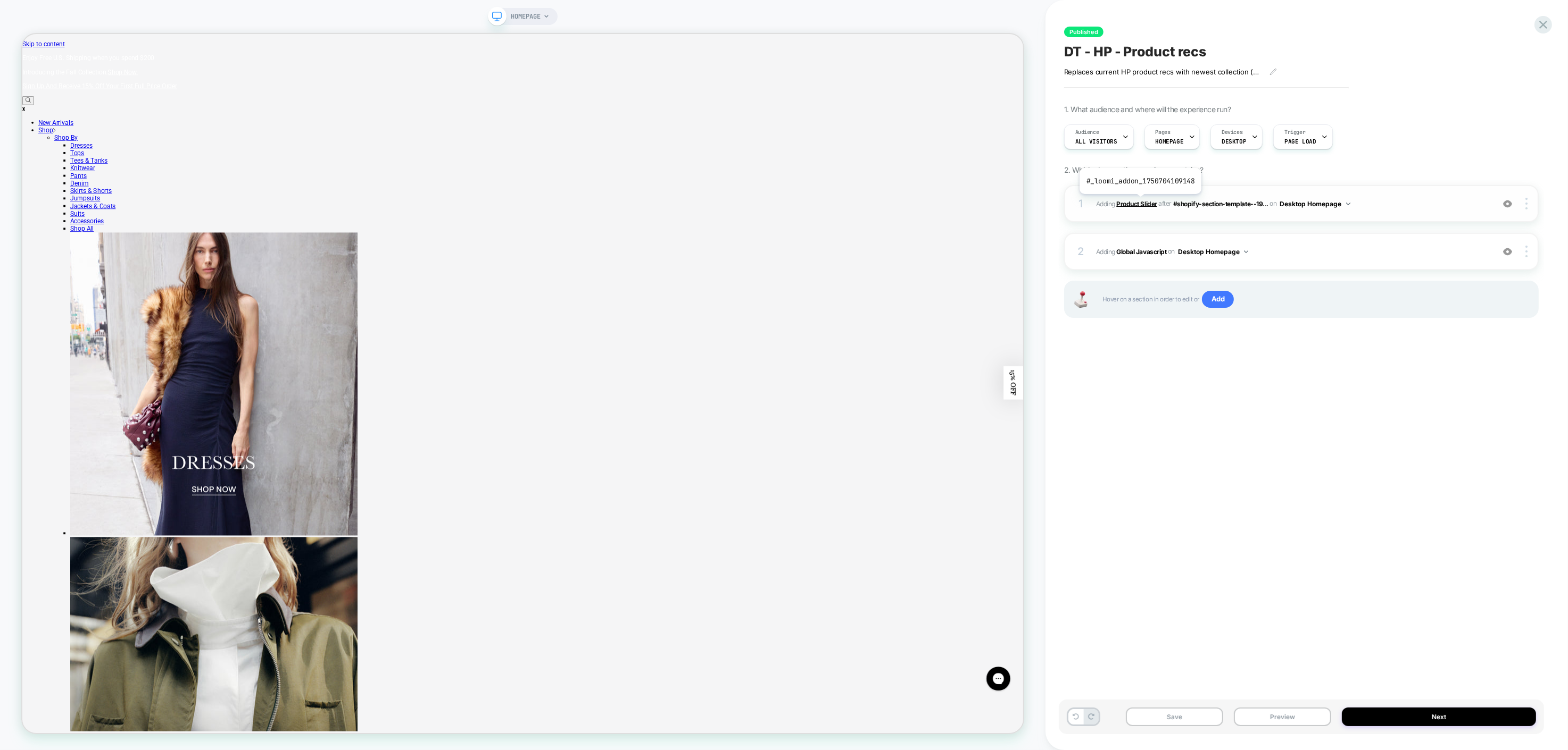
click at [1139, 203] on b "Product Slider" at bounding box center [1136, 203] width 40 height 8
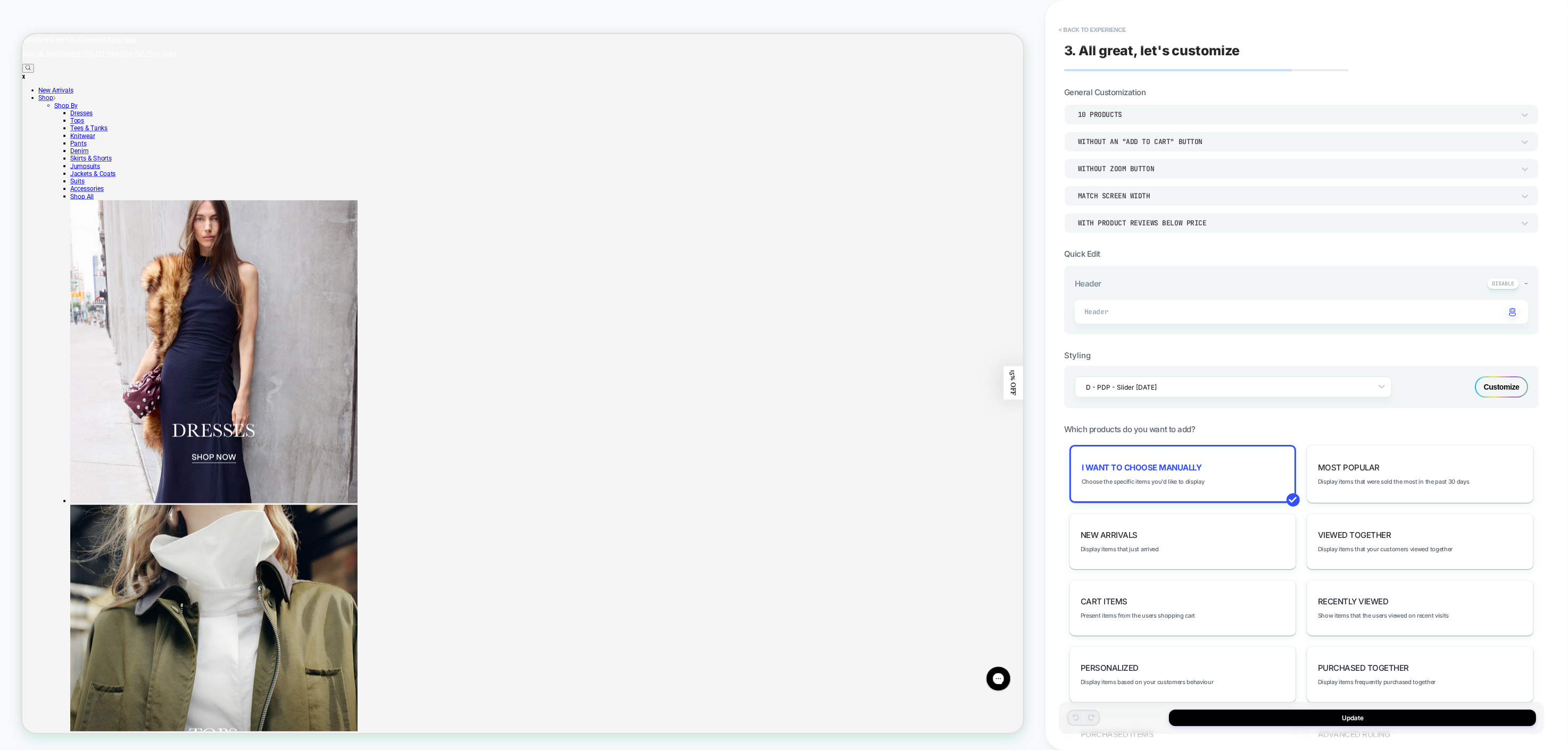
scroll to position [538, 0]
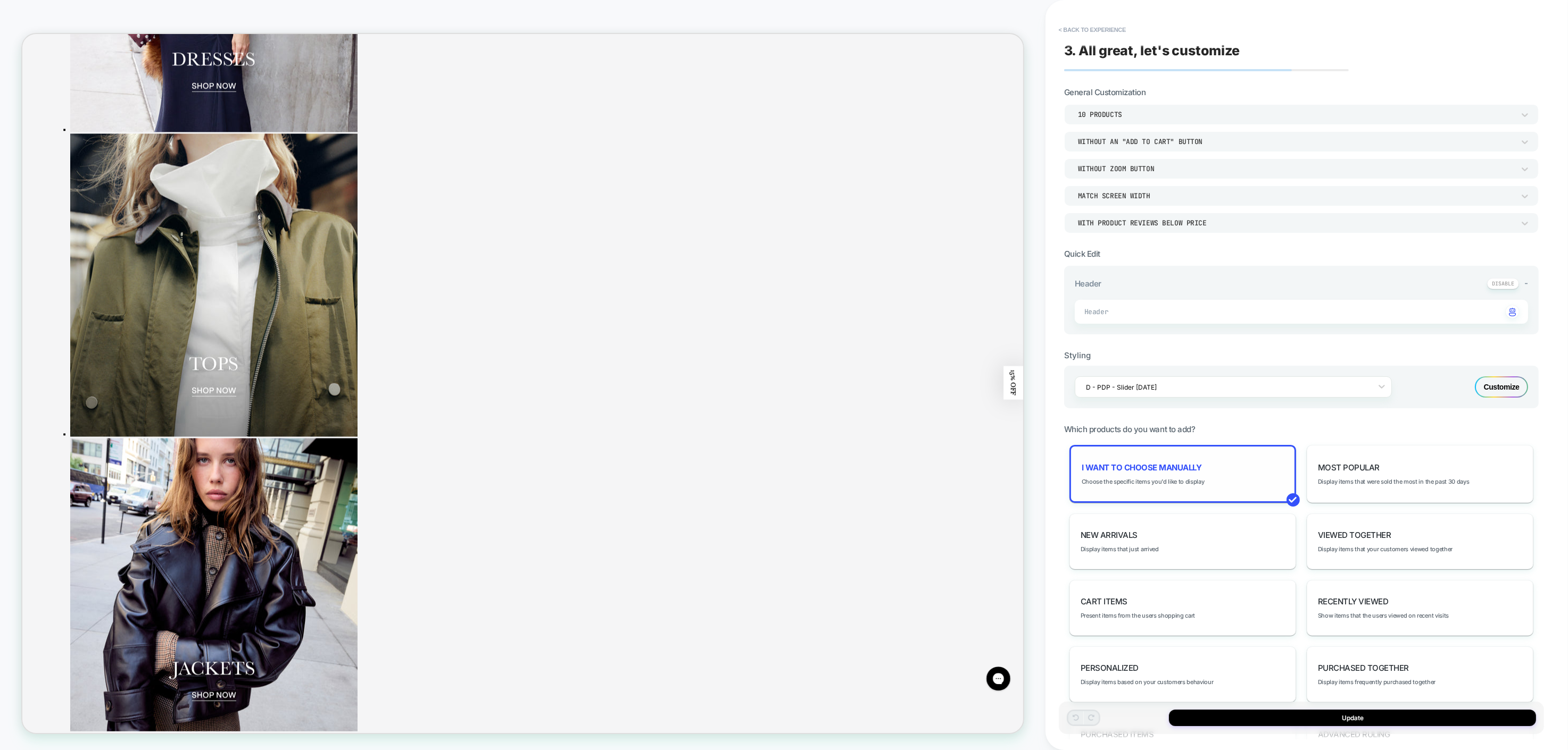
click at [1215, 478] on div "I want to choose manually Choose the specific items you'd like to display" at bounding box center [1182, 474] width 226 height 58
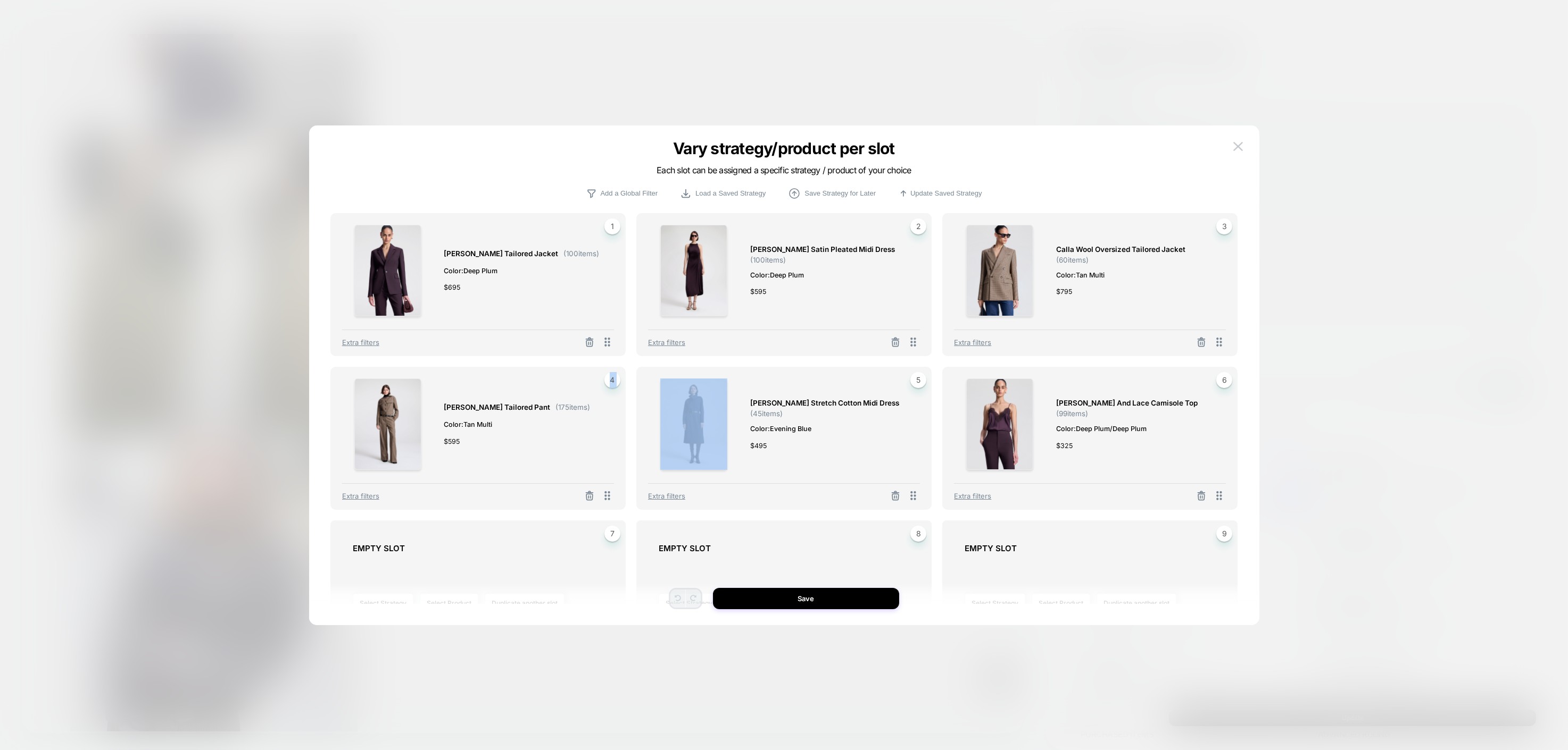
drag, startPoint x: 545, startPoint y: 437, endPoint x: 630, endPoint y: 444, distance: 85.3
click at [637, 445] on div "Elza Tailored Jacket ( 100 items) Color: Deep Plum $ 695 1 Extra filters Reagan…" at bounding box center [784, 409] width 907 height 391
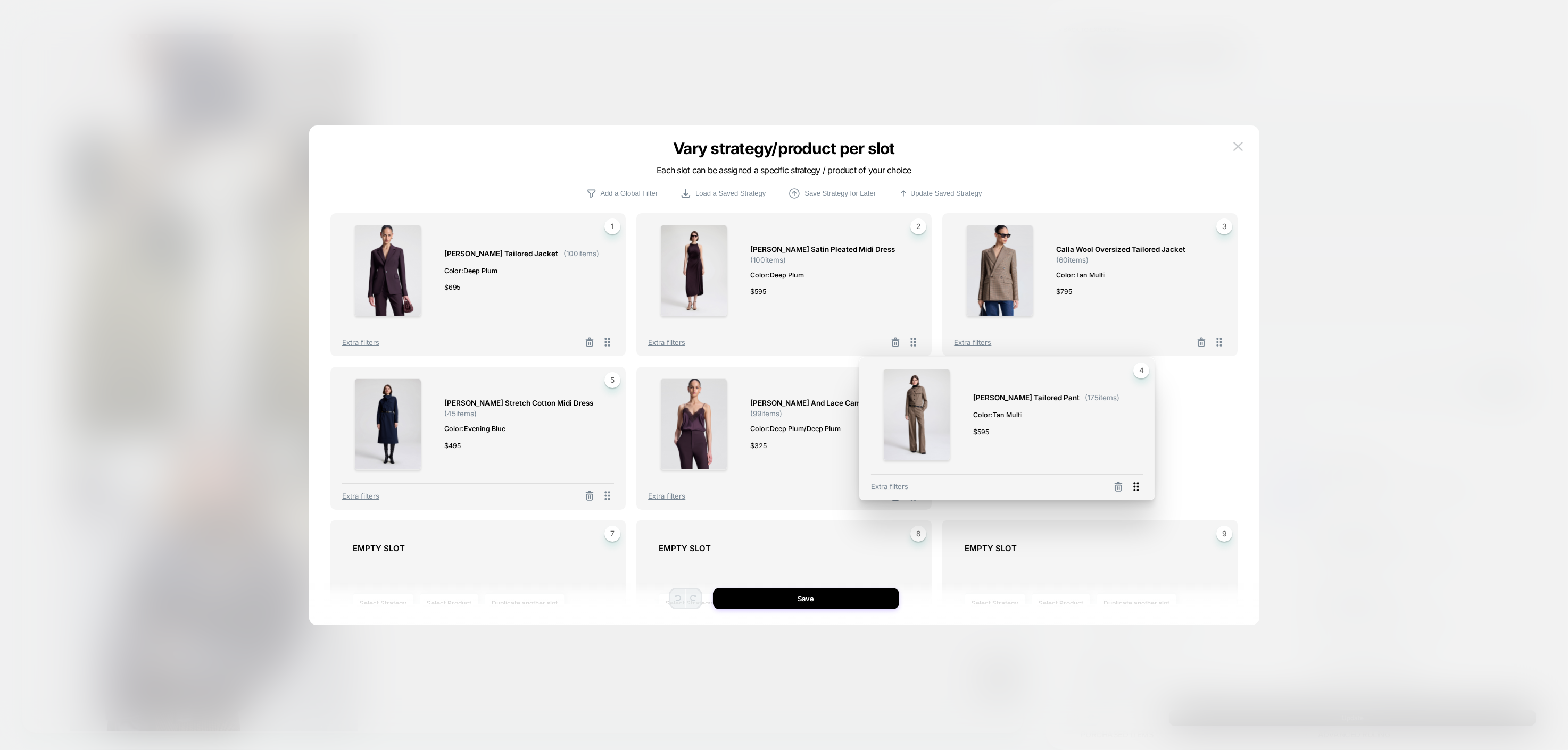
drag, startPoint x: 609, startPoint y: 499, endPoint x: 1138, endPoint y: 489, distance: 529.1
click at [1138, 489] on icon at bounding box center [1135, 486] width 14 height 14
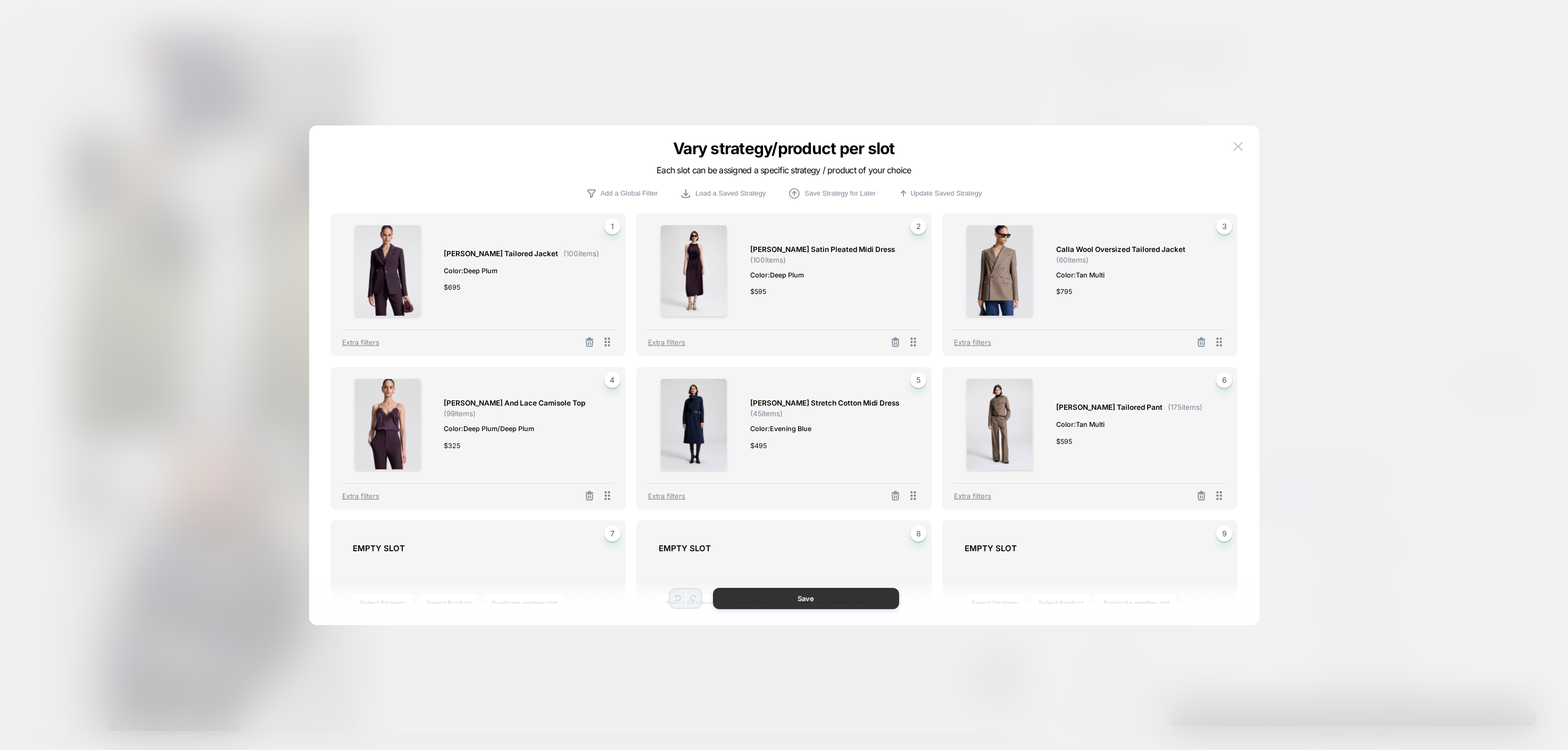
click at [873, 595] on button "Save" at bounding box center [806, 599] width 186 height 21
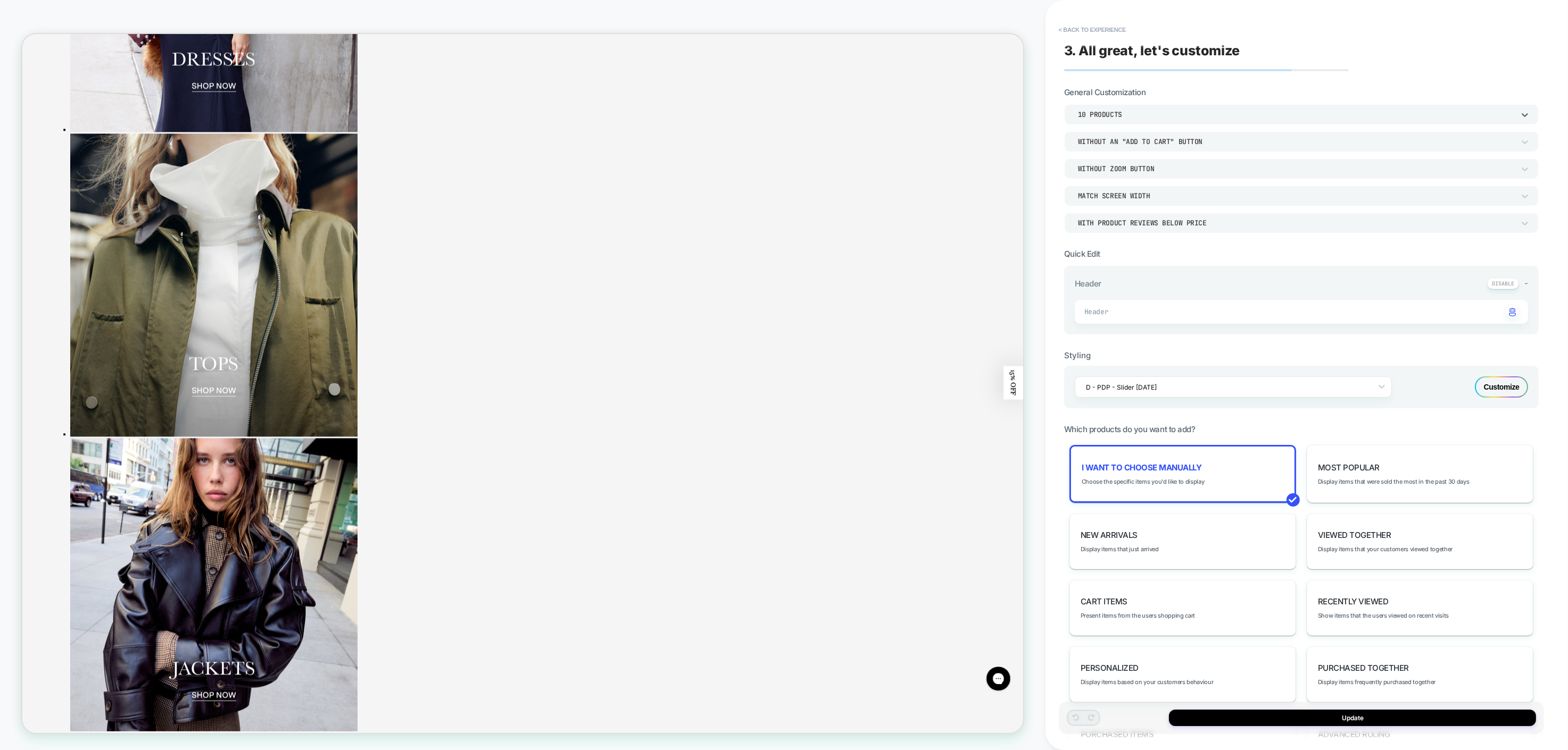
click at [1382, 120] on div "10 Products" at bounding box center [1301, 114] width 475 height 20
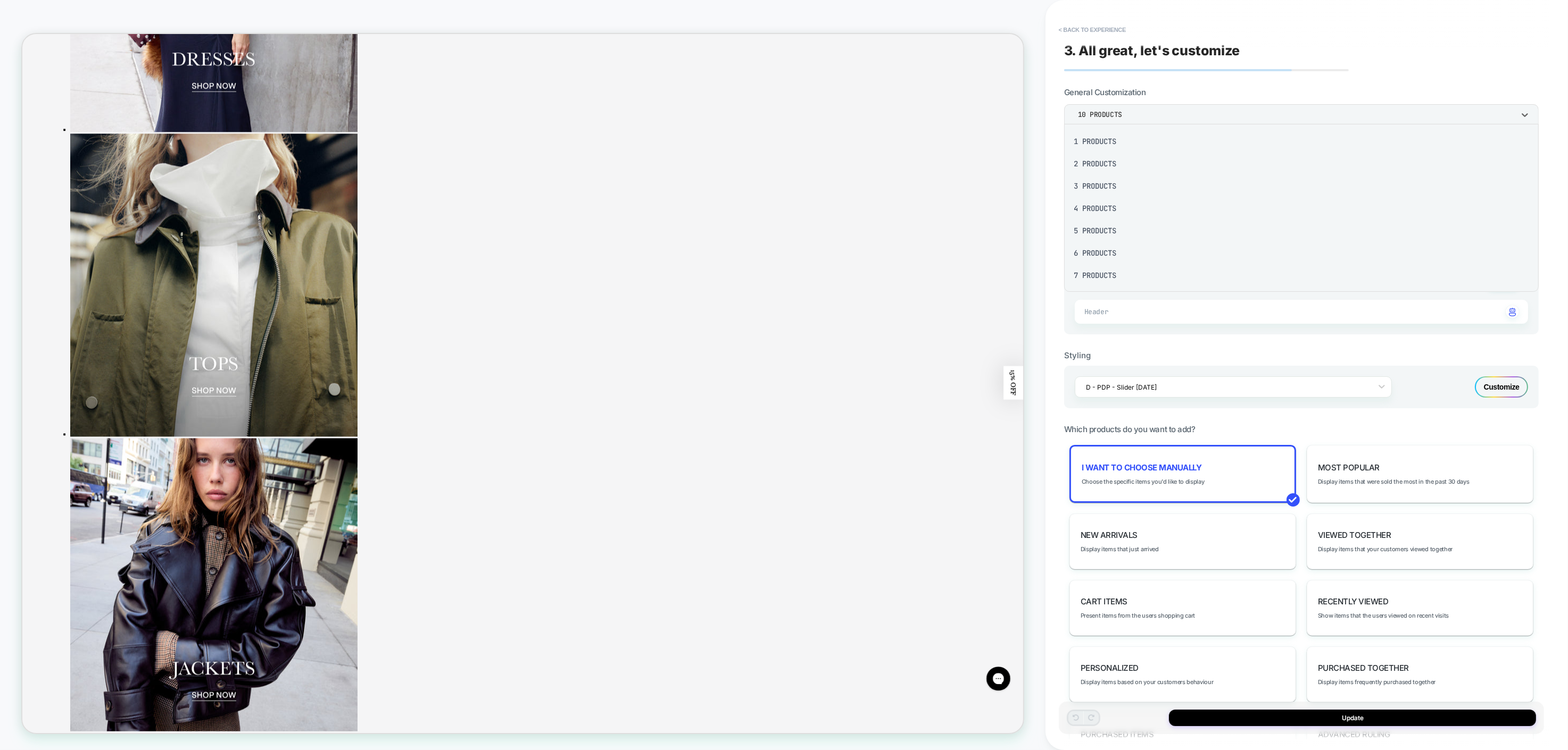
click at [1087, 258] on div "6 Products" at bounding box center [1301, 253] width 466 height 22
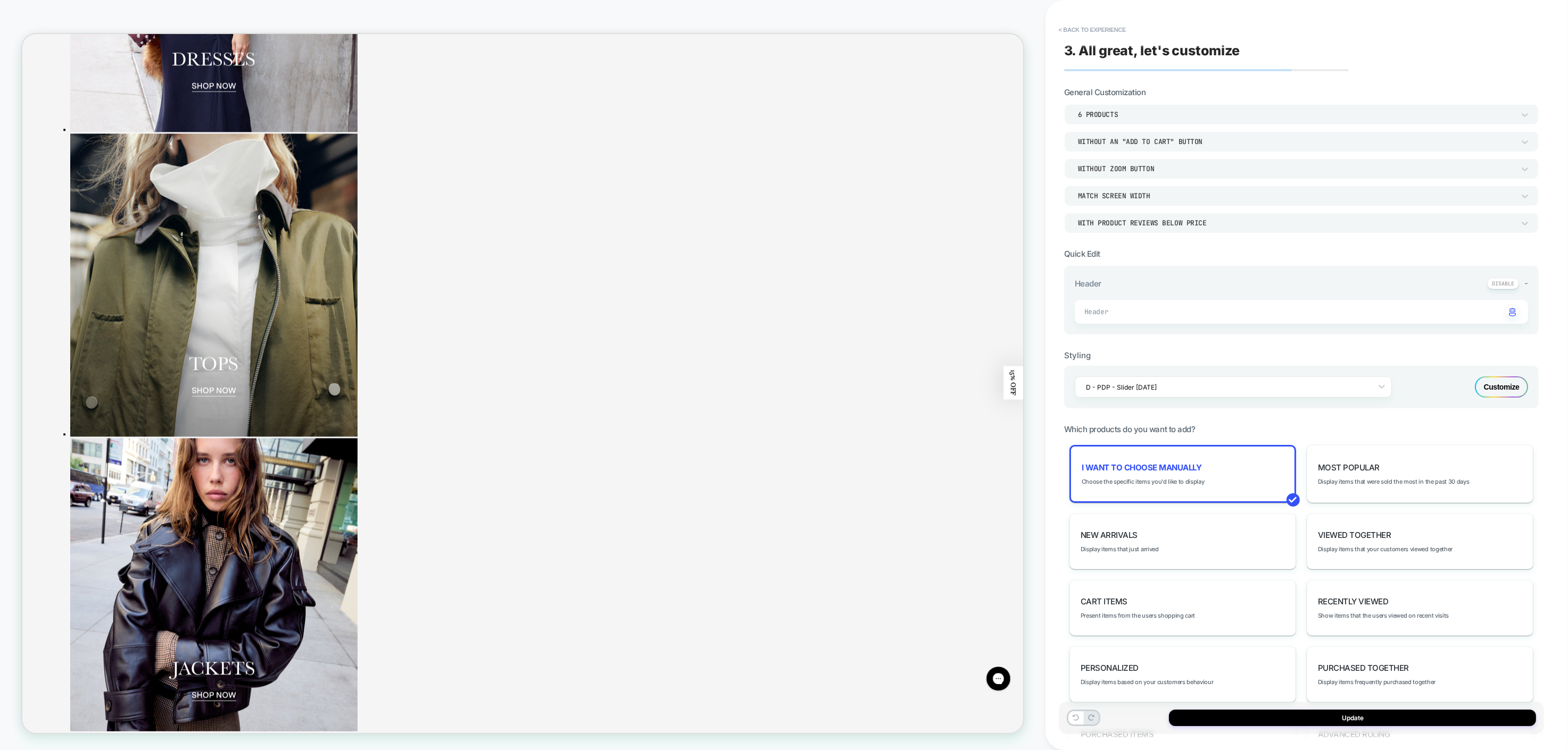
click at [1525, 281] on span "-" at bounding box center [1526, 283] width 4 height 10
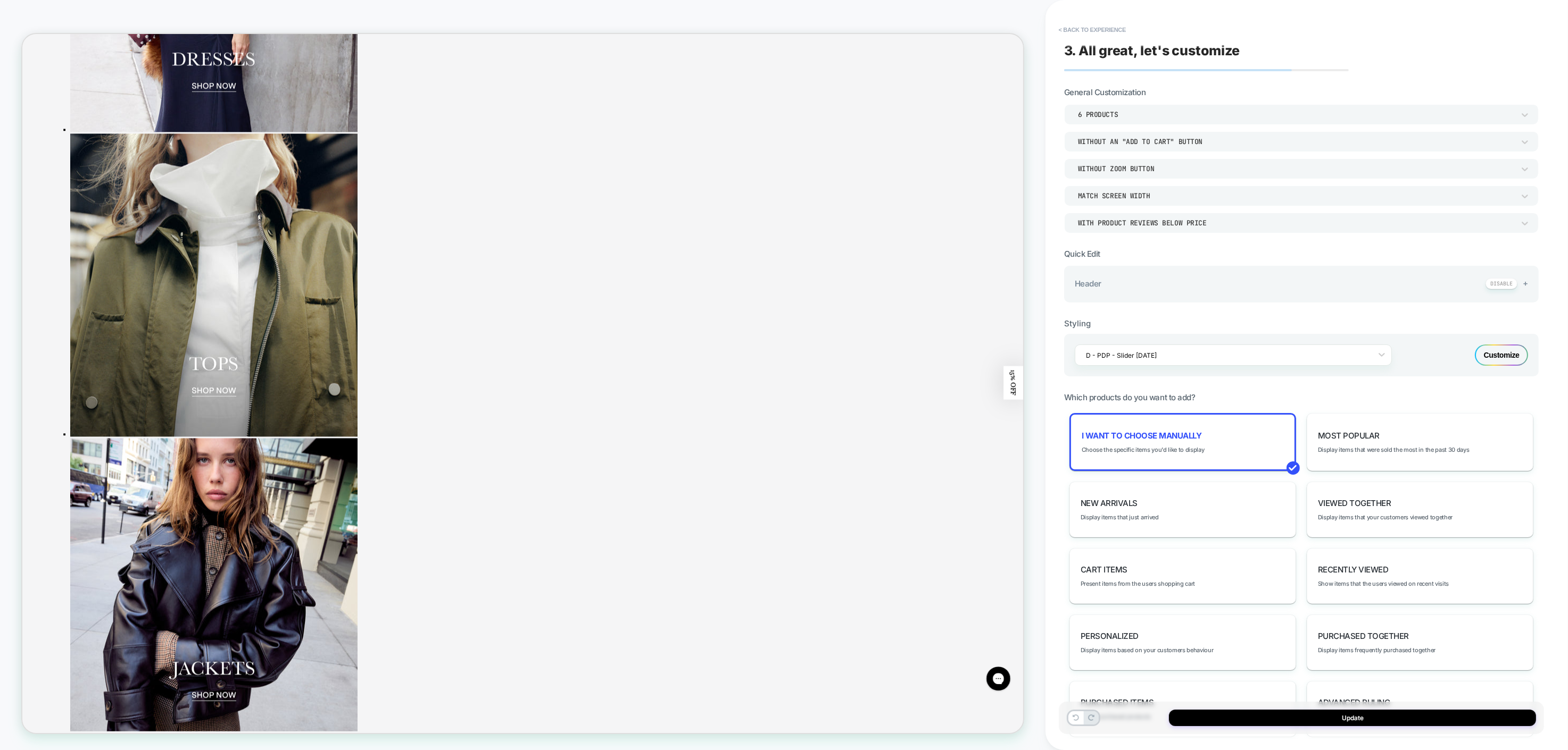
click at [1547, 474] on div "3. All great, let's customize General Customization 6 Products Without an "add …" at bounding box center [1307, 375] width 486 height 750
click at [1492, 226] on div "With Product Reviews Below Price" at bounding box center [1296, 224] width 436 height 9
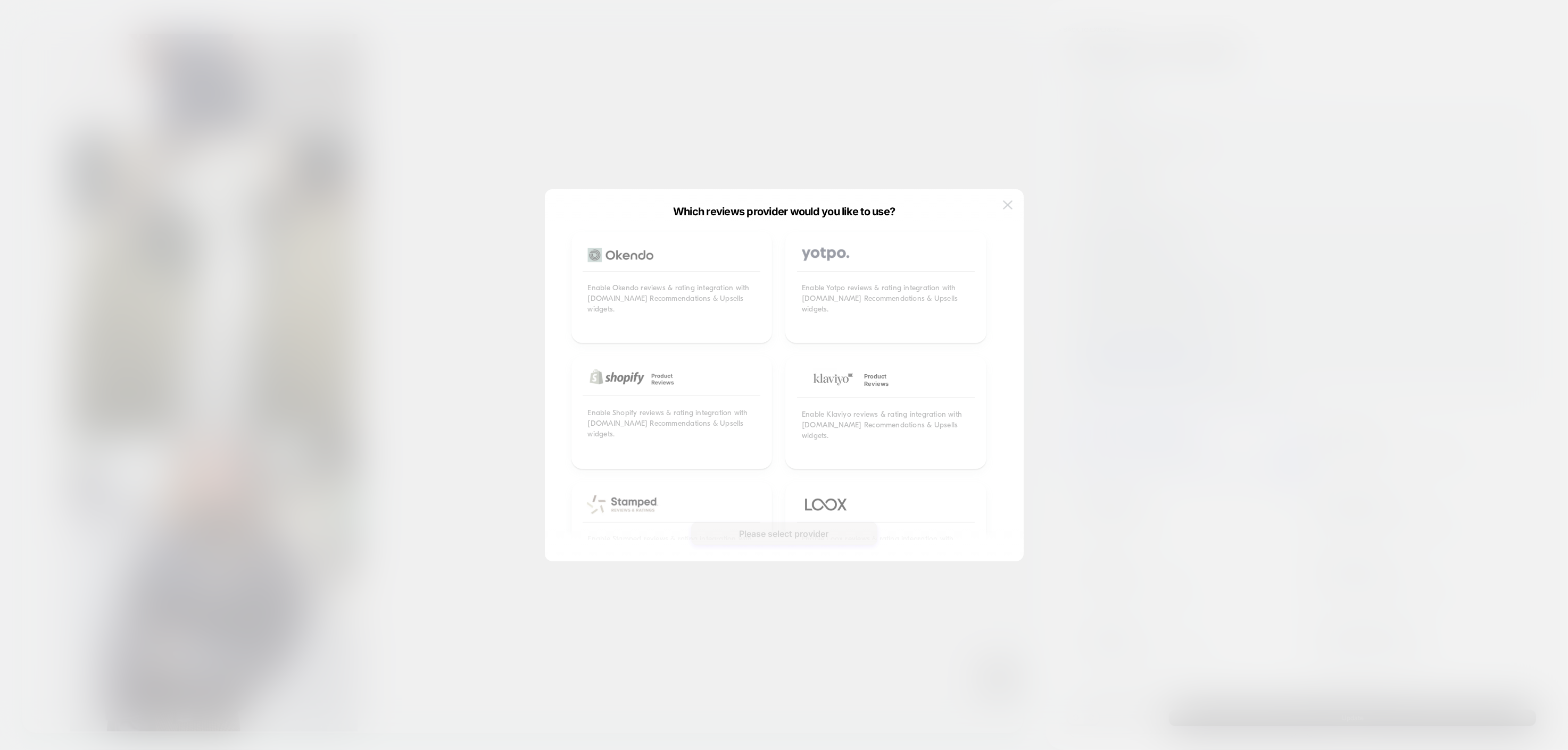
click at [1007, 205] on img at bounding box center [1008, 205] width 9 height 9
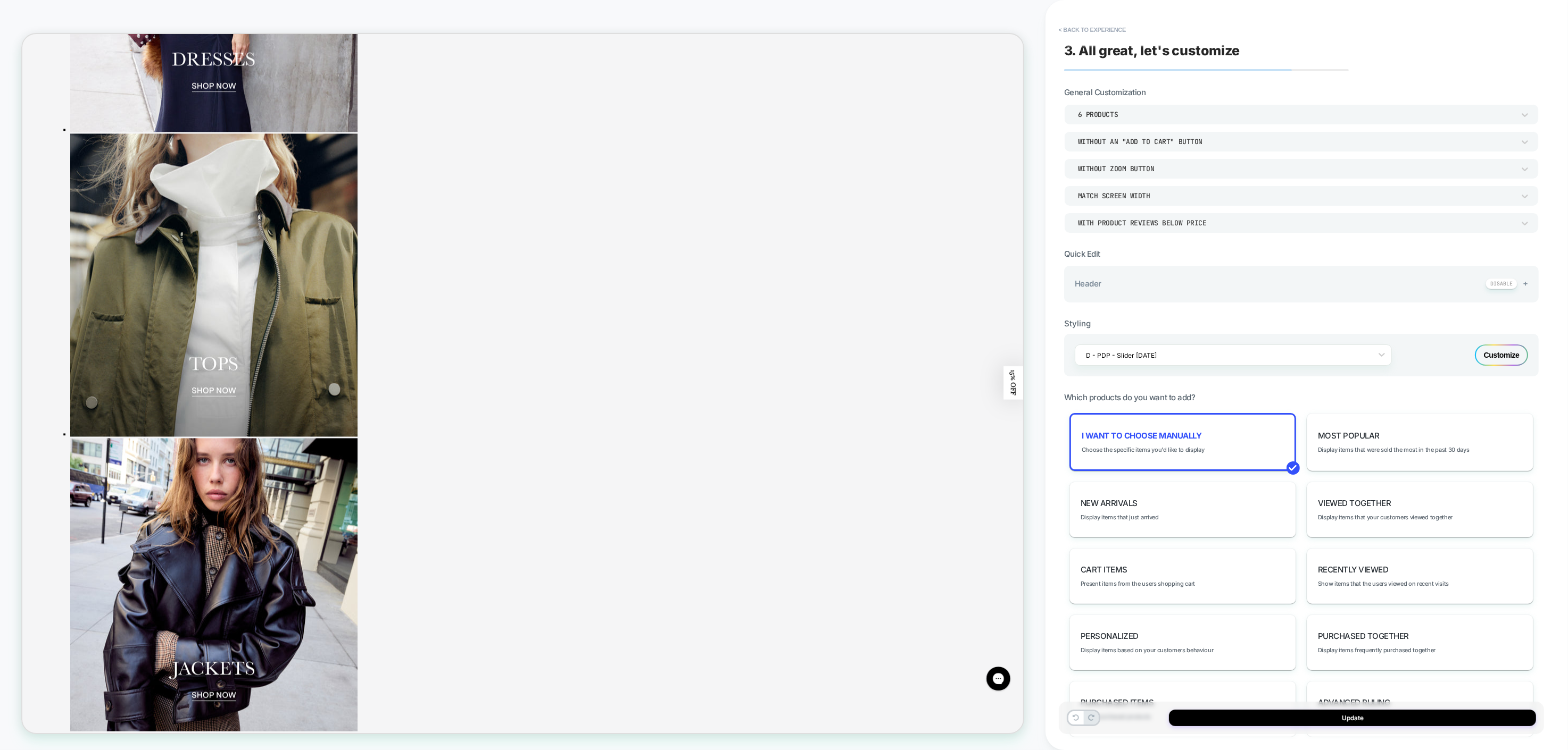
click at [1167, 228] on div "With Product Reviews Below Price" at bounding box center [1301, 223] width 475 height 20
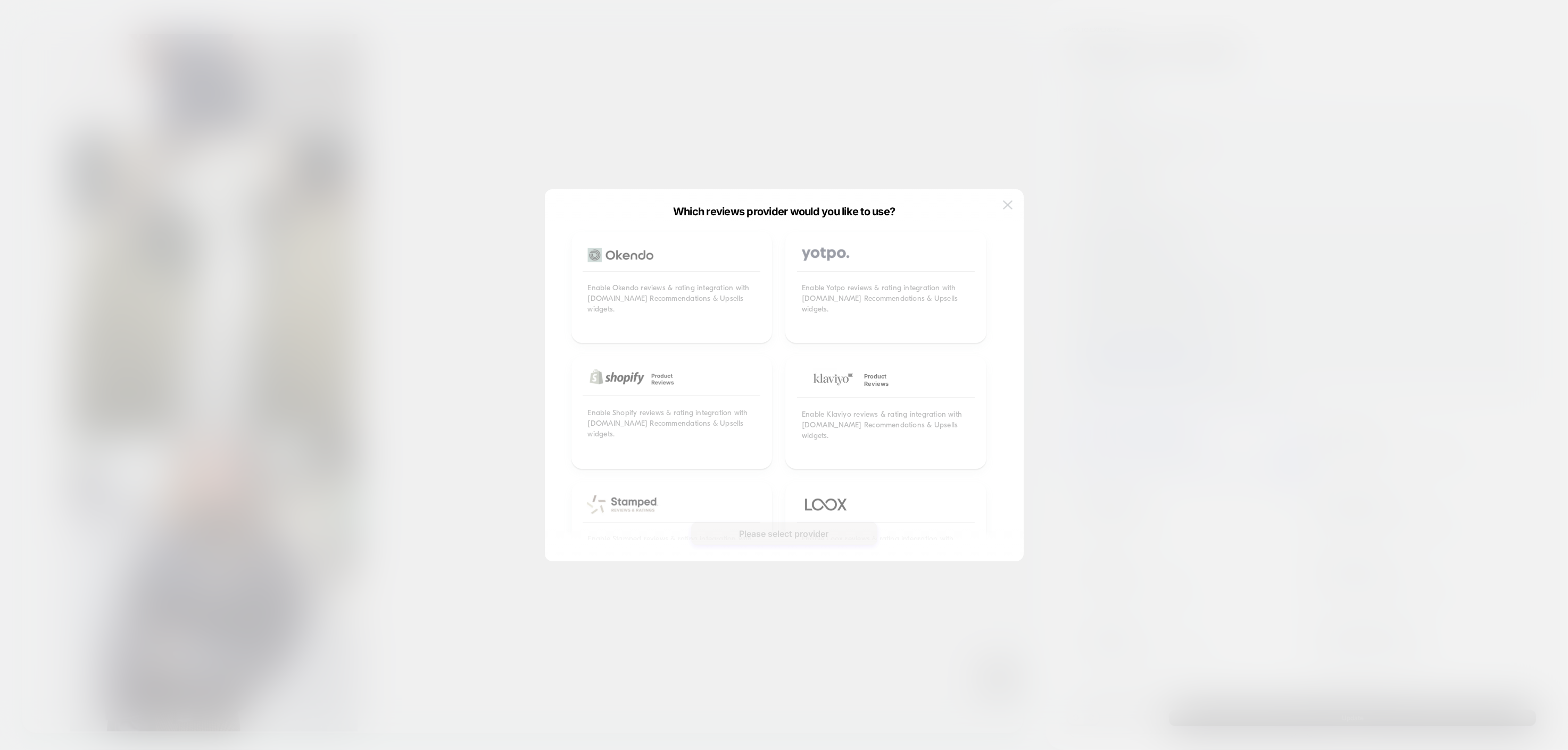
click at [1009, 208] on img at bounding box center [1008, 205] width 9 height 9
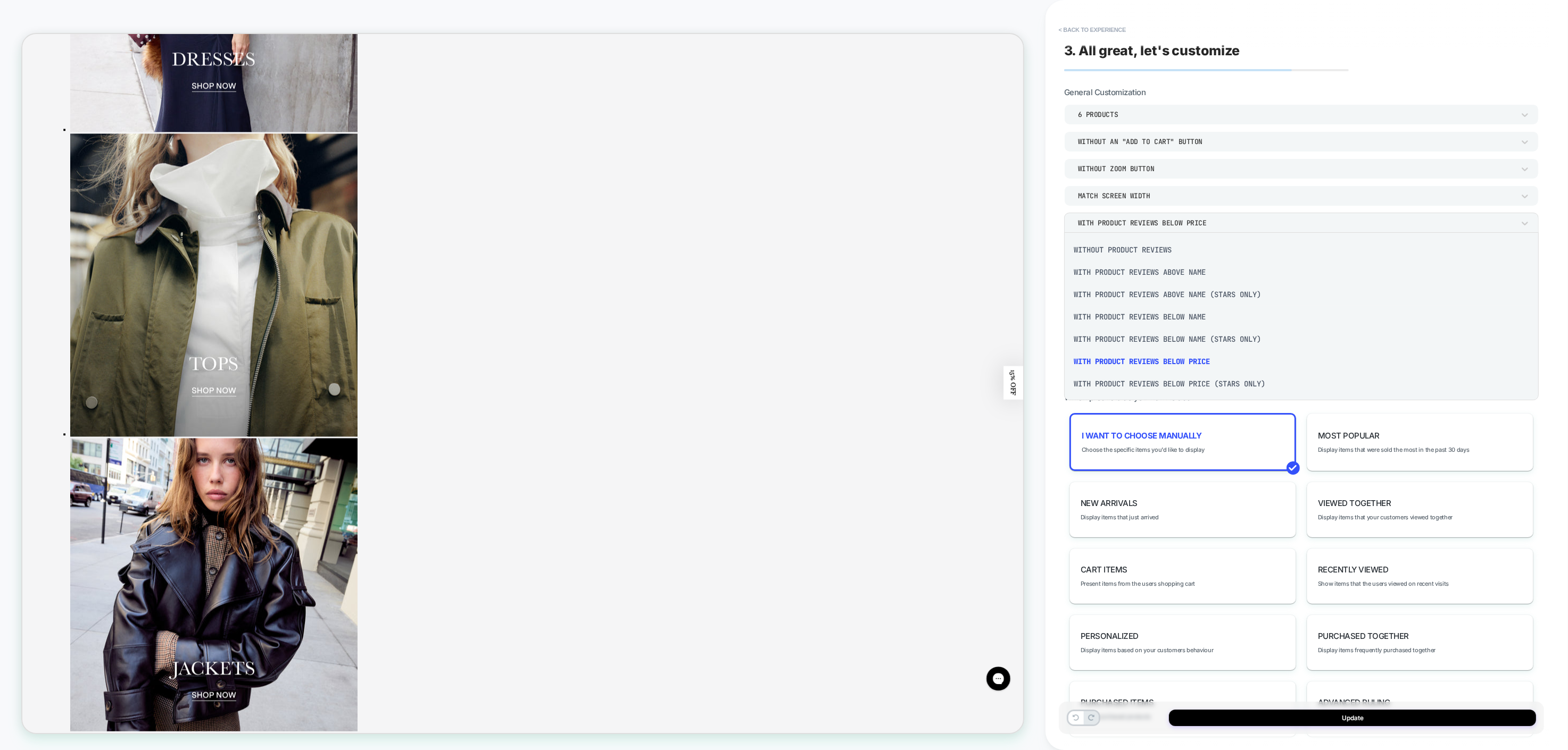
click at [1136, 249] on div "Without Product Reviews" at bounding box center [1301, 250] width 466 height 22
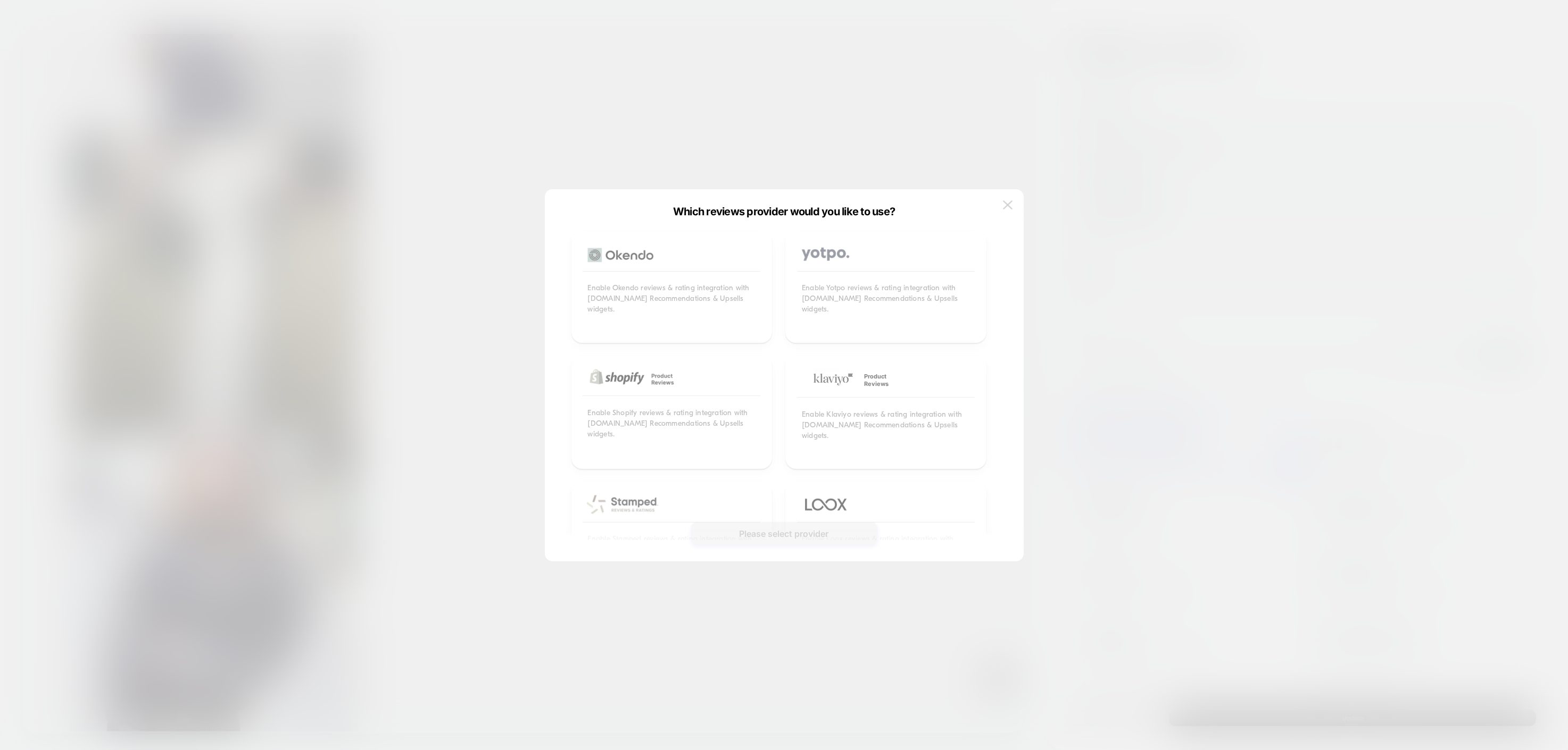
click at [1010, 203] on img at bounding box center [1008, 205] width 9 height 9
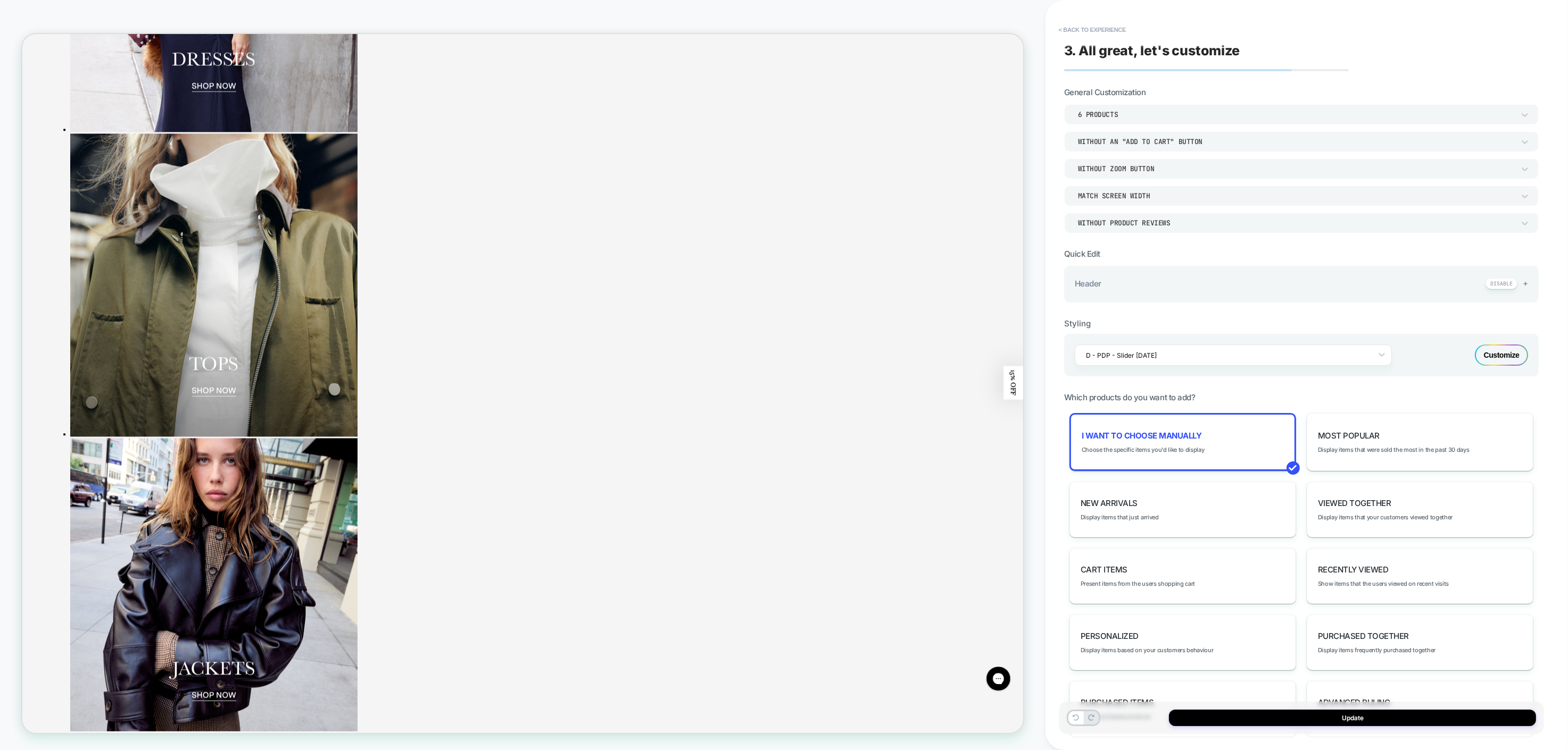
click at [1113, 141] on div "Without an "add to cart" button" at bounding box center [1296, 141] width 436 height 9
click at [1113, 141] on div at bounding box center [784, 375] width 1568 height 750
click at [1116, 165] on div "Without Zoom Button" at bounding box center [1296, 169] width 436 height 9
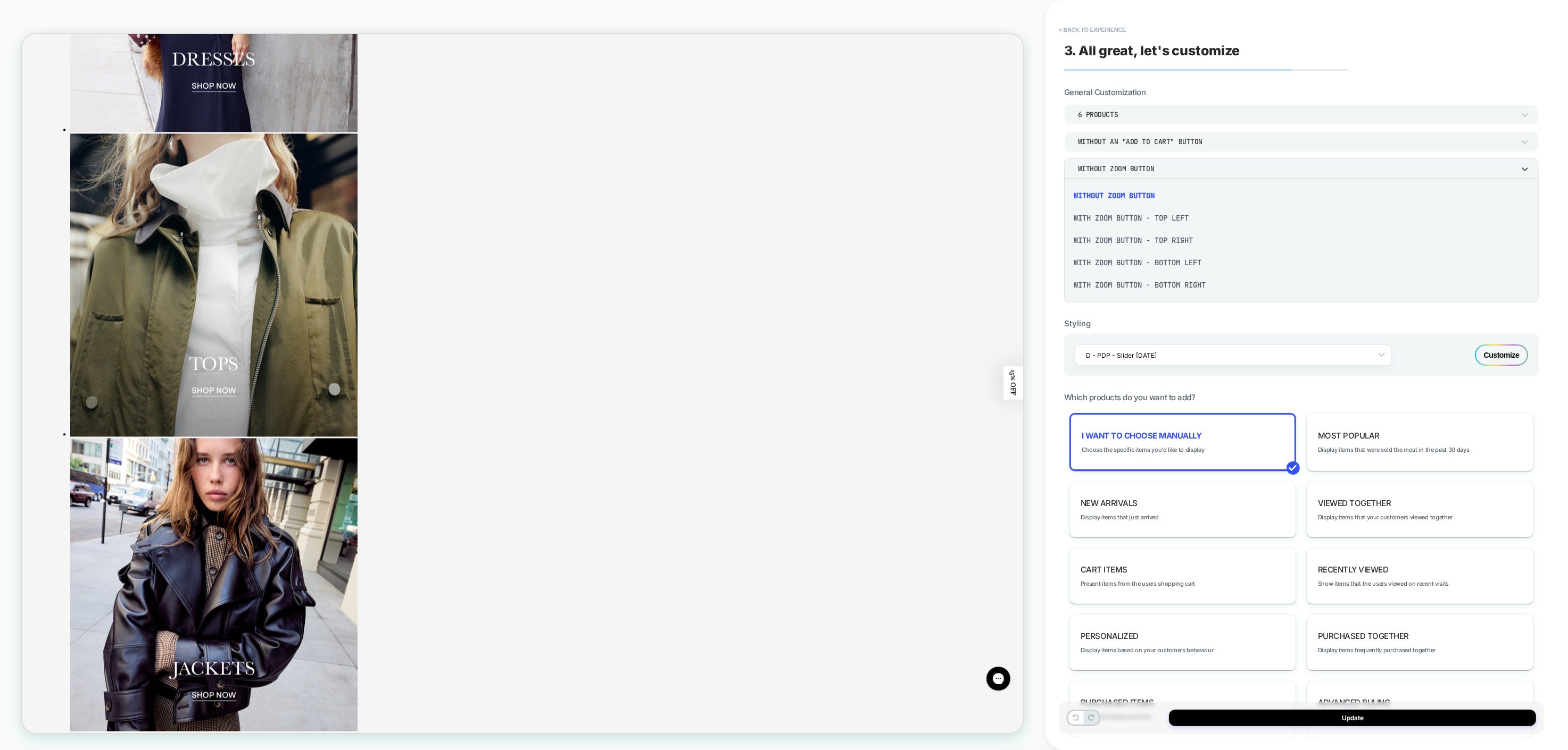
click at [1116, 165] on div at bounding box center [784, 375] width 1568 height 750
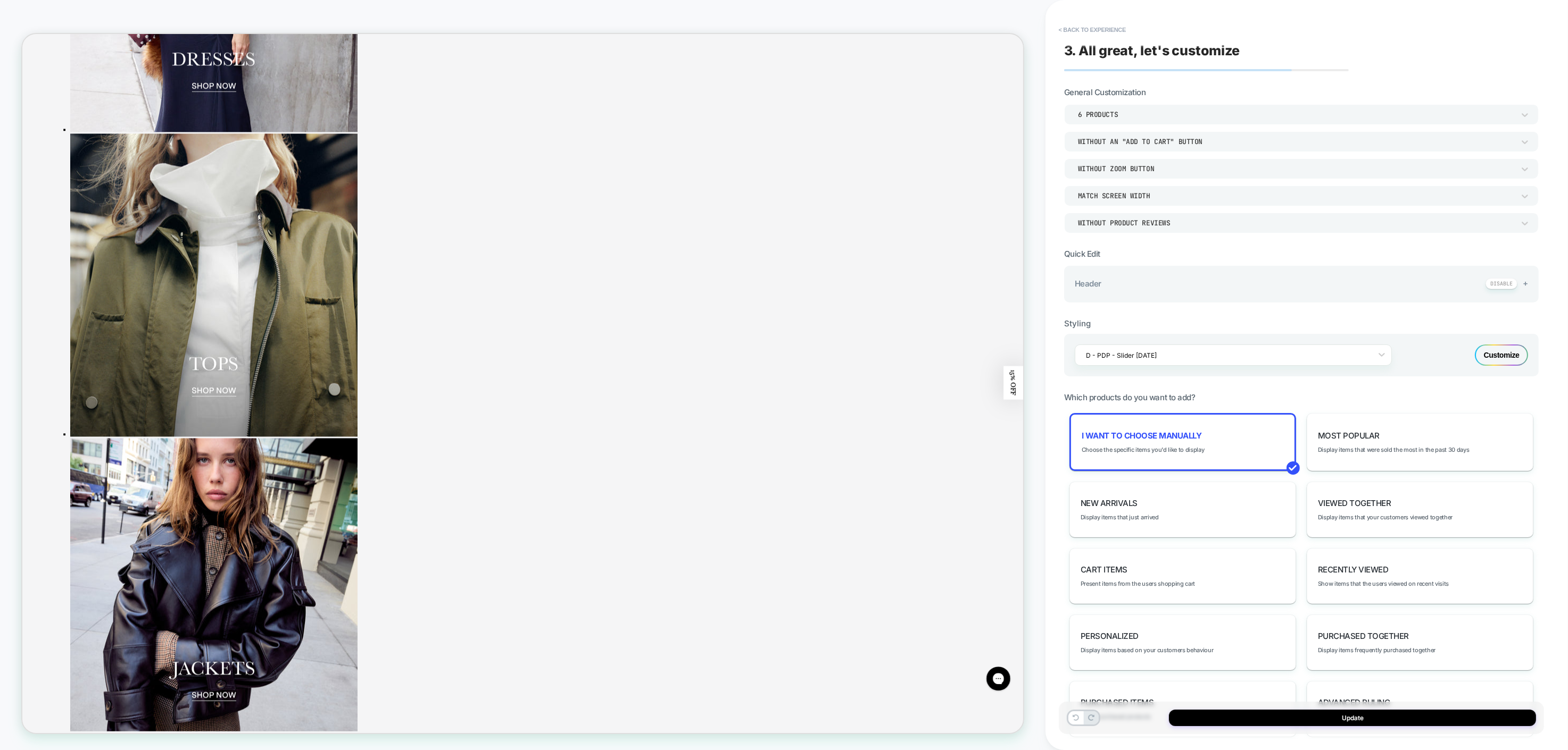
click at [1553, 380] on div "< Back to experience 3. All great, let's customize General Customization 6 Prod…" at bounding box center [1306, 375] width 522 height 750
click at [1511, 356] on div "Customize" at bounding box center [1501, 355] width 53 height 21
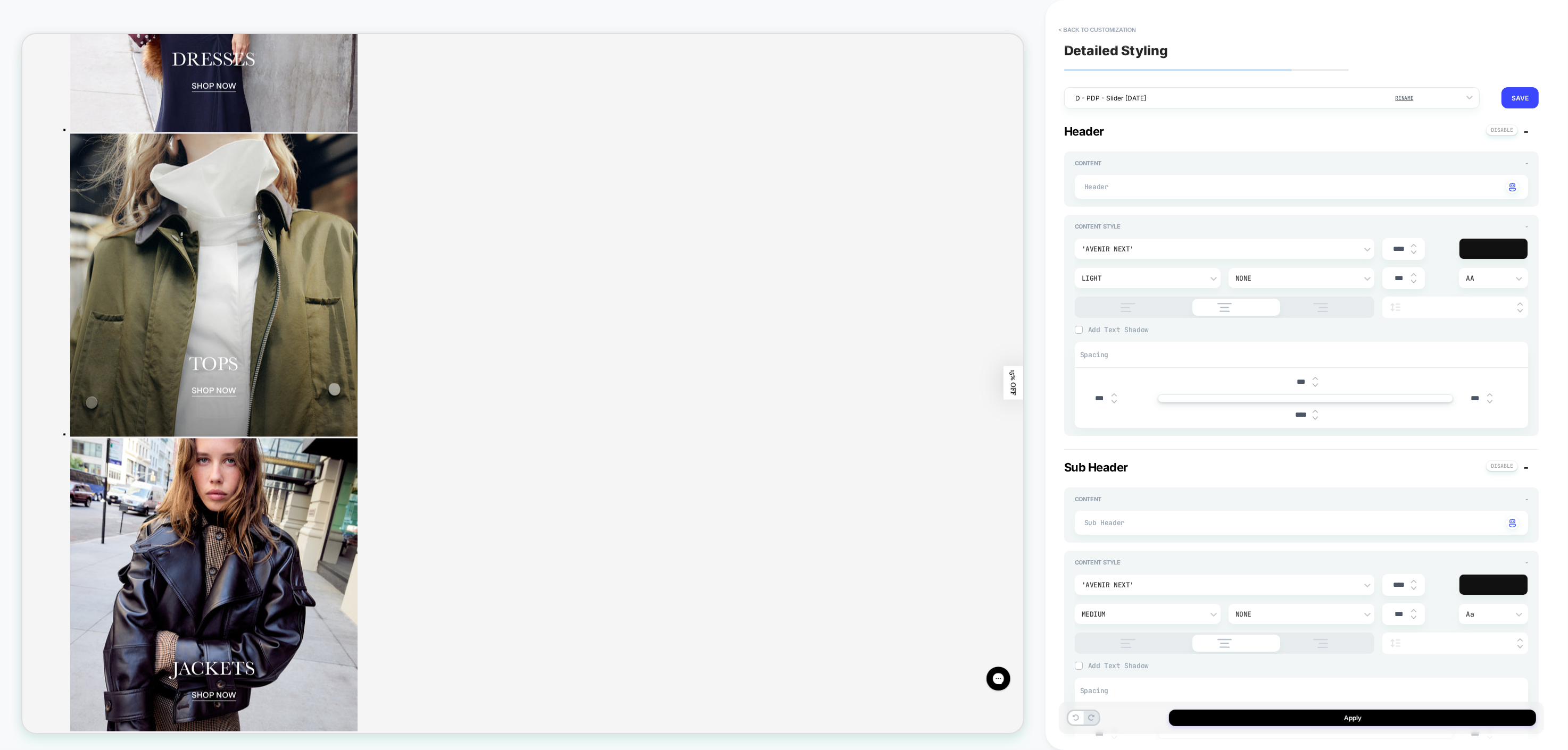
click at [1523, 470] on span "-" at bounding box center [1526, 467] width 5 height 14
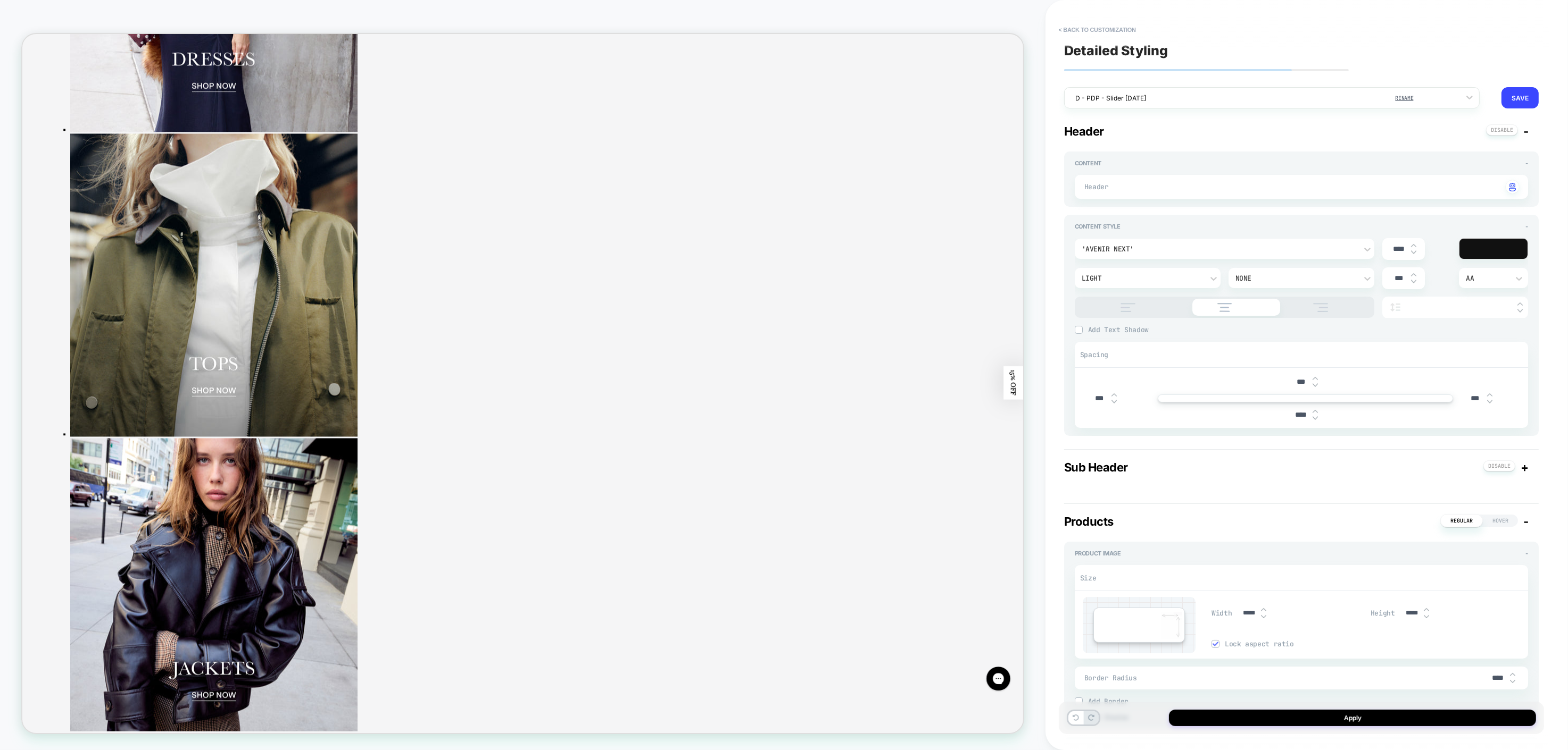
click at [1521, 130] on div "-" at bounding box center [1507, 130] width 43 height 14
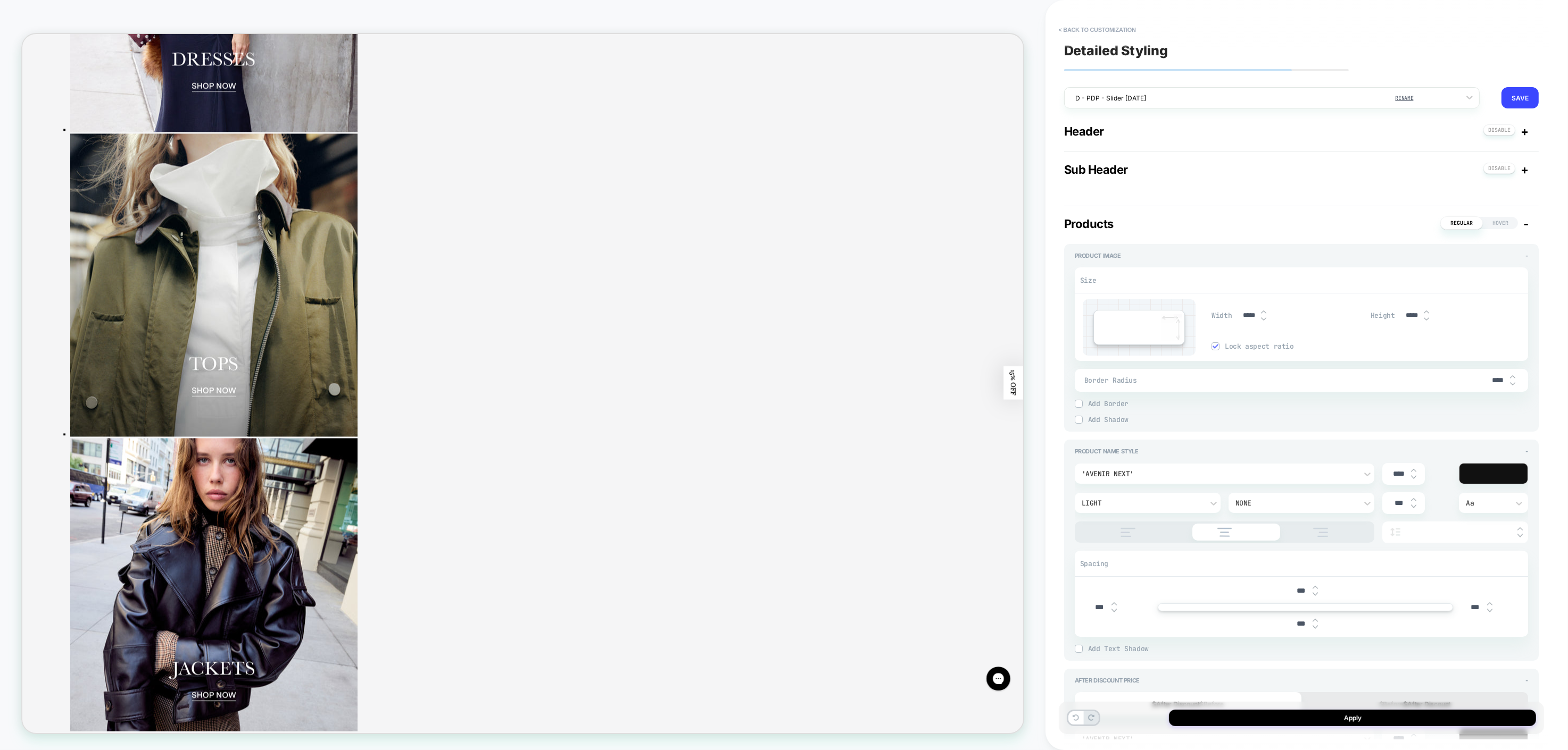
click at [1138, 682] on span "After Discount Price" at bounding box center [1106, 681] width 65 height 7
click at [1116, 254] on span "Product Image" at bounding box center [1097, 255] width 47 height 7
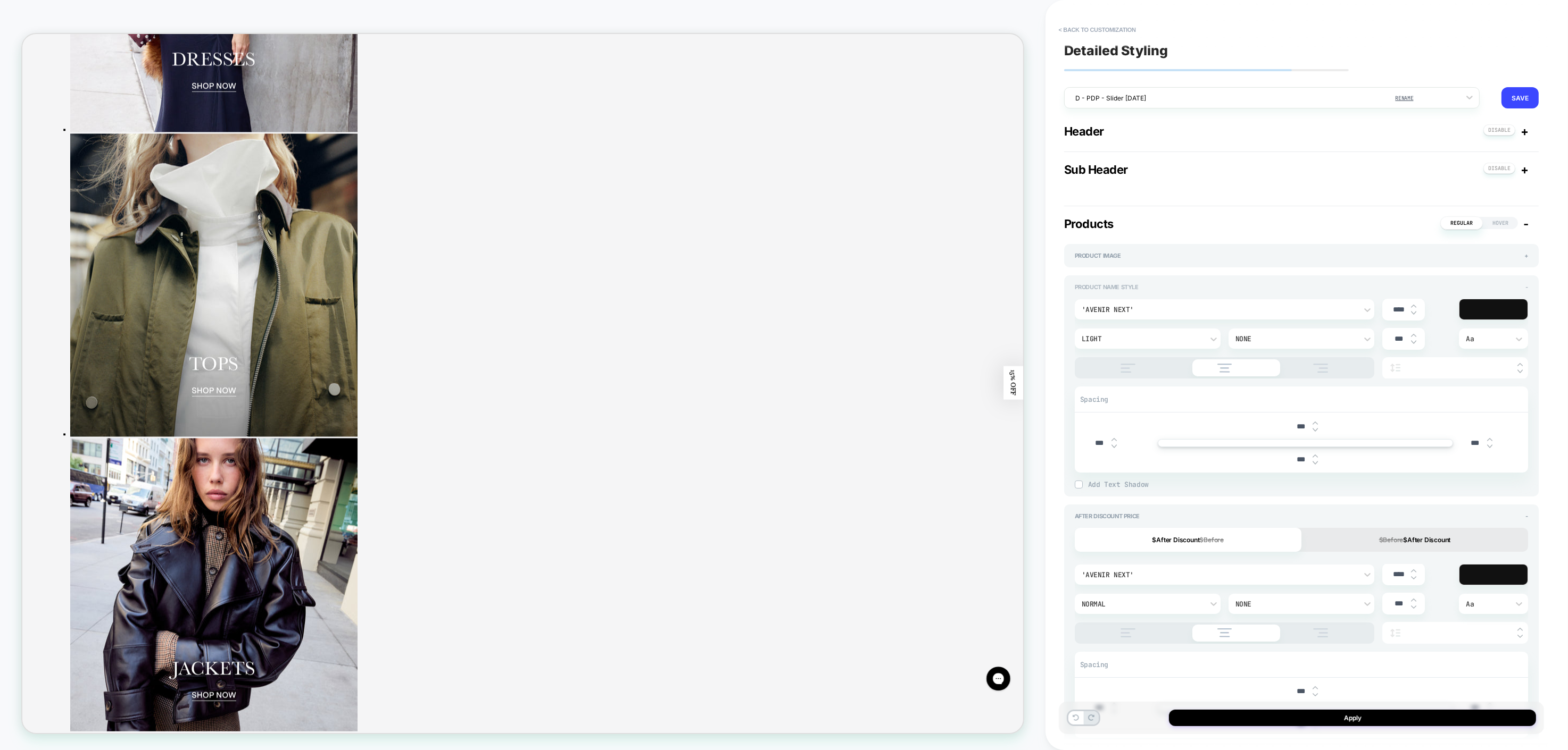
click at [1124, 286] on span "Product Name Style" at bounding box center [1106, 287] width 64 height 7
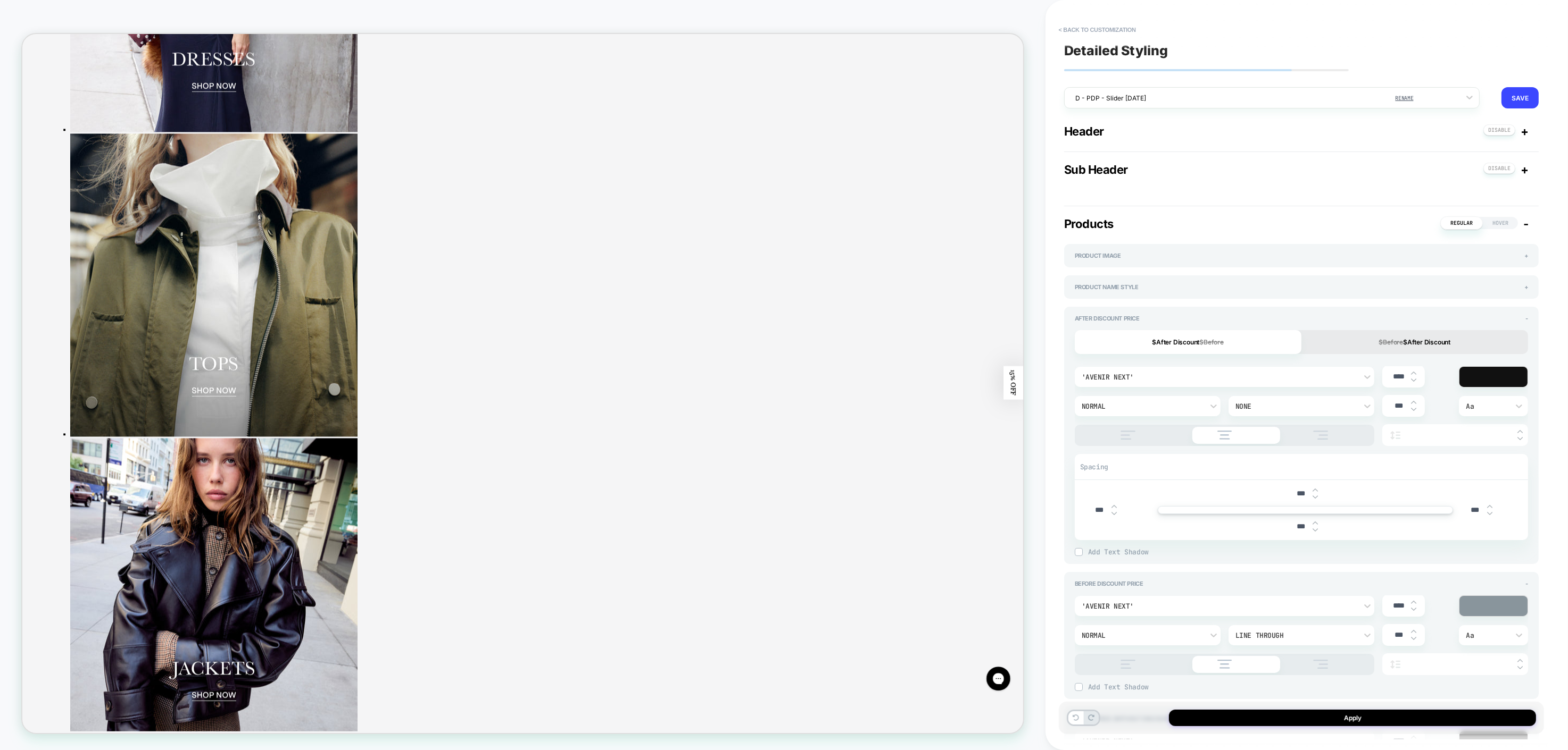
drag, startPoint x: 1405, startPoint y: 378, endPoint x: 1337, endPoint y: 376, distance: 68.0
click at [1337, 376] on div "'Avenir Next' **** Normal None *** Aa" at bounding box center [1301, 406] width 454 height 79
click at [1501, 369] on div at bounding box center [1493, 377] width 68 height 20
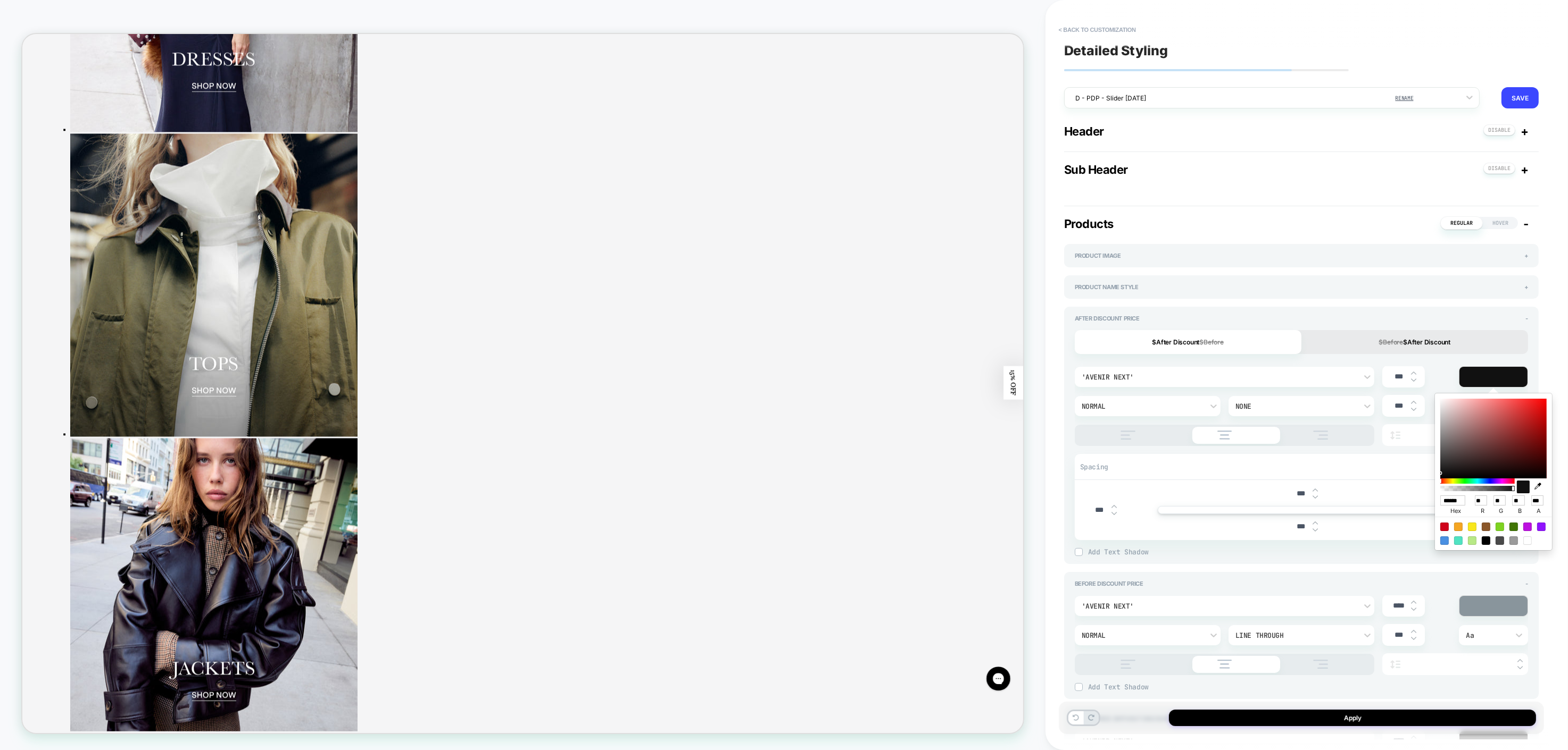
click at [1527, 541] on div at bounding box center [1527, 540] width 8 height 8
type input "***"
type input "******"
type input "***"
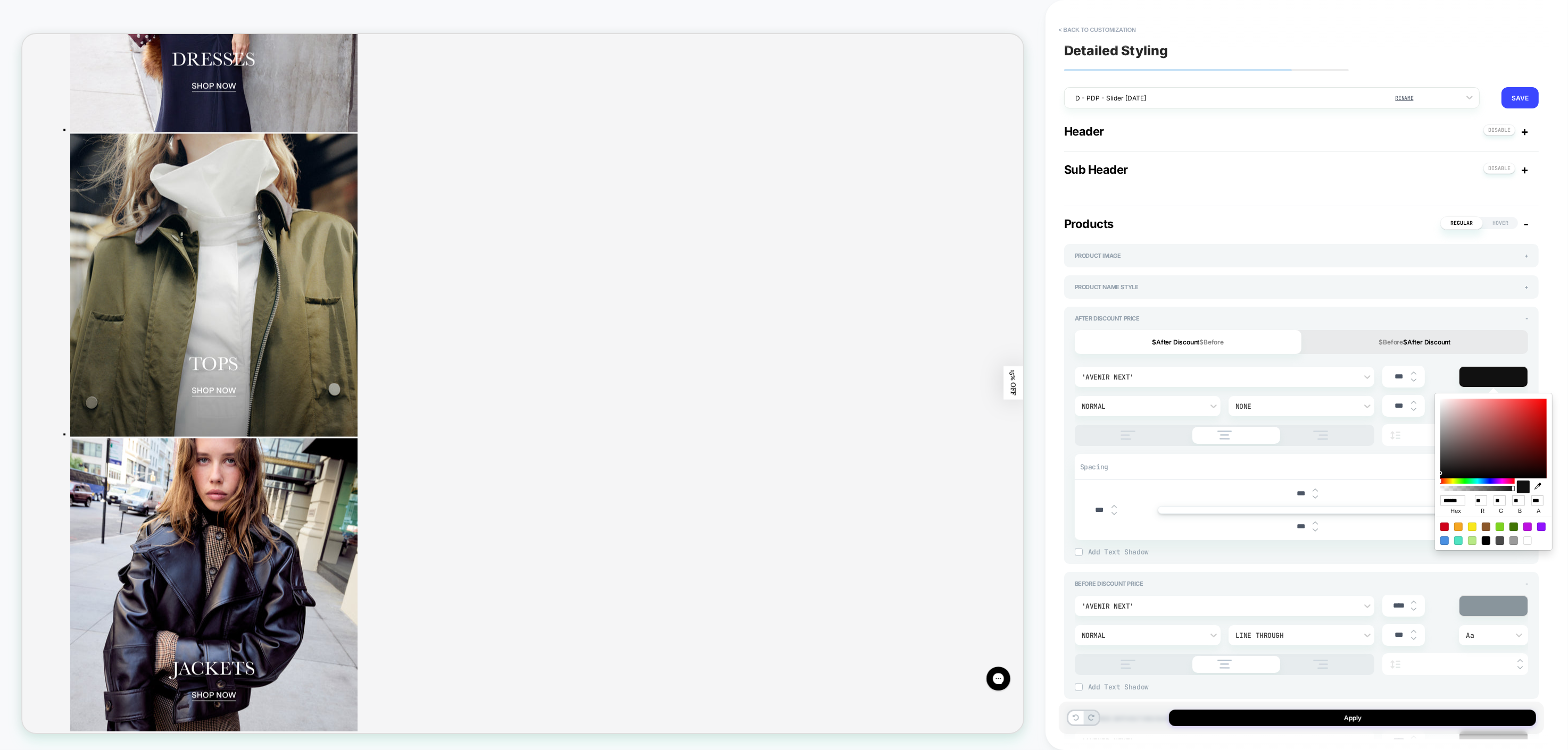
type input "***"
click at [1427, 340] on button "$Before $After Discount" at bounding box center [1415, 342] width 226 height 24
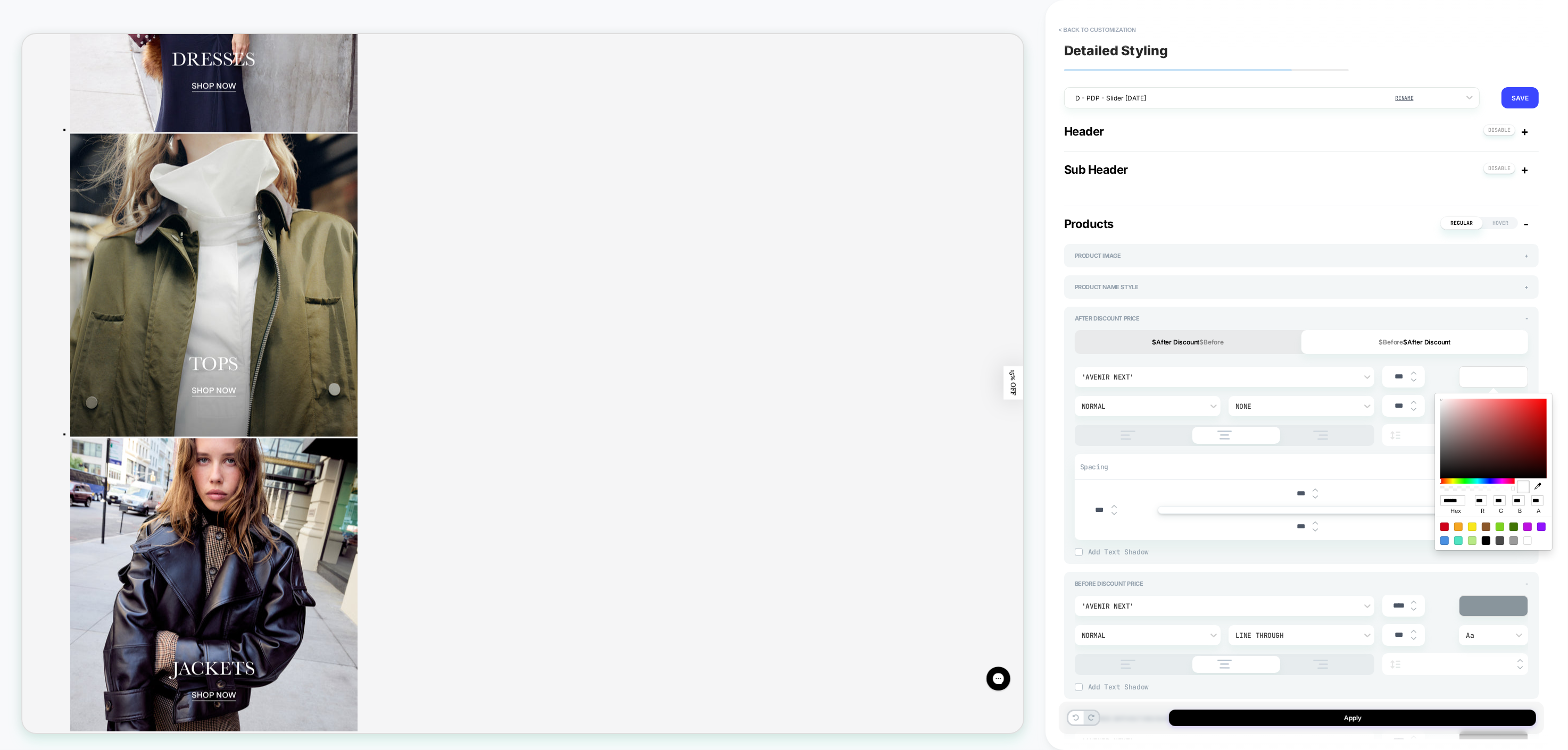
click at [1270, 342] on button "$After Discount $Before" at bounding box center [1187, 342] width 226 height 24
click at [1389, 583] on div "Before Discount Price -" at bounding box center [1301, 584] width 454 height 7
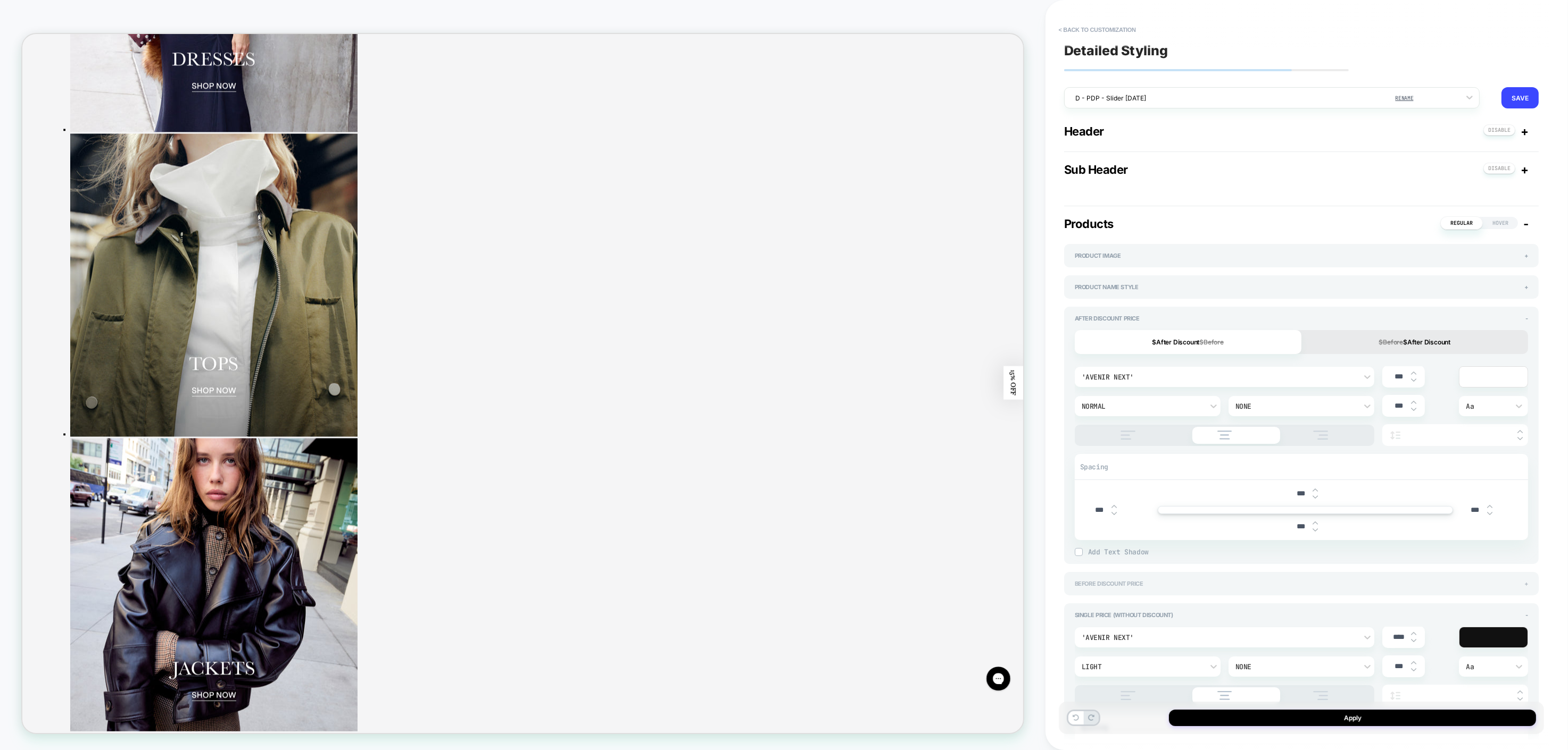
click at [1389, 583] on div "Before Discount Price +" at bounding box center [1301, 584] width 454 height 7
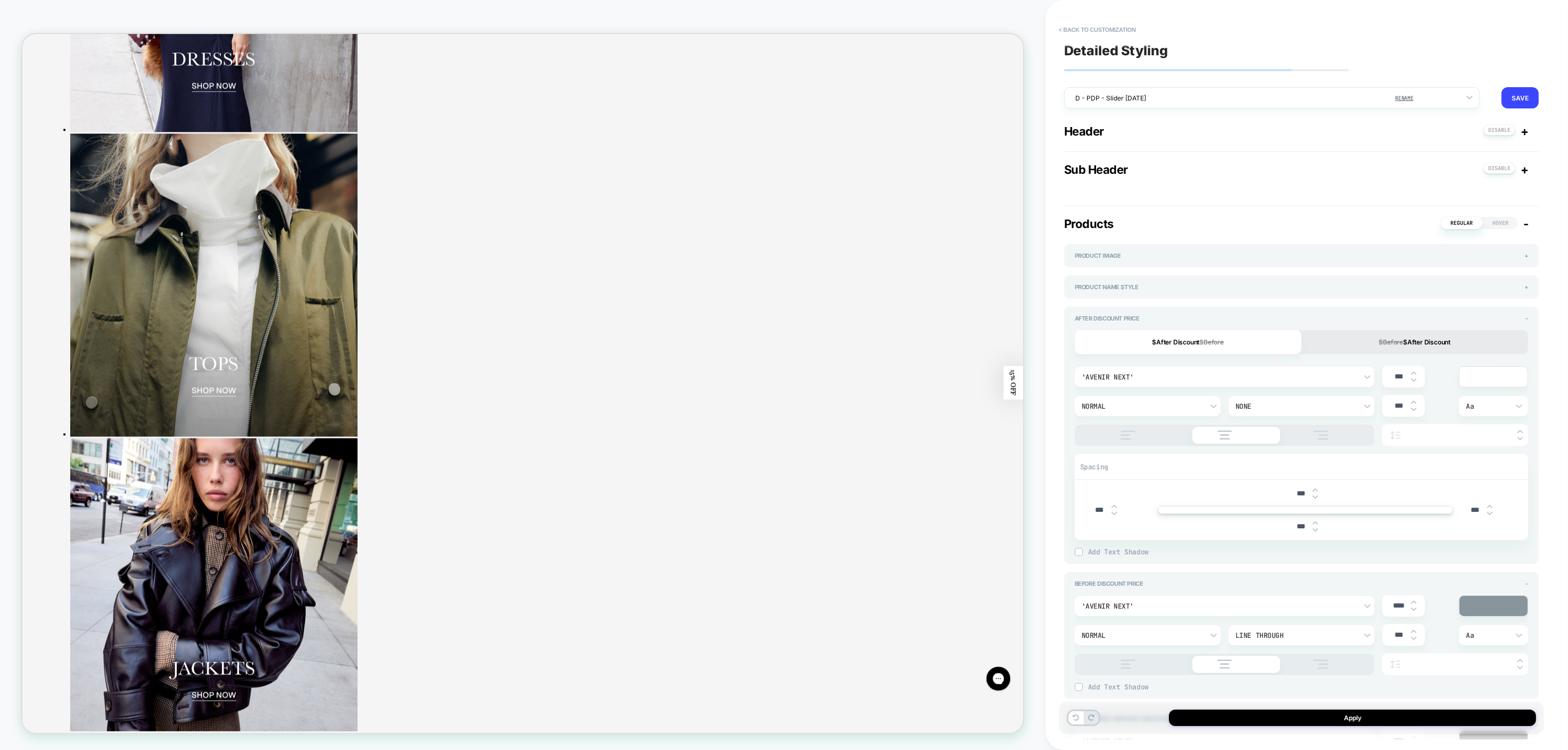
click at [1528, 318] on div "After Discount Price - $After Discount $Before $Before $After Discount 'Avenir …" at bounding box center [1301, 435] width 475 height 257
click at [1523, 319] on div "After Discount Price -" at bounding box center [1301, 318] width 454 height 7
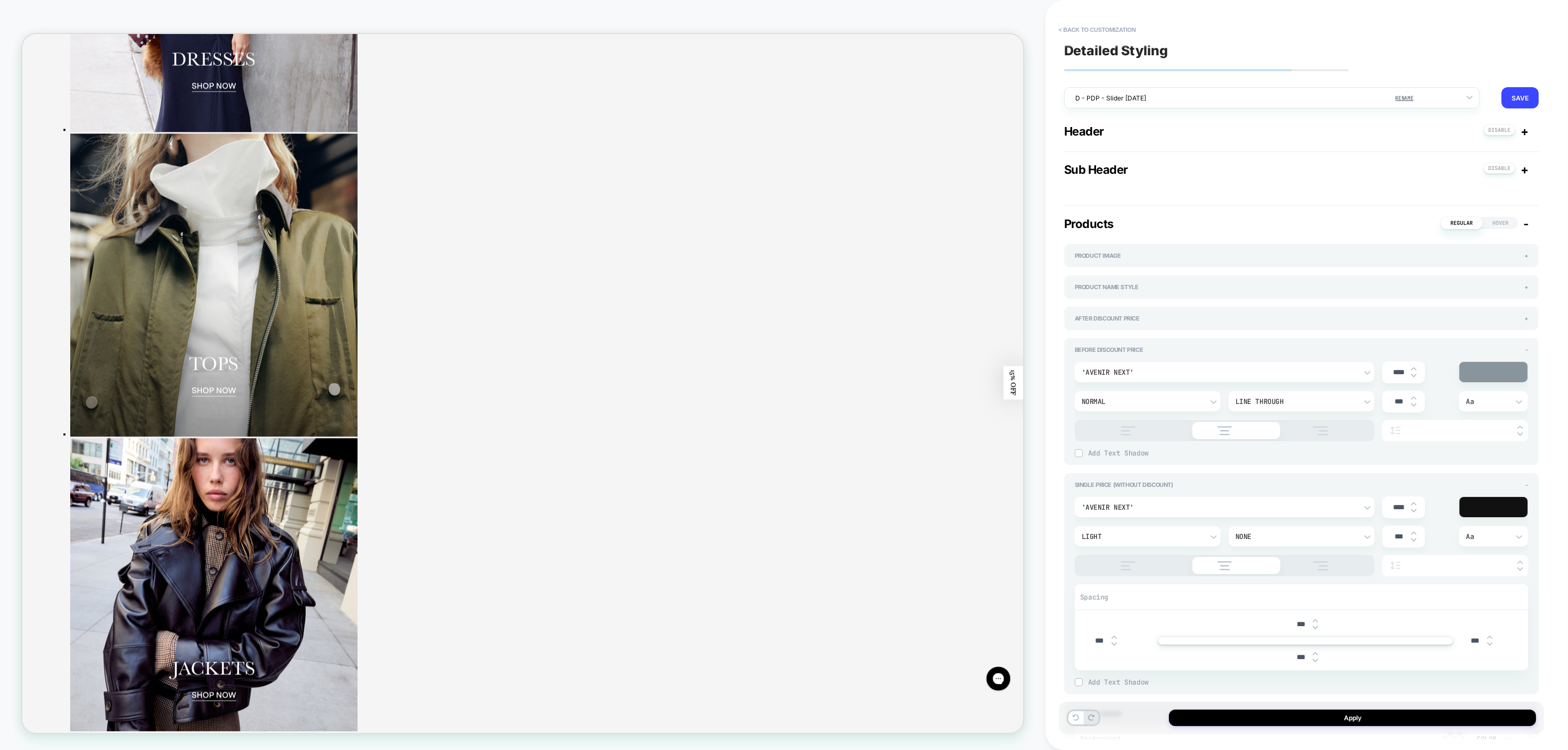
click at [1477, 370] on div at bounding box center [1493, 372] width 68 height 20
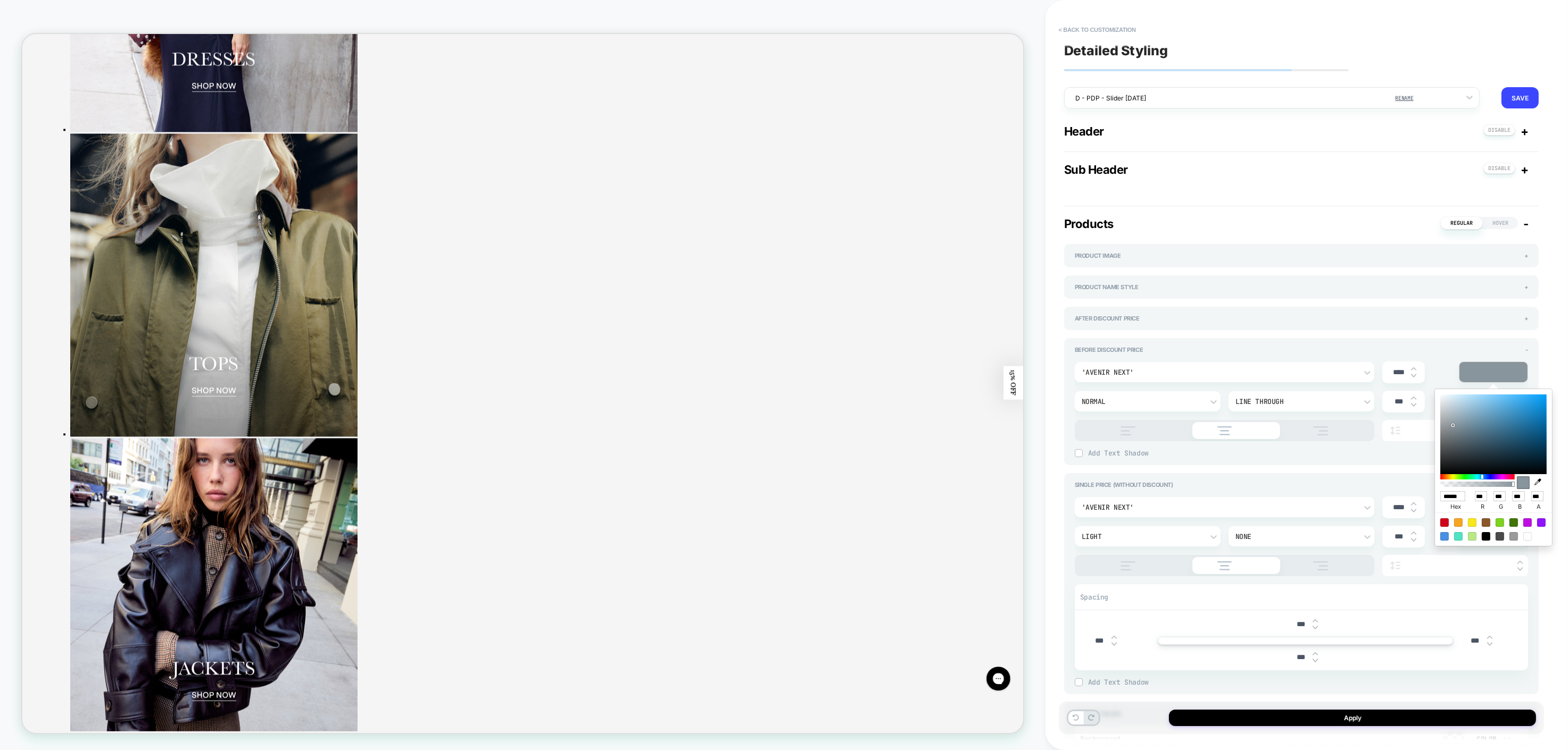
click at [1528, 535] on div at bounding box center [1527, 536] width 8 height 8
type input "******"
type input "***"
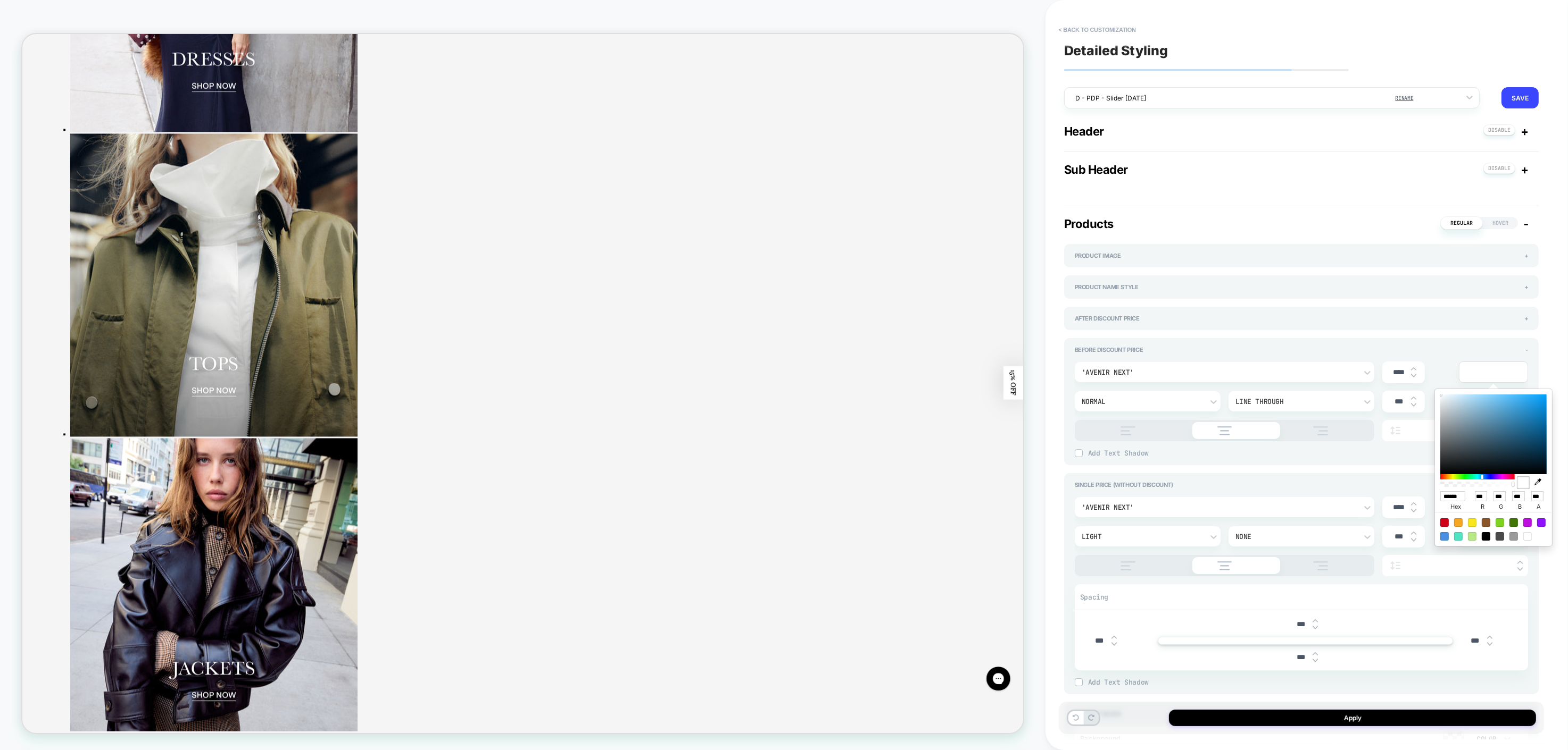
drag, startPoint x: 1399, startPoint y: 373, endPoint x: 1375, endPoint y: 371, distance: 24.1
click at [1375, 371] on div "'Avenir Next' **** Normal Line Through *** Aa" at bounding box center [1301, 401] width 454 height 79
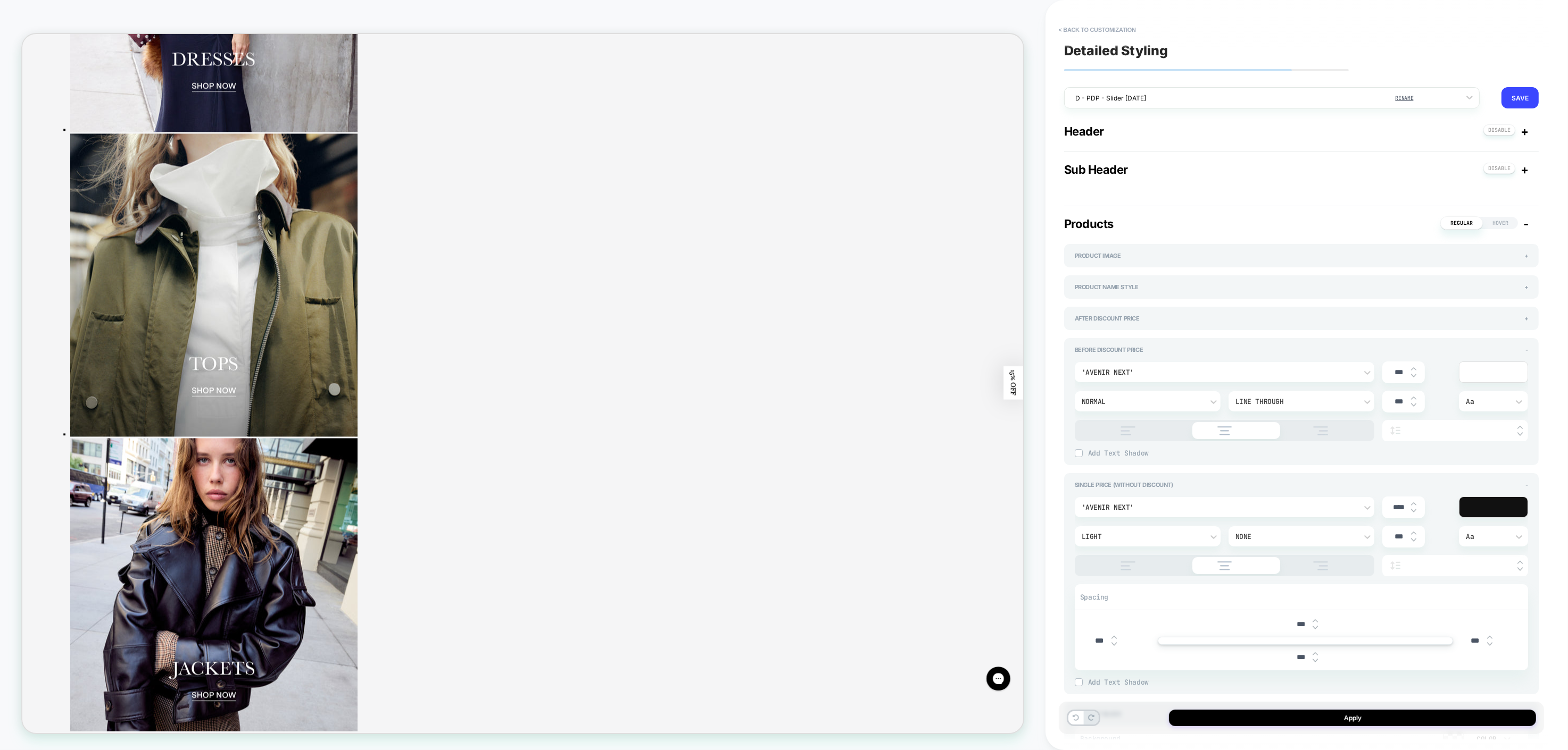
click at [1501, 512] on div at bounding box center [1493, 507] width 68 height 20
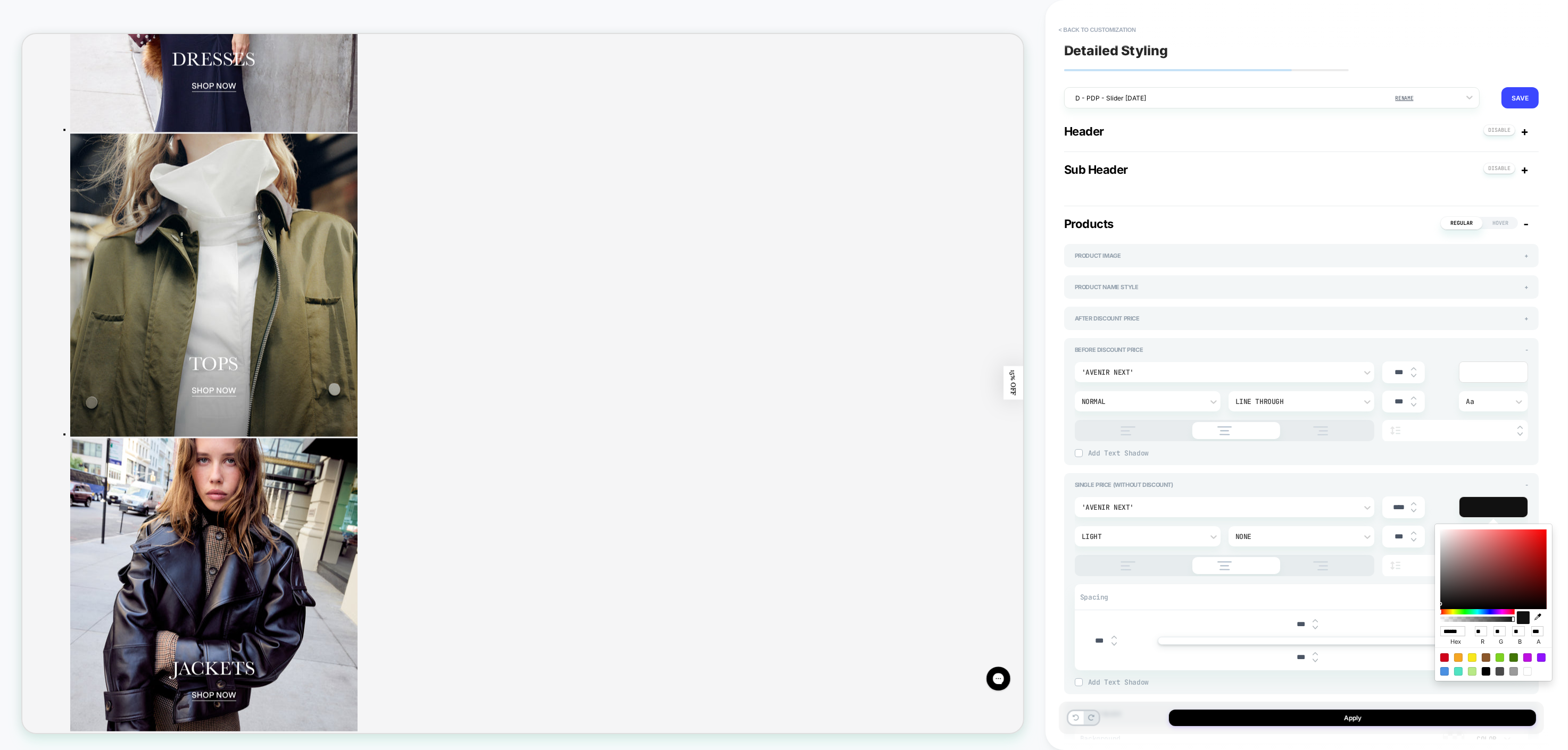
click at [1527, 673] on div at bounding box center [1527, 671] width 8 height 8
type input "***"
type input "******"
type input "***"
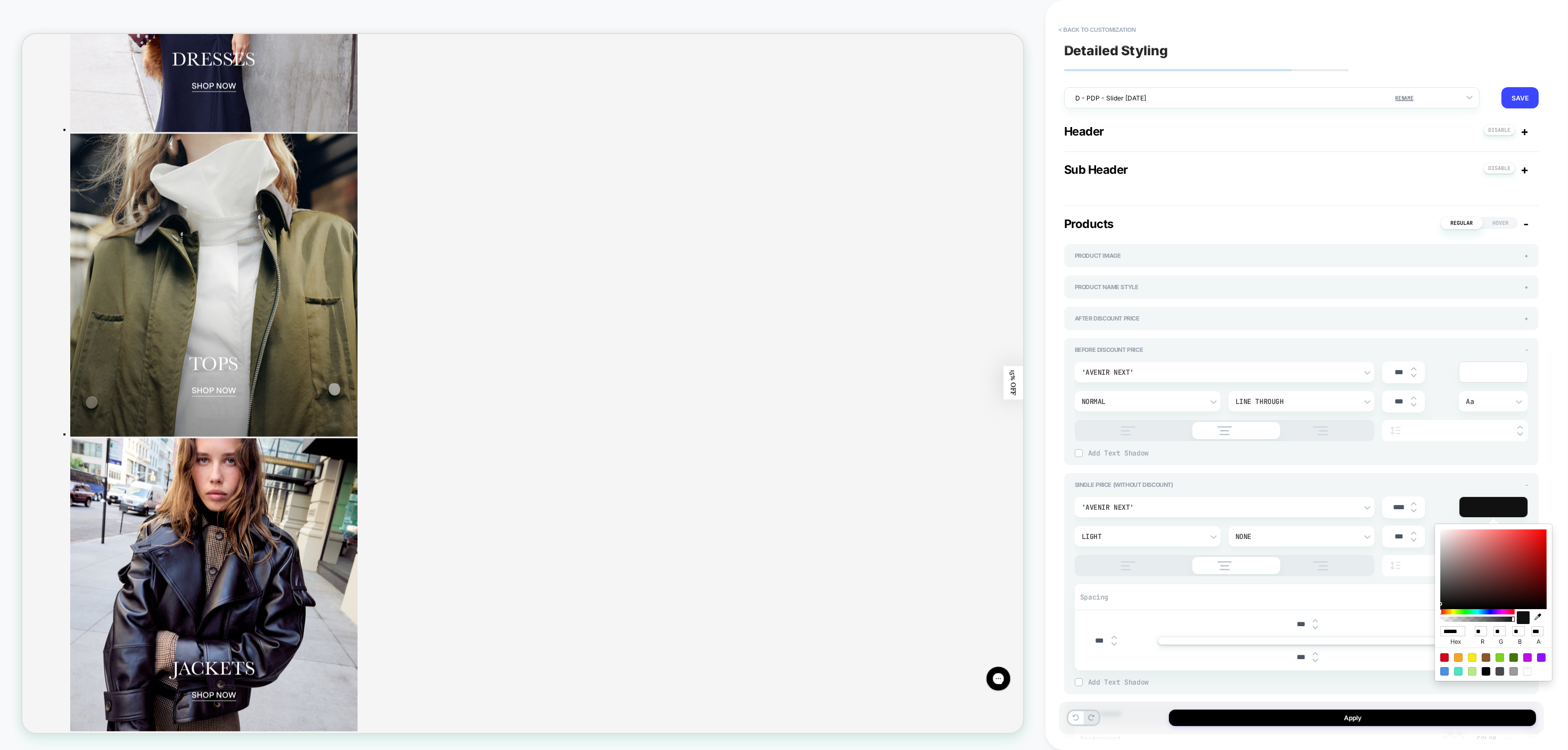
type input "***"
drag, startPoint x: 1401, startPoint y: 508, endPoint x: 1374, endPoint y: 506, distance: 27.1
click at [1374, 506] on div "'Avenir Next' **** Light None *** Aa" at bounding box center [1301, 536] width 454 height 79
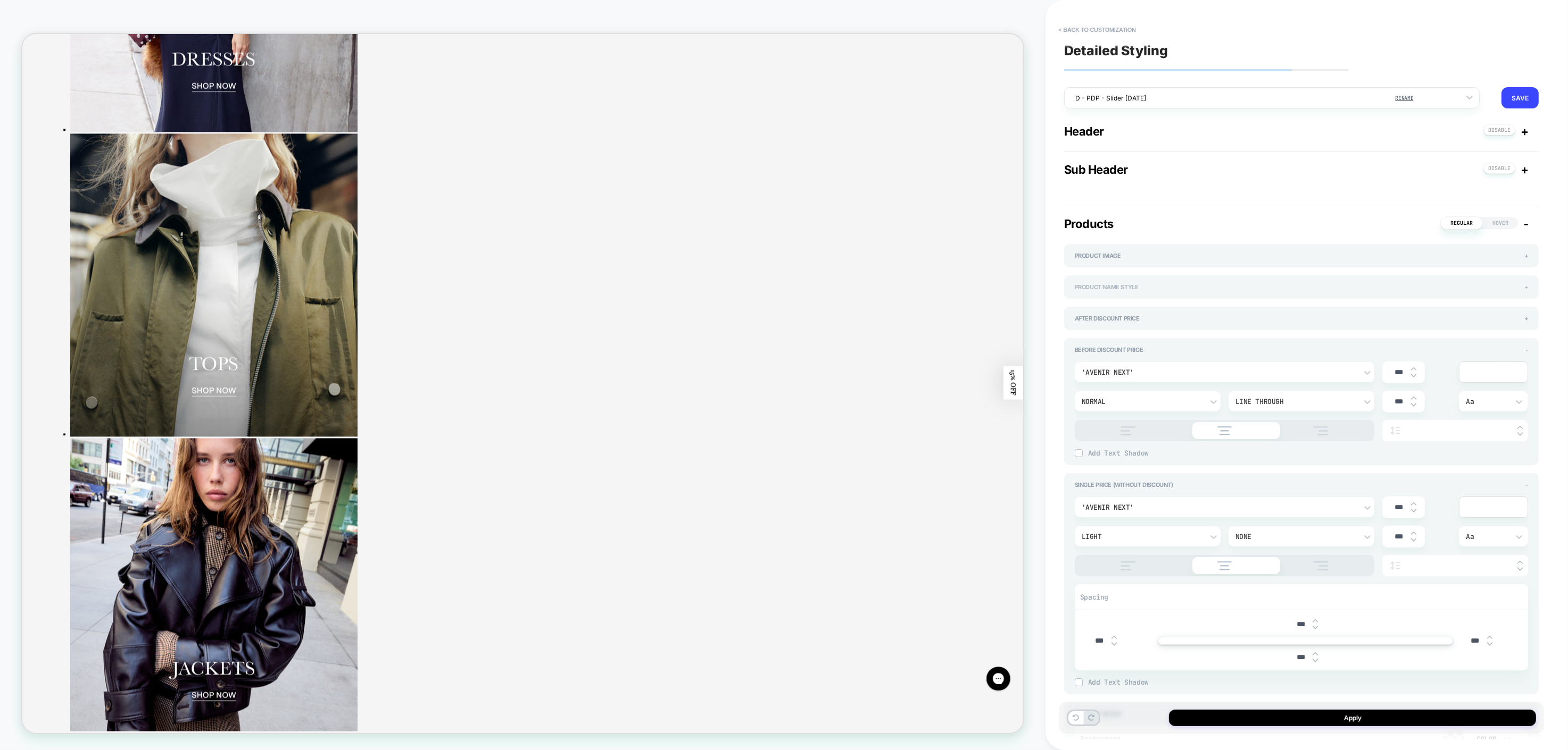
type input "***"
click at [1322, 287] on div "Product Name Style +" at bounding box center [1301, 287] width 454 height 7
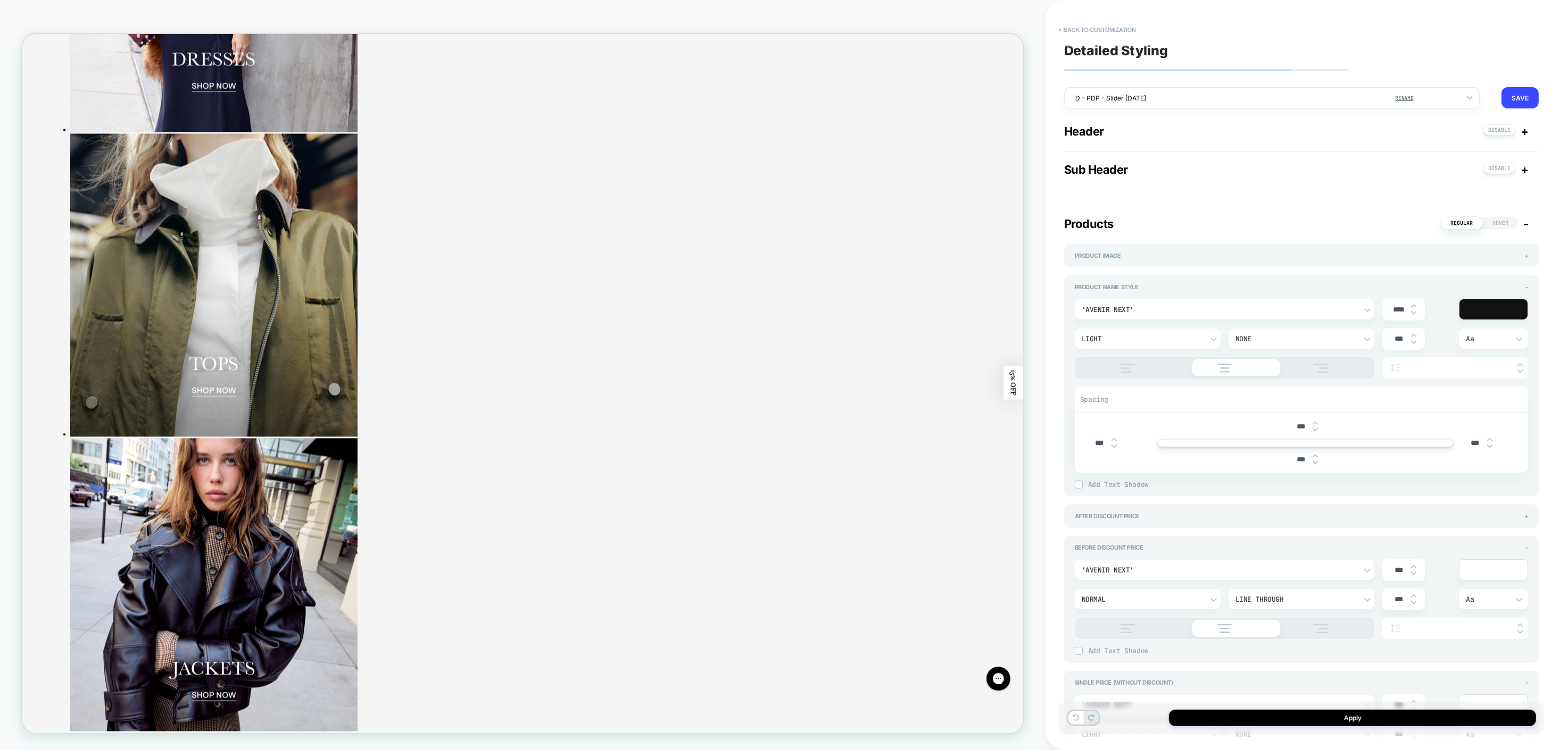
drag, startPoint x: 1399, startPoint y: 312, endPoint x: 1341, endPoint y: 313, distance: 58.0
click at [1341, 313] on div "'Avenir Next' **** Light None *** Aa" at bounding box center [1301, 339] width 454 height 79
type input "***"
click at [1509, 309] on div at bounding box center [1493, 309] width 68 height 20
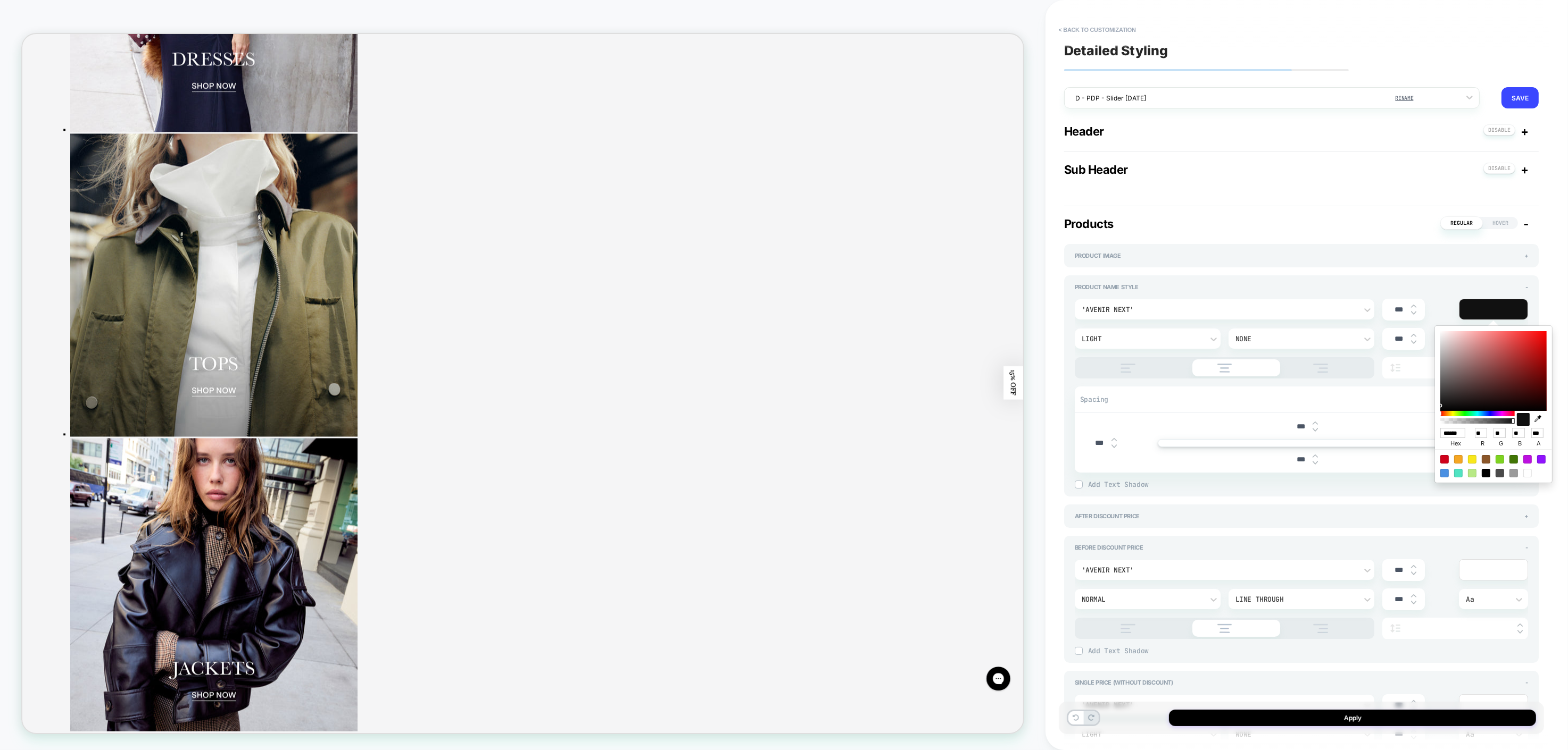
click at [1528, 475] on div at bounding box center [1527, 473] width 8 height 8
type input "***"
type input "******"
type input "***"
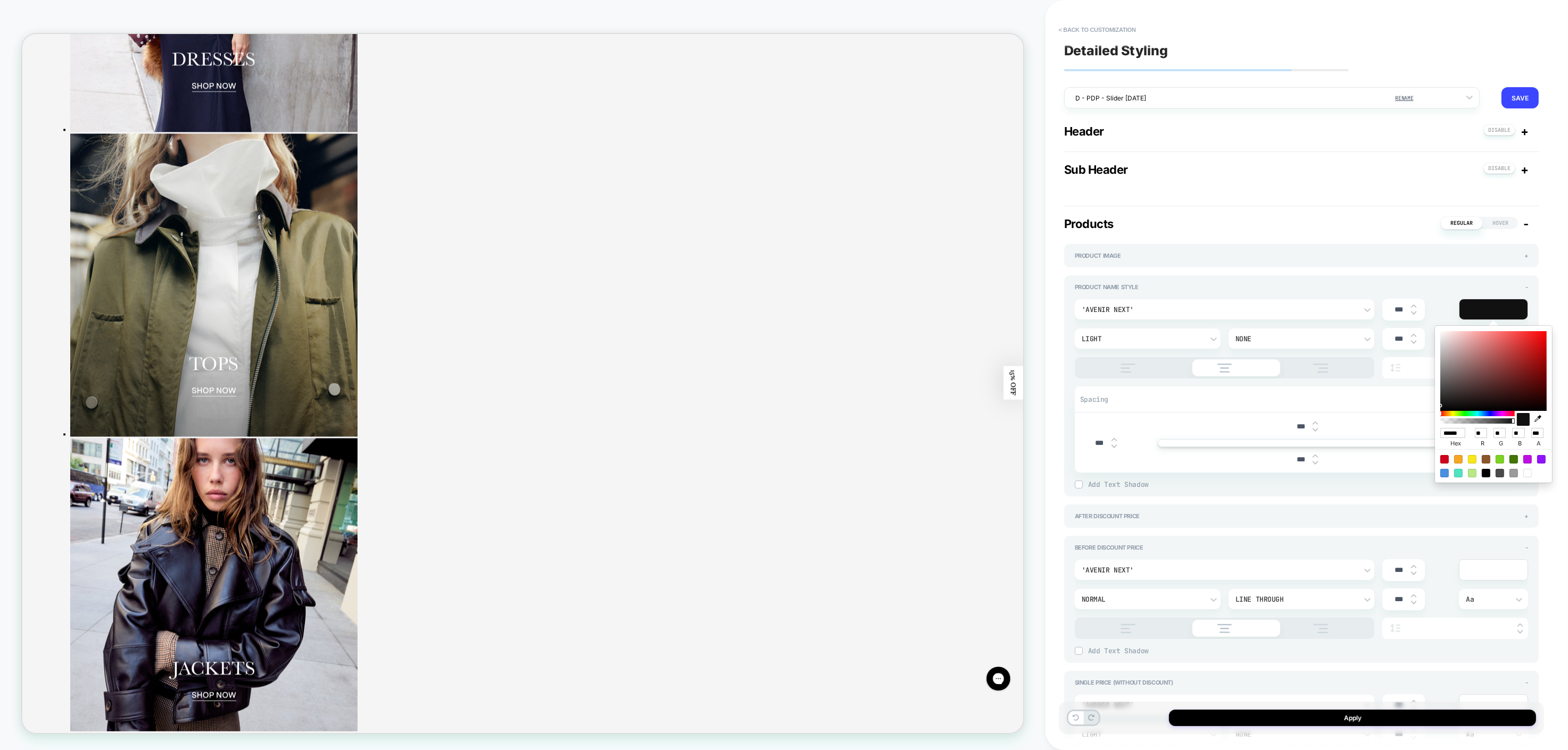
type input "***"
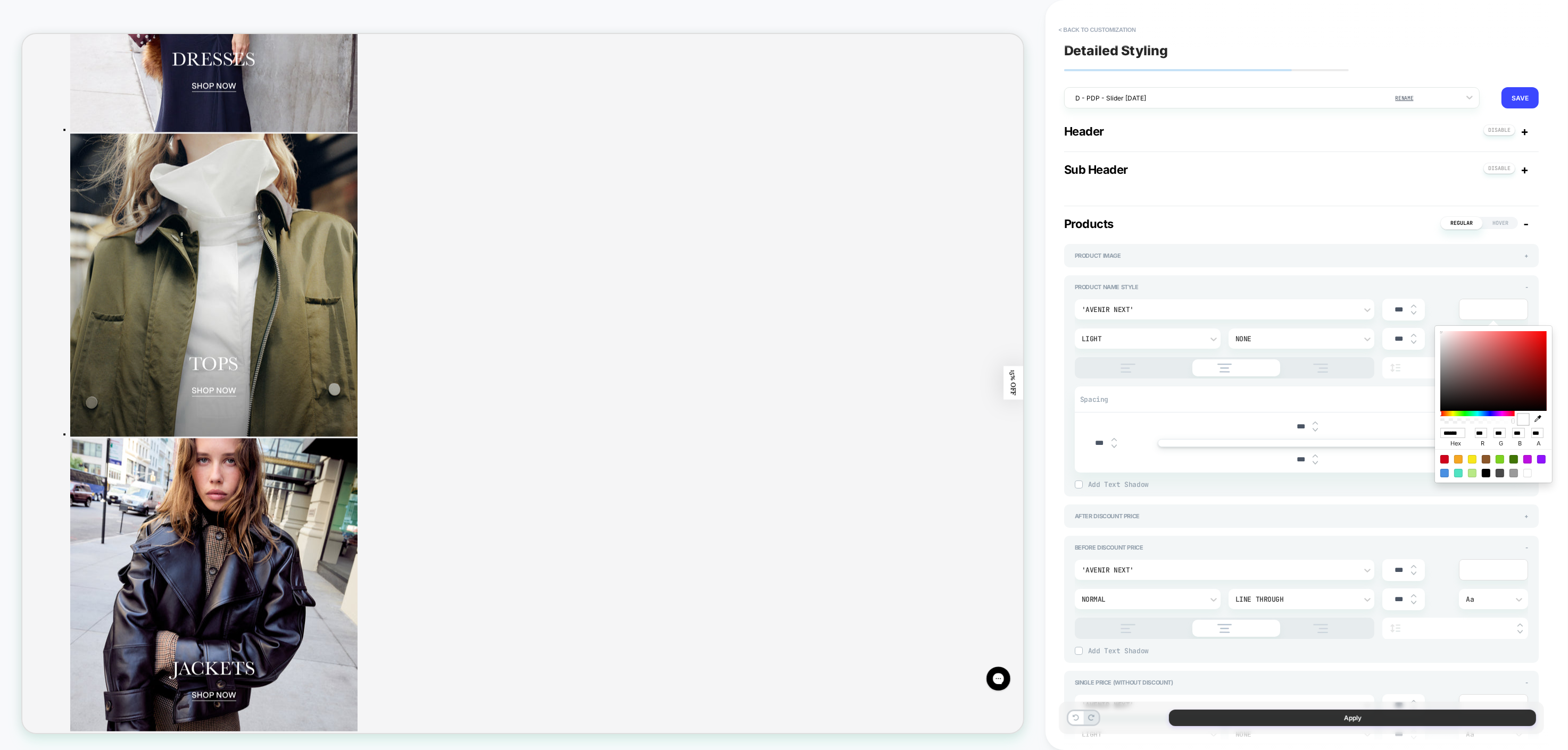
click at [1434, 722] on button "Apply" at bounding box center [1352, 718] width 367 height 16
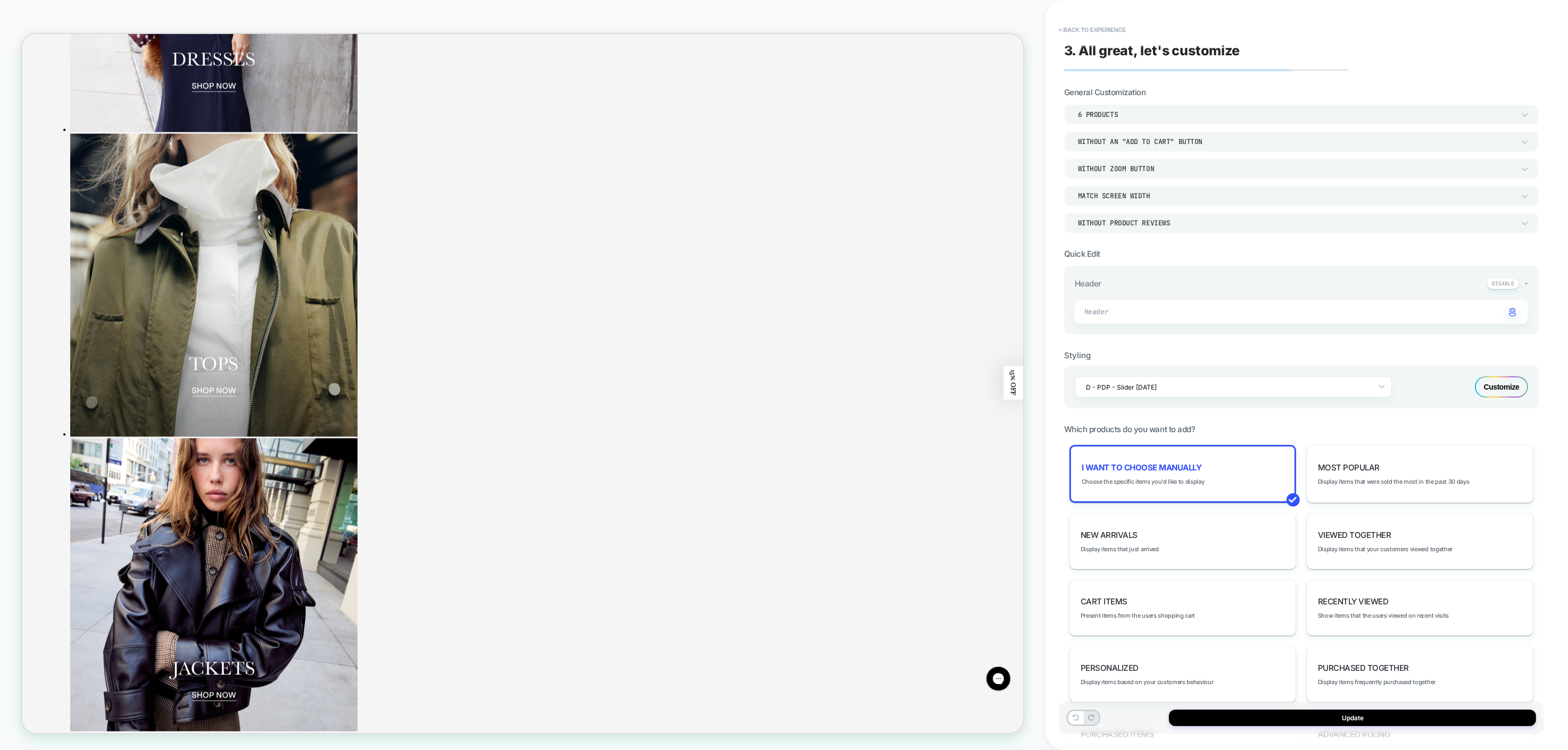
click at [1434, 722] on button "Update" at bounding box center [1352, 718] width 367 height 16
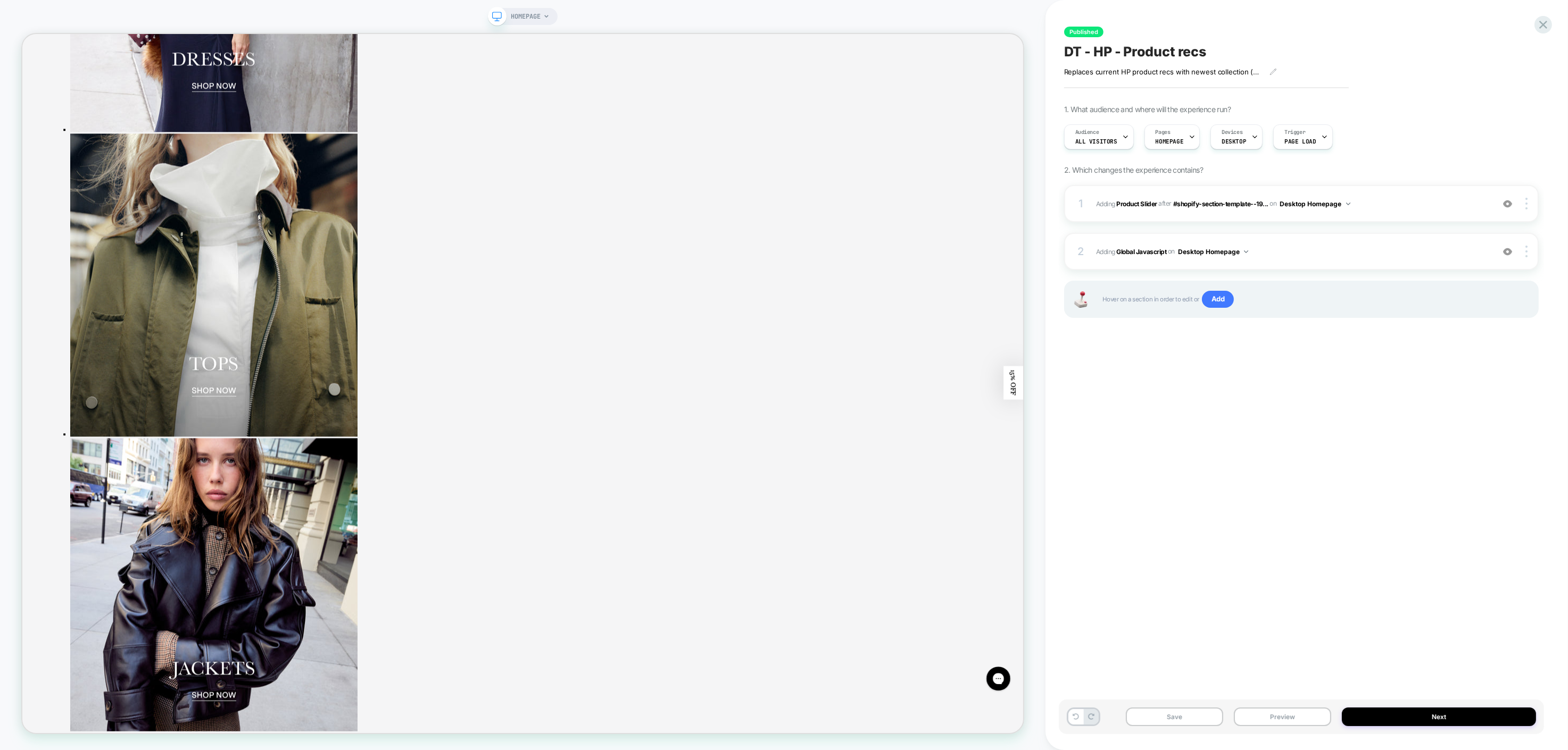
click at [1434, 722] on button "Next" at bounding box center [1438, 717] width 194 height 18
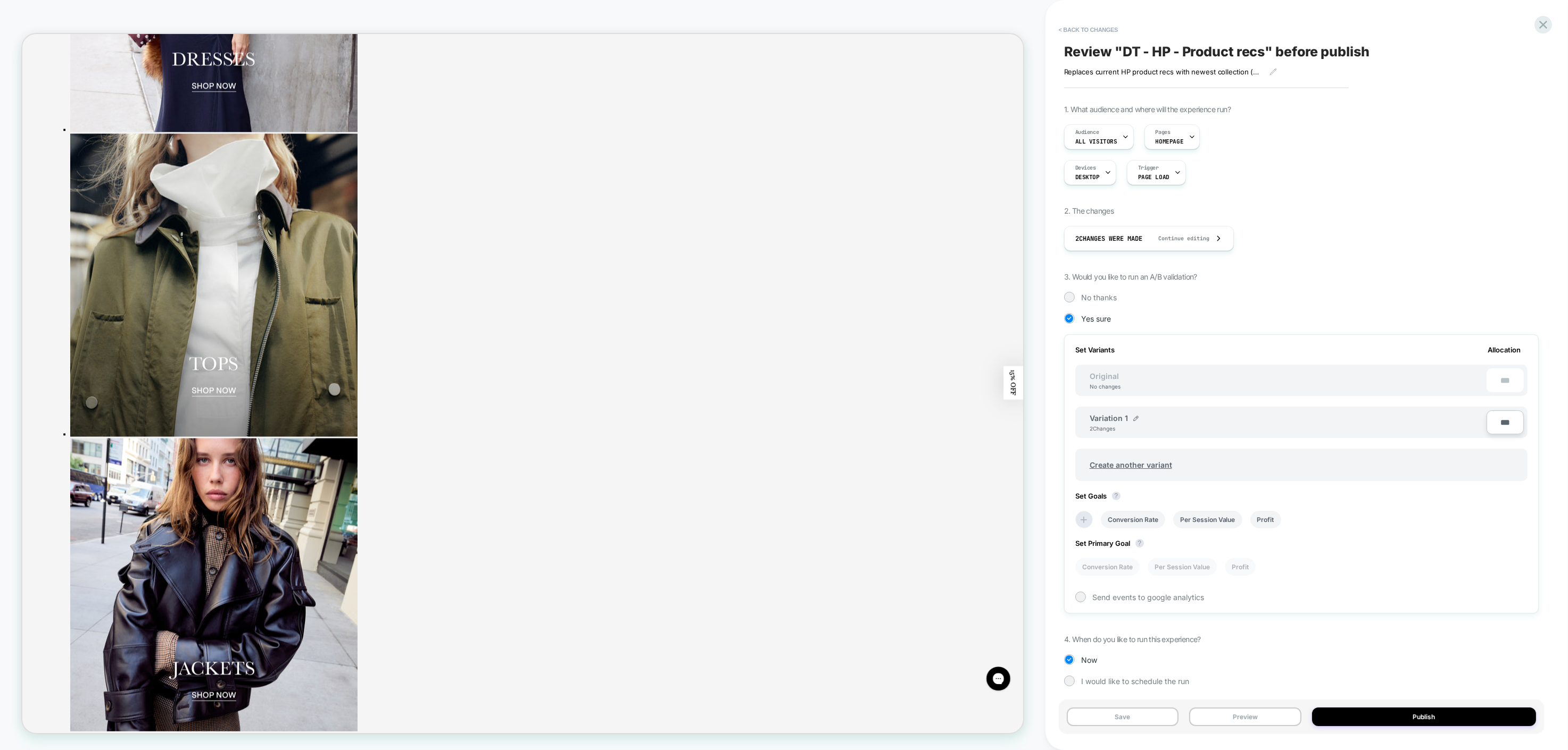
click at [1434, 722] on button "Publish" at bounding box center [1423, 717] width 224 height 18
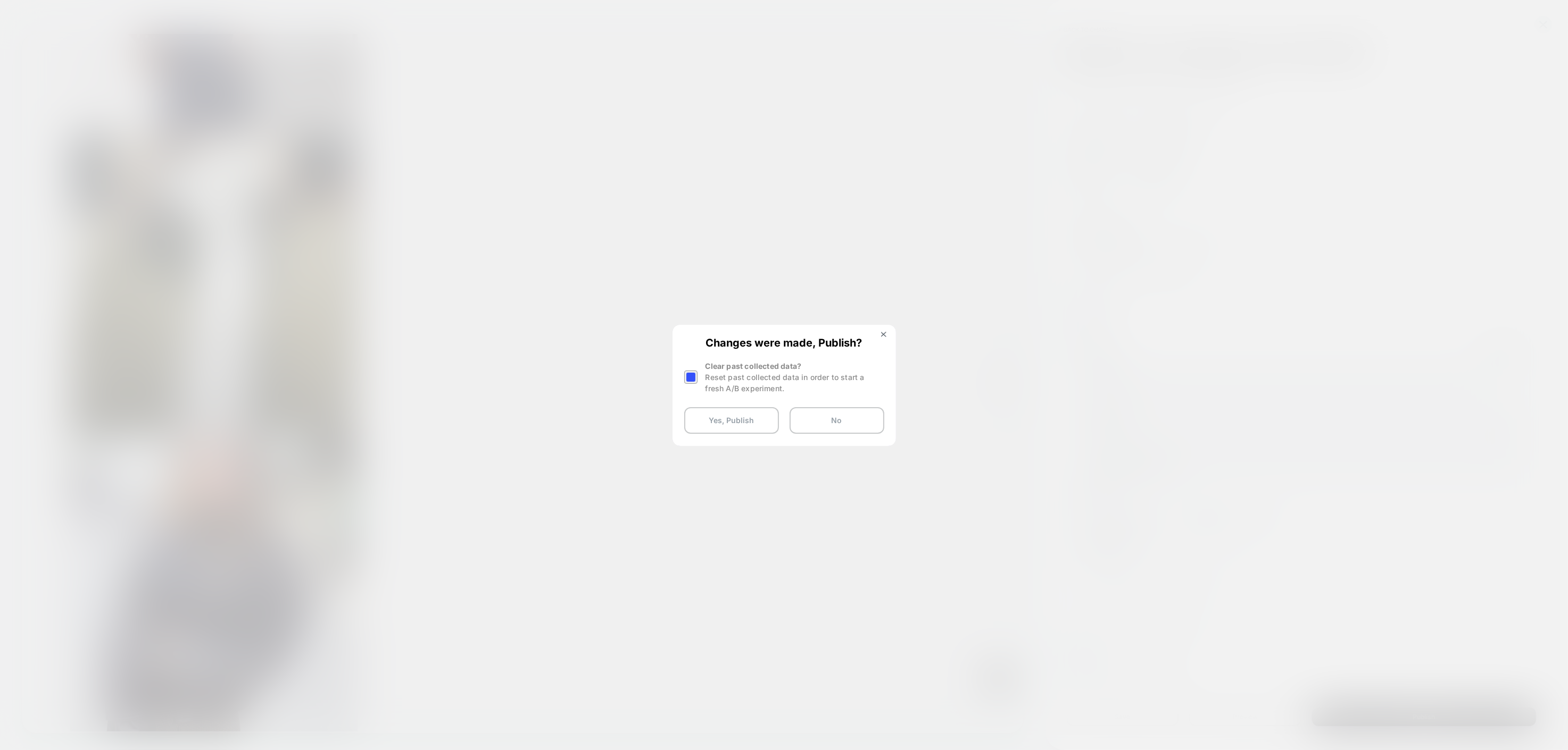
click at [695, 380] on div at bounding box center [690, 377] width 14 height 14
click at [711, 411] on button "Yes, Publish" at bounding box center [731, 420] width 95 height 26
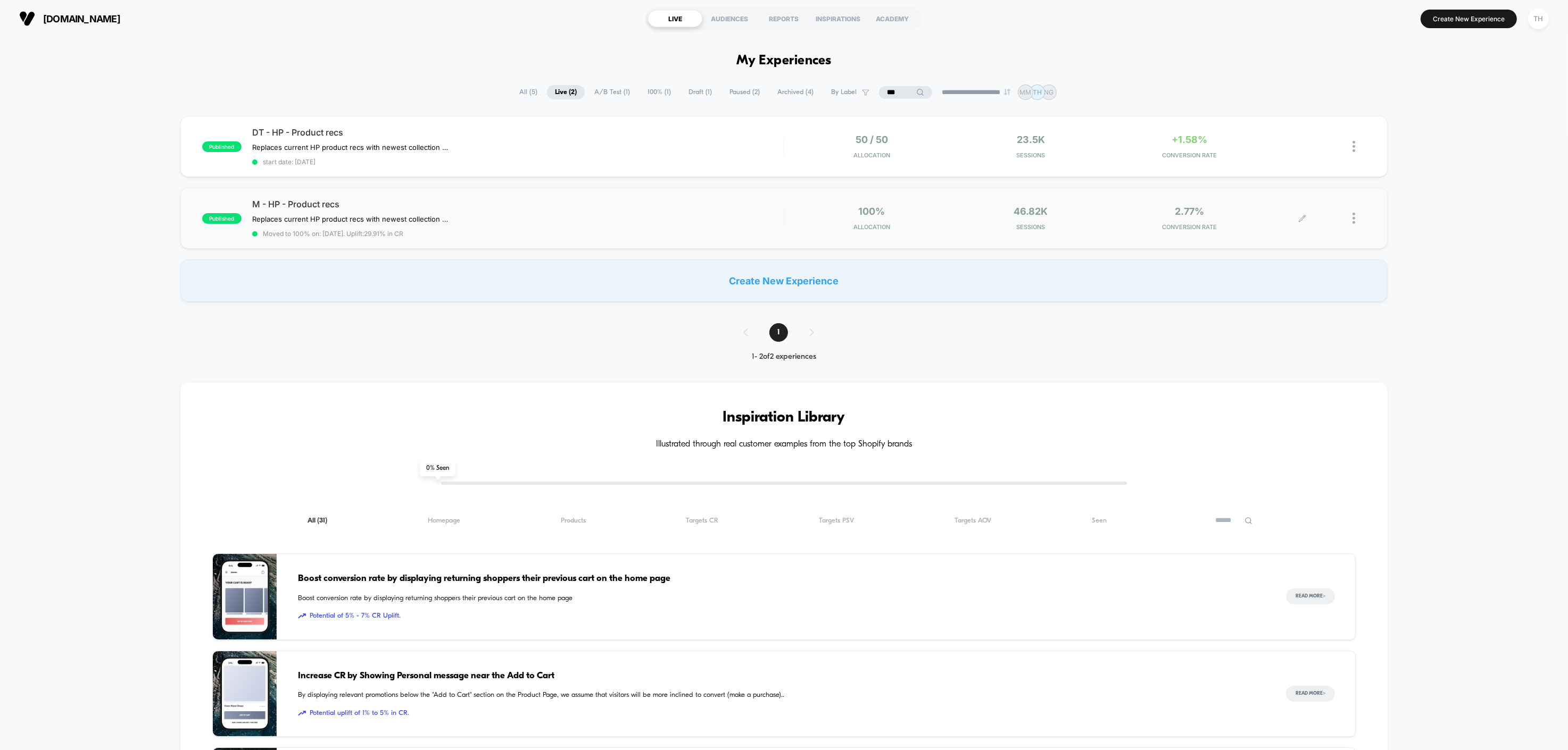
click at [1345, 212] on div at bounding box center [1333, 218] width 63 height 25
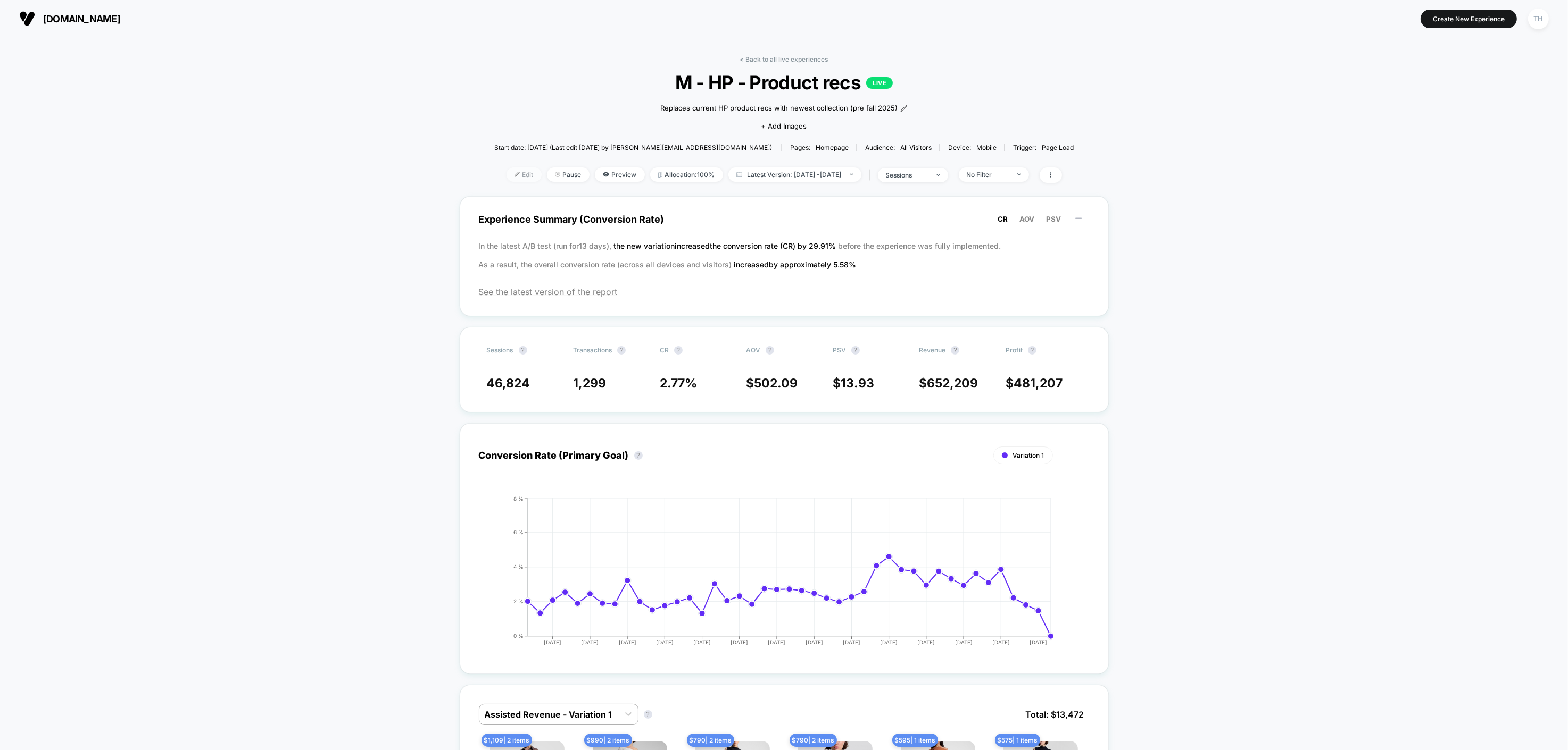
click at [515, 172] on img at bounding box center [517, 174] width 5 height 5
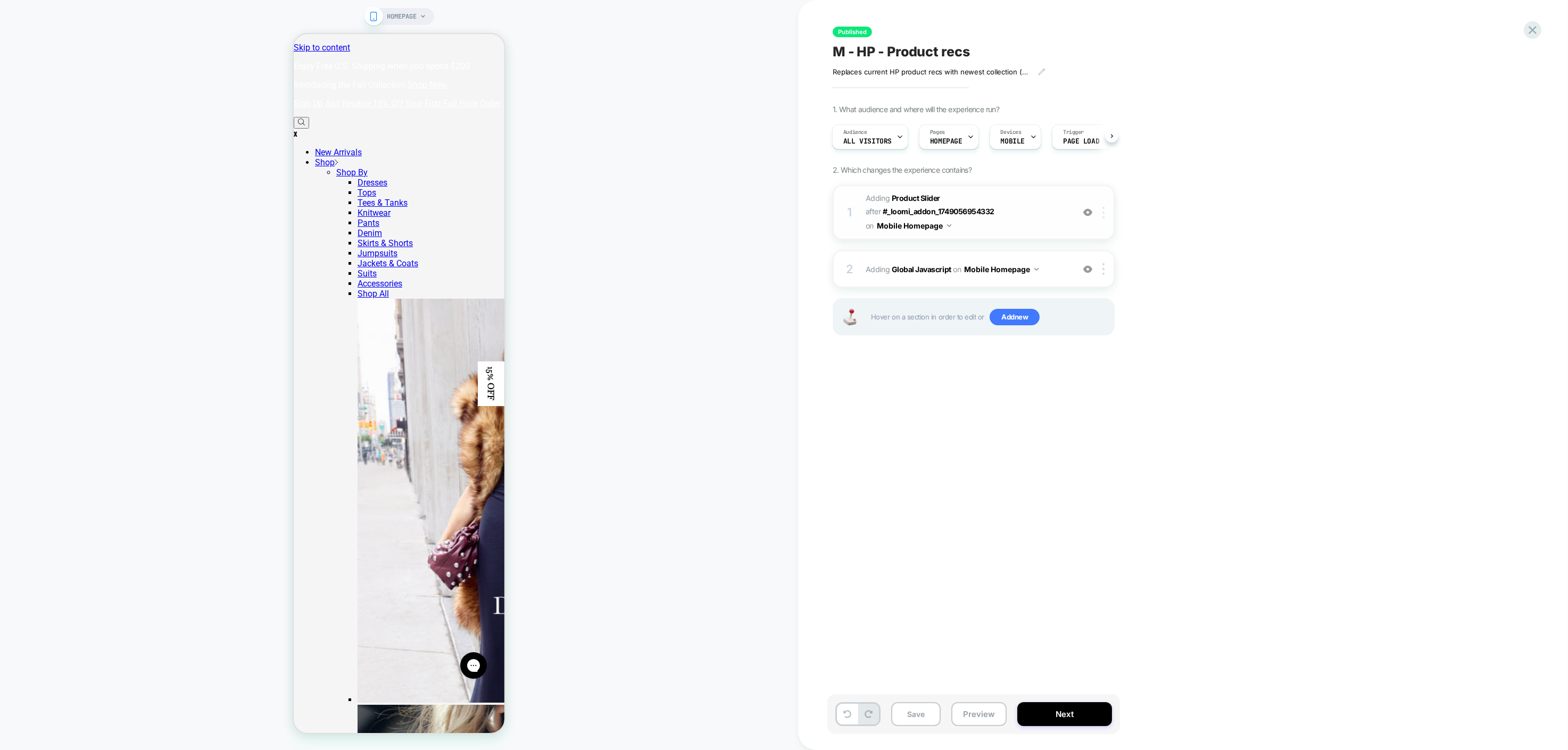
click at [1104, 217] on div at bounding box center [1104, 213] width 17 height 12
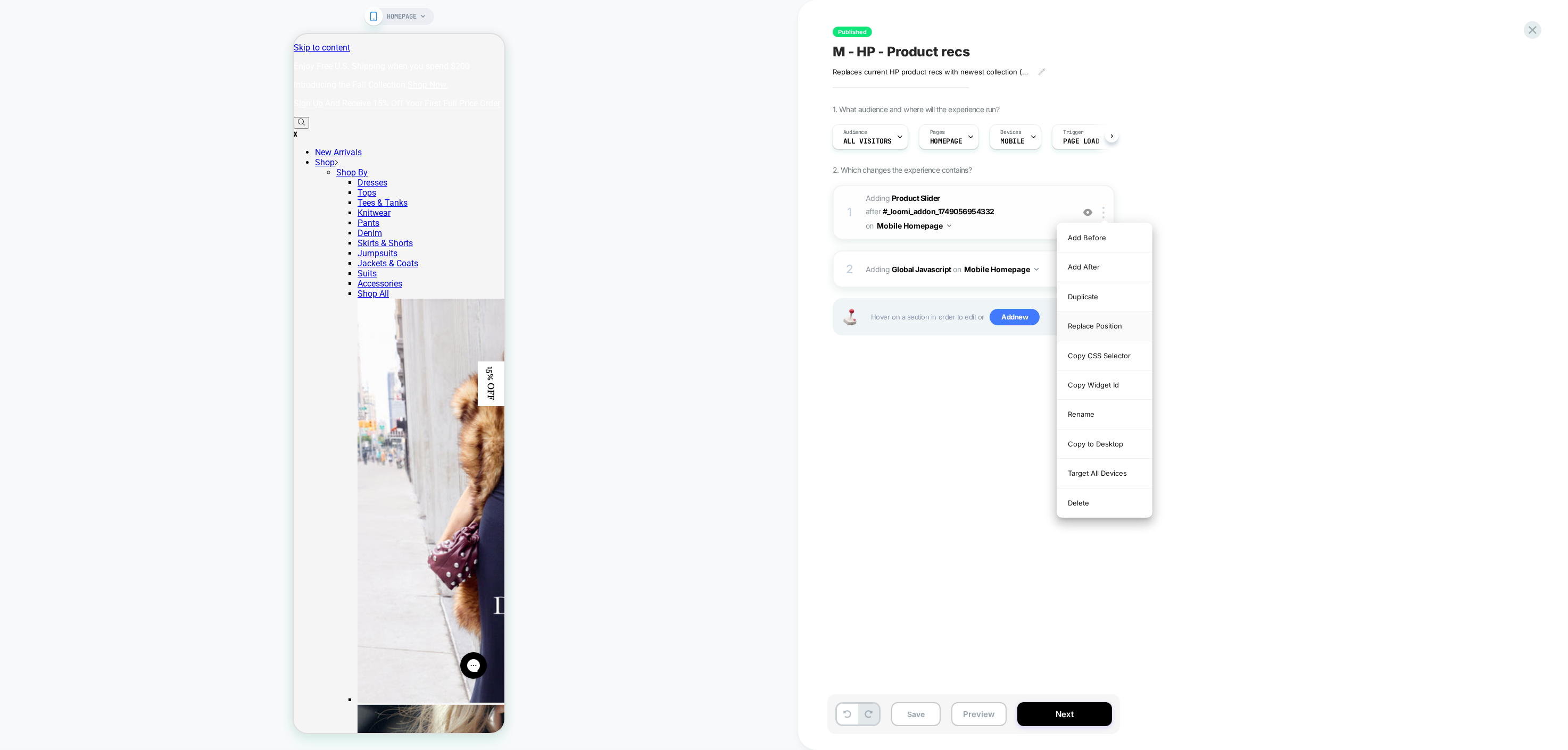
click at [1100, 330] on div "Replace Position" at bounding box center [1104, 327] width 95 height 29
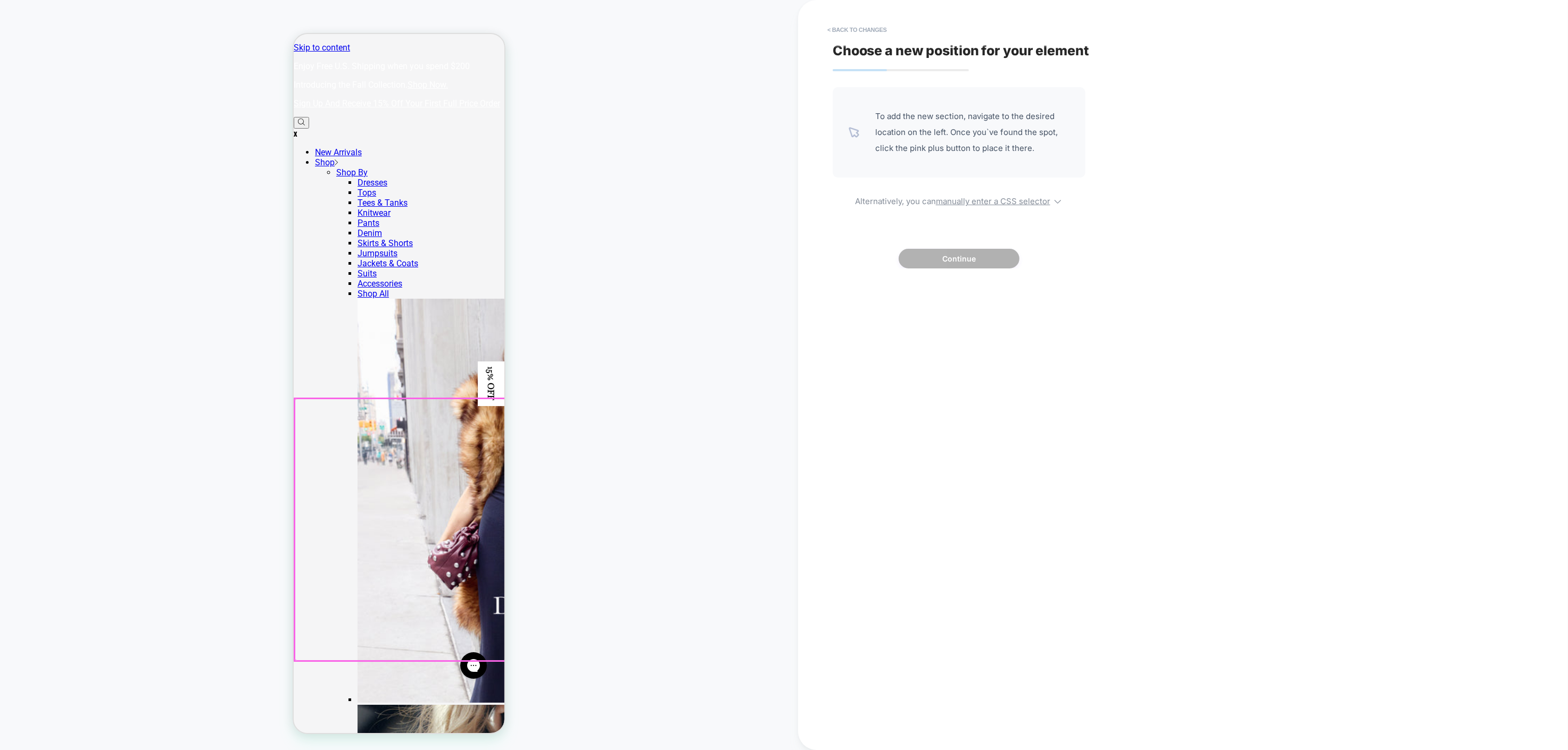
click at [402, 425] on div at bounding box center [399, 529] width 211 height 262
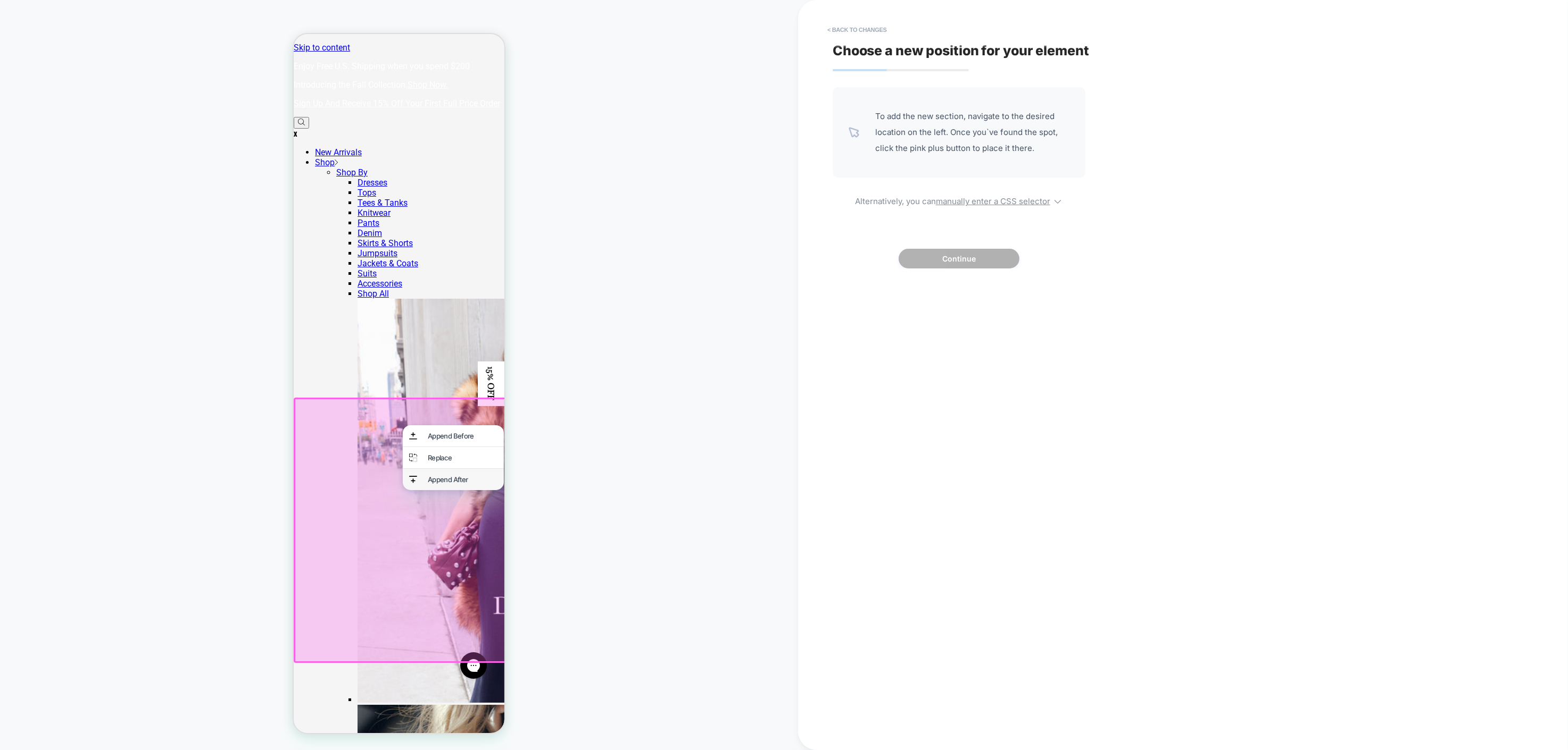
click at [416, 477] on div "Append After" at bounding box center [453, 479] width 101 height 21
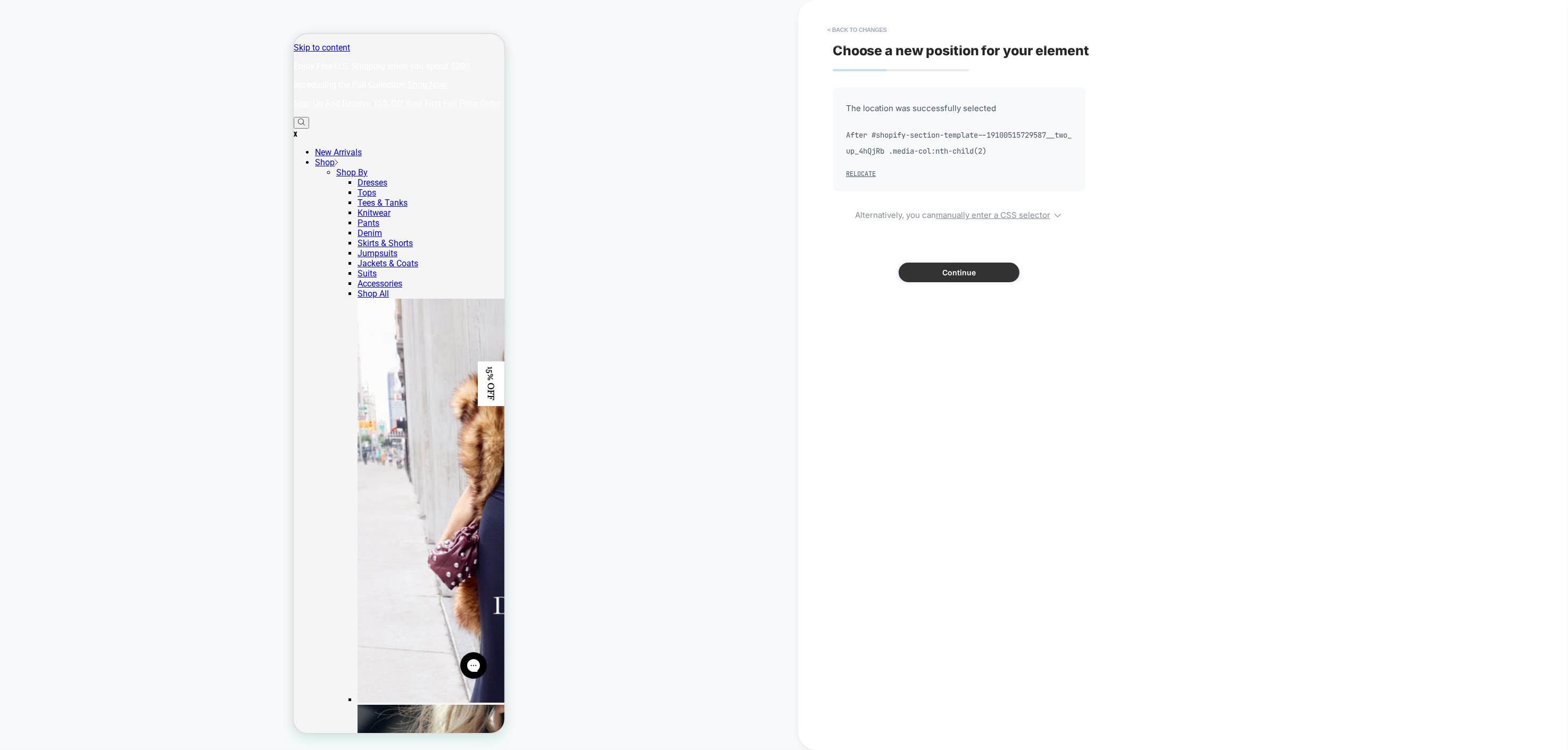
click at [988, 264] on button "Continue" at bounding box center [958, 273] width 120 height 20
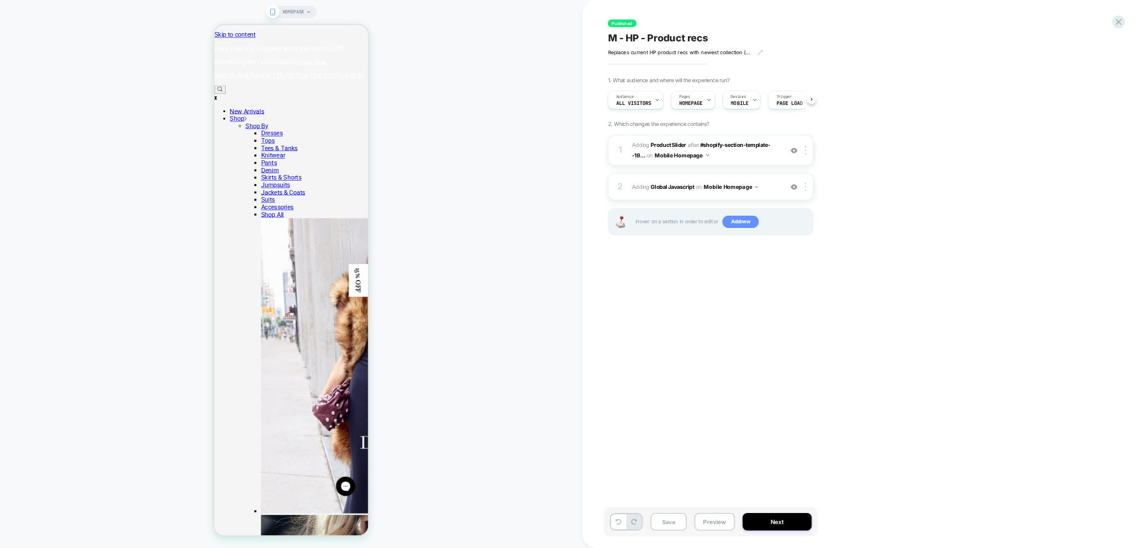
scroll to position [0, 1]
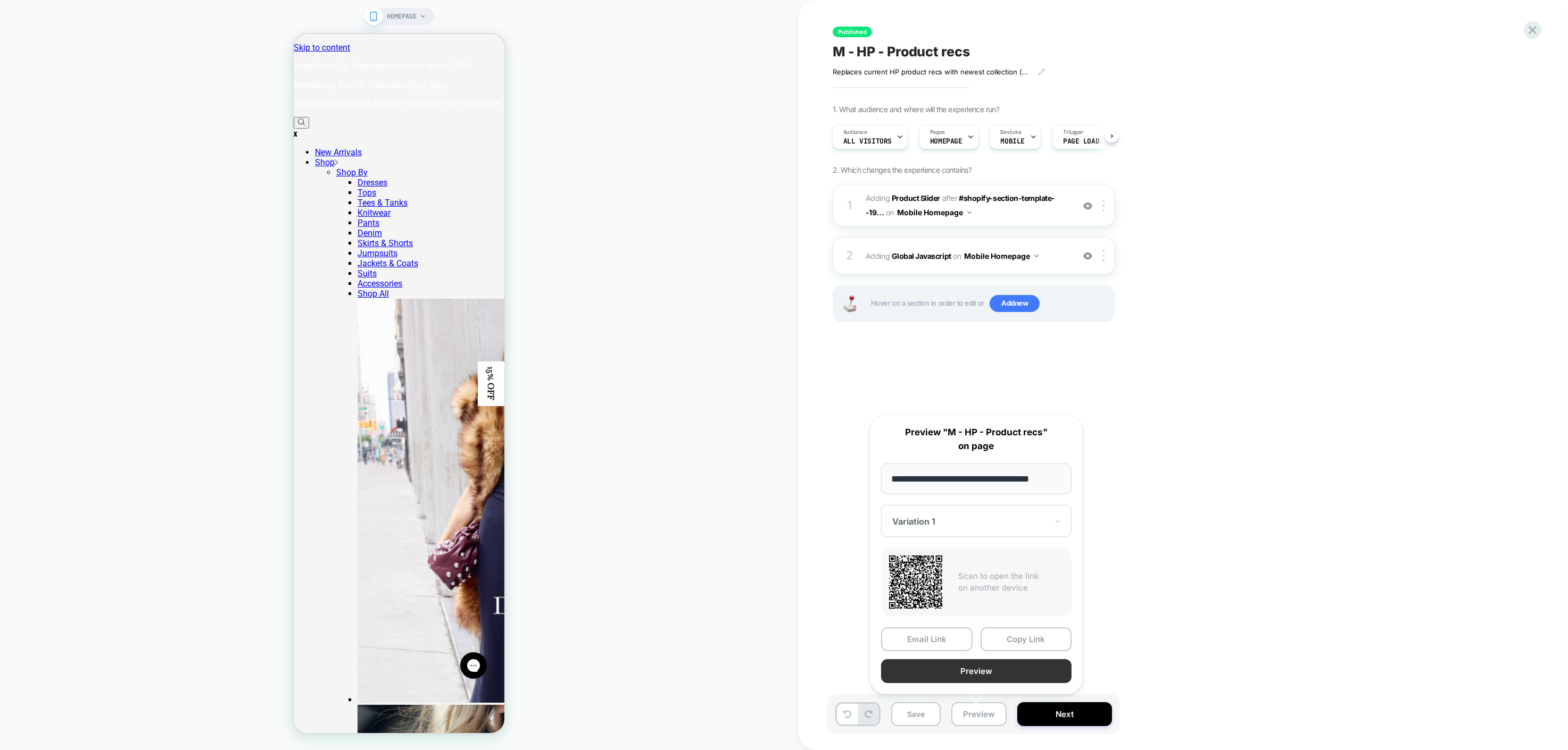
click at [993, 672] on button "Preview" at bounding box center [976, 672] width 191 height 24
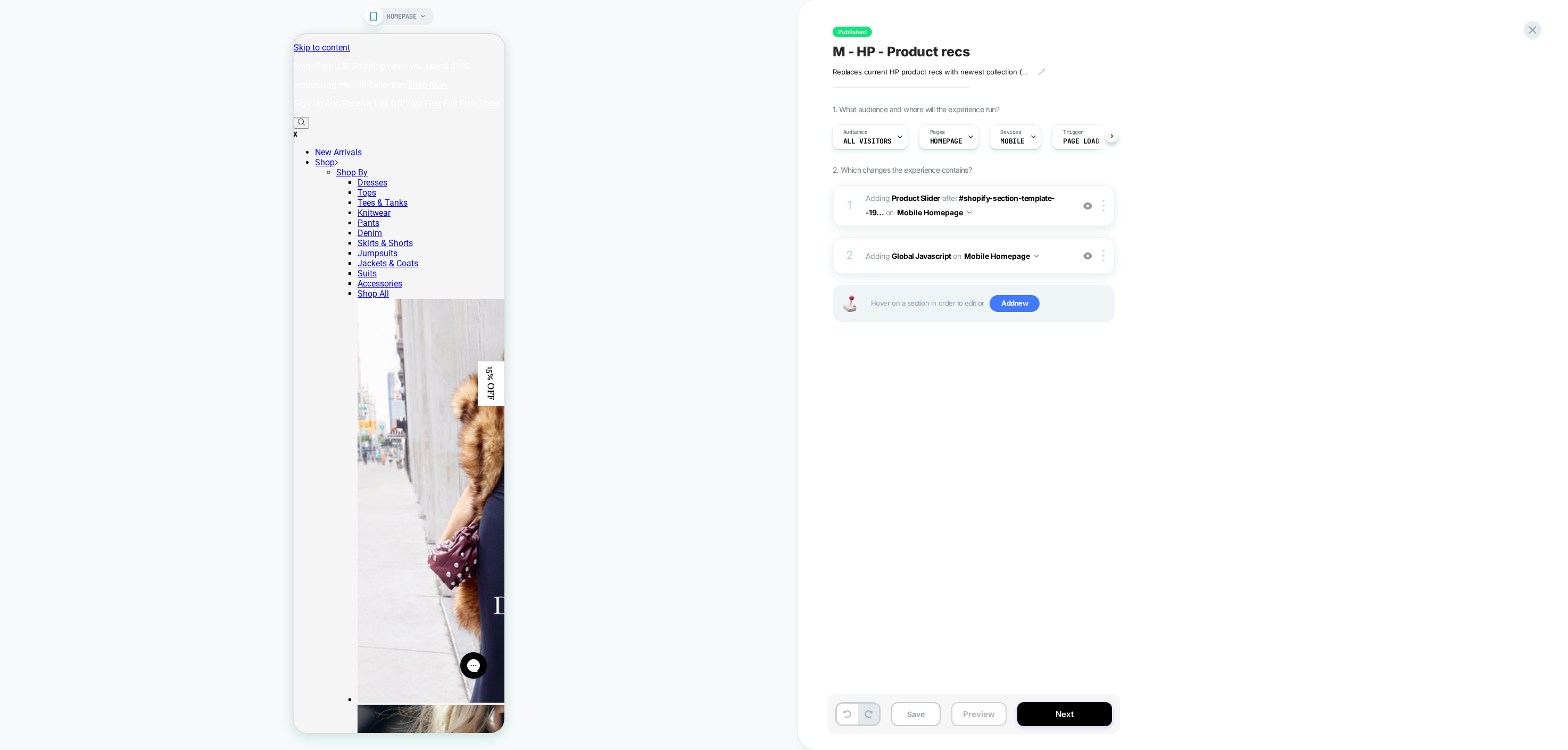
click at [965, 716] on button "Preview" at bounding box center [978, 714] width 56 height 24
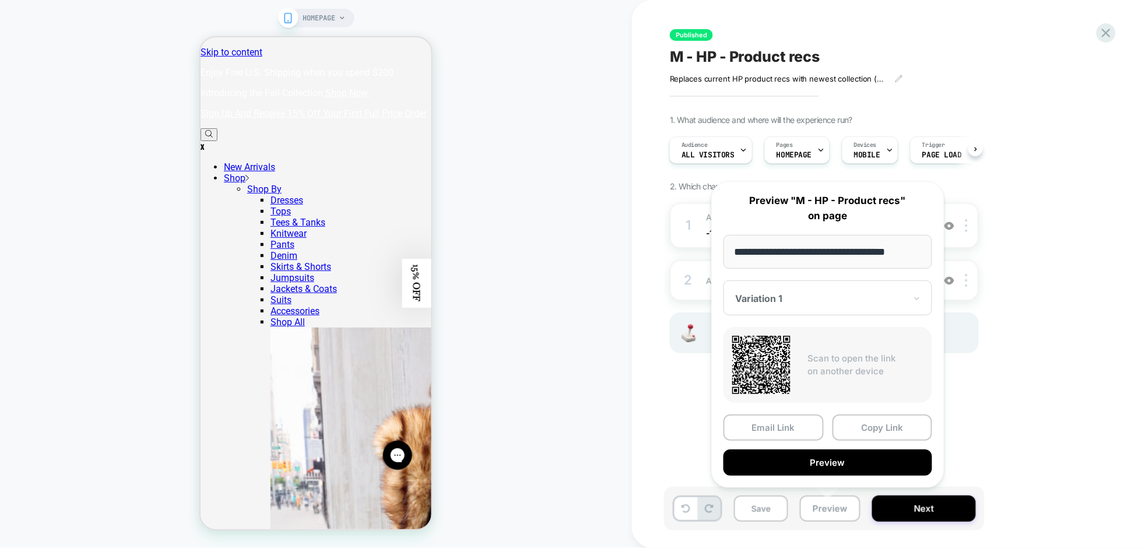
drag, startPoint x: 1648, startPoint y: 5, endPoint x: 644, endPoint y: 414, distance: 1083.8
click at [644, 414] on div "Published M - HP - Product recs Replaces current HP product recs with newest co…" at bounding box center [888, 274] width 513 height 548
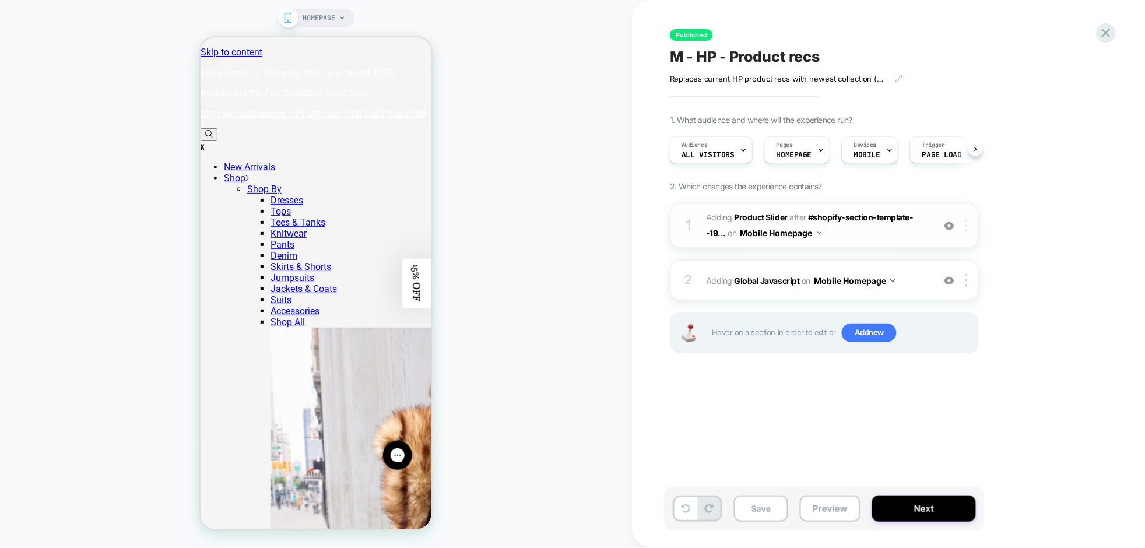
click at [970, 231] on div at bounding box center [968, 225] width 19 height 13
click at [770, 214] on b "Product Slider" at bounding box center [760, 217] width 53 height 10
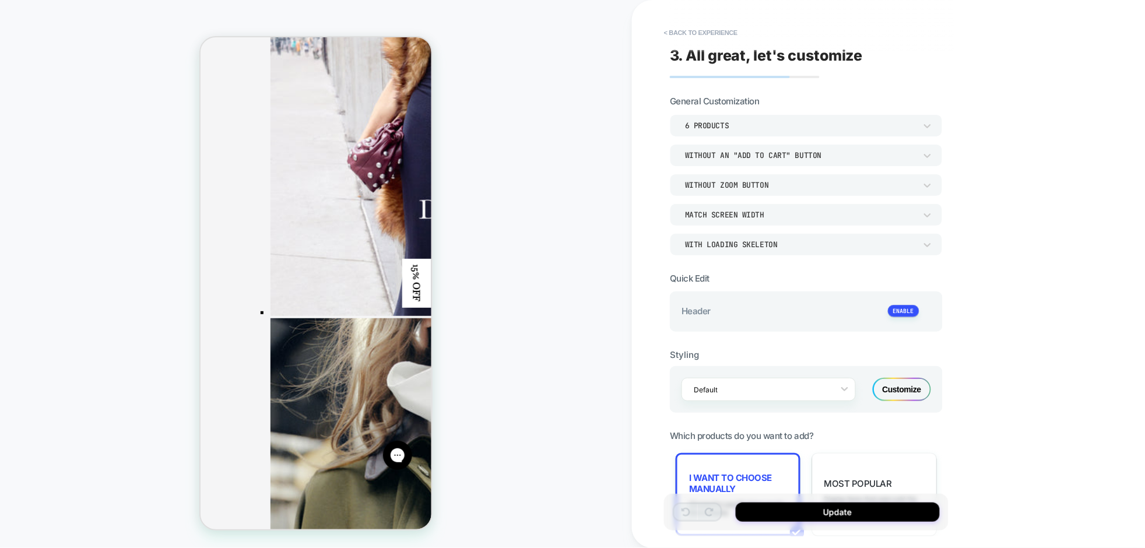
scroll to position [562, 0]
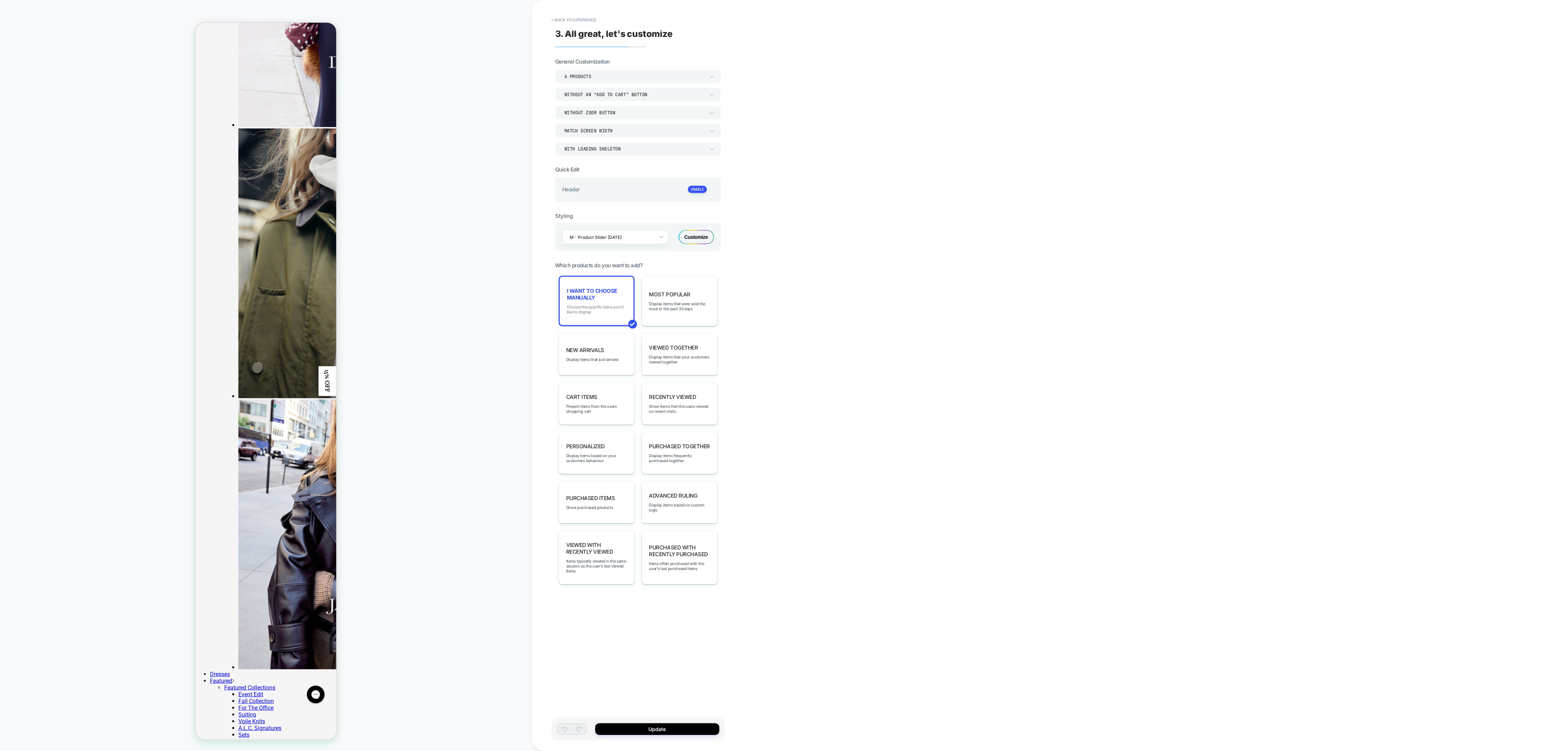
drag, startPoint x: 637, startPoint y: 13, endPoint x: 592, endPoint y: 308, distance: 298.4
click at [592, 308] on span "Choose the specific items you'd like to display" at bounding box center [597, 309] width 60 height 10
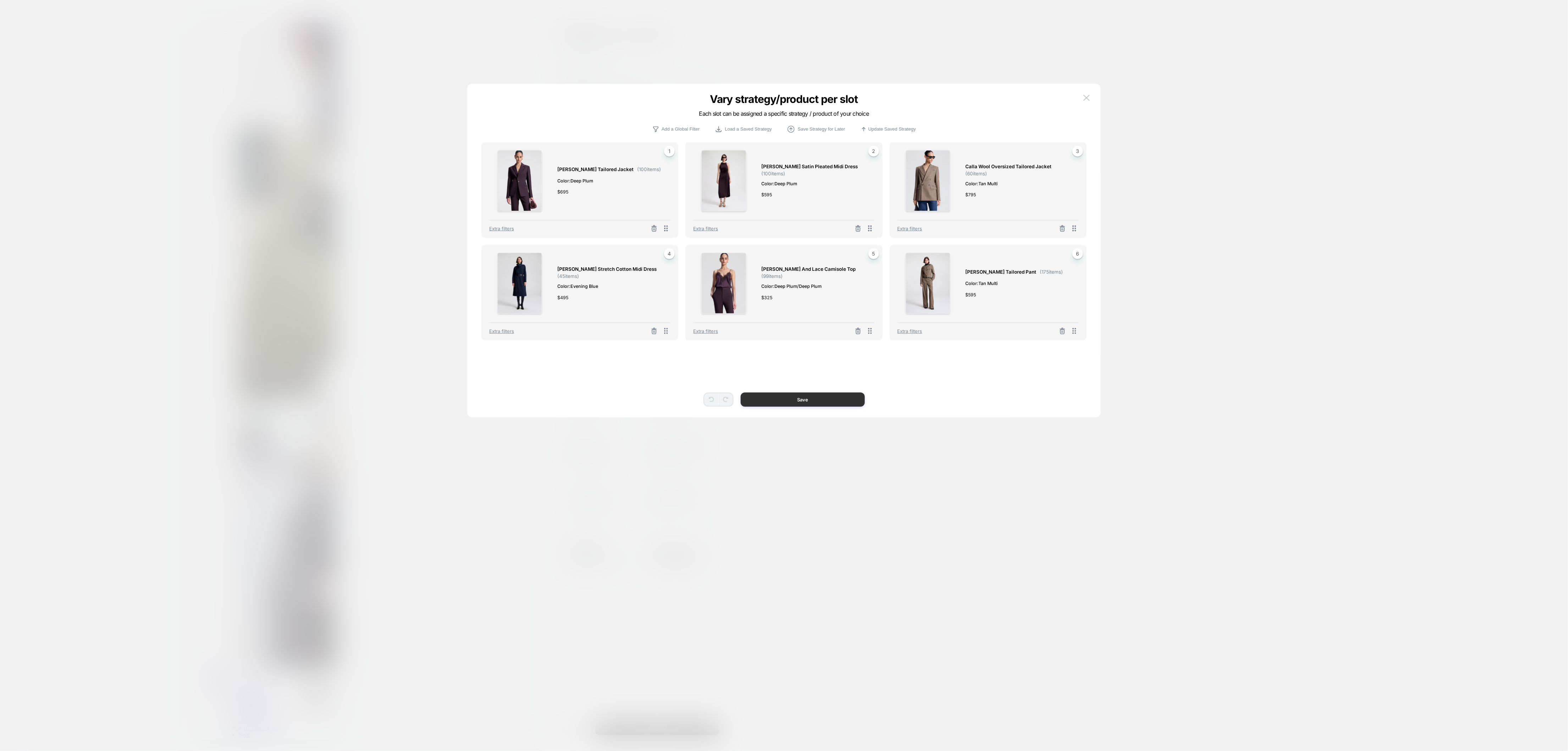
click at [827, 396] on button "Save" at bounding box center [803, 400] width 124 height 14
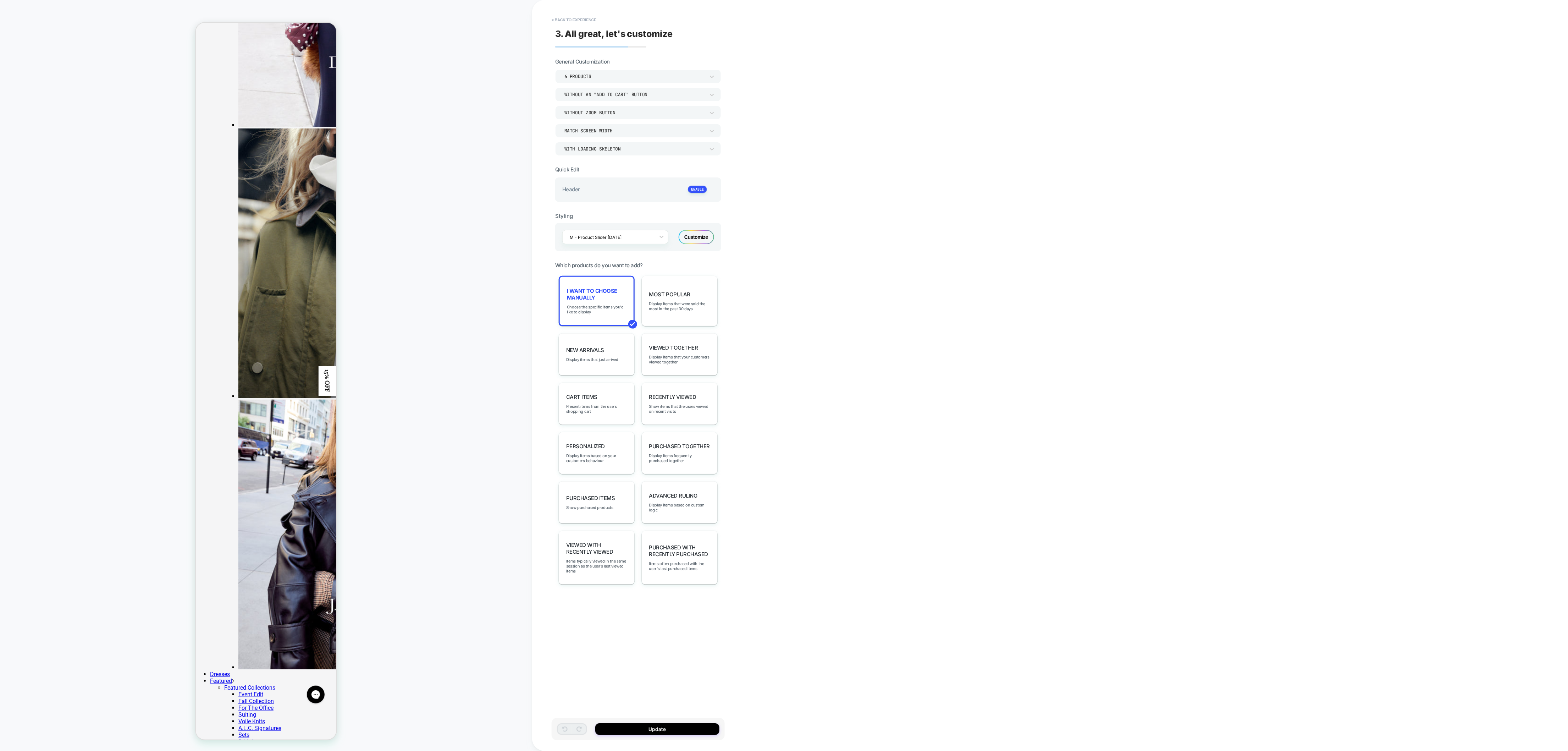
click at [697, 237] on div "Customize" at bounding box center [696, 237] width 35 height 14
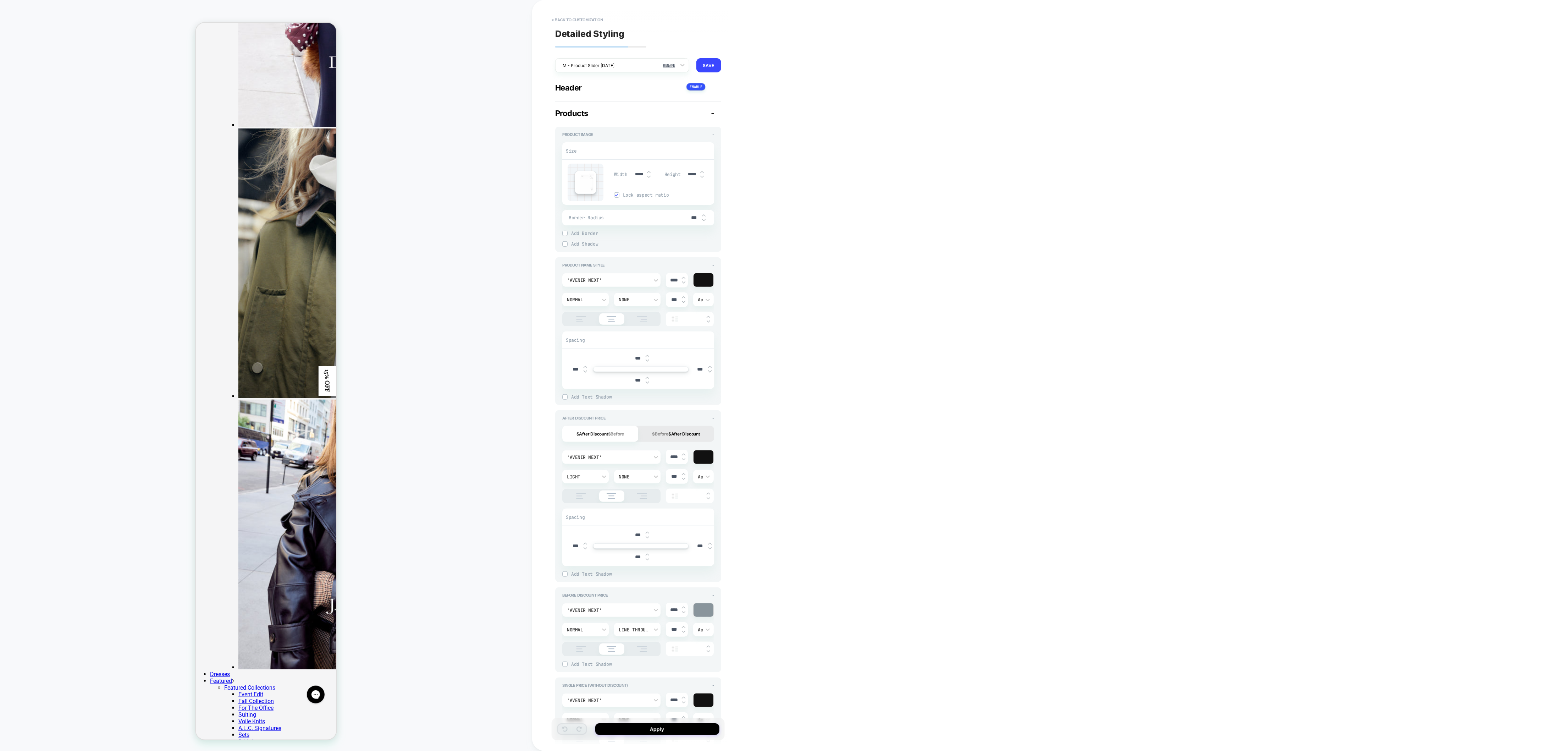
click at [699, 280] on div at bounding box center [703, 280] width 20 height 13
click at [727, 389] on div at bounding box center [726, 389] width 5 height 5
type textarea "*"
type input "******"
type input "***"
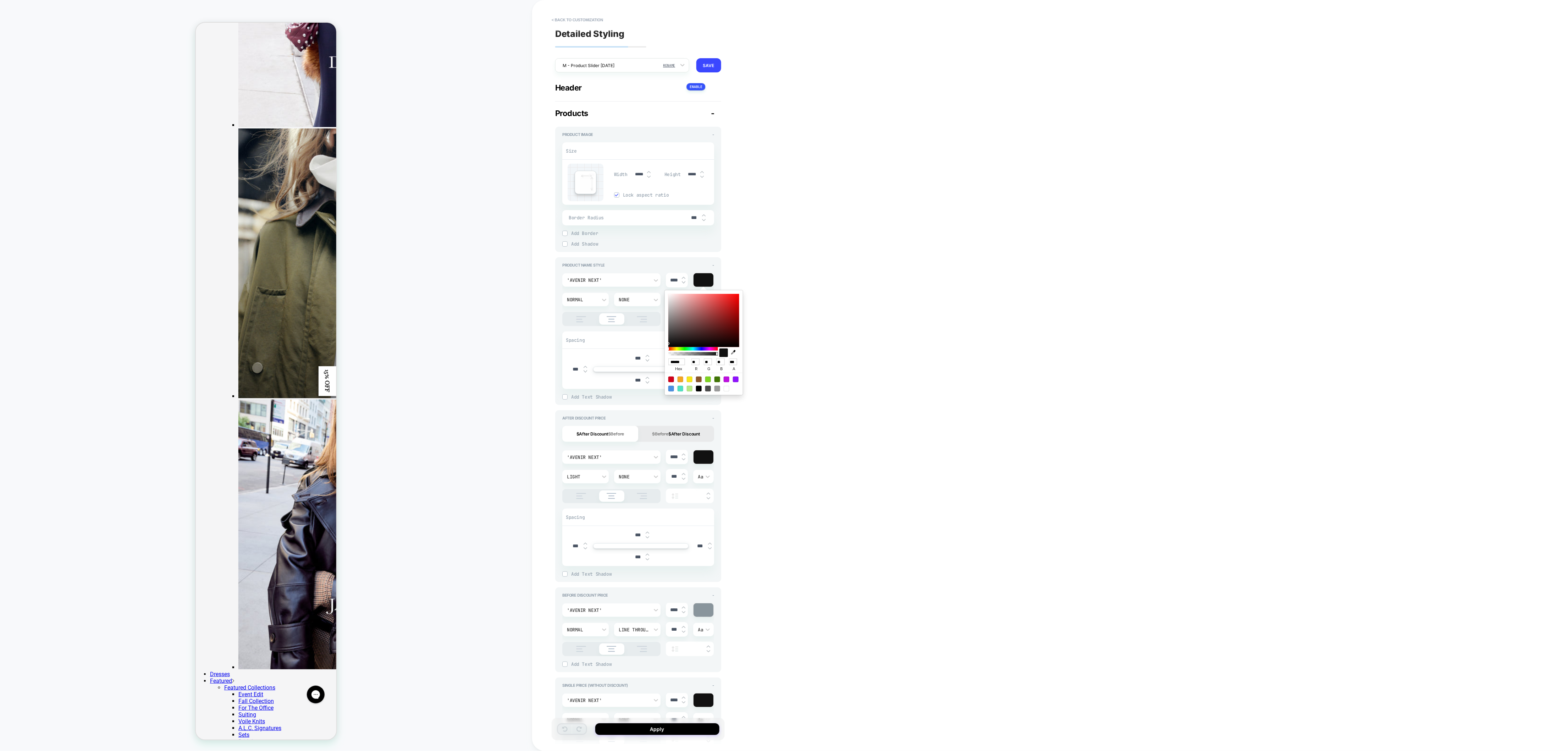
type input "***"
type textarea "*"
drag, startPoint x: 672, startPoint y: 278, endPoint x: 648, endPoint y: 273, distance: 24.5
click at [648, 273] on div "'Avenir Next' **** Normal None *** Aa" at bounding box center [638, 299] width 152 height 53
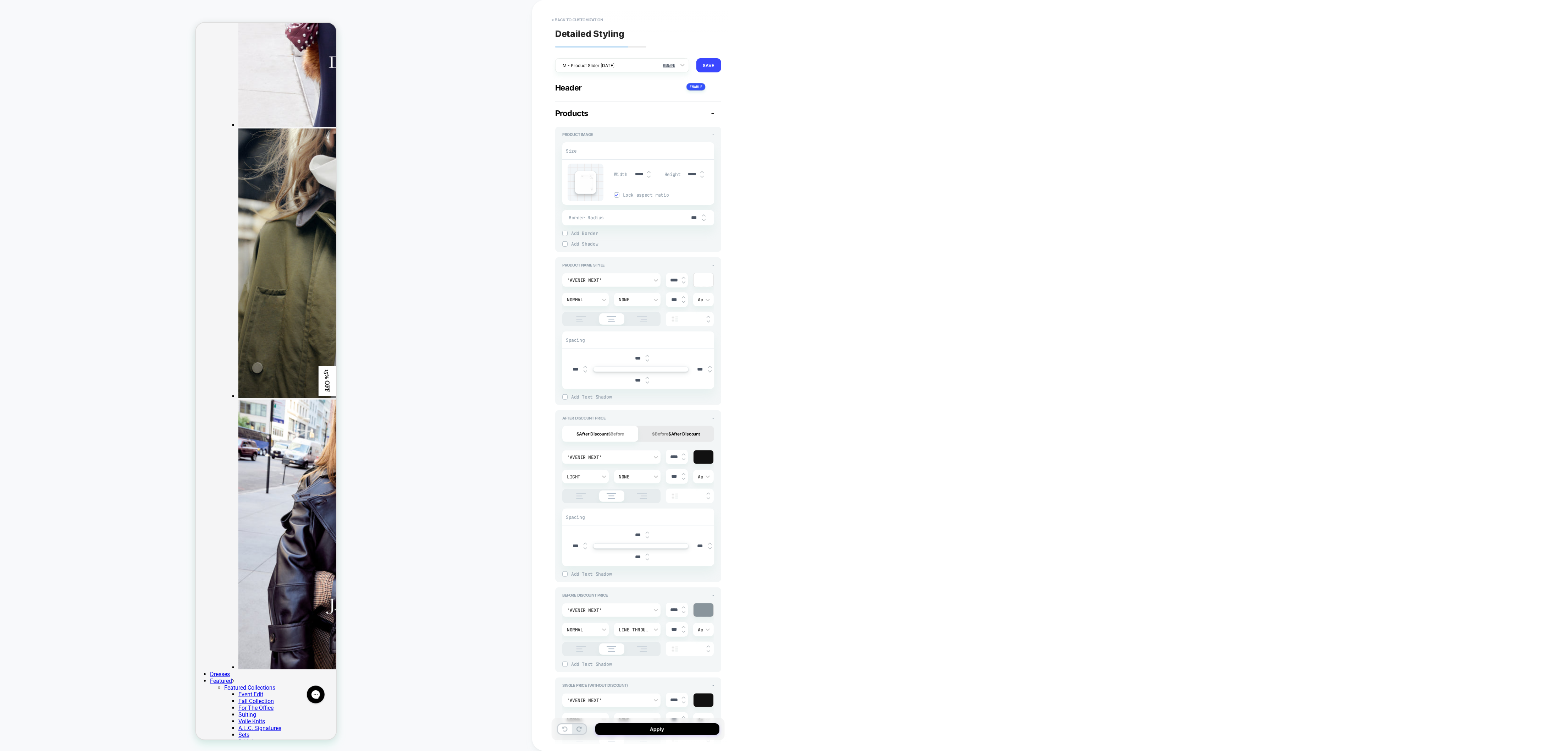
type input "***"
type textarea "*"
type input "***"
type textarea "*"
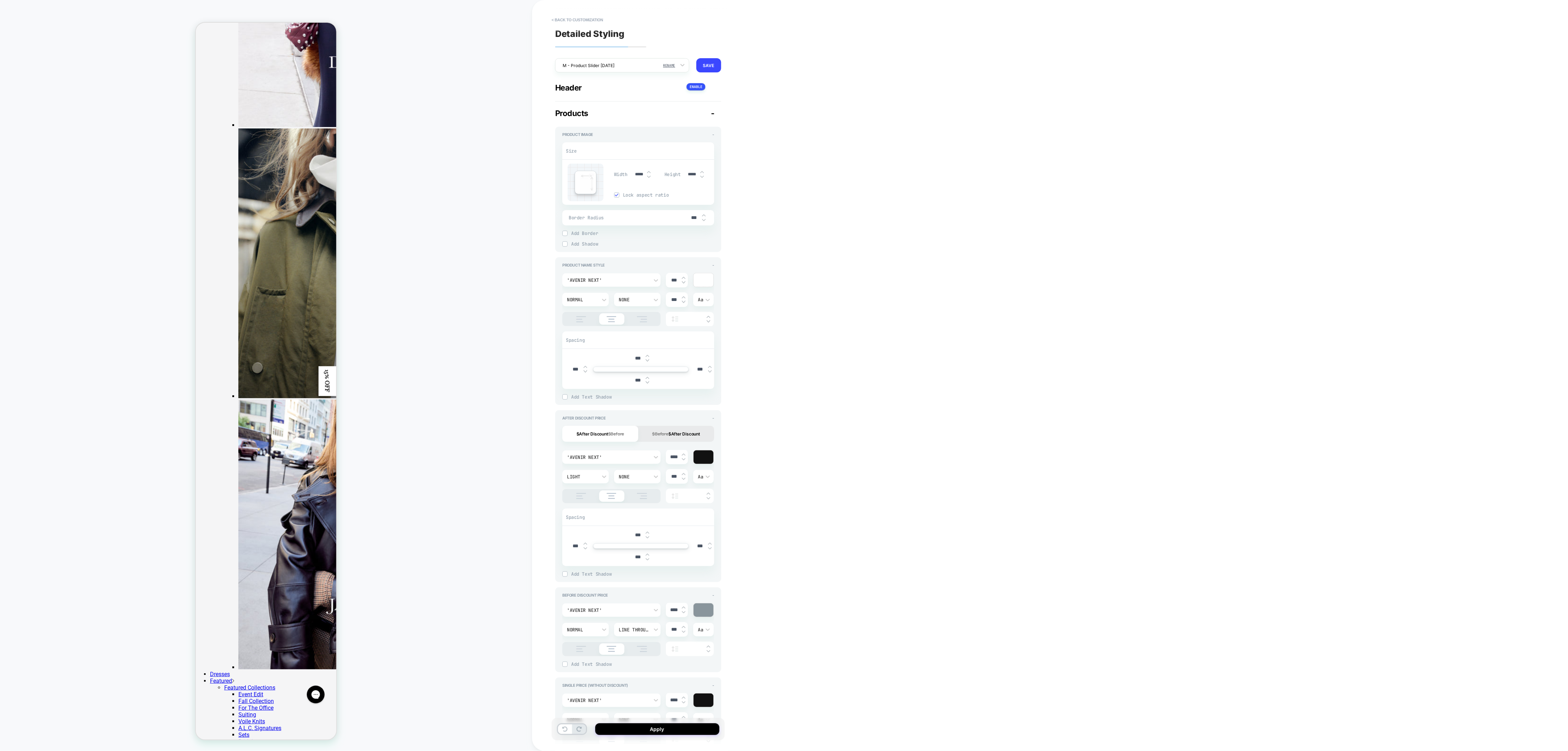
scroll to position [342, 0]
type input "***"
drag, startPoint x: 675, startPoint y: 454, endPoint x: 650, endPoint y: 453, distance: 25.0
click at [650, 453] on div "'Avenir Next' **** Light None *** Aa" at bounding box center [638, 476] width 152 height 53
type input "***"
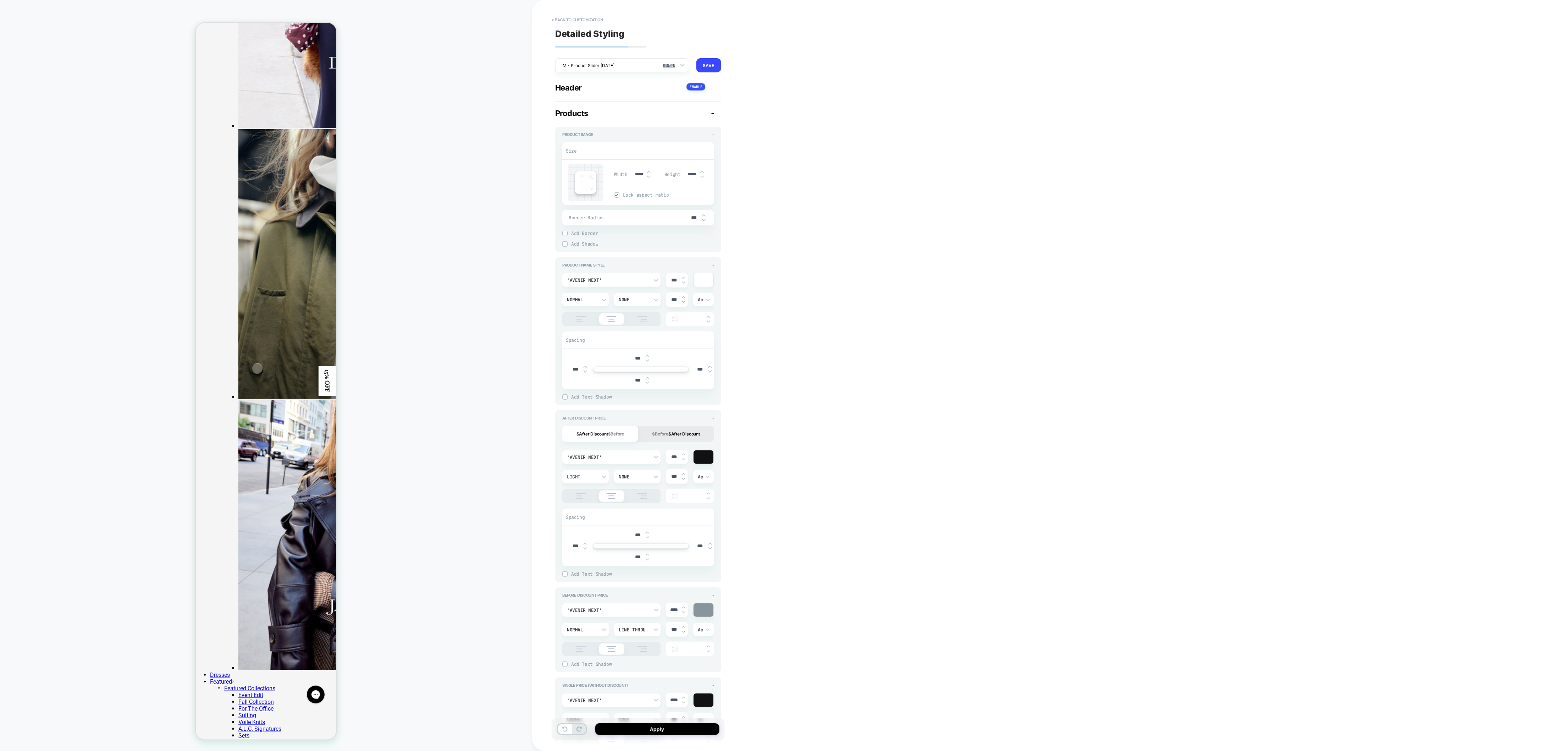
type textarea "*"
type input "***"
type textarea "*"
type input "***"
drag, startPoint x: 674, startPoint y: 610, endPoint x: 651, endPoint y: 608, distance: 23.1
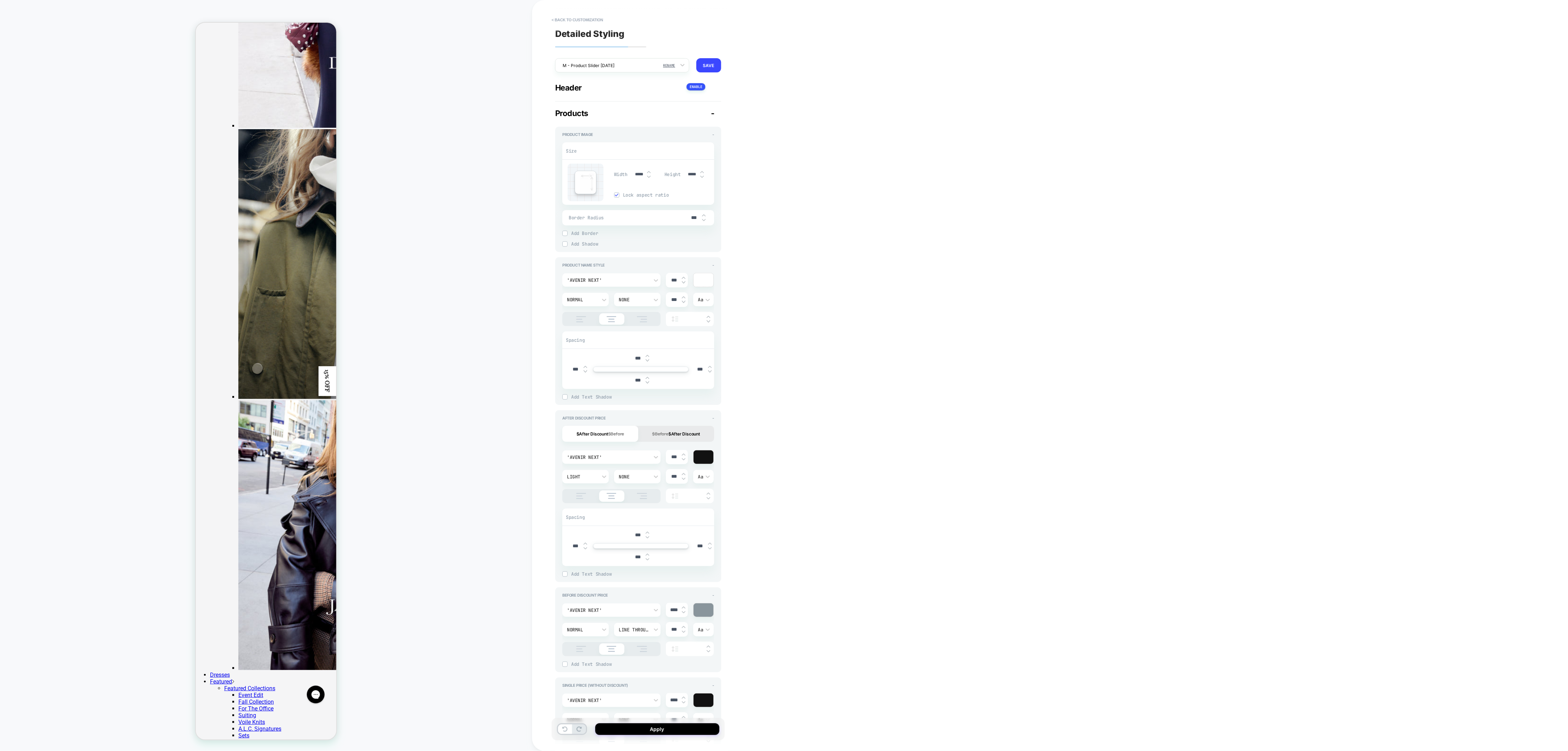
click at [651, 501] on div "'Avenir Next' **** Normal Line Through *** Aa" at bounding box center [638, 629] width 152 height 53
type input "***"
type textarea "*"
type input "***"
type textarea "*"
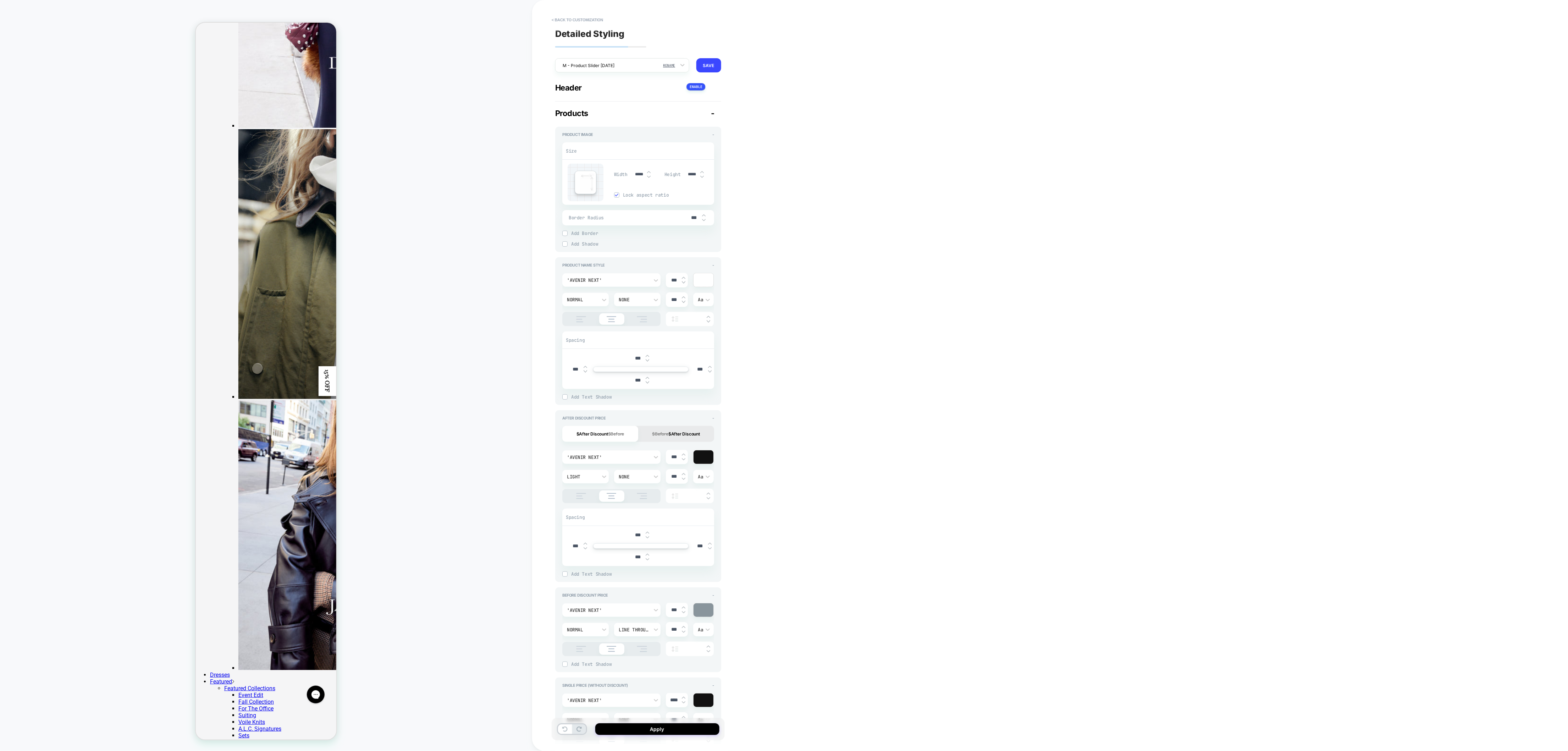
type input "***"
drag, startPoint x: 675, startPoint y: 698, endPoint x: 645, endPoint y: 694, distance: 30.3
click at [645, 501] on div "'Avenir Next' **** Normal None *** Aa" at bounding box center [638, 719] width 152 height 53
type input "***"
type textarea "*"
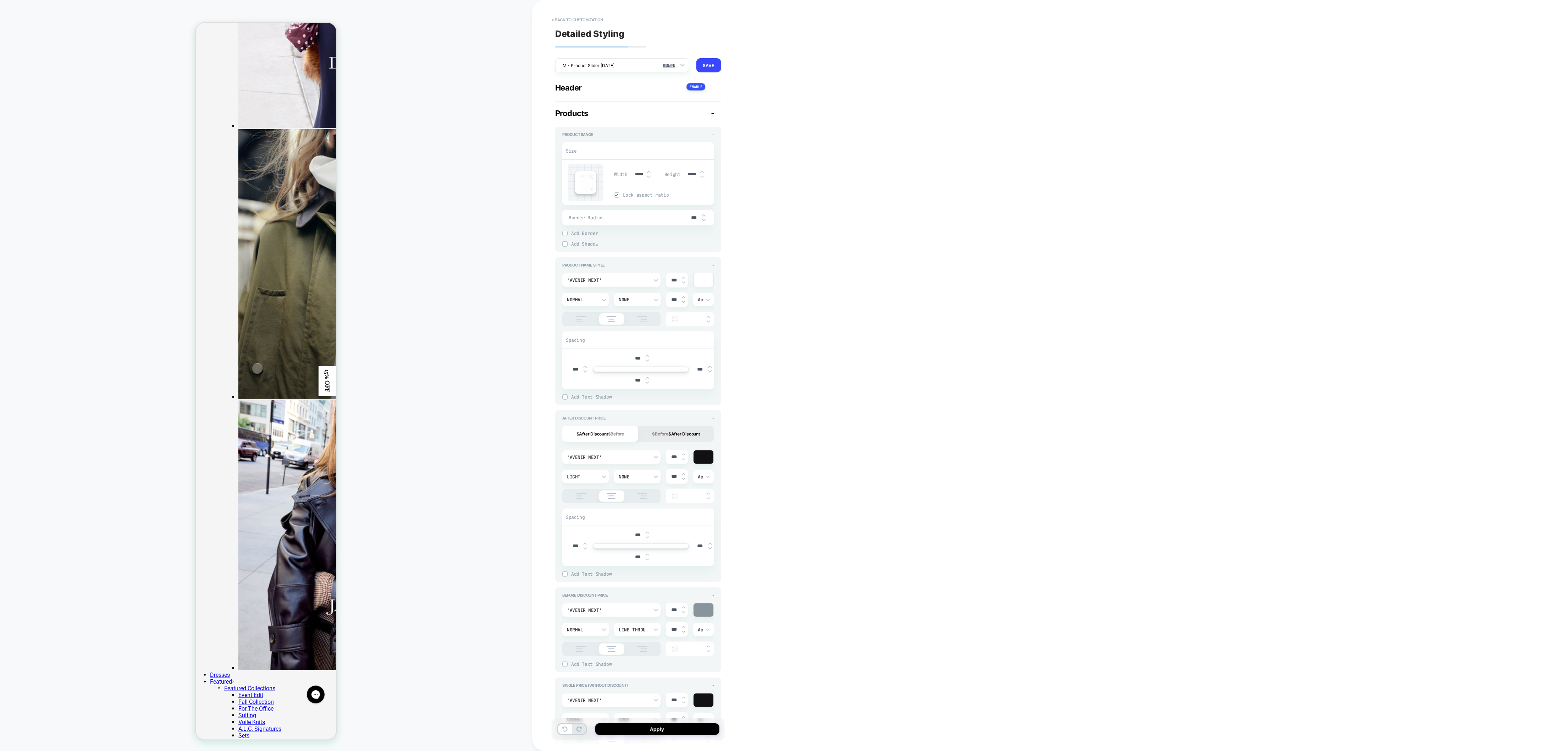
type input "***"
type textarea "*"
type input "***"
click at [714, 415] on div "After Discount Price - $After Discount $Before $Before $After Discount 'Avenir …" at bounding box center [638, 496] width 166 height 172
click at [712, 419] on span "-" at bounding box center [713, 418] width 2 height 5
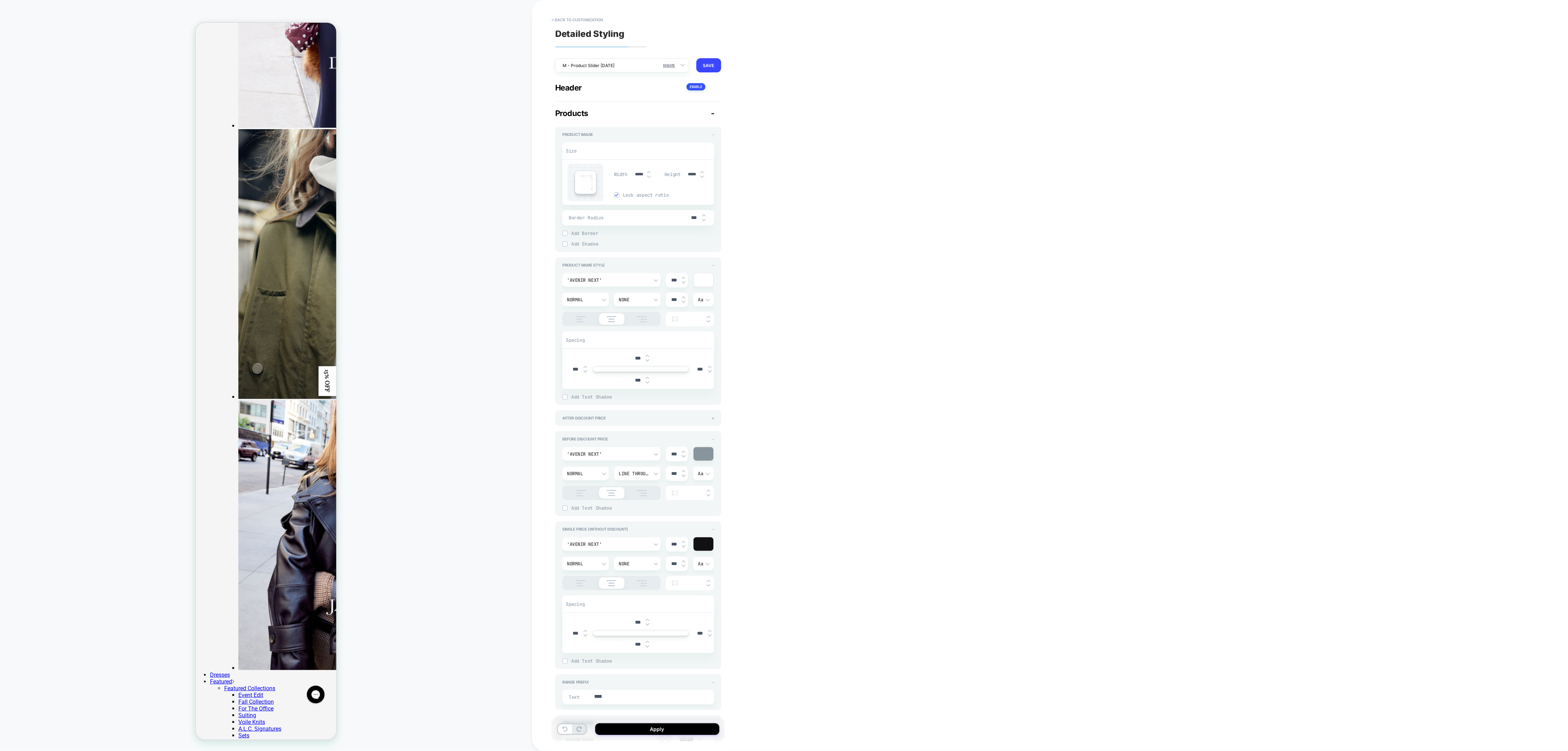
click at [671, 501] on input "***" at bounding box center [674, 545] width 16 height 6
type textarea "*"
type input "***"
type textarea "*"
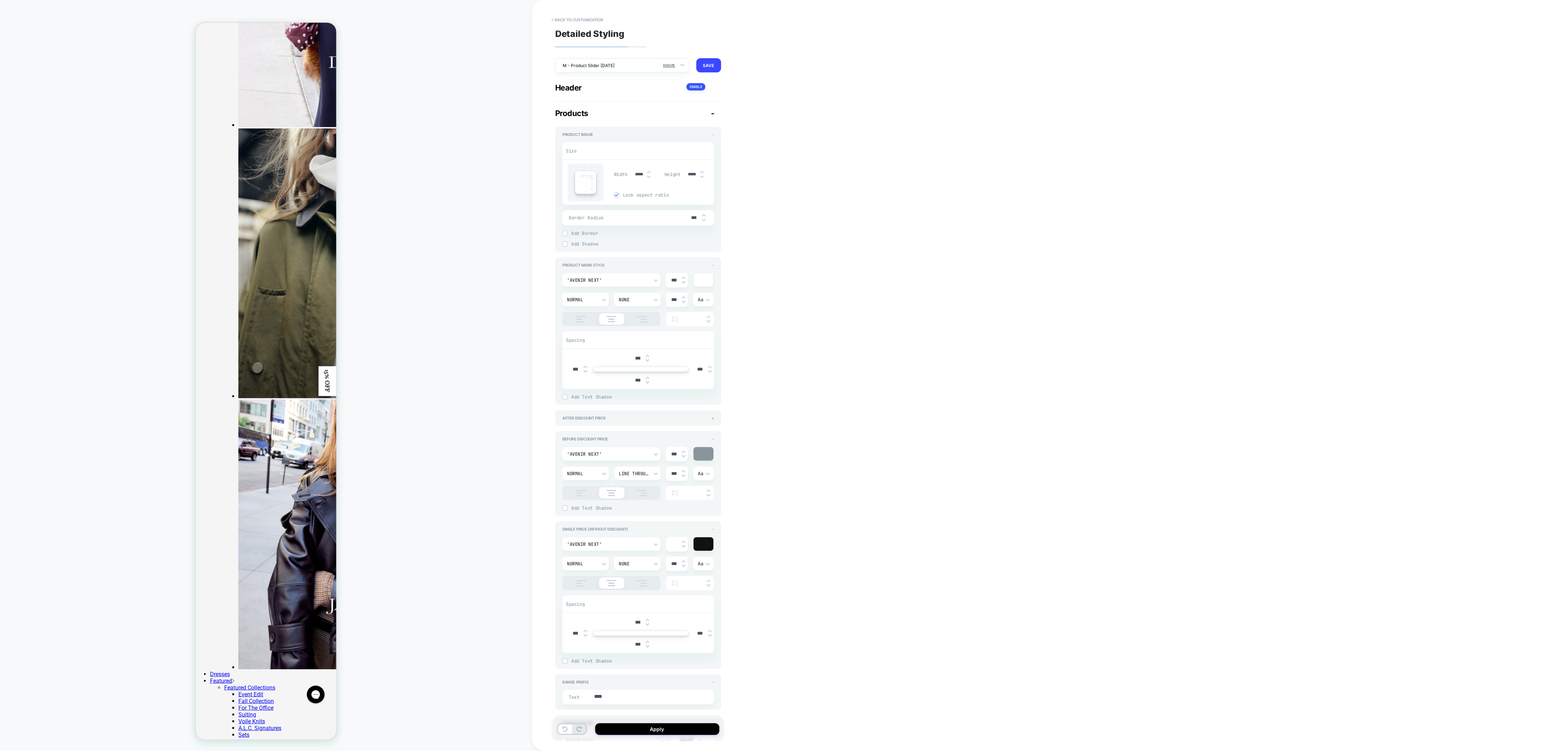
type input "***"
type textarea "*"
type input "***"
click at [709, 501] on div "Single Price (without discount) -" at bounding box center [638, 529] width 152 height 5
click at [702, 501] on button "Apply" at bounding box center [657, 729] width 124 height 12
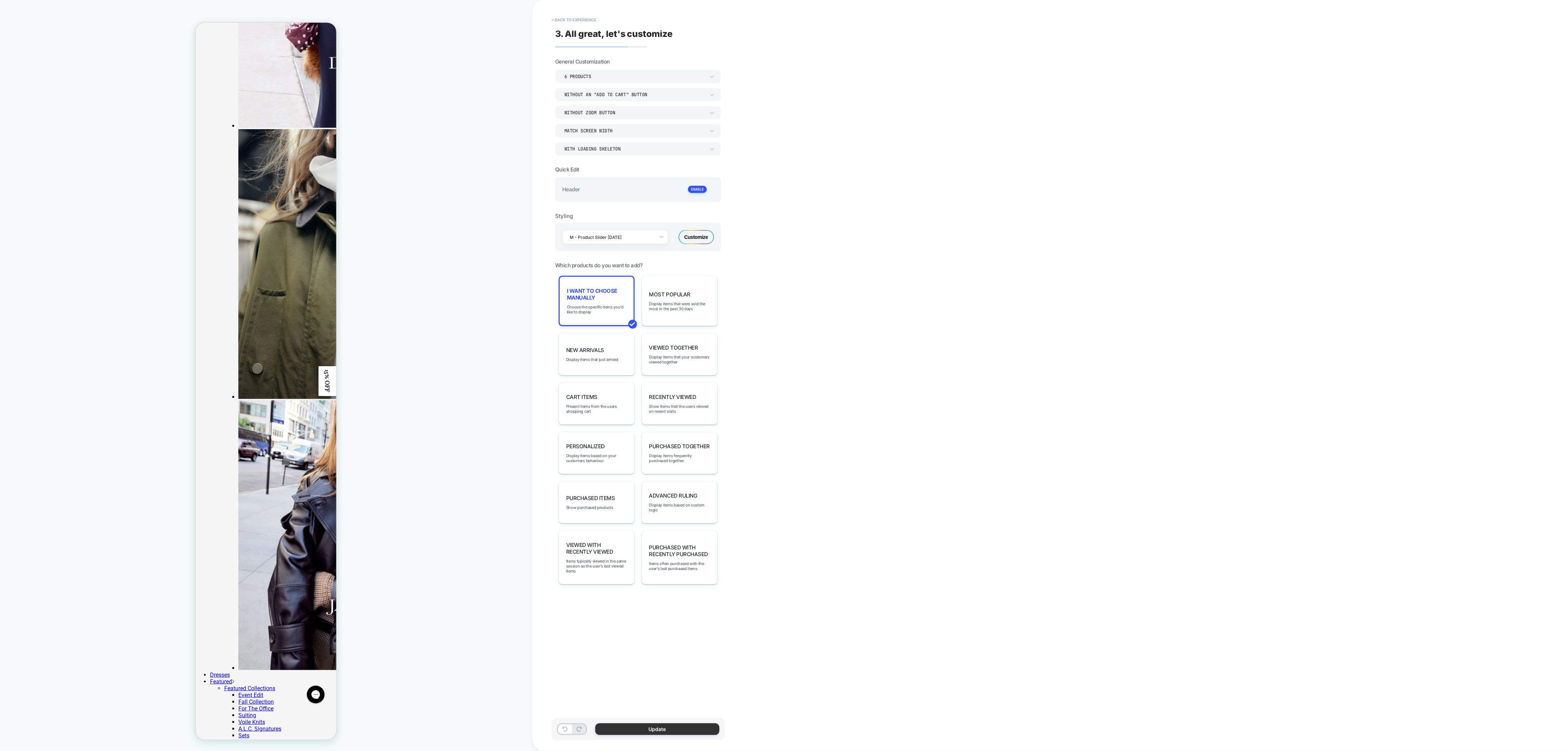
click at [659, 501] on button "Update" at bounding box center [657, 729] width 124 height 12
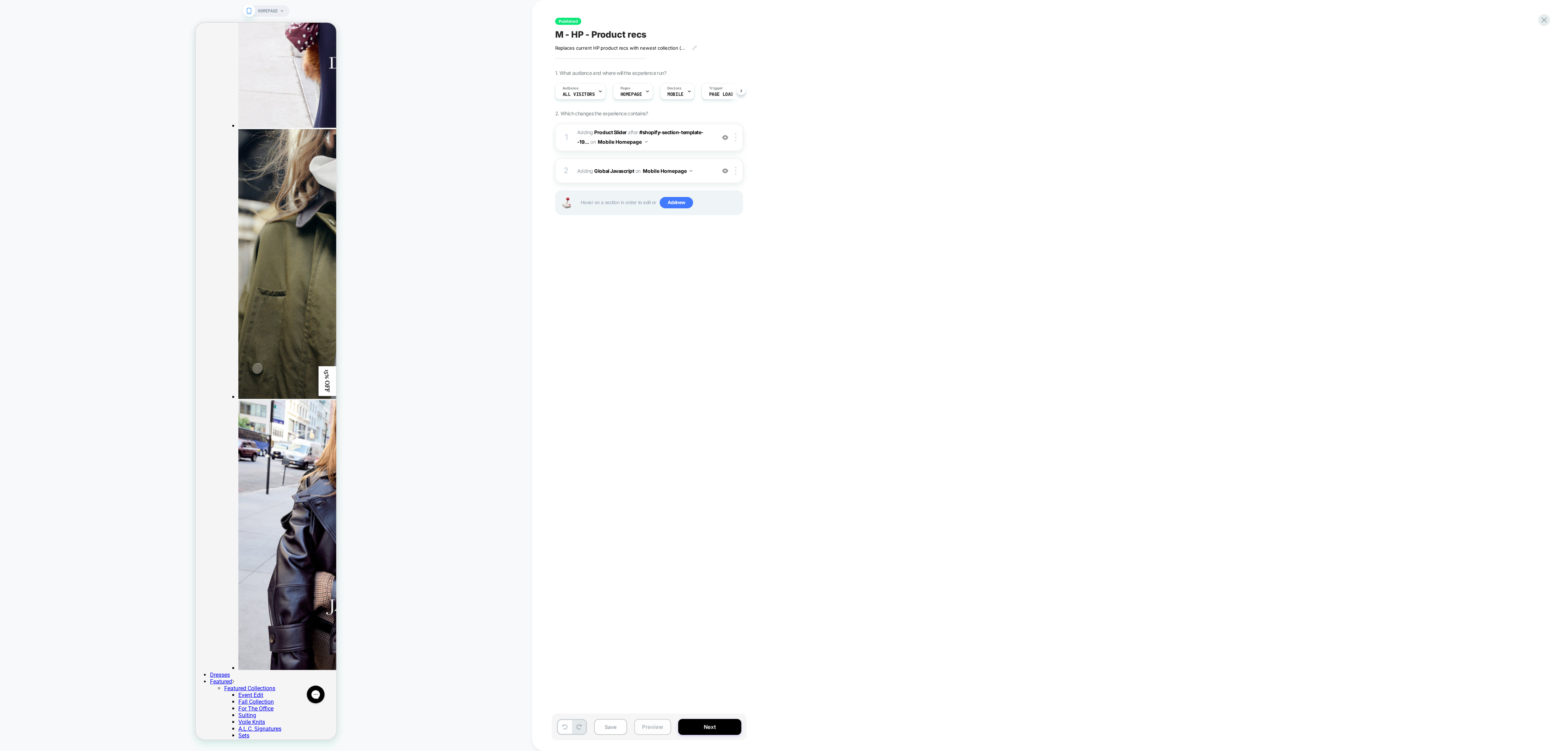
click at [652, 501] on button "Preview" at bounding box center [653, 727] width 37 height 16
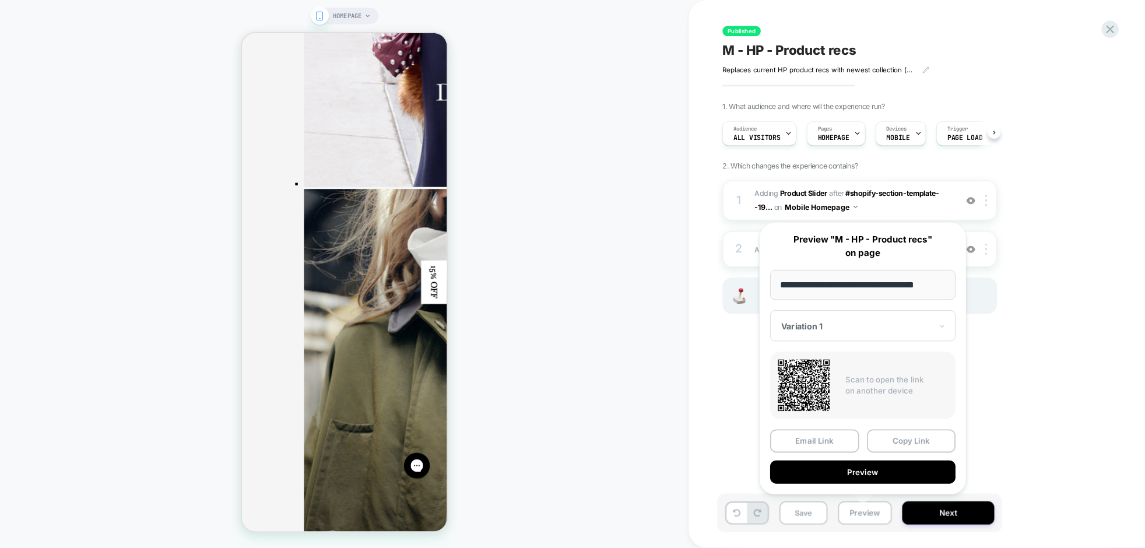
scroll to position [560, 0]
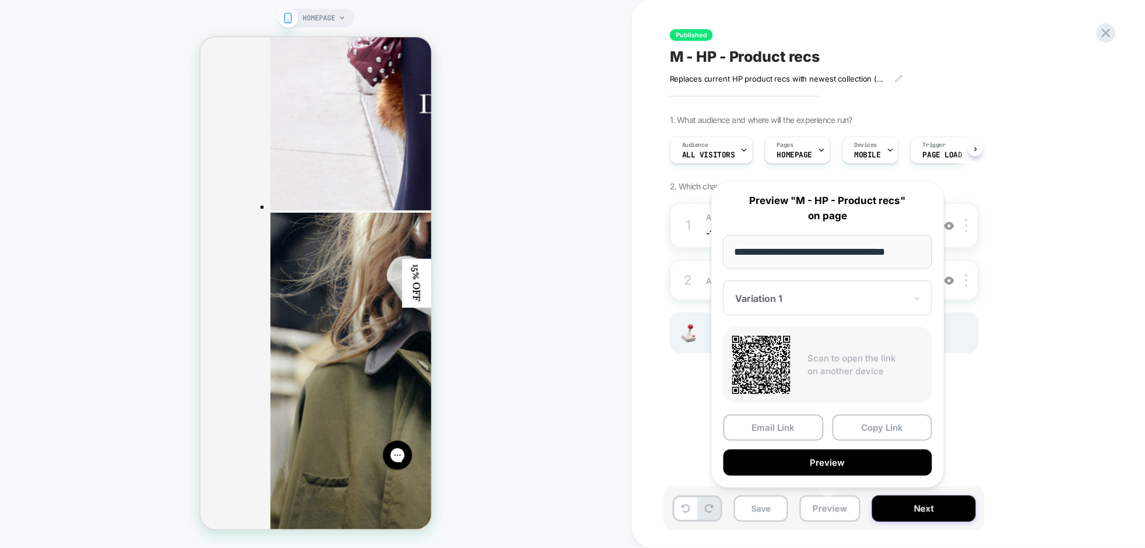
drag, startPoint x: 2295, startPoint y: 14, endPoint x: 684, endPoint y: 474, distance: 1675.2
click at [684, 474] on div "Published M - HP - Product recs Replaces current HP product recs with newest co…" at bounding box center [882, 274] width 437 height 525
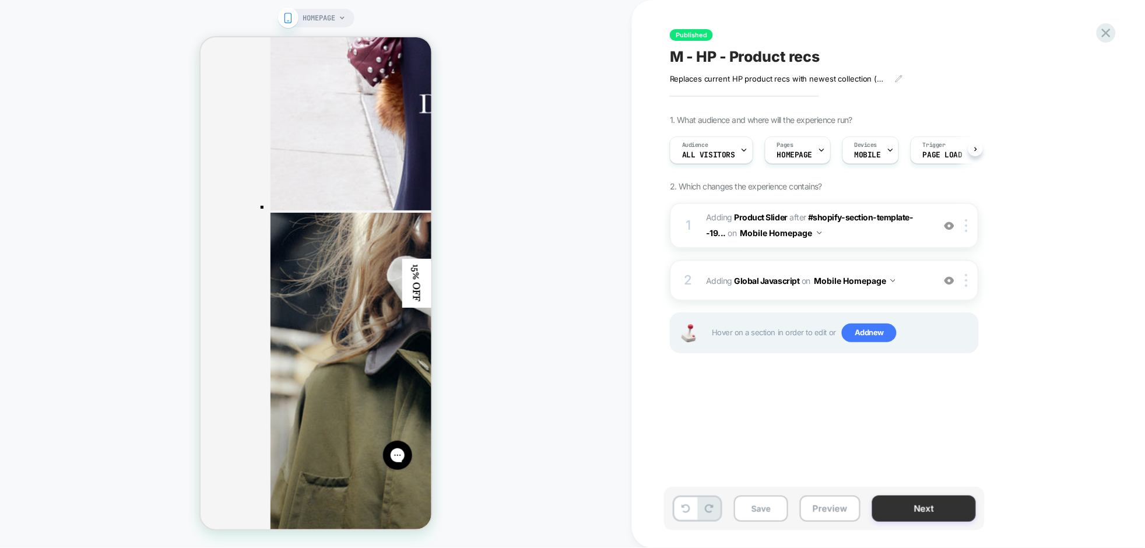
click at [914, 520] on button "Next" at bounding box center [924, 508] width 104 height 26
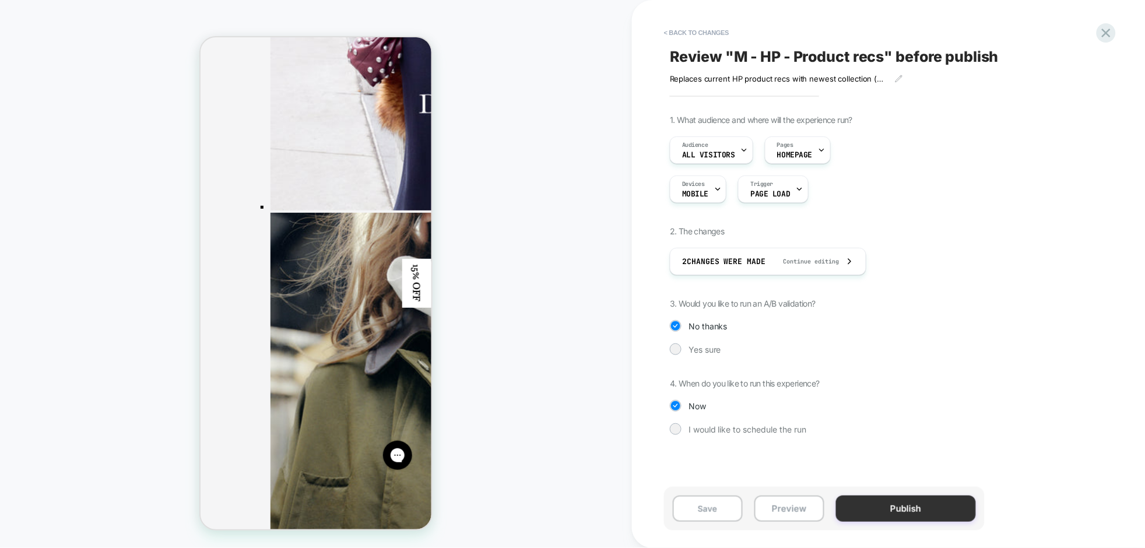
click at [894, 506] on button "Publish" at bounding box center [906, 508] width 140 height 26
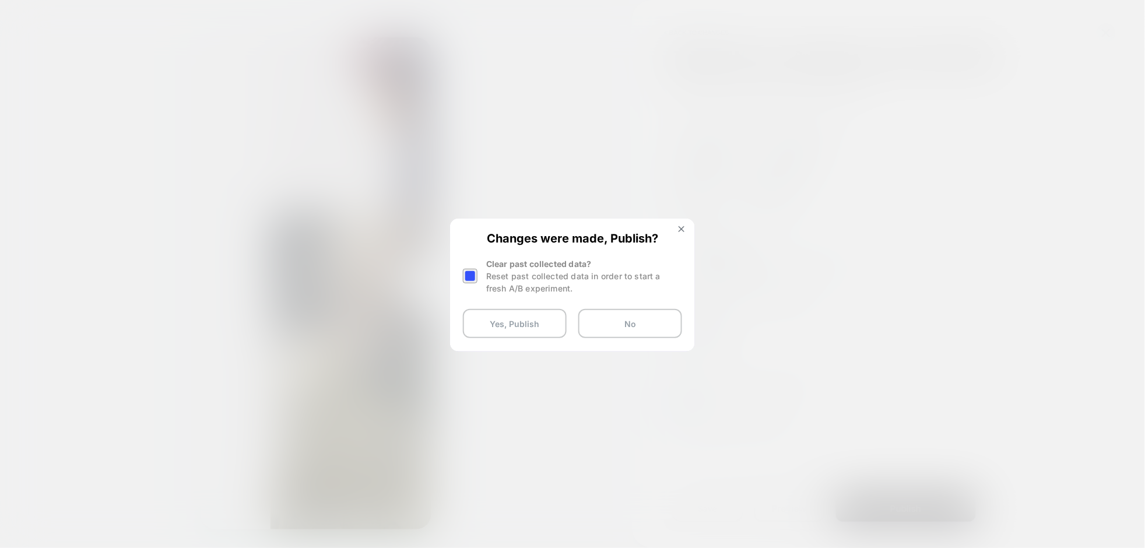
click at [474, 276] on div at bounding box center [470, 276] width 15 height 15
click at [493, 319] on button "Yes, Publish" at bounding box center [515, 323] width 104 height 29
